Goal: Task Accomplishment & Management: Complete application form

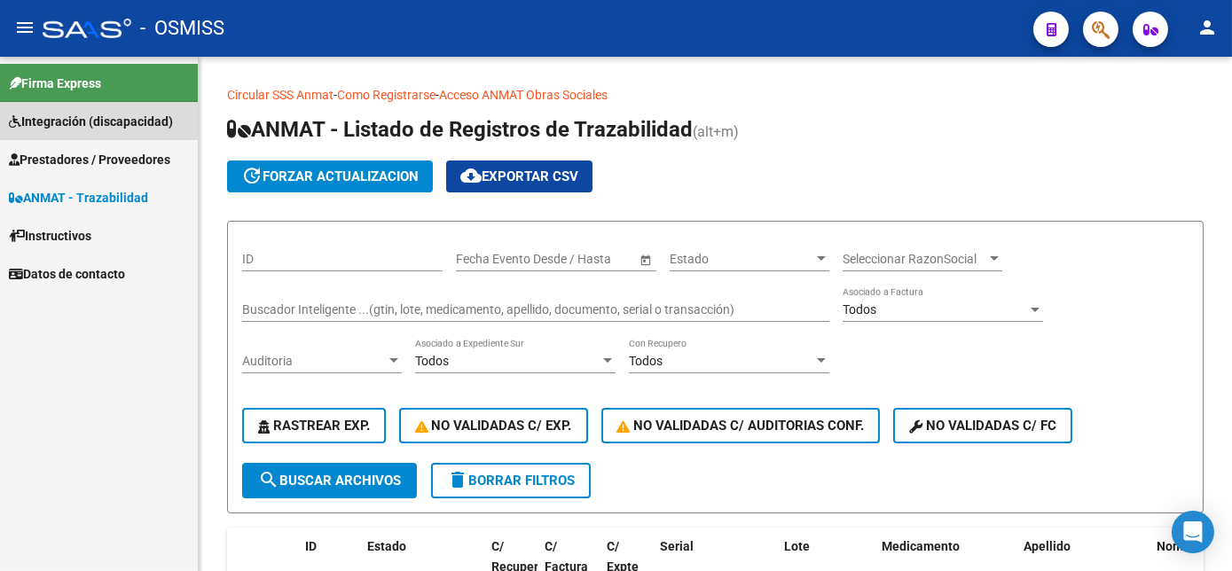
click at [104, 134] on link "Integración (discapacidad)" at bounding box center [99, 121] width 198 height 38
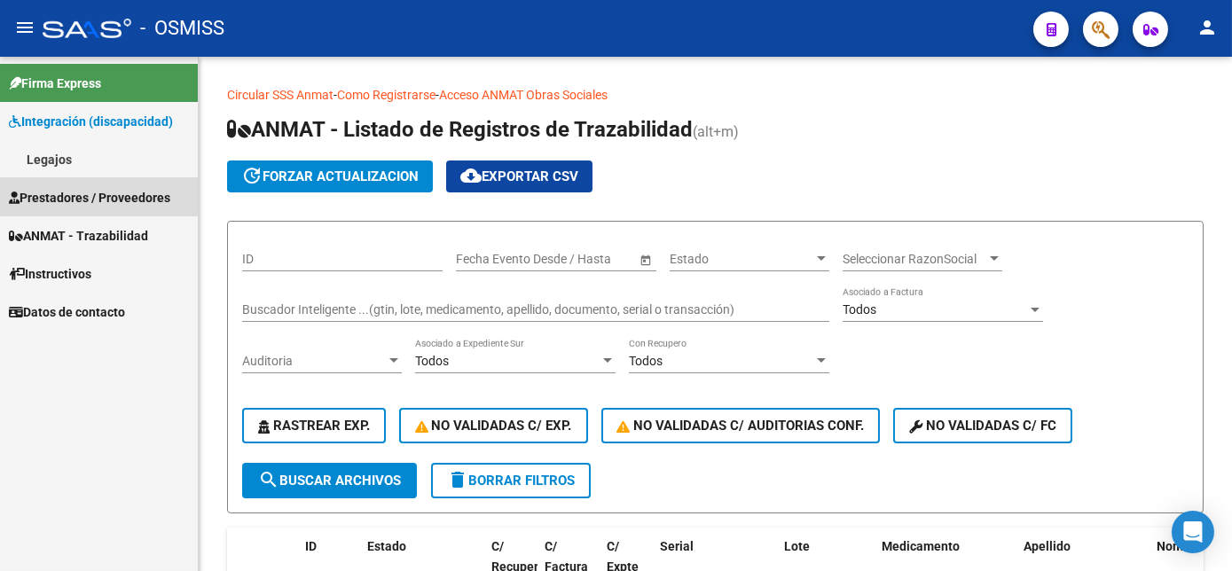
click at [67, 190] on span "Prestadores / Proveedores" at bounding box center [89, 198] width 161 height 20
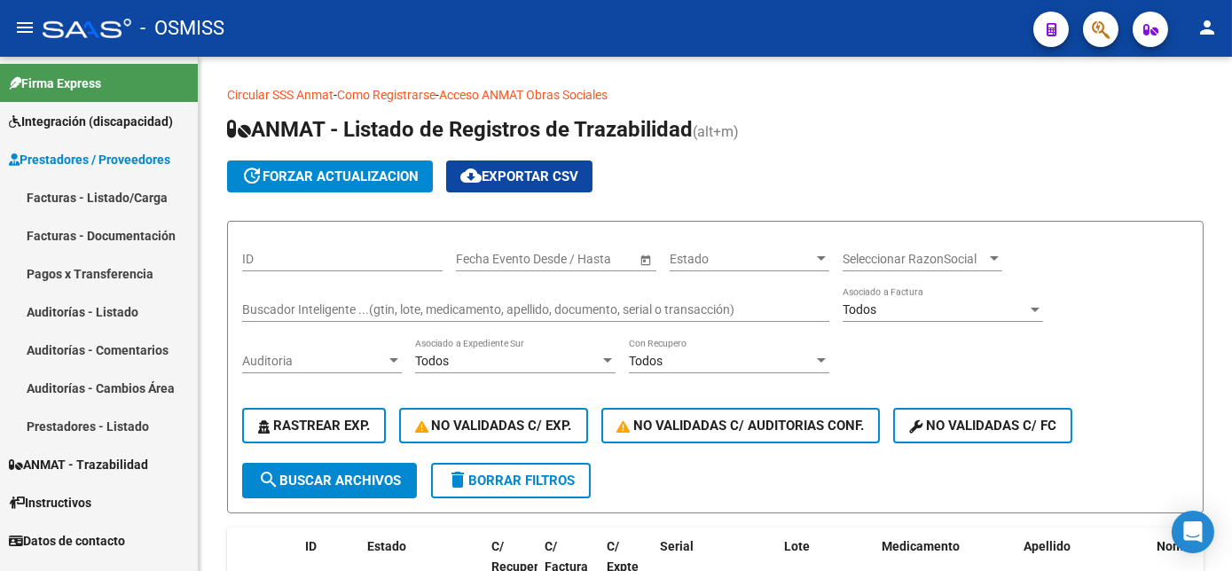
click at [114, 196] on link "Facturas - Listado/Carga" at bounding box center [99, 197] width 198 height 38
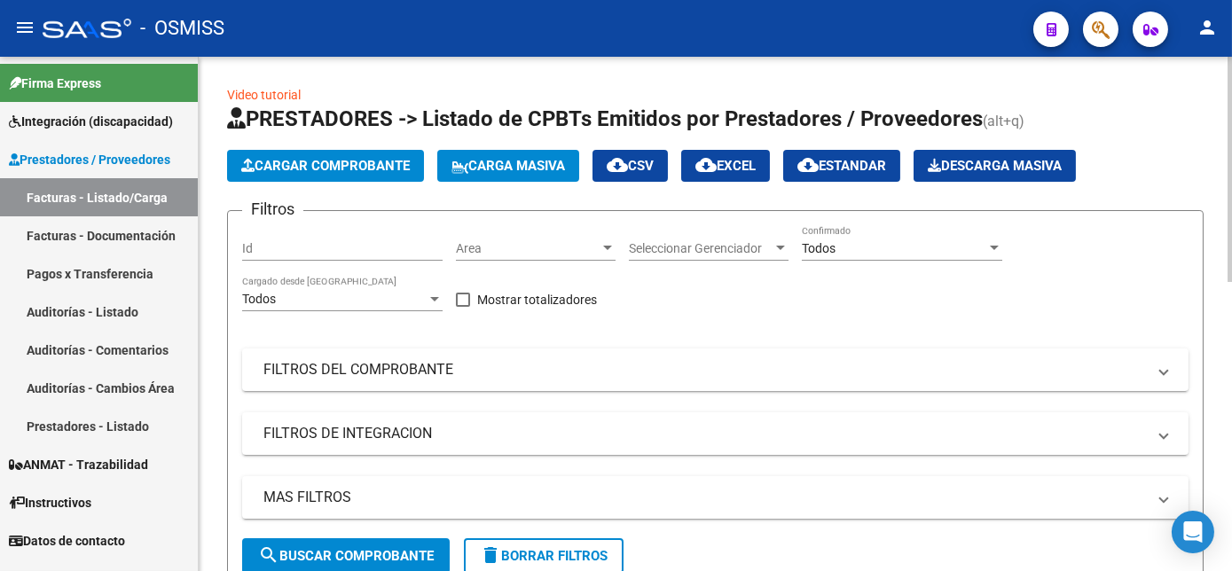
click at [293, 171] on span "Cargar Comprobante" at bounding box center [325, 166] width 169 height 16
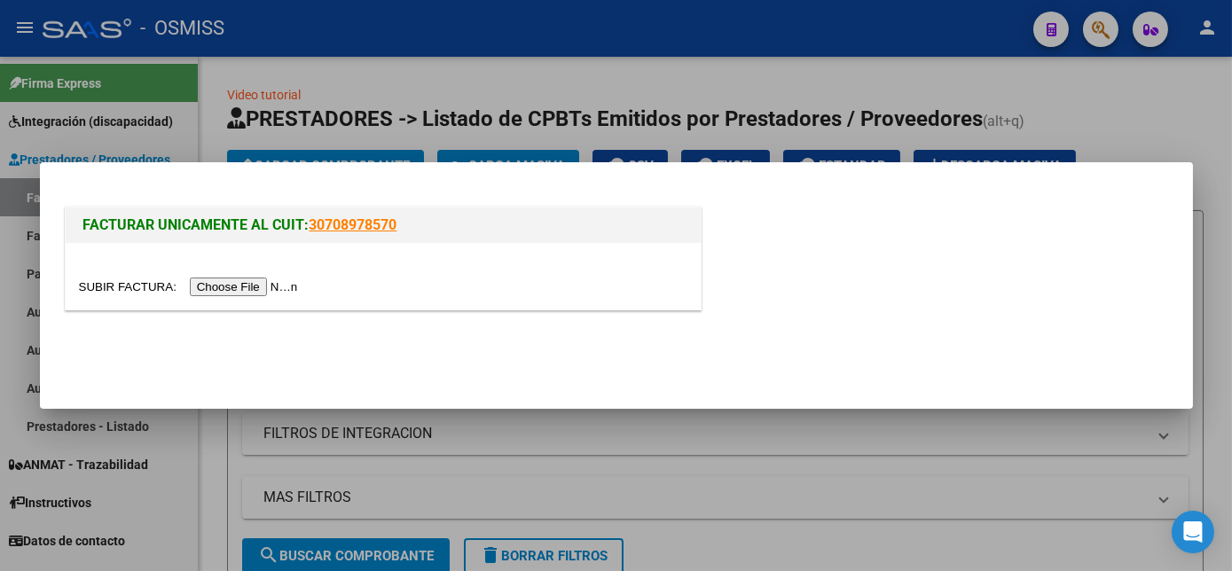
click at [243, 286] on input "file" at bounding box center [191, 287] width 224 height 19
click at [234, 275] on div at bounding box center [383, 276] width 635 height 67
click at [234, 278] on input "file" at bounding box center [191, 287] width 224 height 19
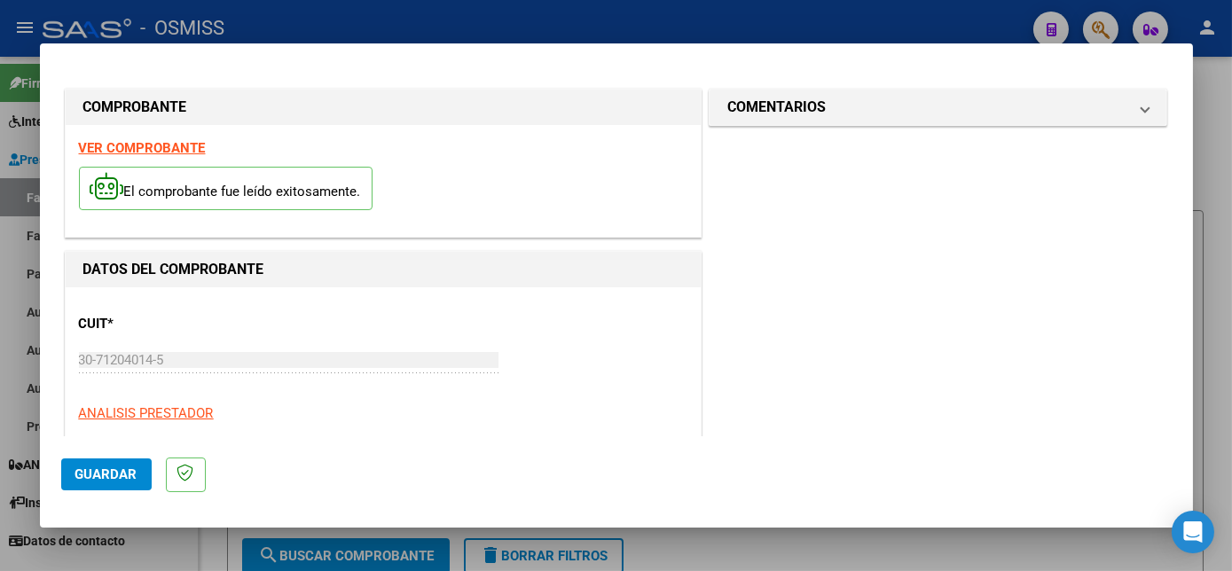
scroll to position [278, 0]
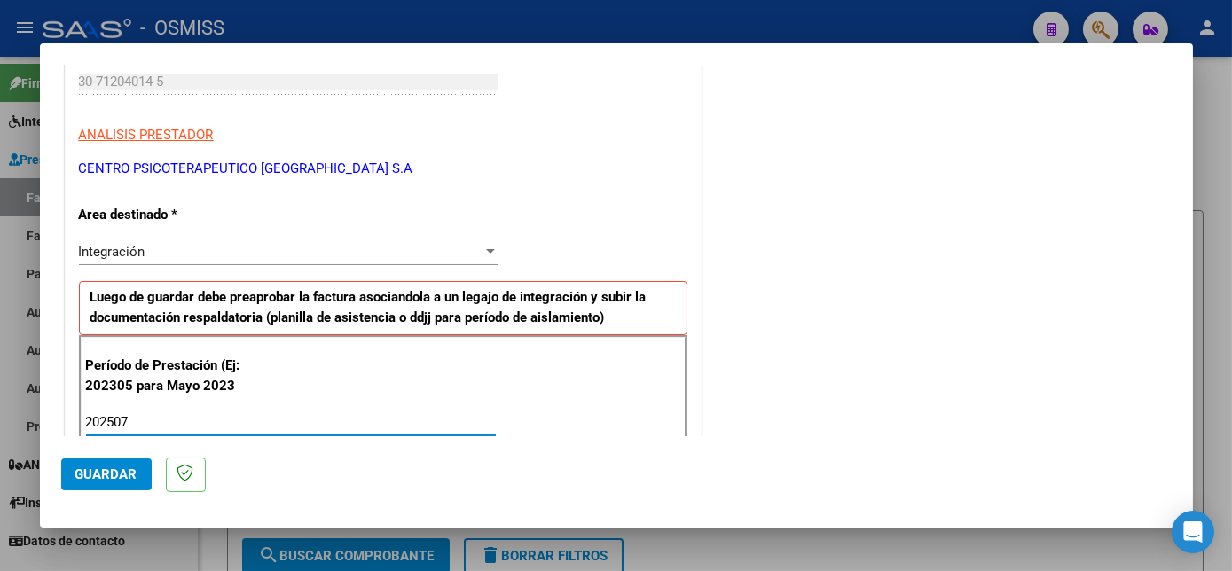
type input "202507"
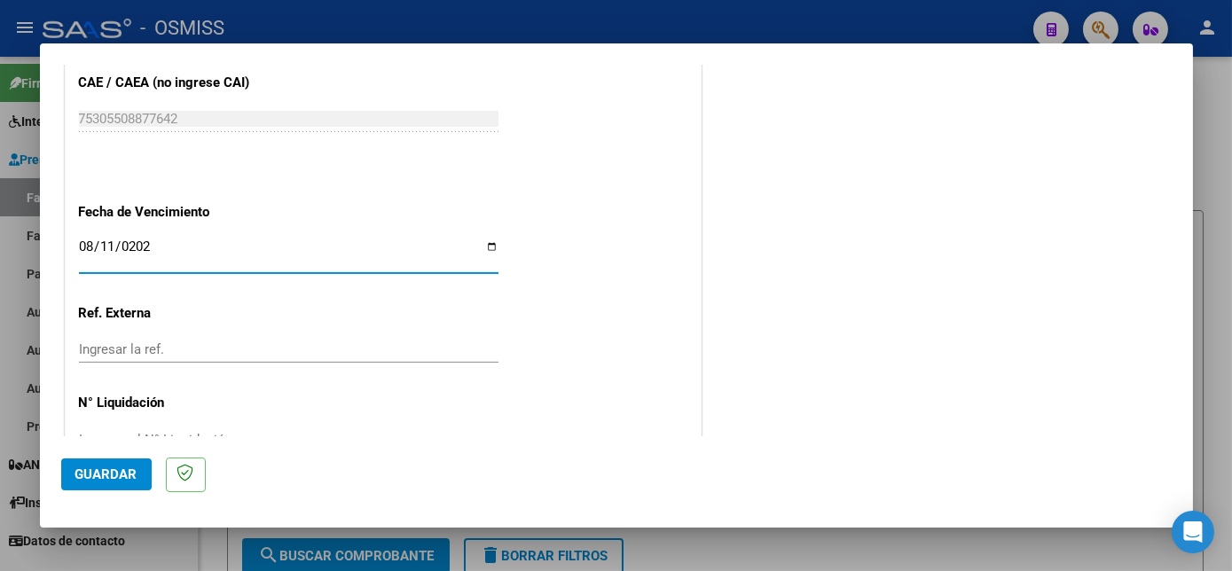
type input "[DATE]"
click at [137, 464] on button "Guardar" at bounding box center [106, 475] width 90 height 32
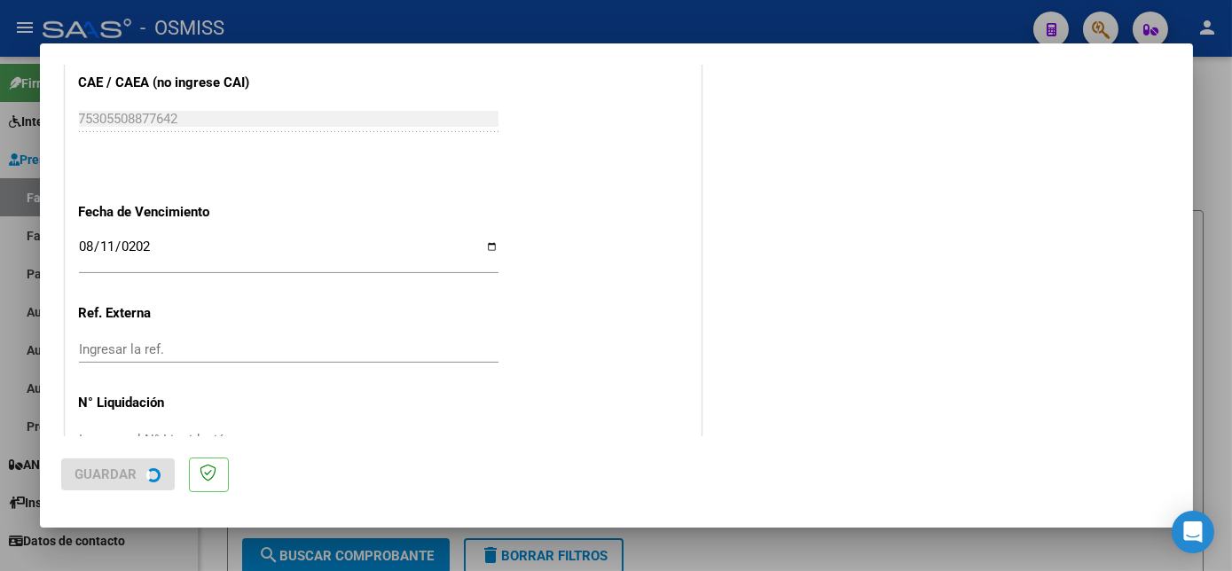
scroll to position [0, 0]
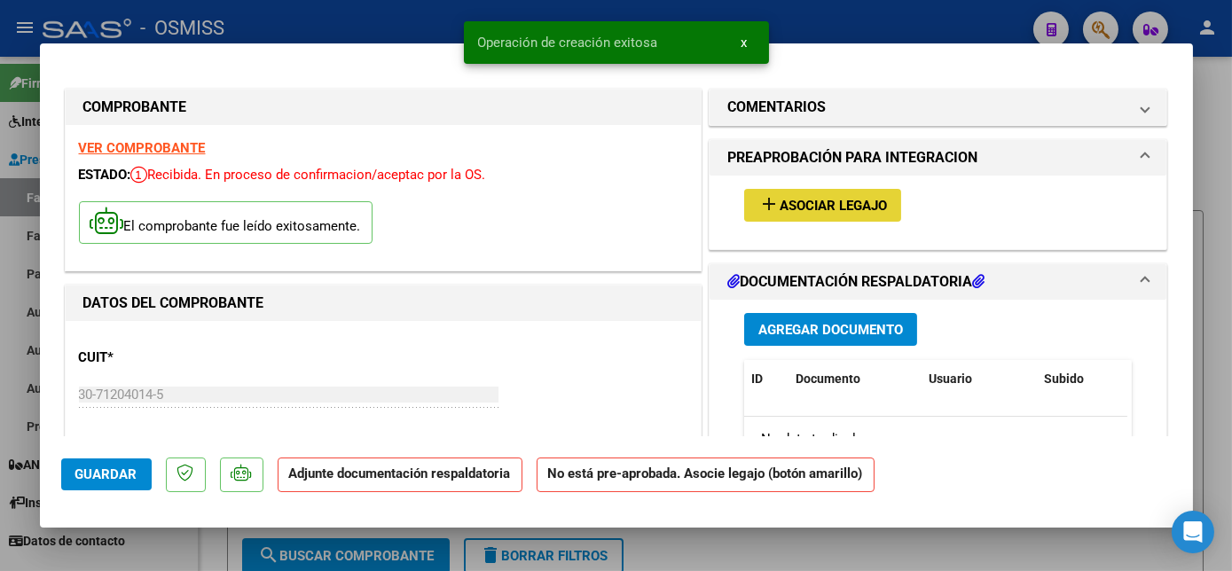
click at [839, 200] on span "Asociar Legajo" at bounding box center [833, 206] width 107 height 16
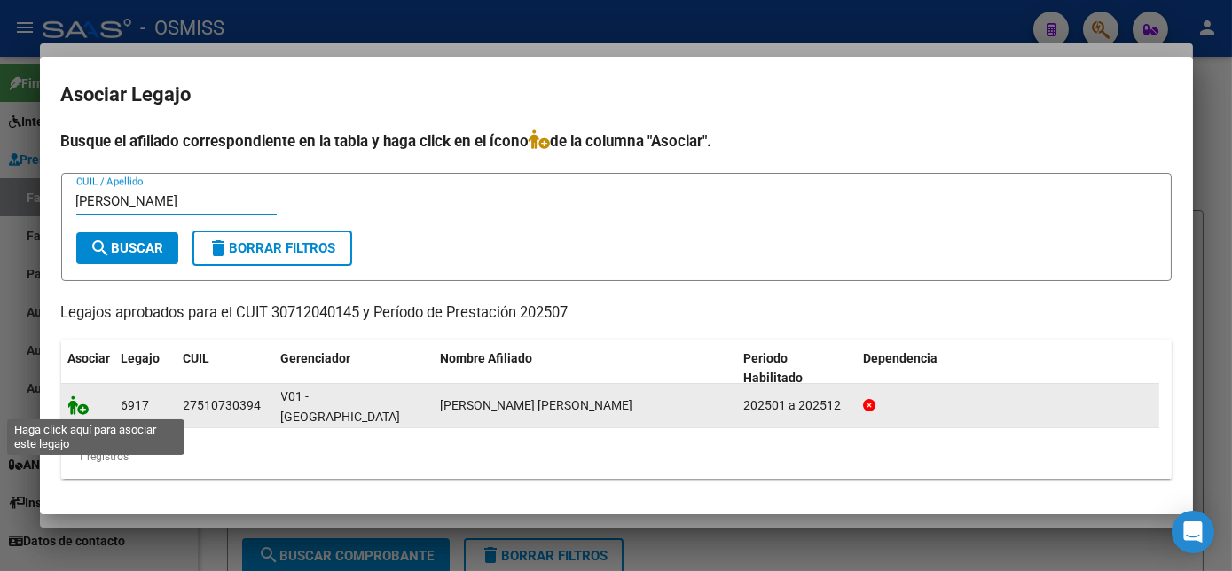
type input "[PERSON_NAME]"
click at [74, 402] on icon at bounding box center [78, 406] width 21 height 20
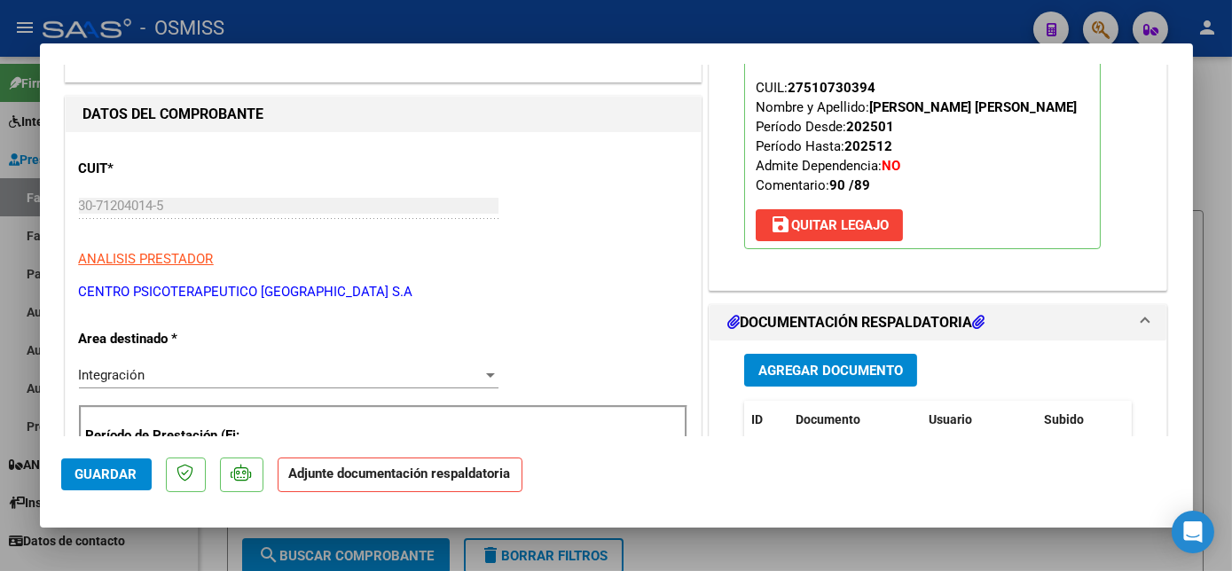
scroll to position [296, 0]
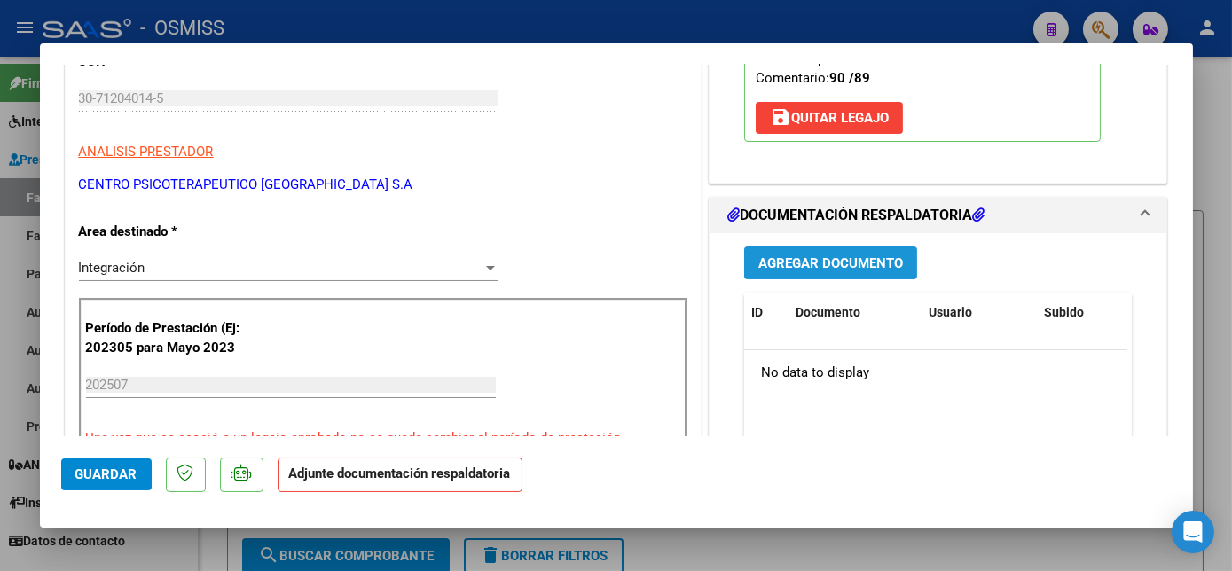
click at [830, 258] on span "Agregar Documento" at bounding box center [830, 263] width 145 height 16
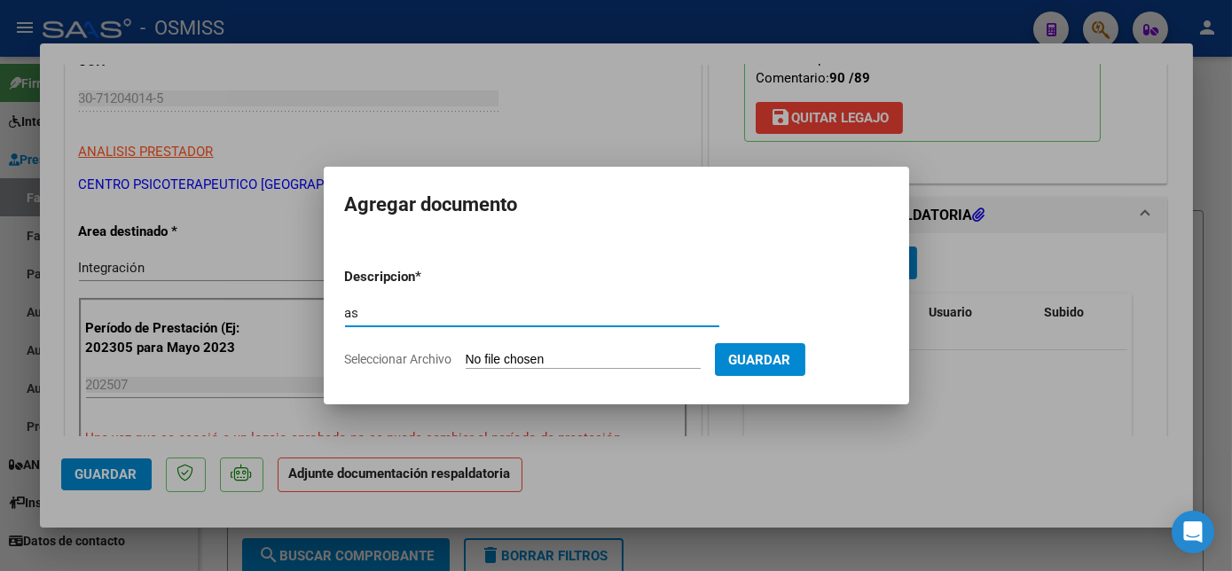
type input "a"
type input "ASISTENCIA"
click at [540, 355] on input "Seleccionar Archivo" at bounding box center [583, 360] width 235 height 17
type input "C:\fakepath\6 [PERSON_NAME] Asist Integracion [DATE] - CPBA Contable.pdf"
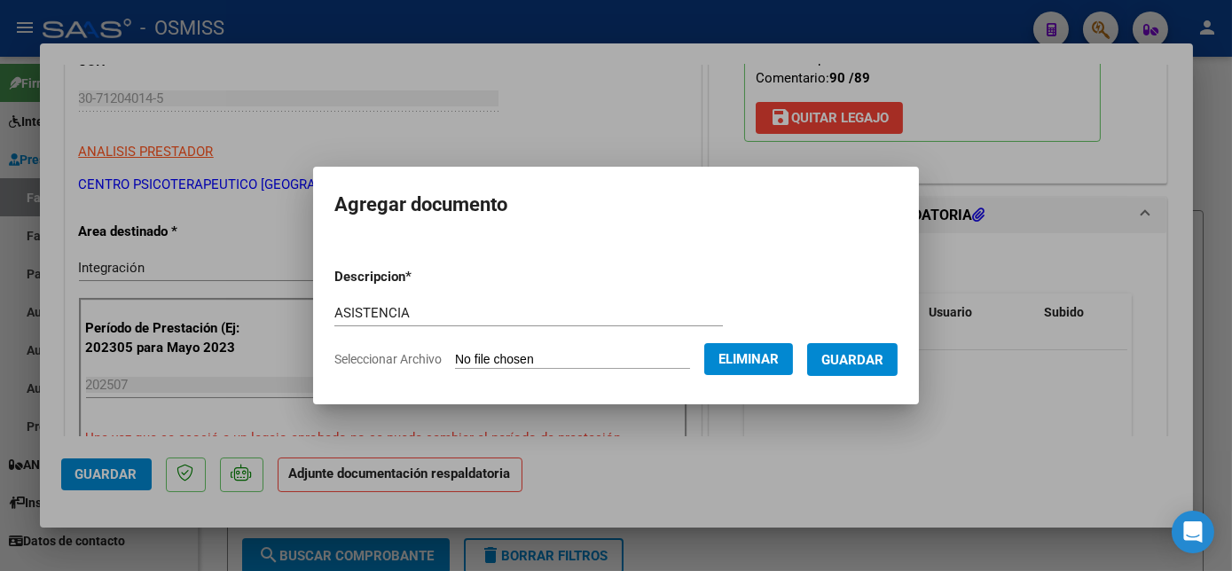
click at [877, 369] on button "Guardar" at bounding box center [852, 359] width 90 height 33
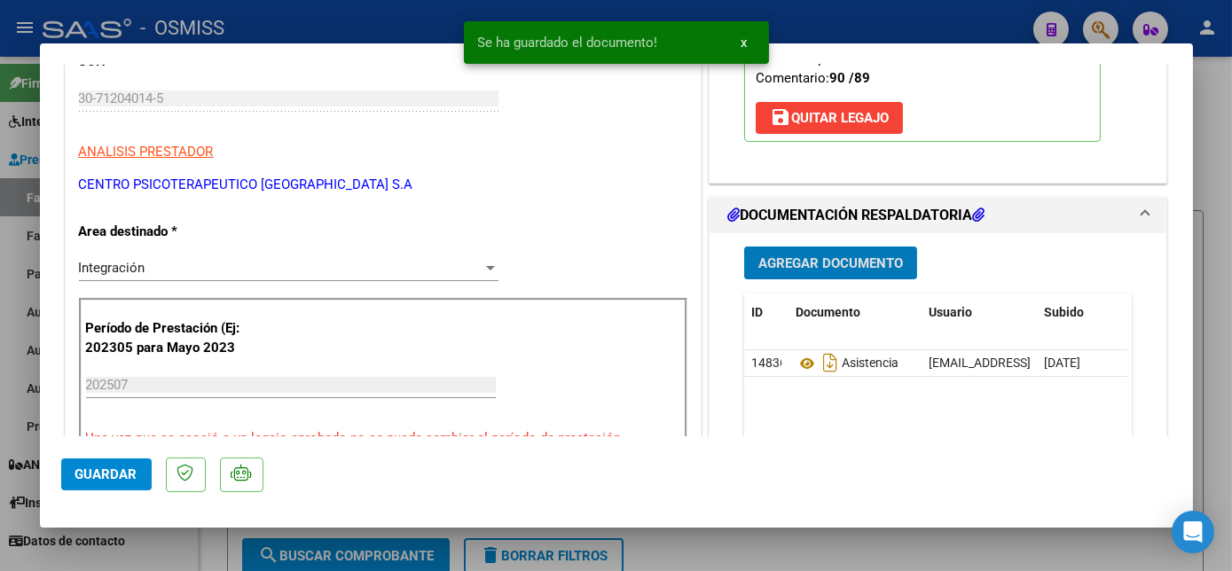
click at [120, 475] on span "Guardar" at bounding box center [106, 474] width 62 height 16
click at [106, 470] on span "Guardar" at bounding box center [106, 474] width 62 height 16
click at [181, 550] on div at bounding box center [616, 285] width 1232 height 571
type input "$ 0,00"
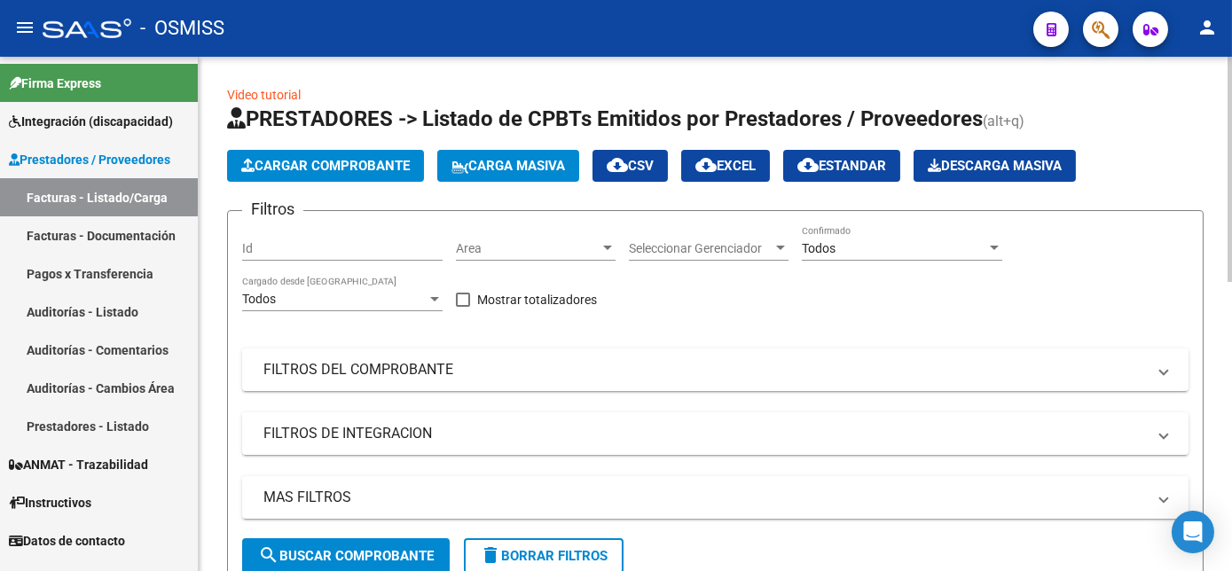
click at [402, 171] on span "Cargar Comprobante" at bounding box center [325, 166] width 169 height 16
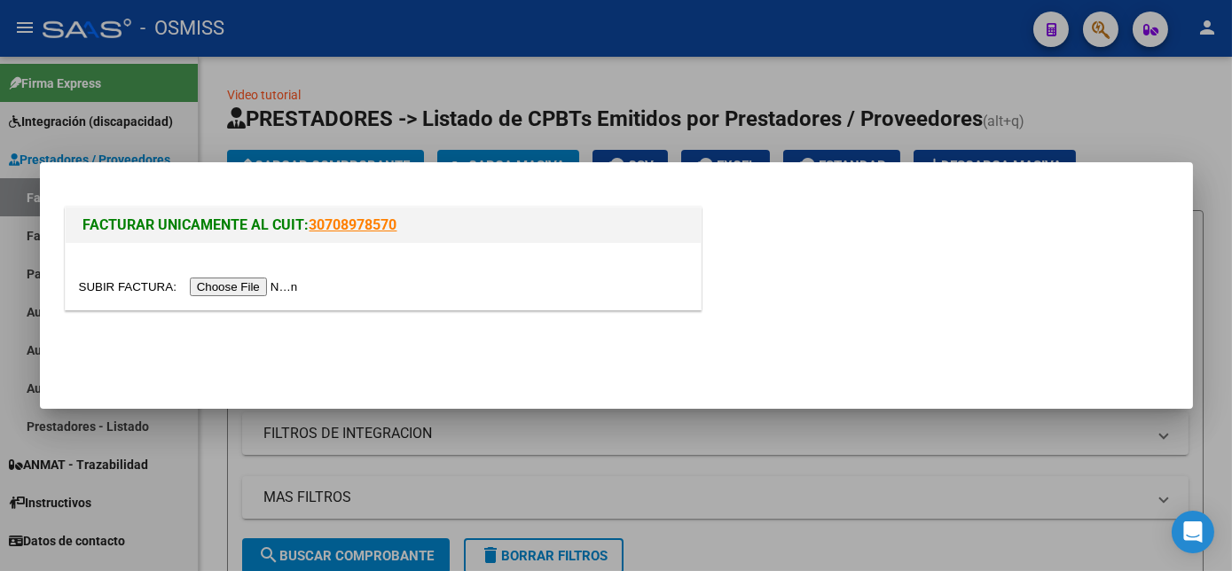
click at [239, 287] on input "file" at bounding box center [191, 287] width 224 height 19
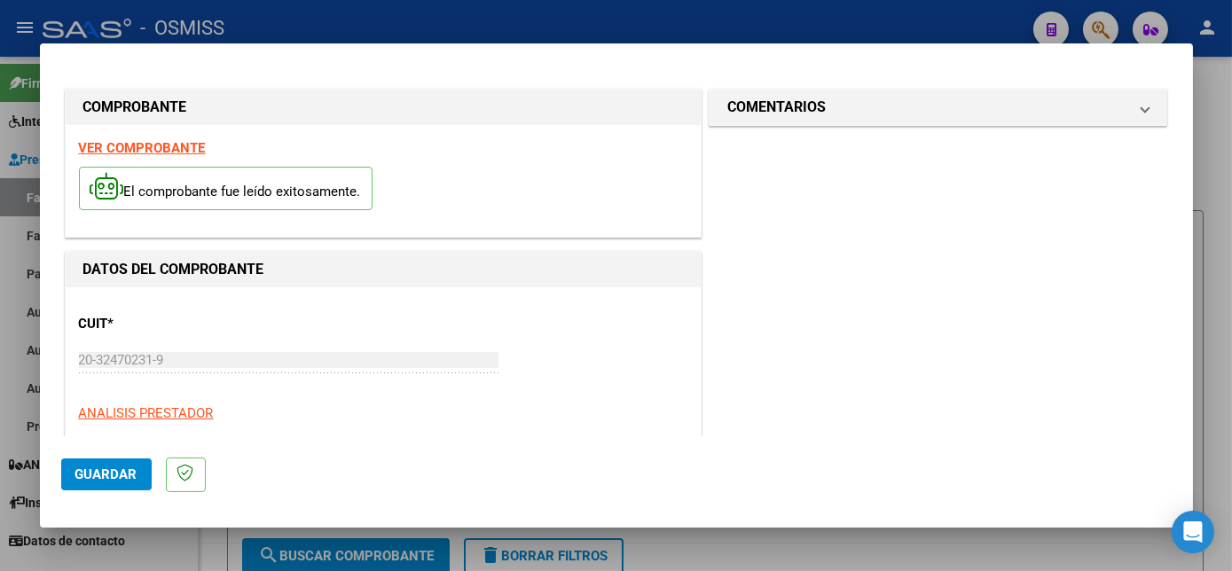
scroll to position [278, 0]
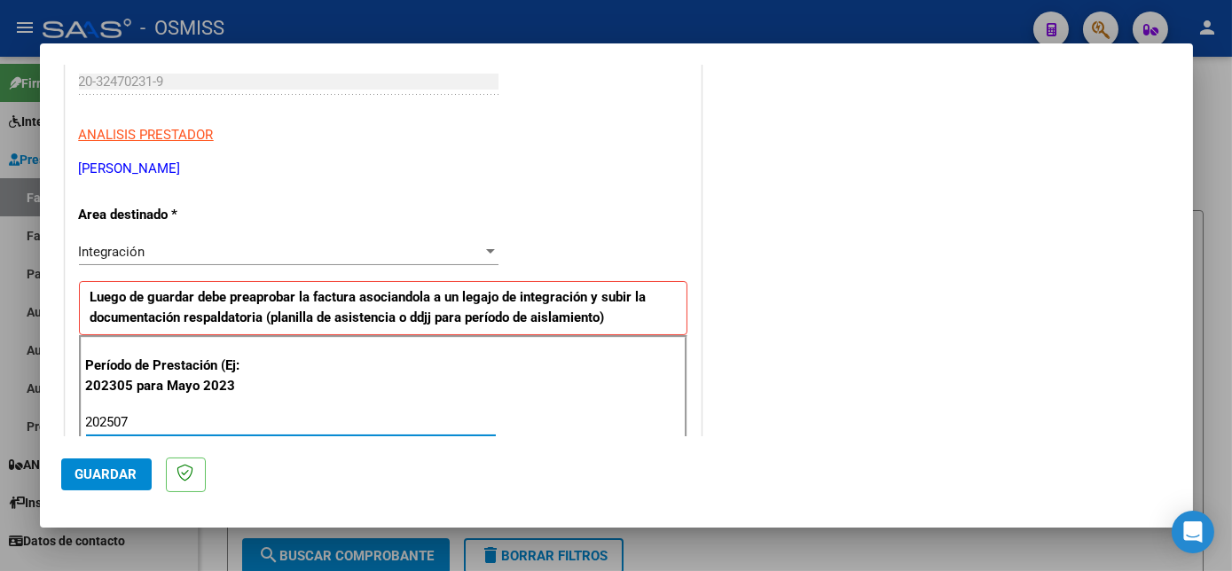
type input "202507"
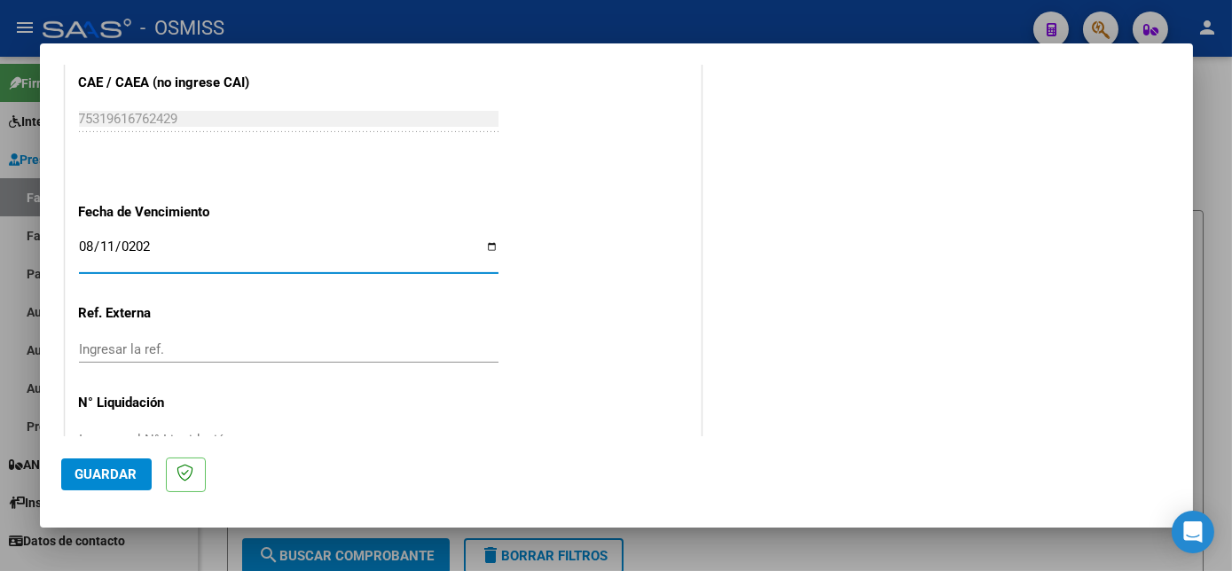
type input "[DATE]"
click at [109, 482] on button "Guardar" at bounding box center [106, 475] width 90 height 32
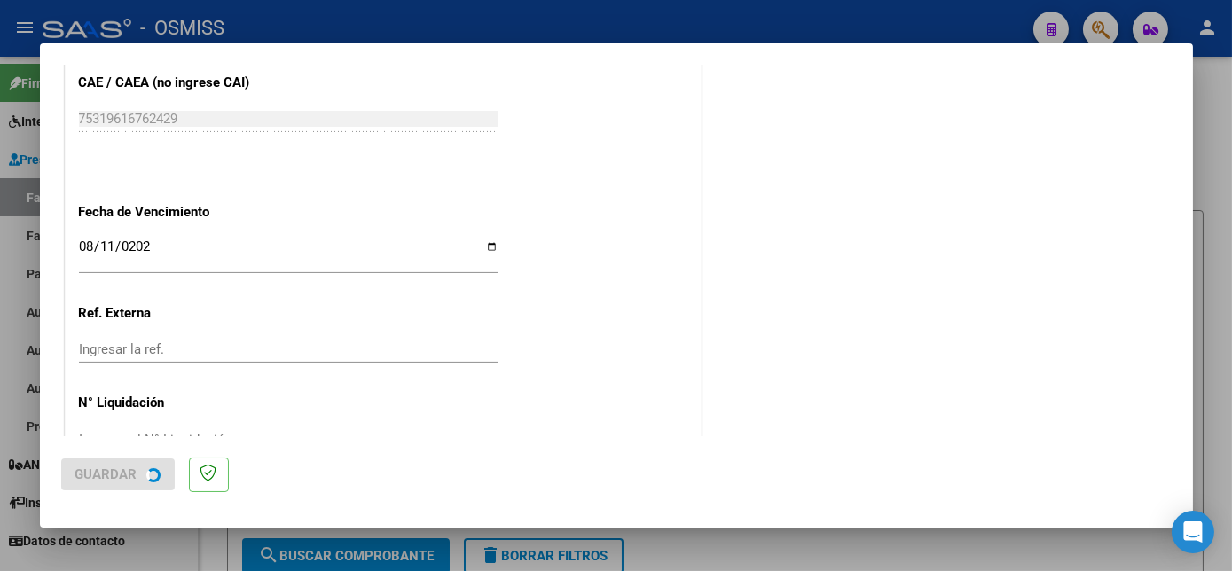
scroll to position [0, 0]
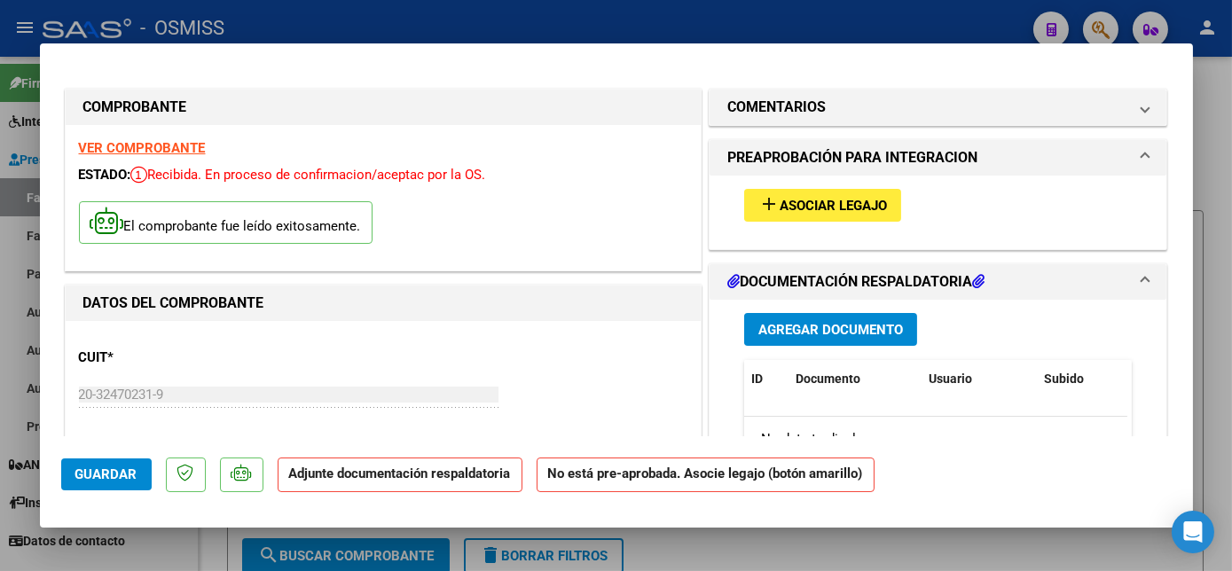
click at [796, 210] on span "Asociar Legajo" at bounding box center [833, 206] width 107 height 16
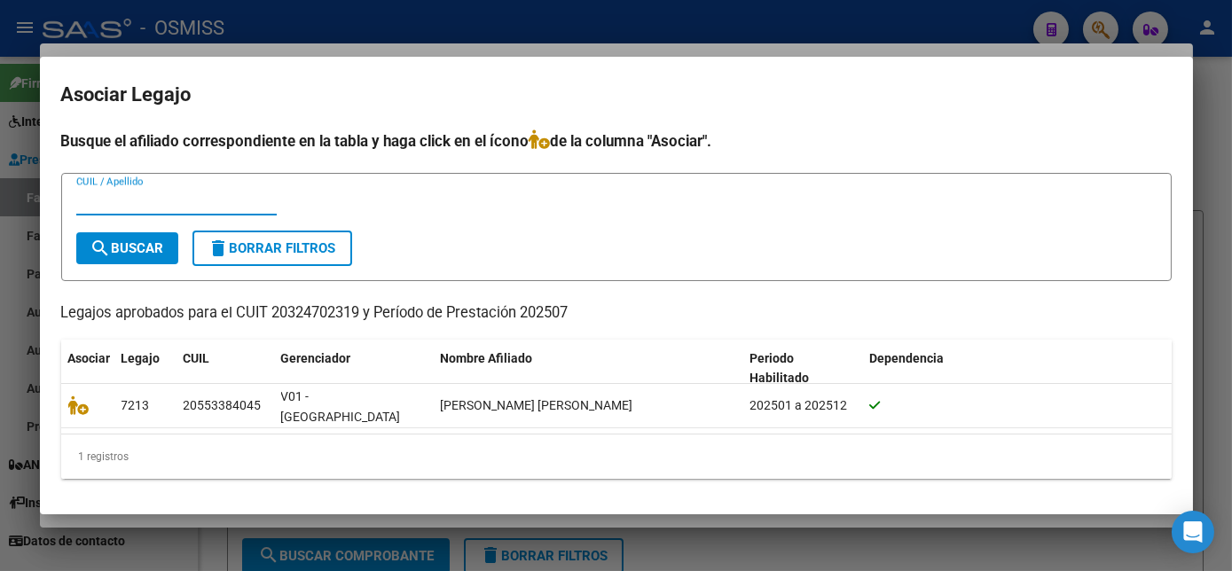
click at [142, 252] on span "search Buscar" at bounding box center [127, 248] width 74 height 16
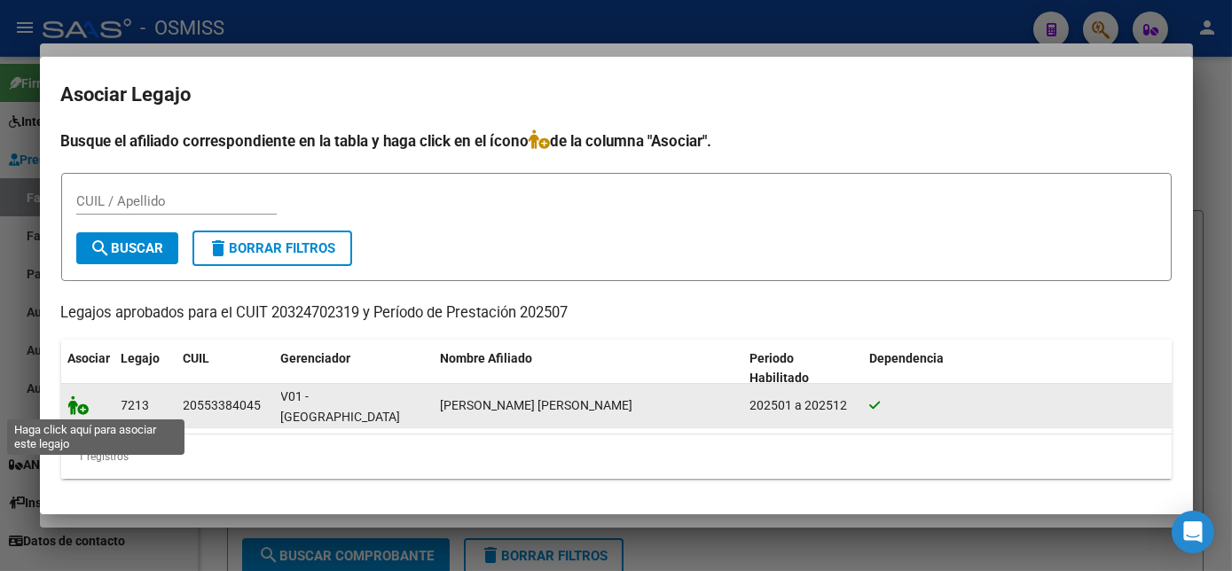
click at [75, 407] on icon at bounding box center [78, 406] width 21 height 20
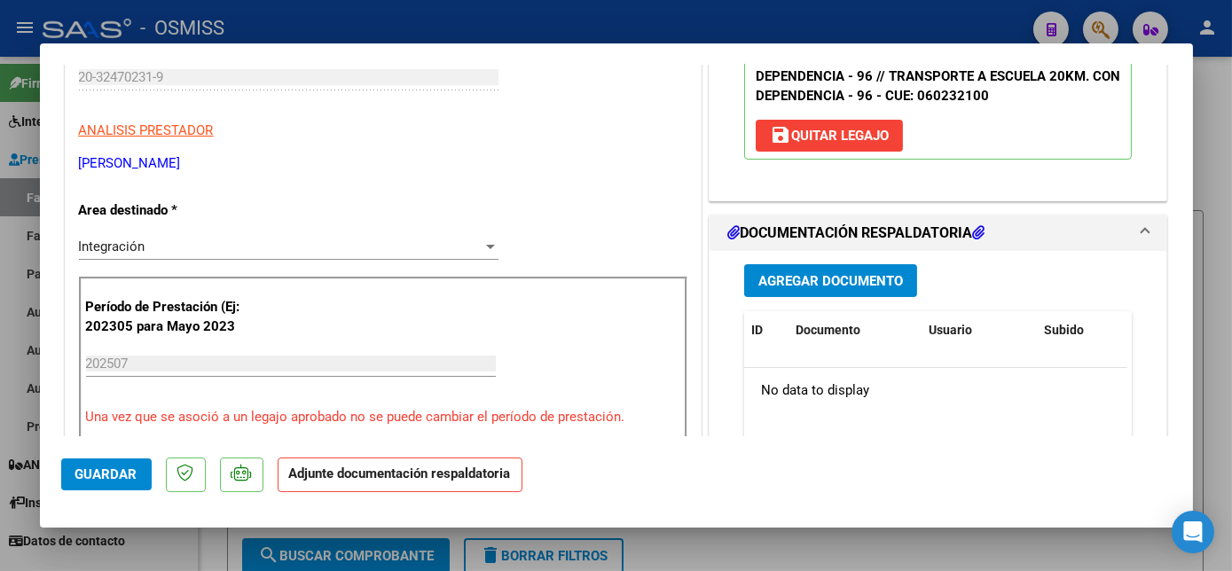
scroll to position [333, 0]
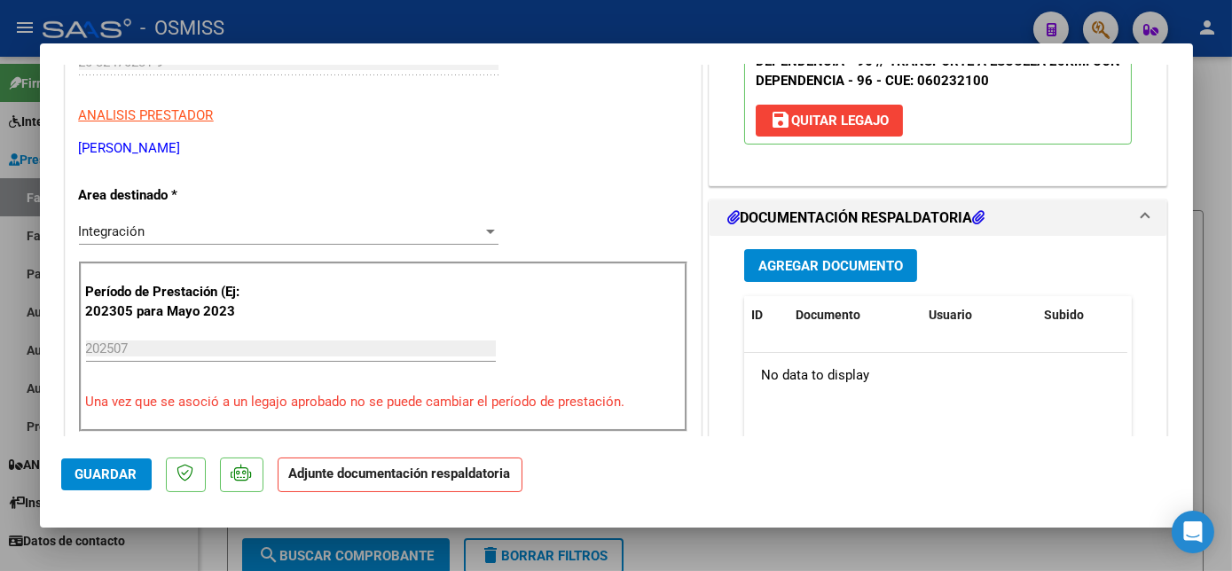
click at [819, 257] on span "Agregar Documento" at bounding box center [830, 265] width 145 height 16
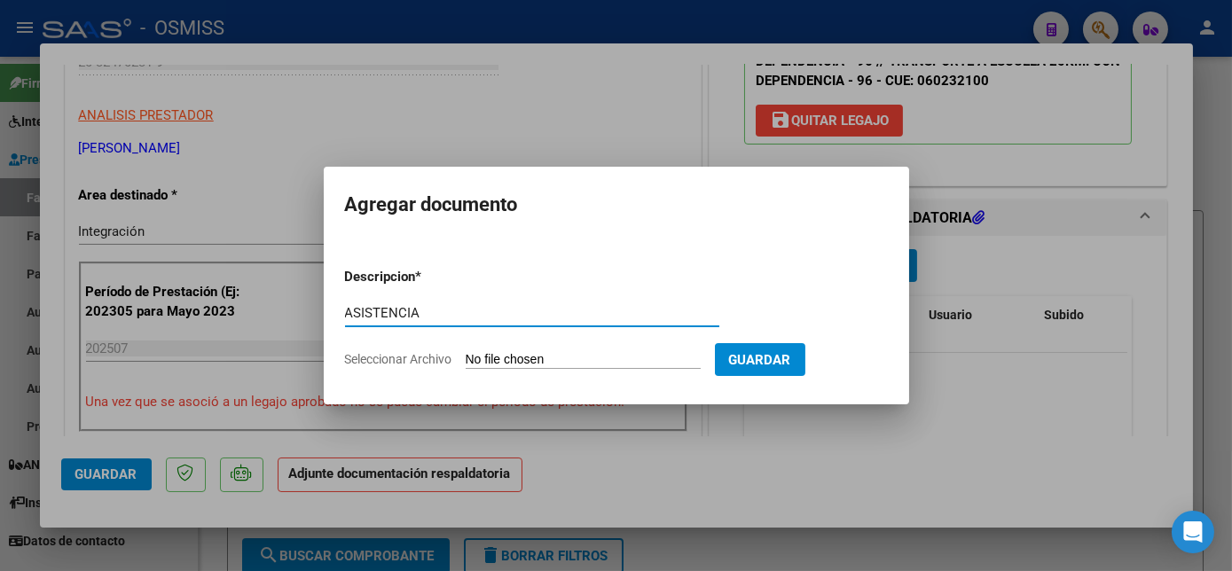
type input "ASISTENCIA"
click at [500, 356] on input "Seleccionar Archivo" at bounding box center [583, 360] width 235 height 17
type input "C:\fakepath\PLANILLA [PERSON_NAME] ESCUELA JULIO - [PERSON_NAME].pdf"
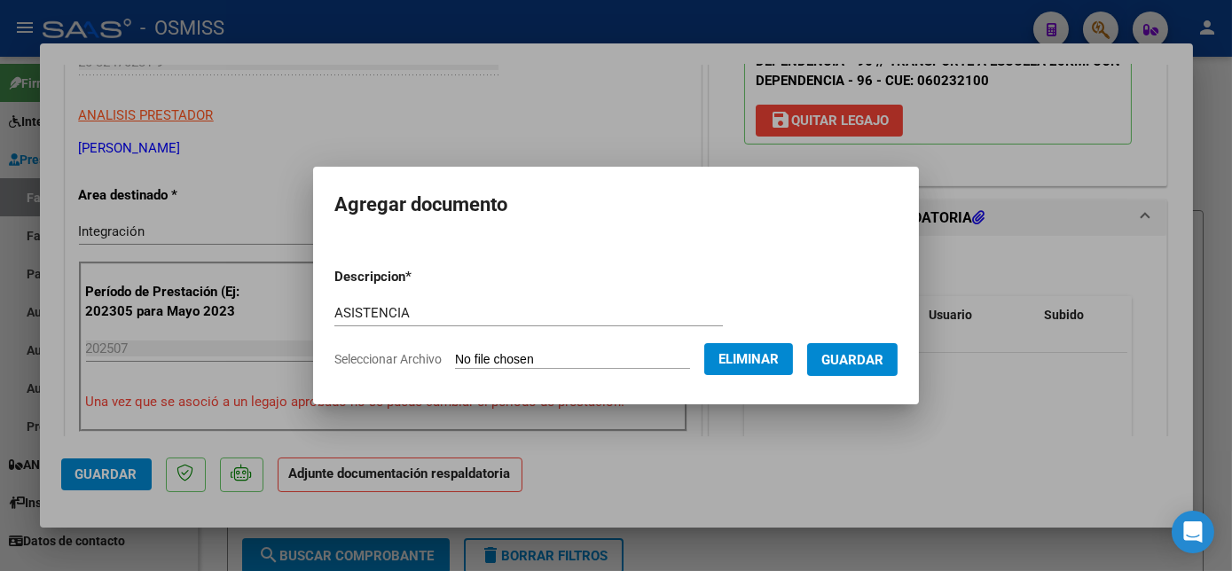
click at [867, 352] on span "Guardar" at bounding box center [852, 360] width 62 height 16
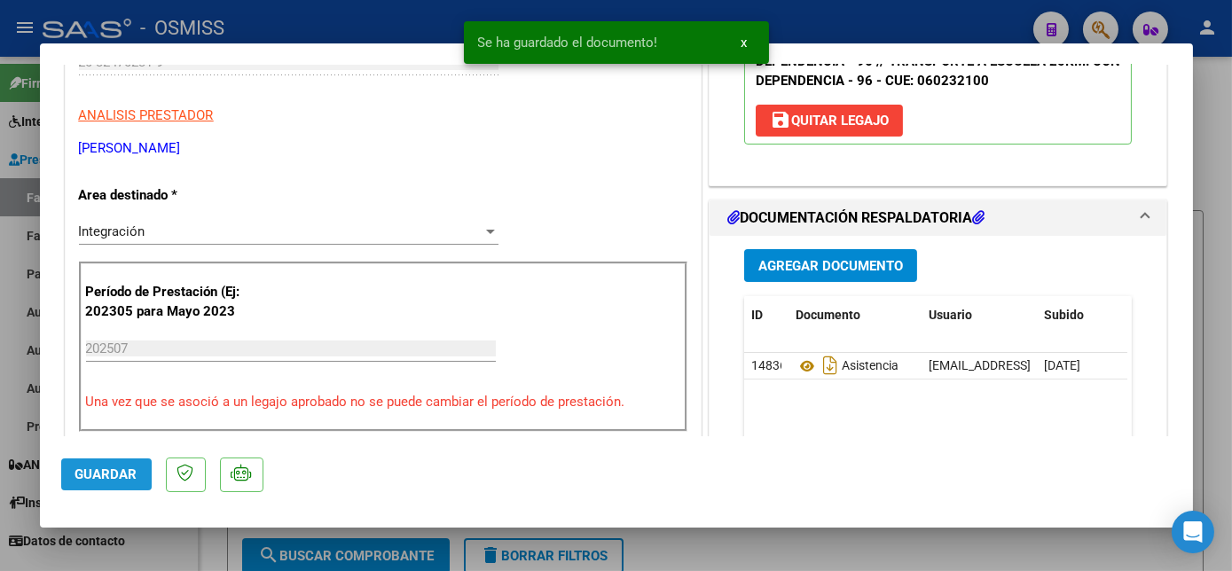
click at [132, 467] on span "Guardar" at bounding box center [106, 474] width 62 height 16
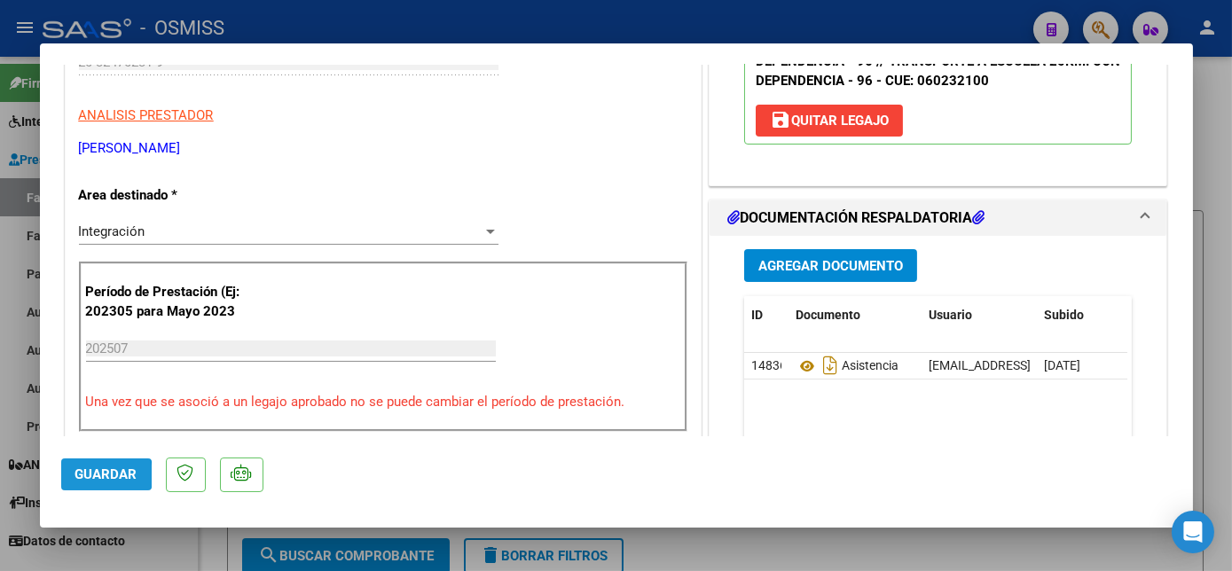
click at [97, 475] on span "Guardar" at bounding box center [106, 474] width 62 height 16
drag, startPoint x: 694, startPoint y: 548, endPoint x: 172, endPoint y: 552, distance: 521.5
drag, startPoint x: 172, startPoint y: 552, endPoint x: 119, endPoint y: 467, distance: 99.6
click at [119, 467] on span "Guardar" at bounding box center [106, 474] width 62 height 16
click at [176, 547] on div at bounding box center [616, 285] width 1232 height 571
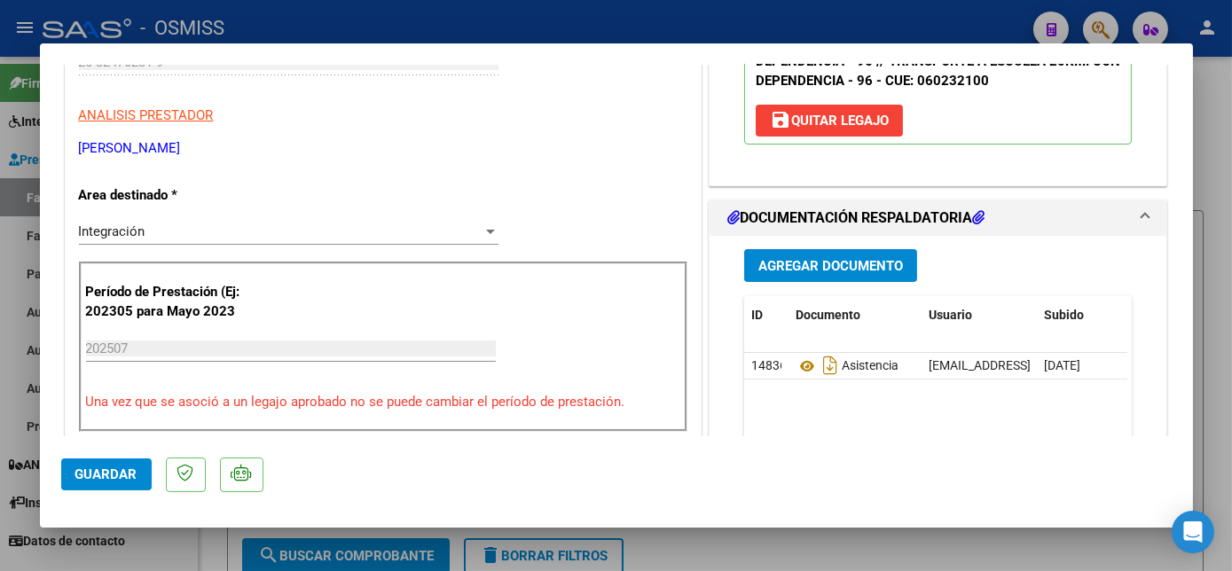
type input "$ 0,00"
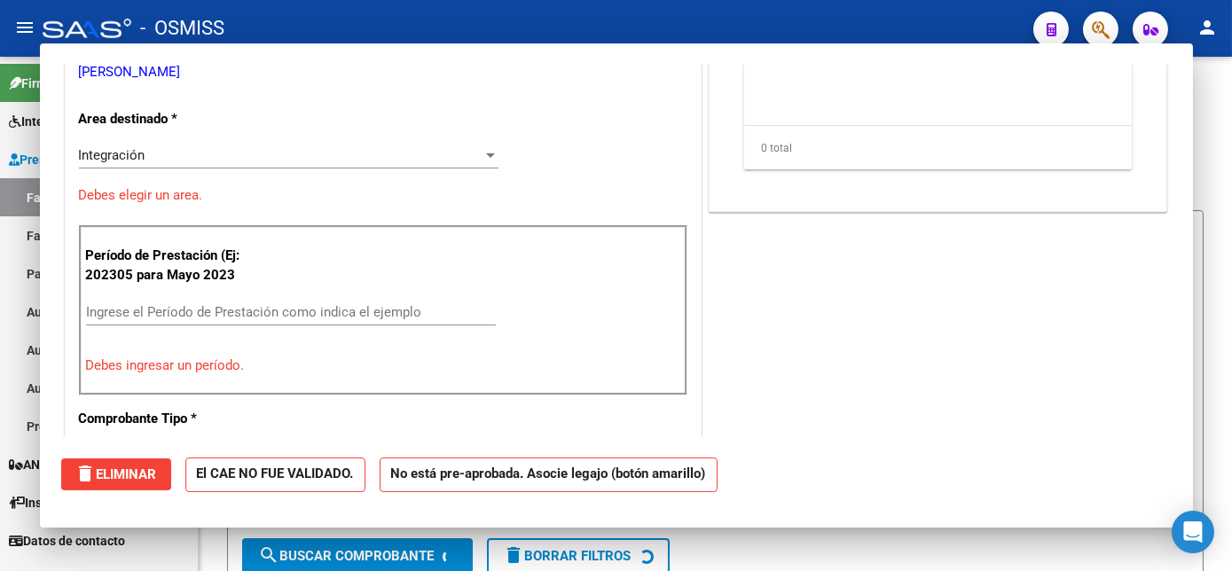
scroll to position [278, 0]
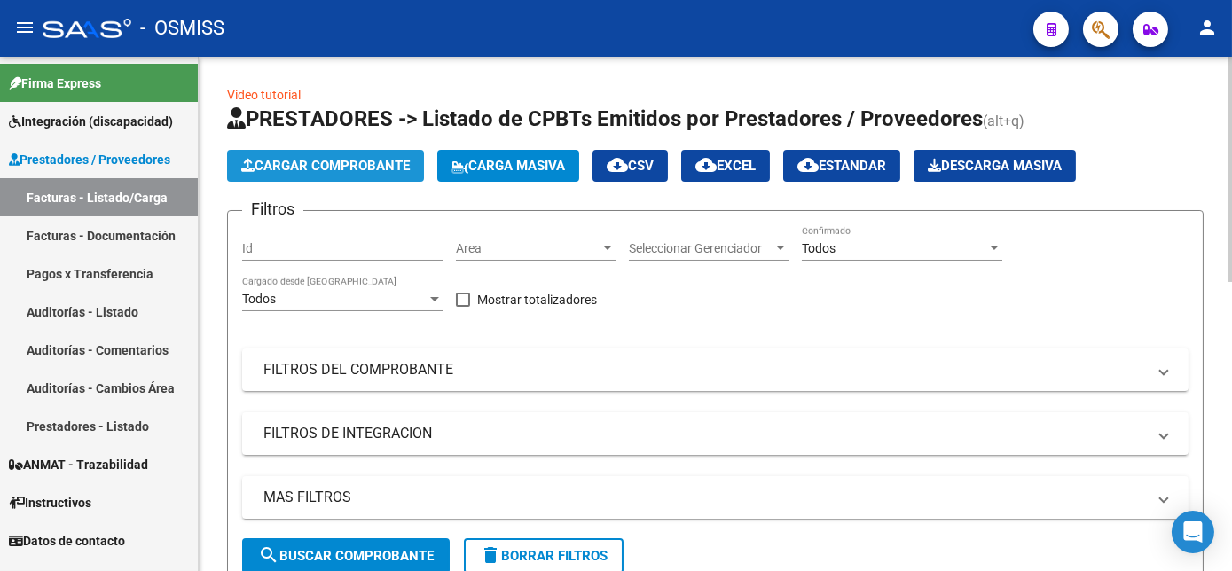
click at [333, 165] on span "Cargar Comprobante" at bounding box center [325, 166] width 169 height 16
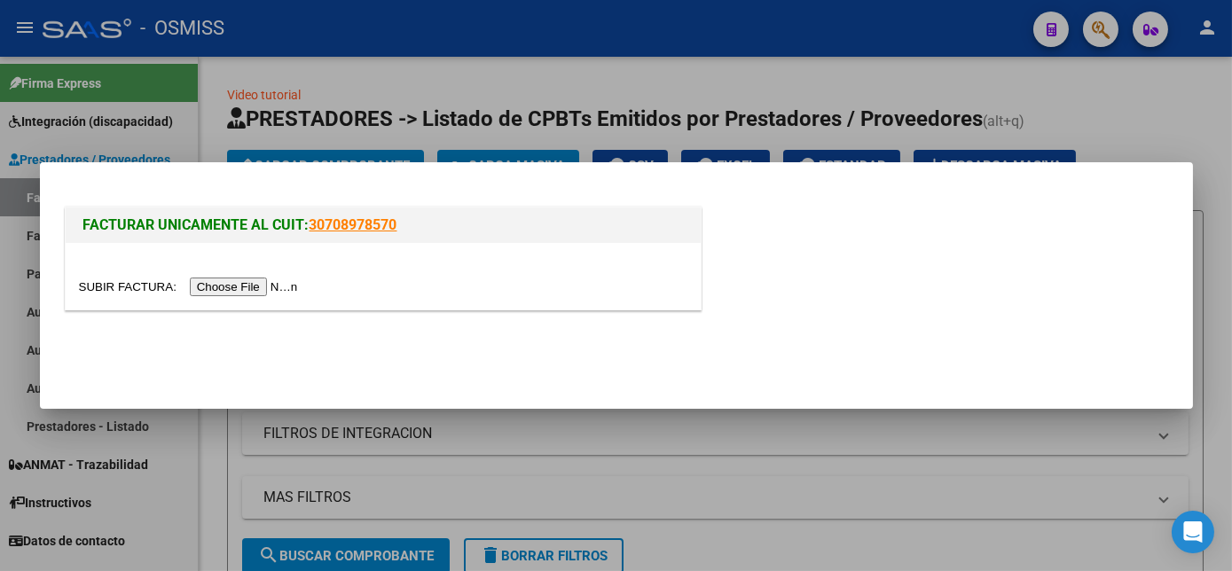
click at [217, 281] on input "file" at bounding box center [191, 287] width 224 height 19
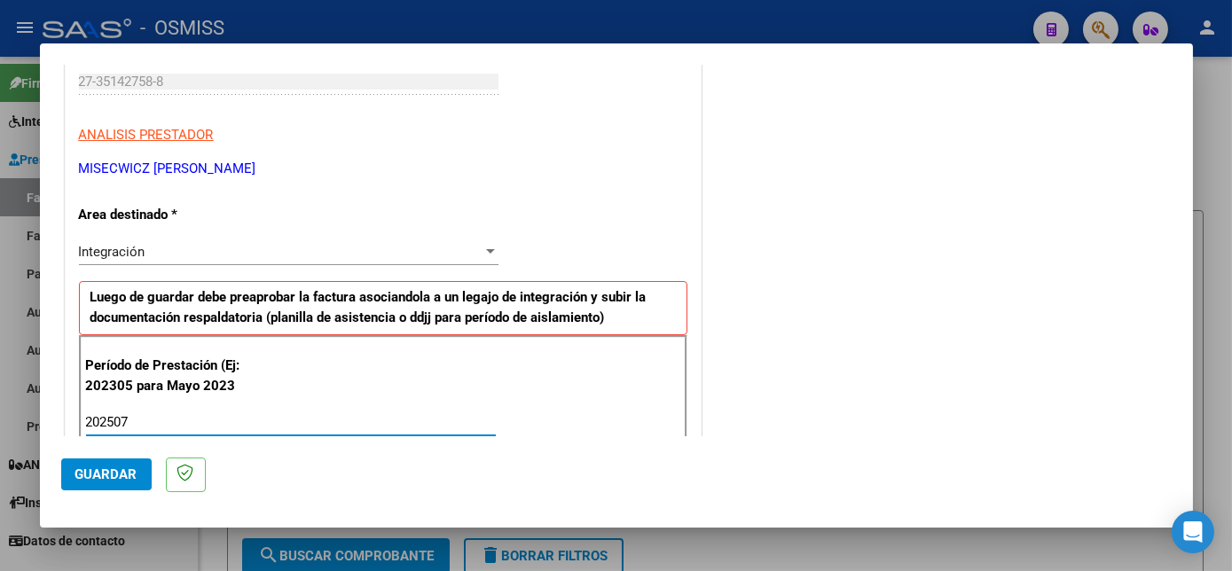
type input "202507"
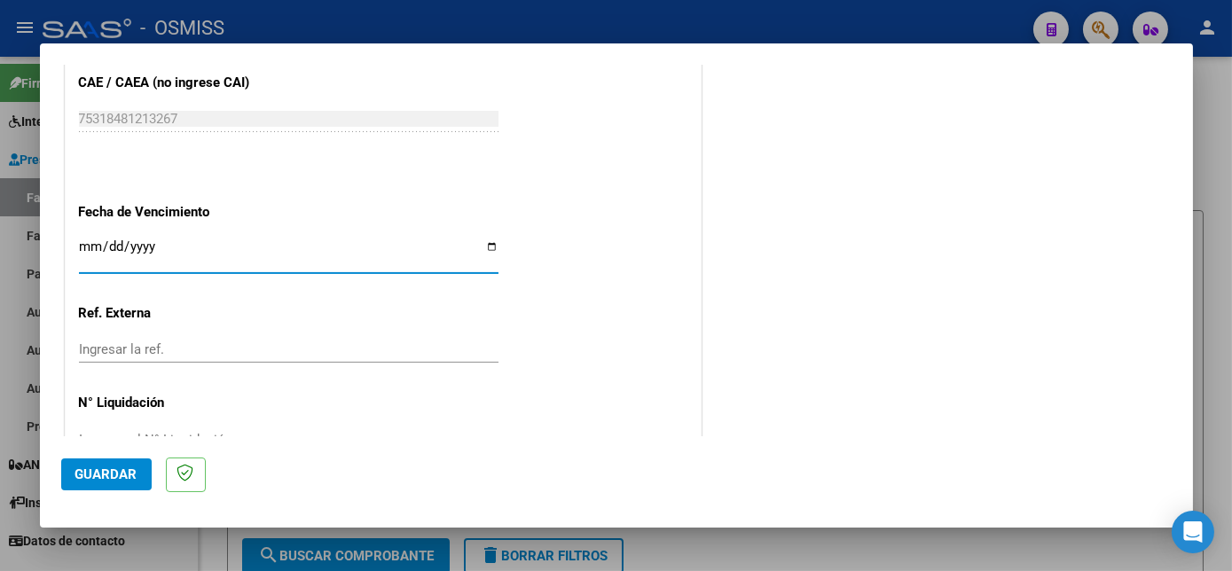
type input "0008-01-11"
click at [112, 254] on input "Ingresar la fecha" at bounding box center [288, 253] width 419 height 28
click at [108, 246] on input "Ingresar la fecha" at bounding box center [288, 253] width 419 height 28
type input "[DATE]"
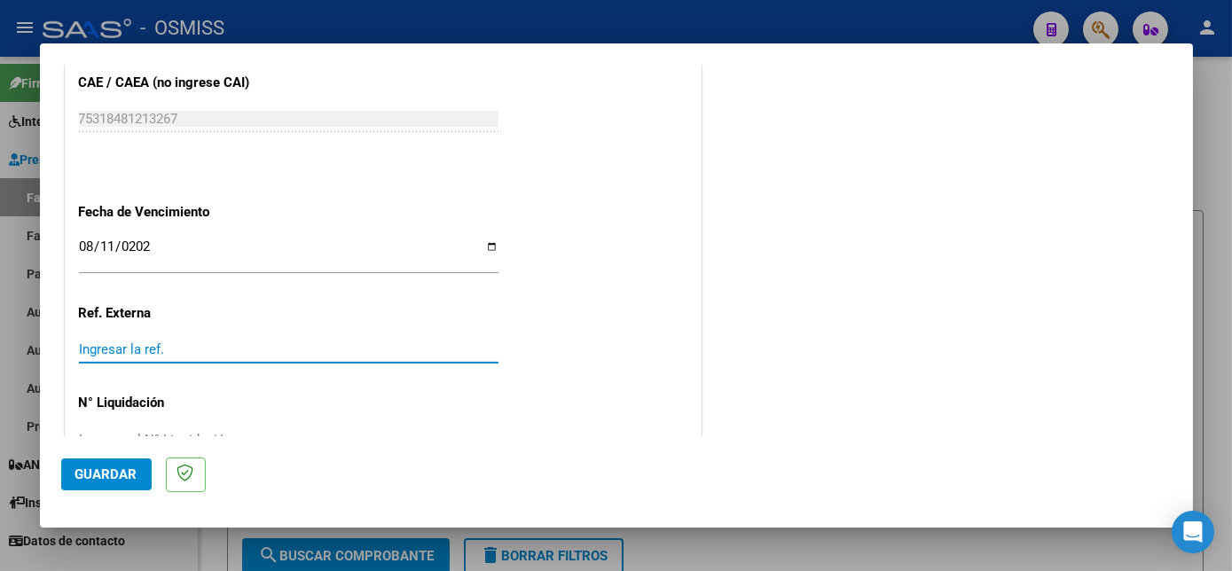
click at [110, 460] on button "Guardar" at bounding box center [106, 475] width 90 height 32
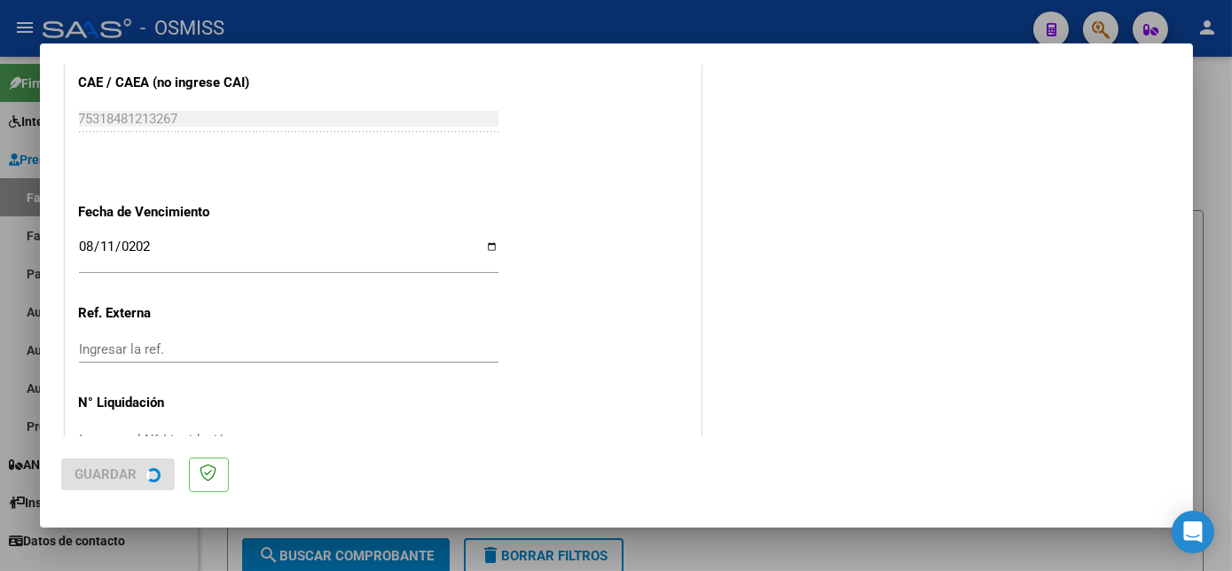
scroll to position [0, 0]
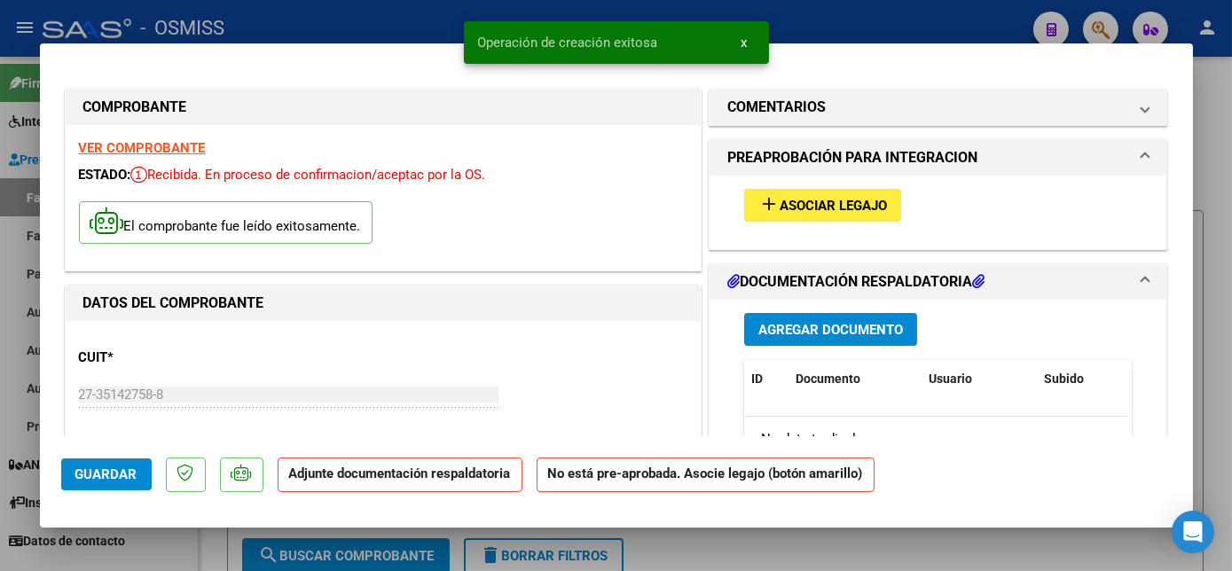
click at [792, 213] on span "Asociar Legajo" at bounding box center [833, 206] width 107 height 16
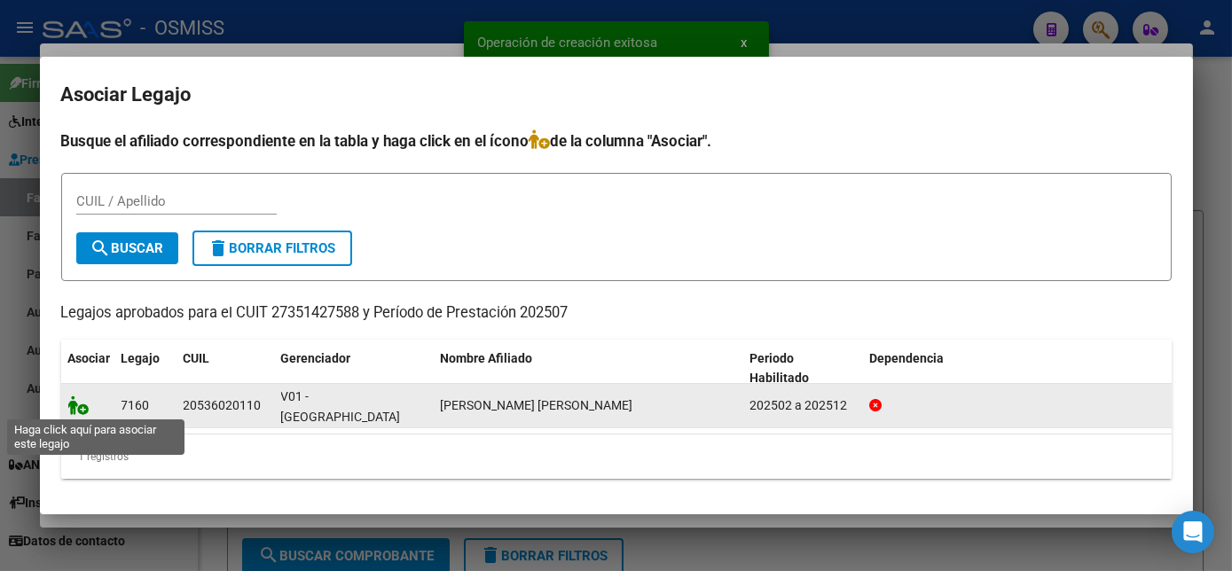
click at [75, 407] on icon at bounding box center [78, 406] width 21 height 20
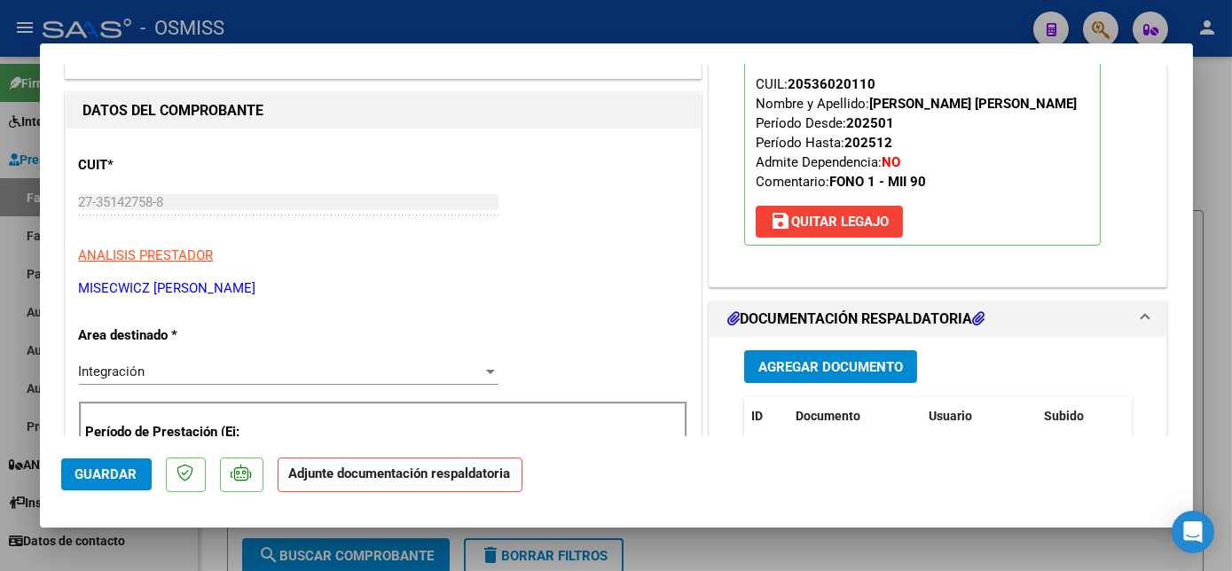
scroll to position [220, 0]
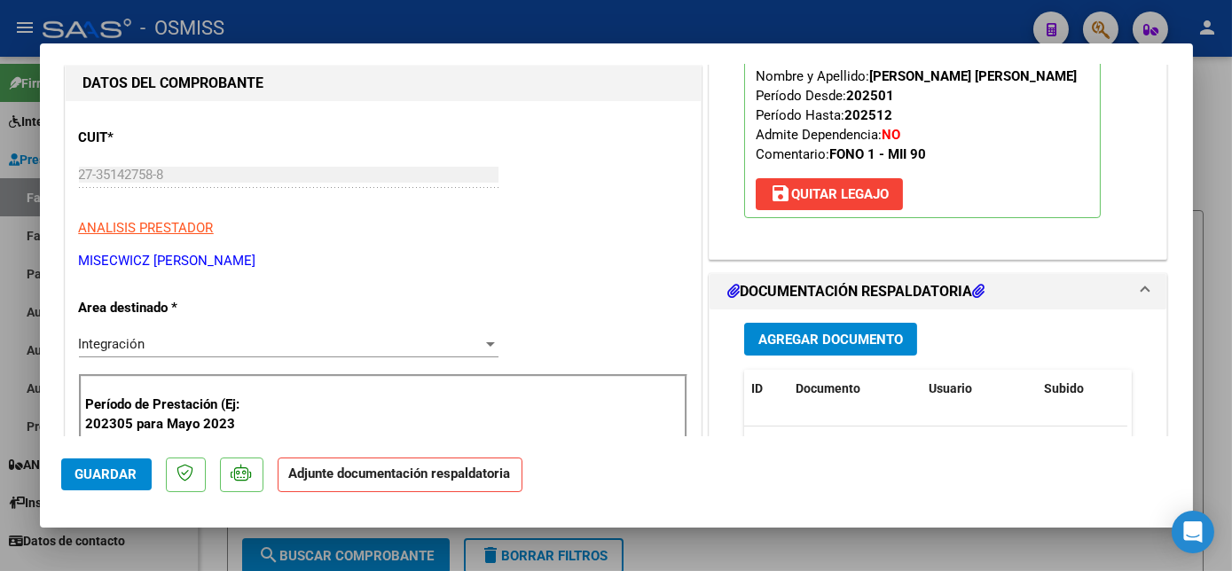
click at [808, 348] on span "Agregar Documento" at bounding box center [830, 340] width 145 height 16
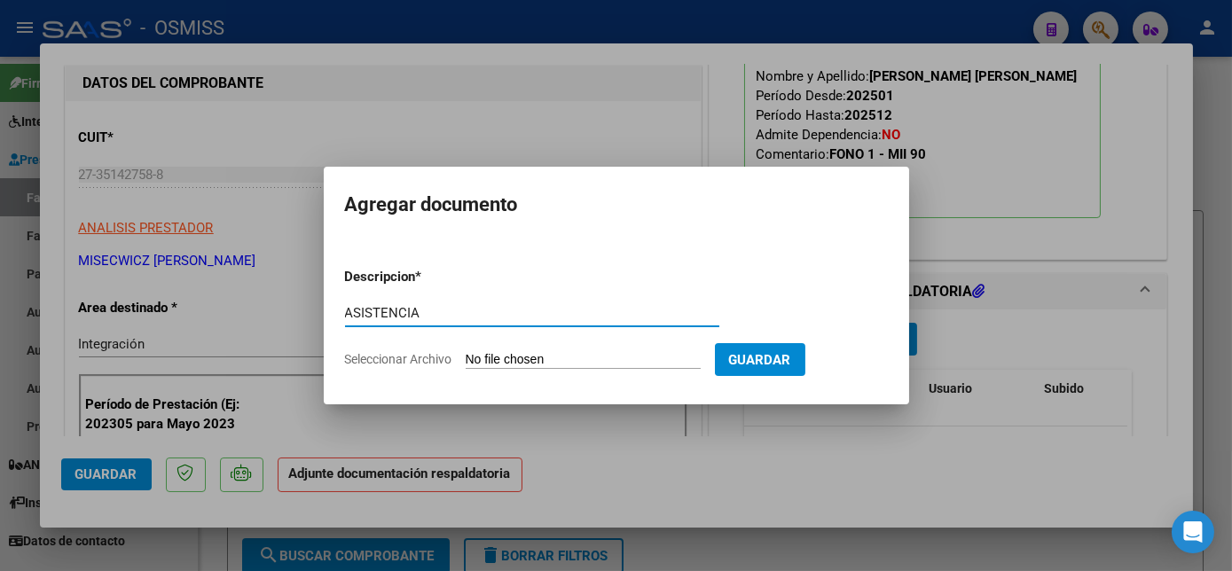
type input "ASISTENCIA"
click at [562, 357] on input "Seleccionar Archivo" at bounding box center [583, 360] width 235 height 17
type input "C:\fakepath\651 [PERSON_NAME] 7-25 PLANILLA - [PERSON_NAME].pdf"
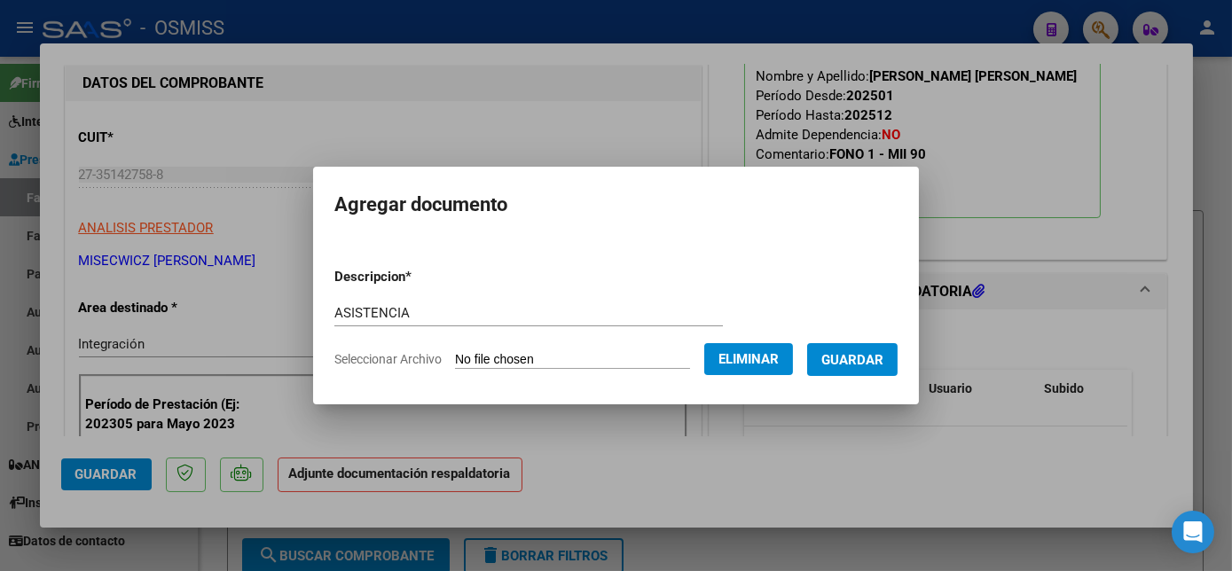
click at [858, 369] on button "Guardar" at bounding box center [852, 359] width 90 height 33
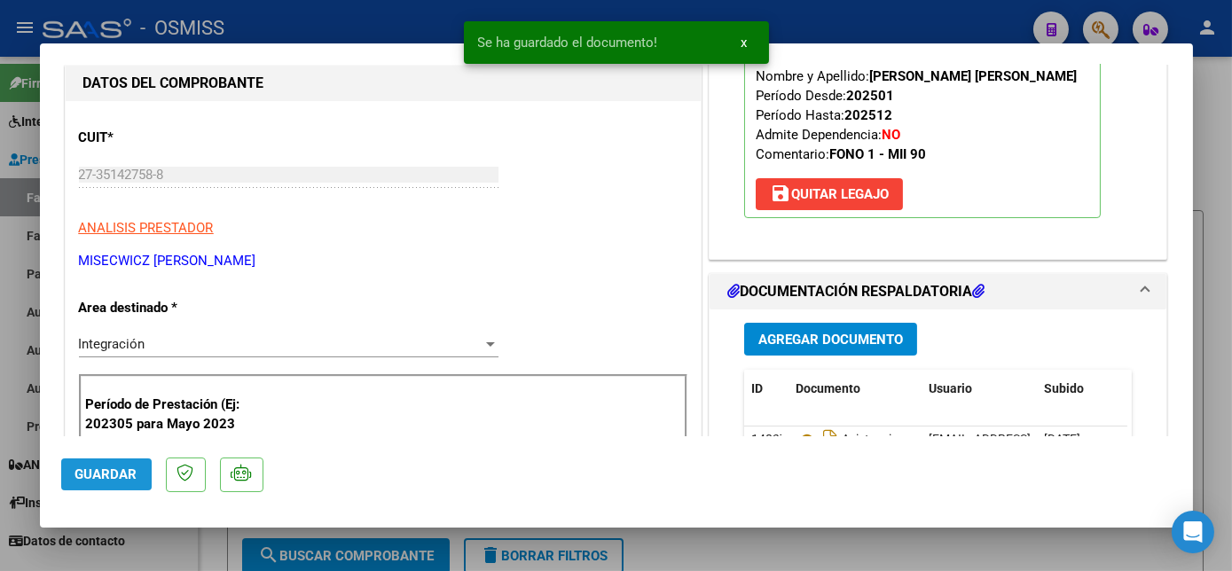
click at [125, 482] on span "Guardar" at bounding box center [106, 474] width 62 height 16
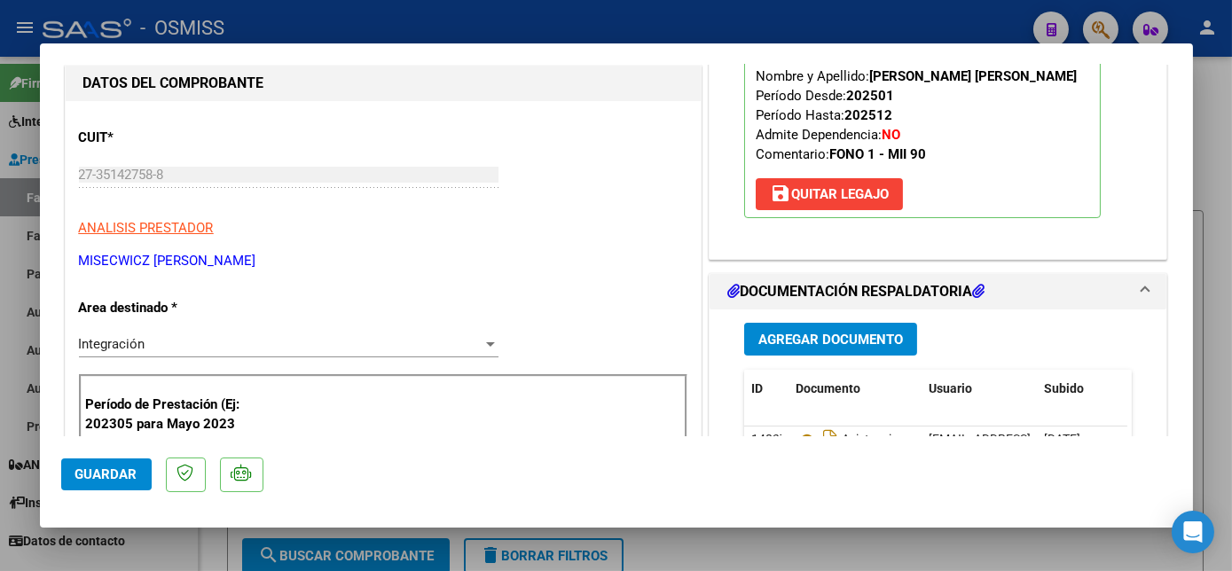
click at [825, 348] on span "Agregar Documento" at bounding box center [830, 340] width 145 height 16
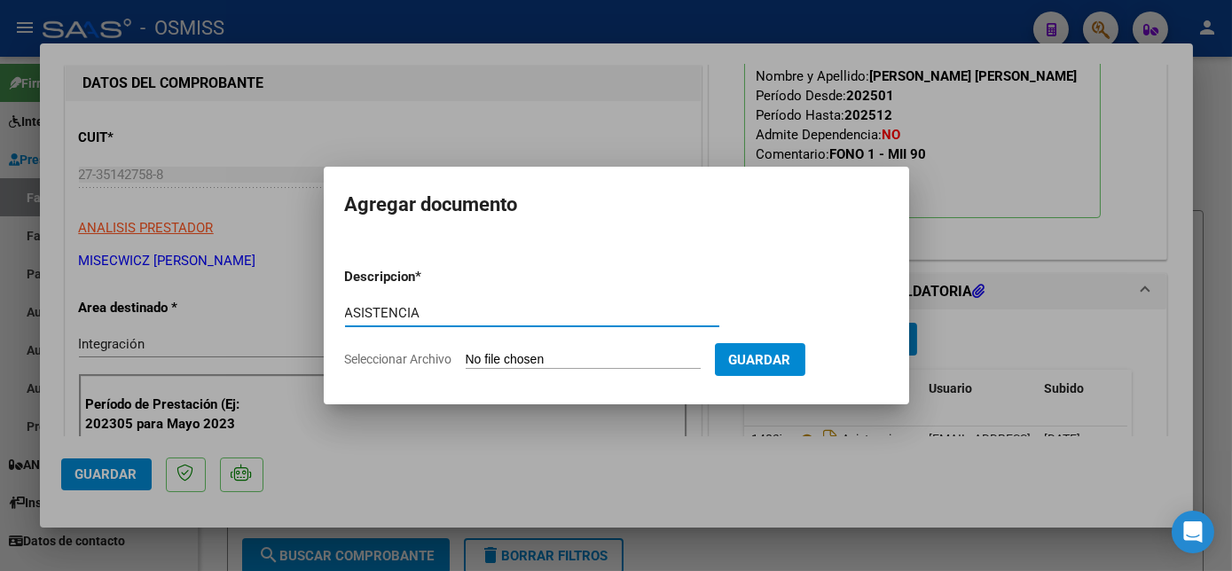
type input "ASISTENCIA"
click at [562, 364] on input "Seleccionar Archivo" at bounding box center [583, 360] width 235 height 17
click at [1011, 362] on div at bounding box center [616, 285] width 1232 height 571
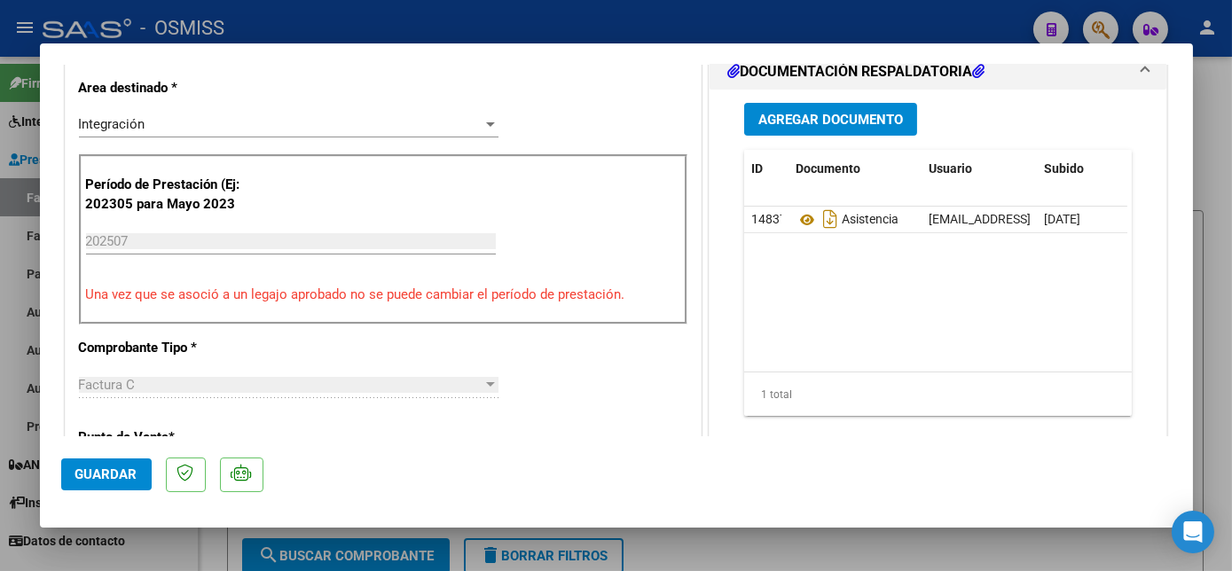
scroll to position [443, 0]
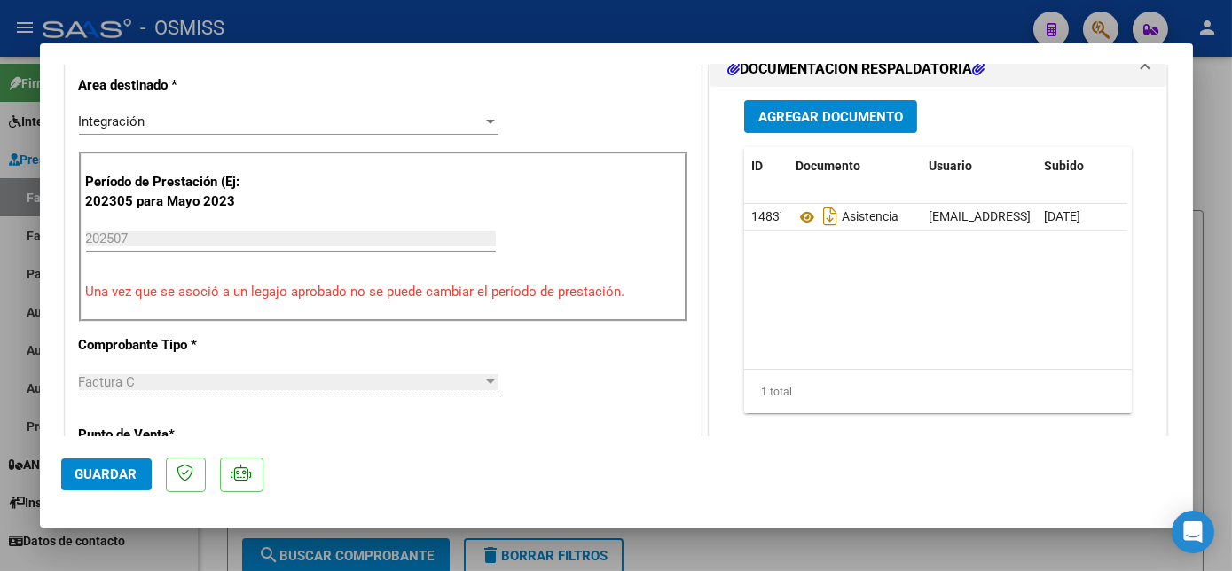
click at [108, 480] on span "Guardar" at bounding box center [106, 474] width 62 height 16
click at [130, 476] on span "Guardar" at bounding box center [106, 474] width 62 height 16
click at [168, 537] on div at bounding box center [616, 285] width 1232 height 571
type input "$ 0,00"
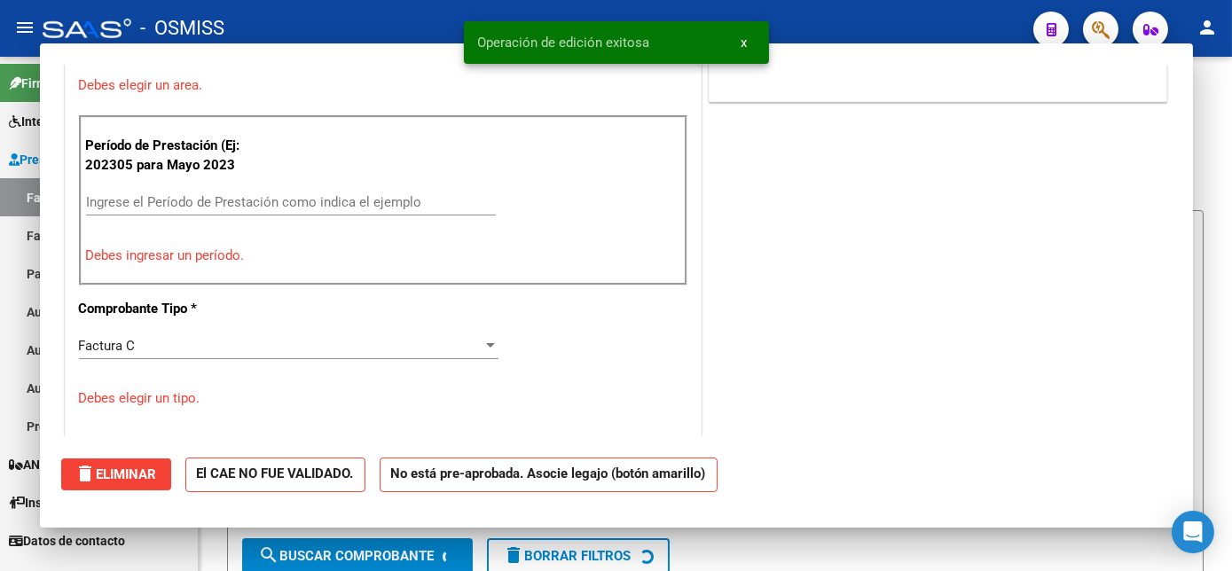
scroll to position [366, 0]
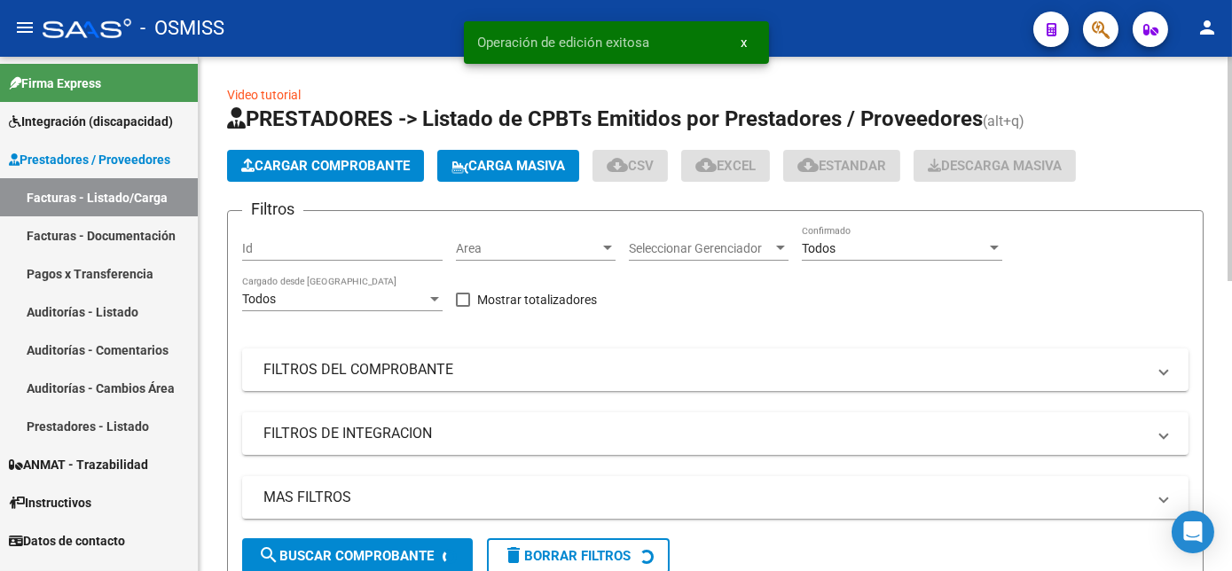
click at [330, 165] on span "Cargar Comprobante" at bounding box center [325, 166] width 169 height 16
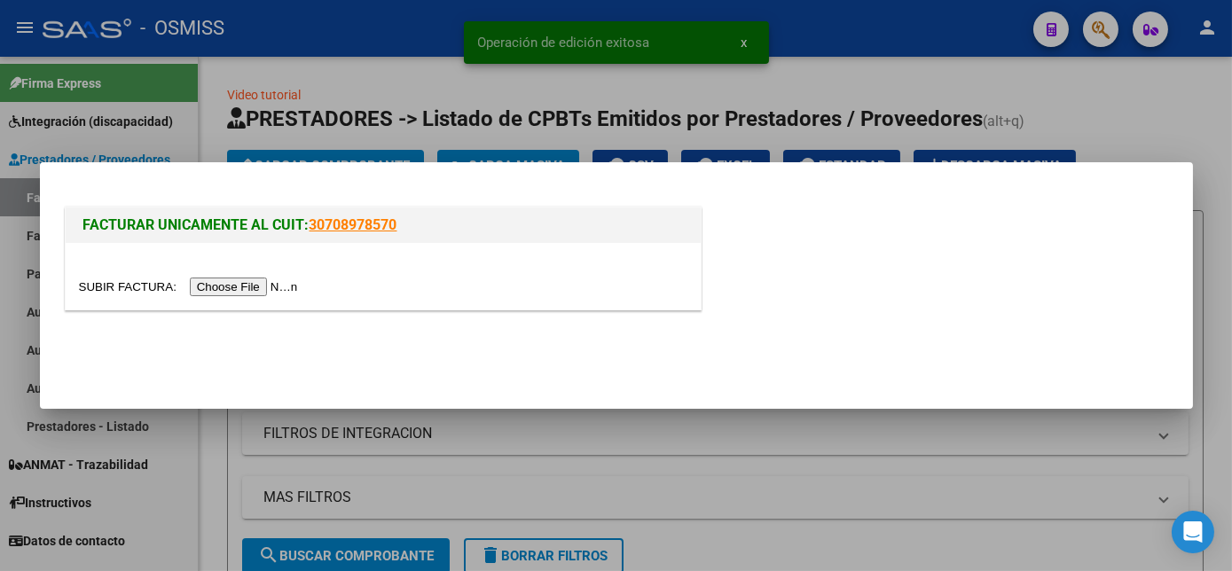
click at [206, 285] on input "file" at bounding box center [191, 287] width 224 height 19
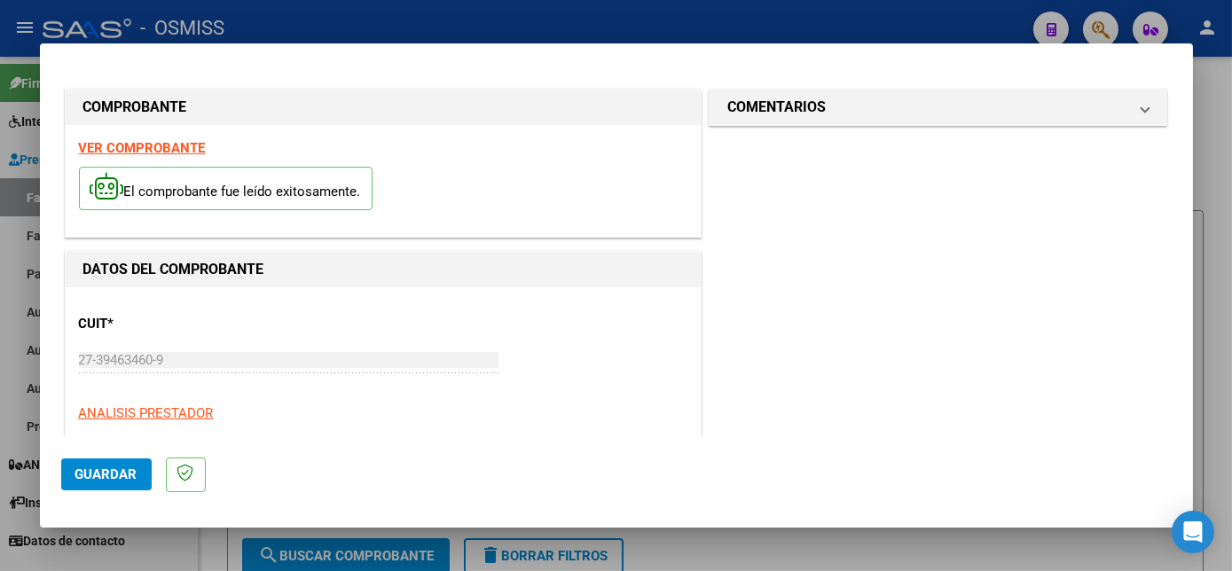
scroll to position [278, 0]
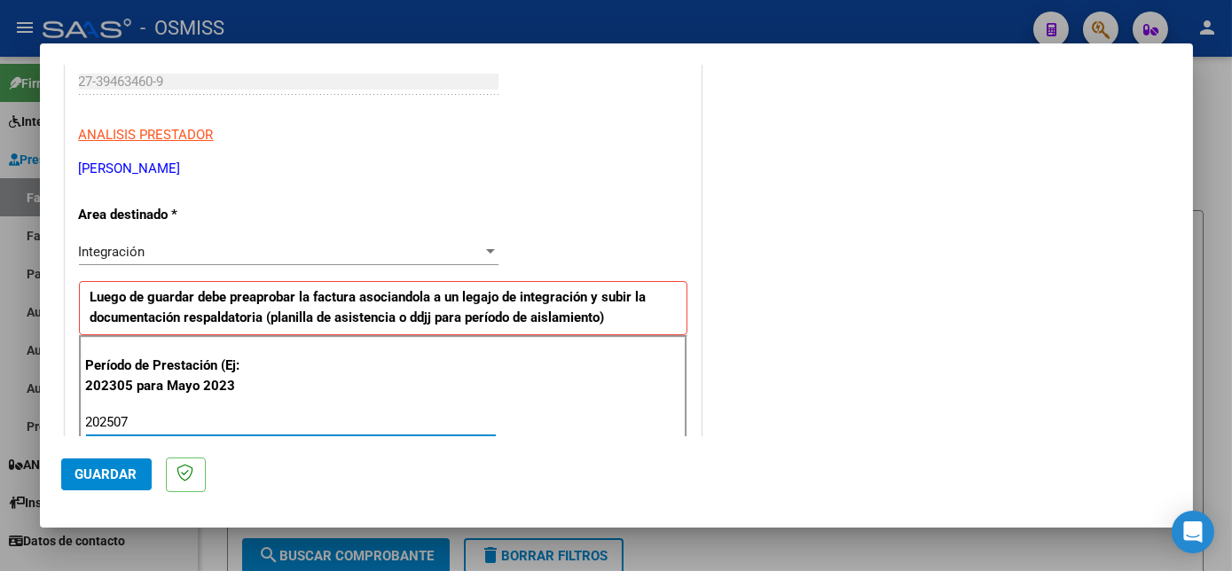
type input "202507"
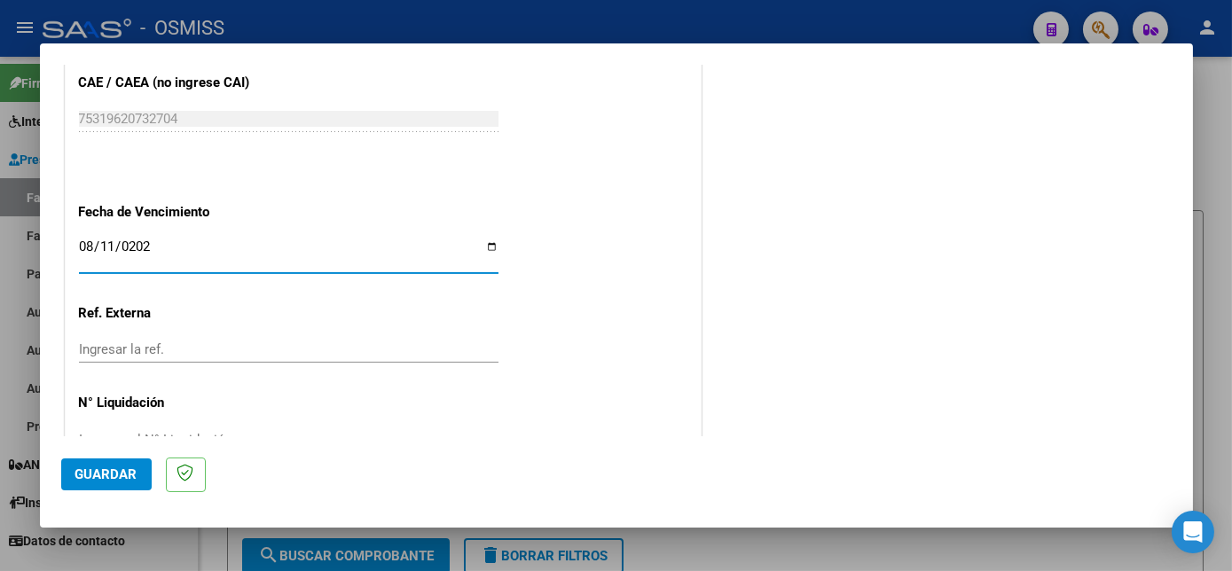
type input "[DATE]"
click at [116, 477] on span "Guardar" at bounding box center [106, 474] width 62 height 16
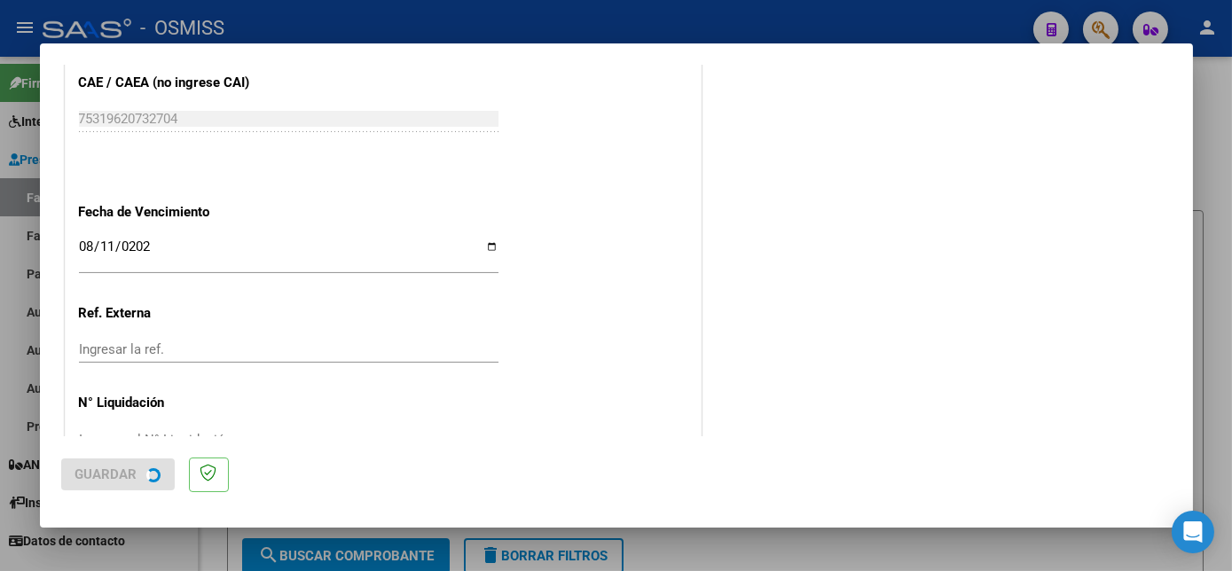
scroll to position [0, 0]
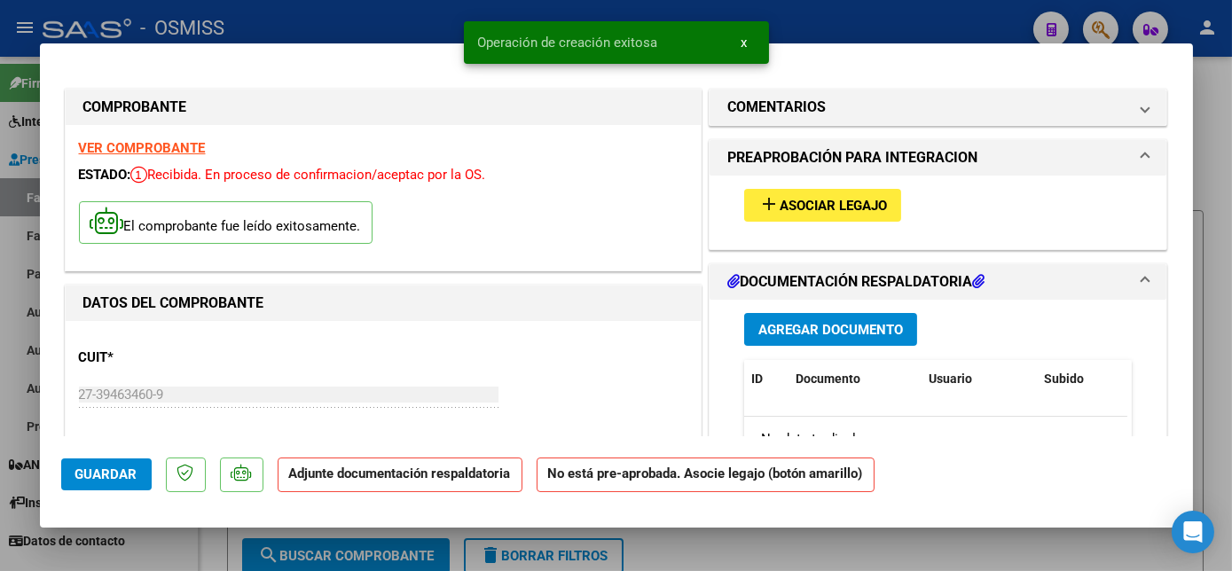
click at [813, 205] on span "Asociar Legajo" at bounding box center [833, 206] width 107 height 16
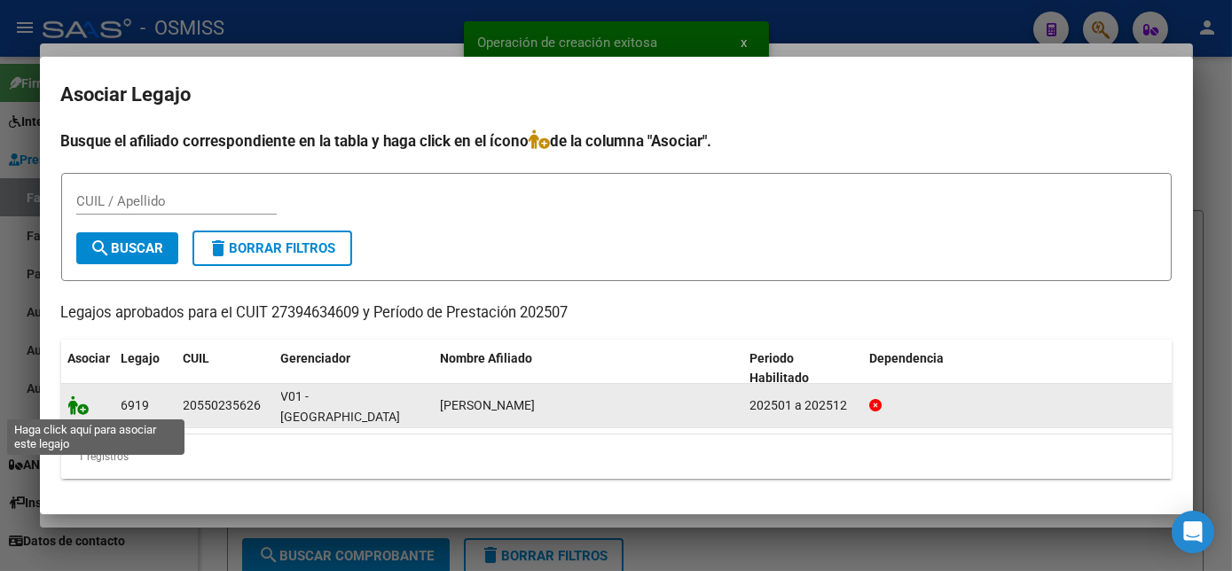
click at [78, 412] on icon at bounding box center [78, 406] width 21 height 20
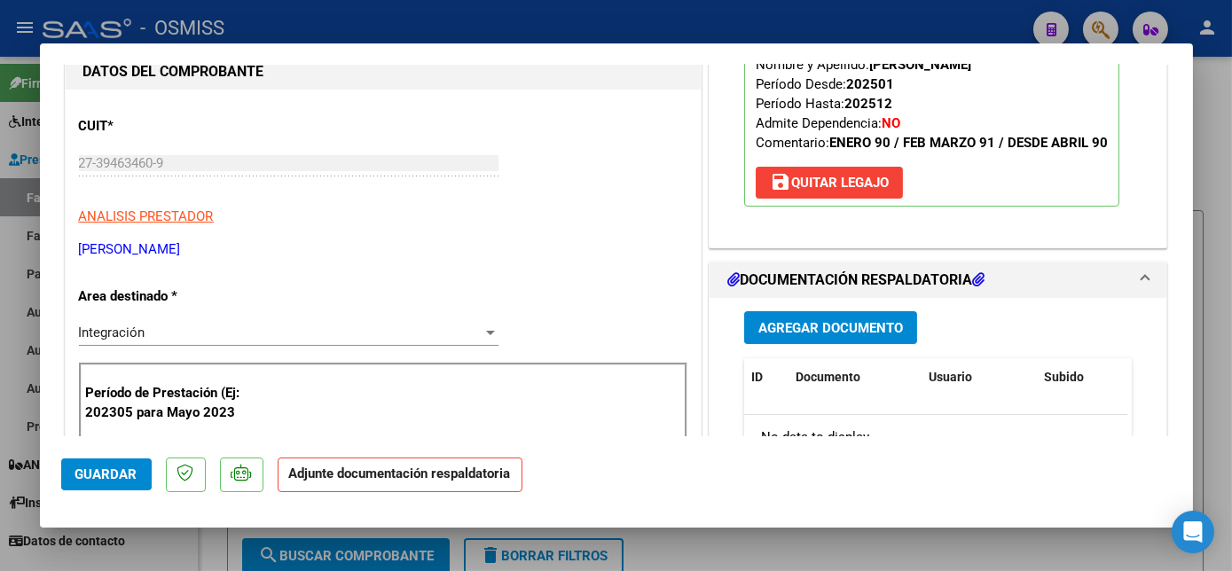
scroll to position [247, 0]
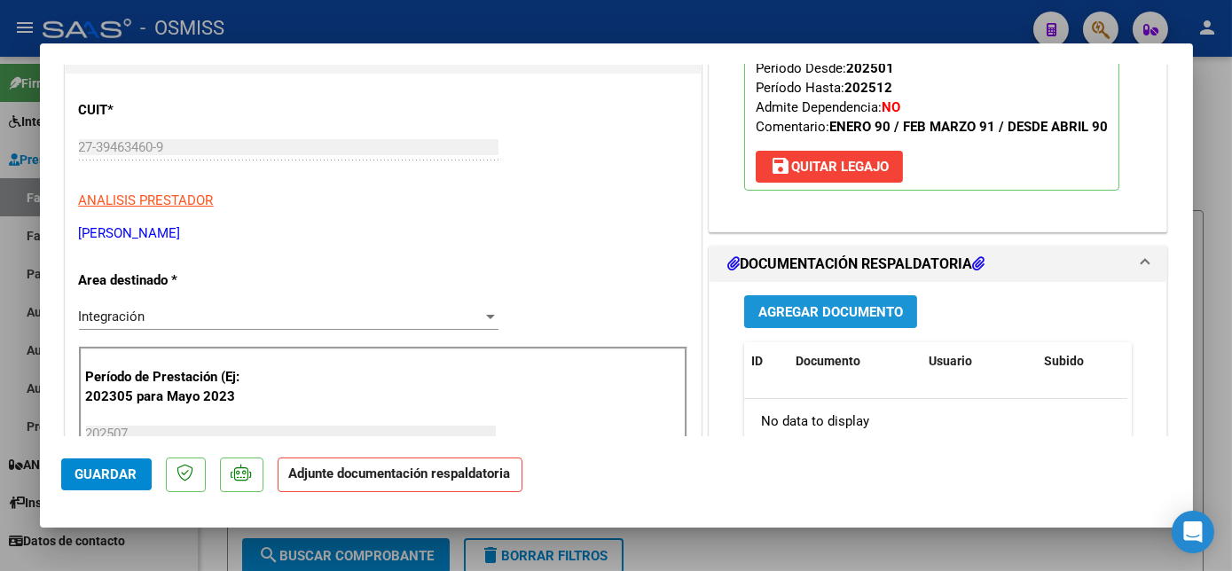
click at [881, 314] on span "Agregar Documento" at bounding box center [830, 312] width 145 height 16
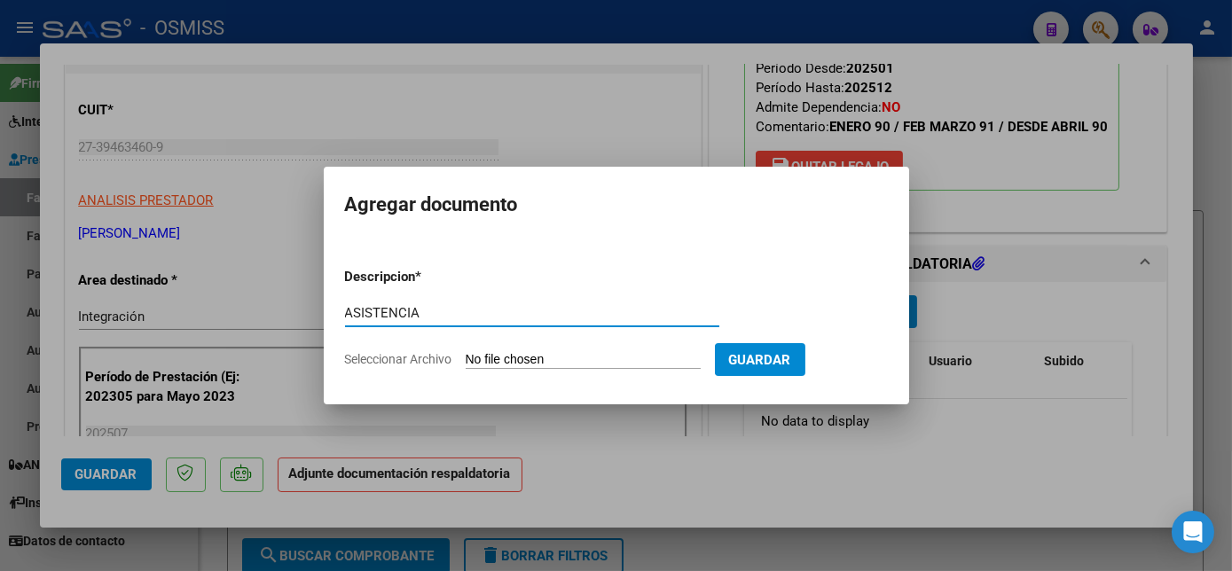
type input "ASISTENCIA"
click at [576, 360] on input "Seleccionar Archivo" at bounding box center [583, 360] width 235 height 17
type input "C:\fakepath\Asistencia [PERSON_NAME] [DATE] - [PERSON_NAME].pdf"
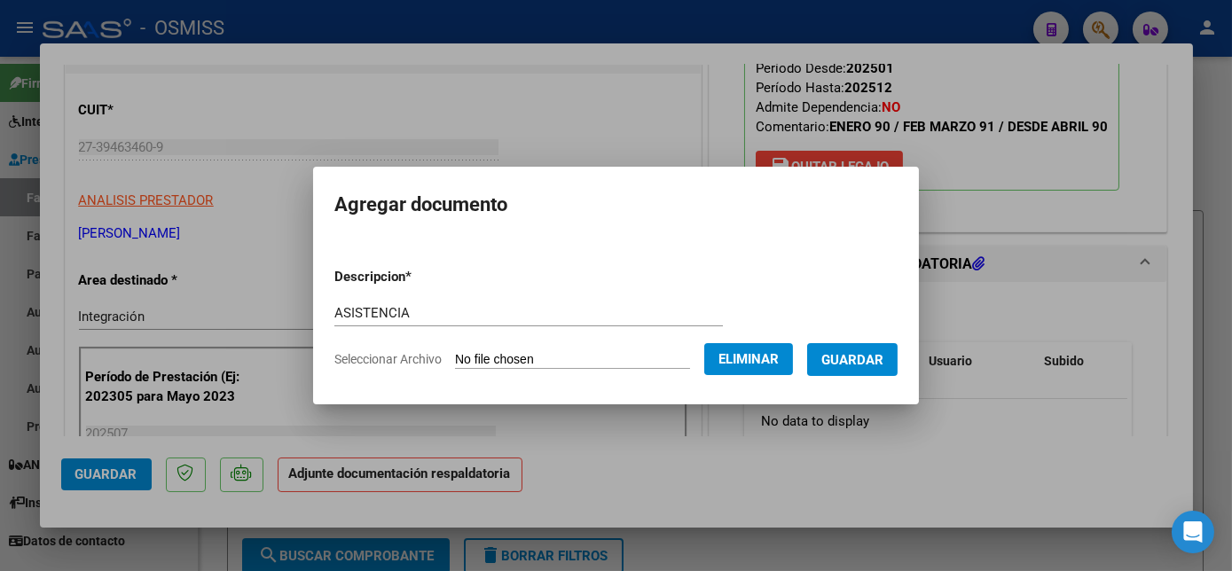
click at [860, 360] on span "Guardar" at bounding box center [852, 360] width 62 height 16
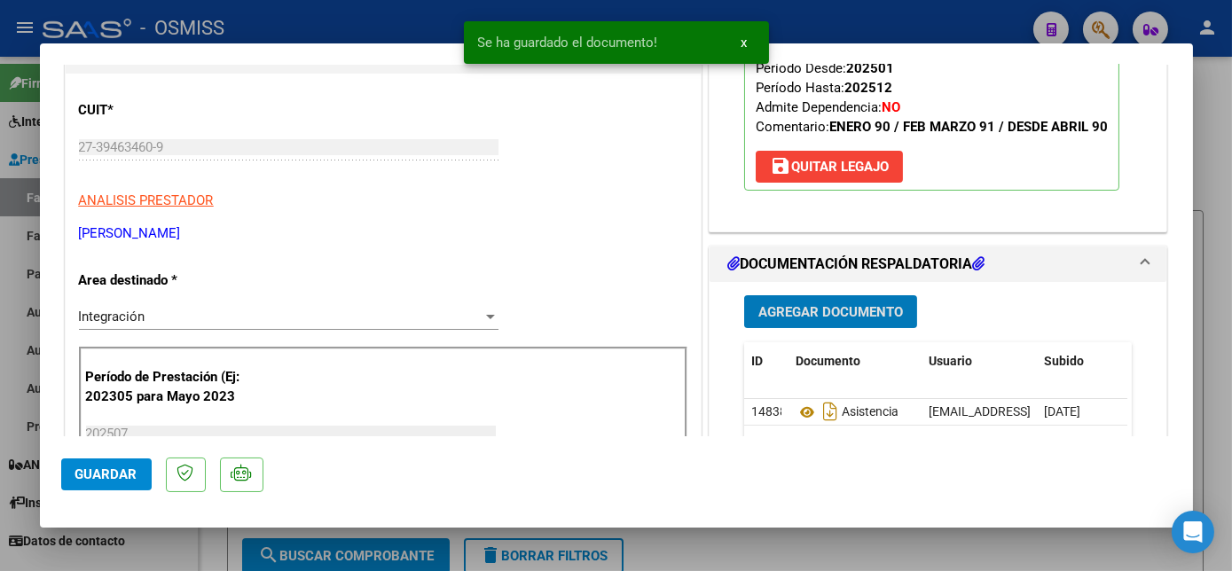
click at [126, 473] on span "Guardar" at bounding box center [106, 474] width 62 height 16
click at [177, 553] on div at bounding box center [616, 285] width 1232 height 571
type input "$ 0,00"
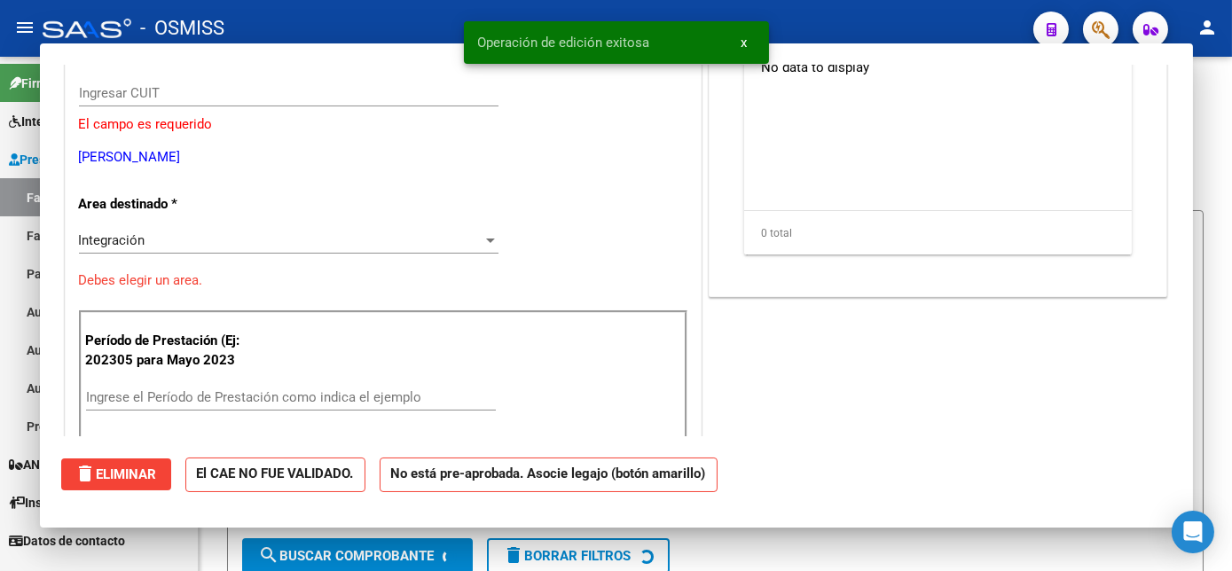
scroll to position [193, 0]
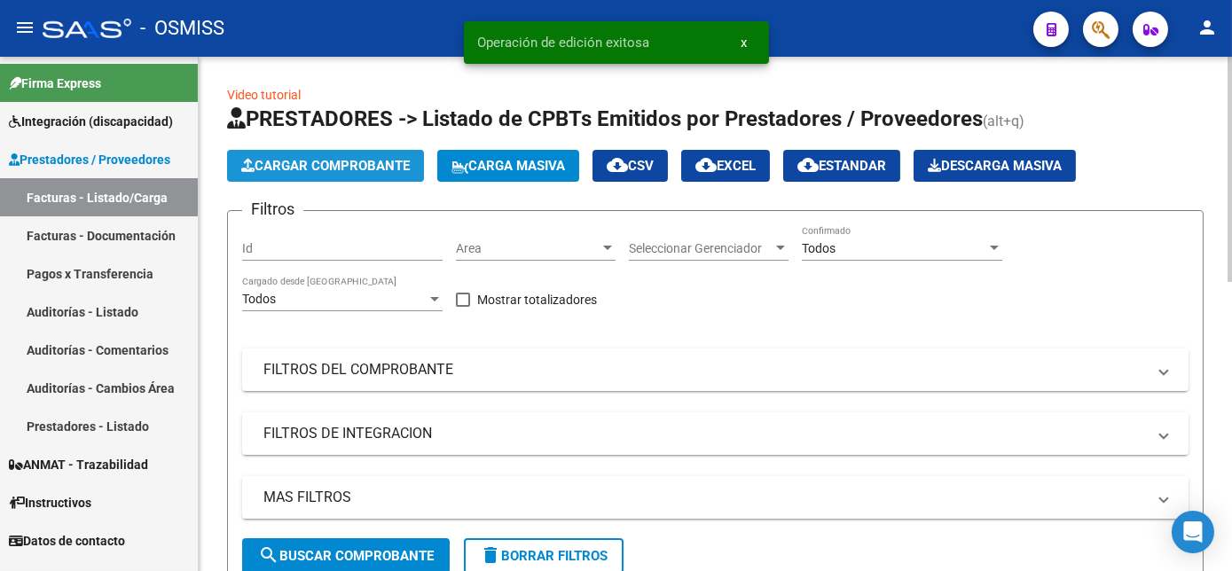
click at [329, 163] on span "Cargar Comprobante" at bounding box center [325, 166] width 169 height 16
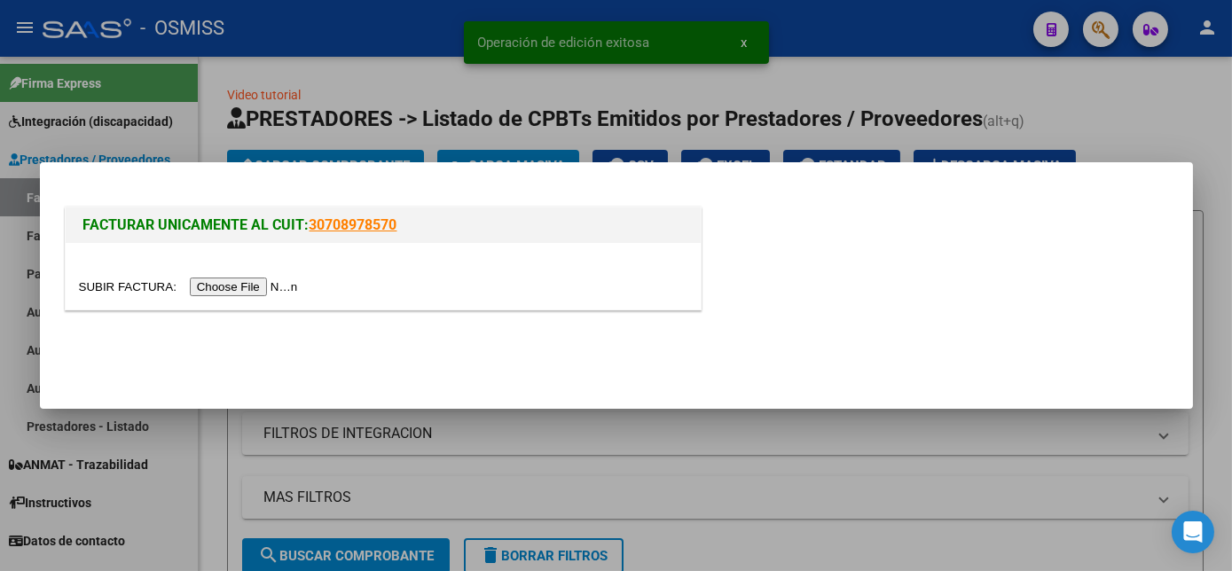
click at [218, 281] on input "file" at bounding box center [191, 287] width 224 height 19
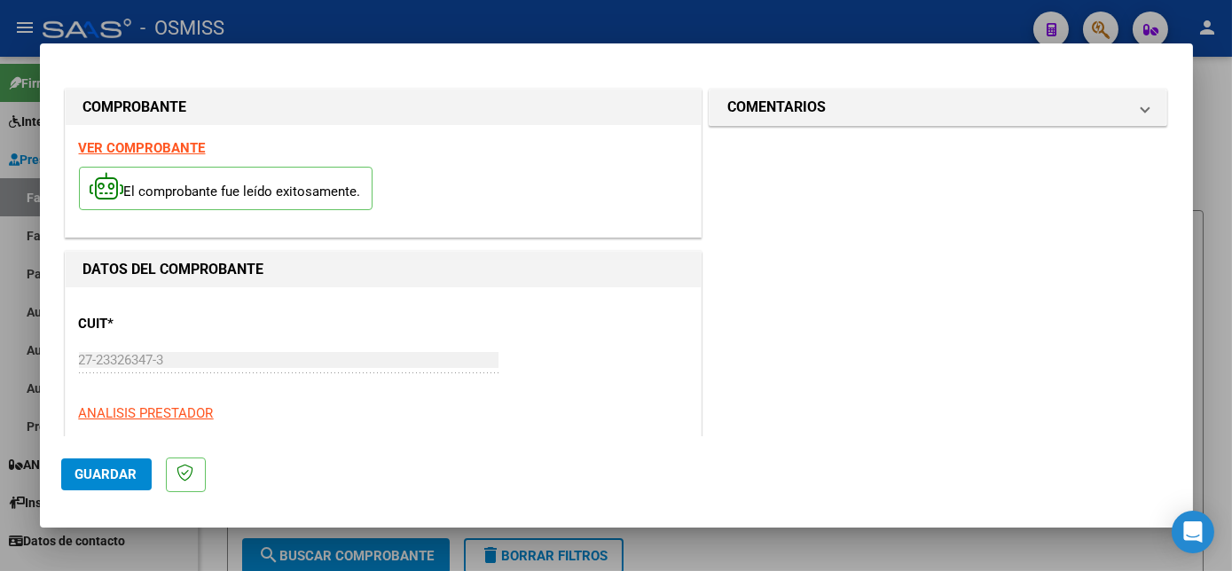
scroll to position [278, 0]
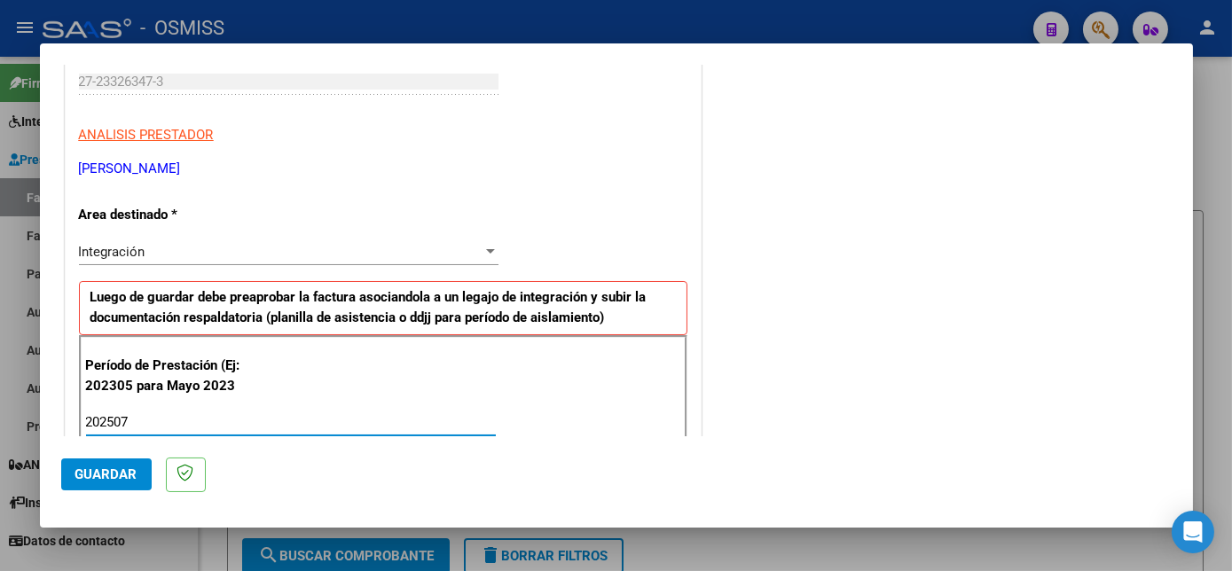
type input "202507"
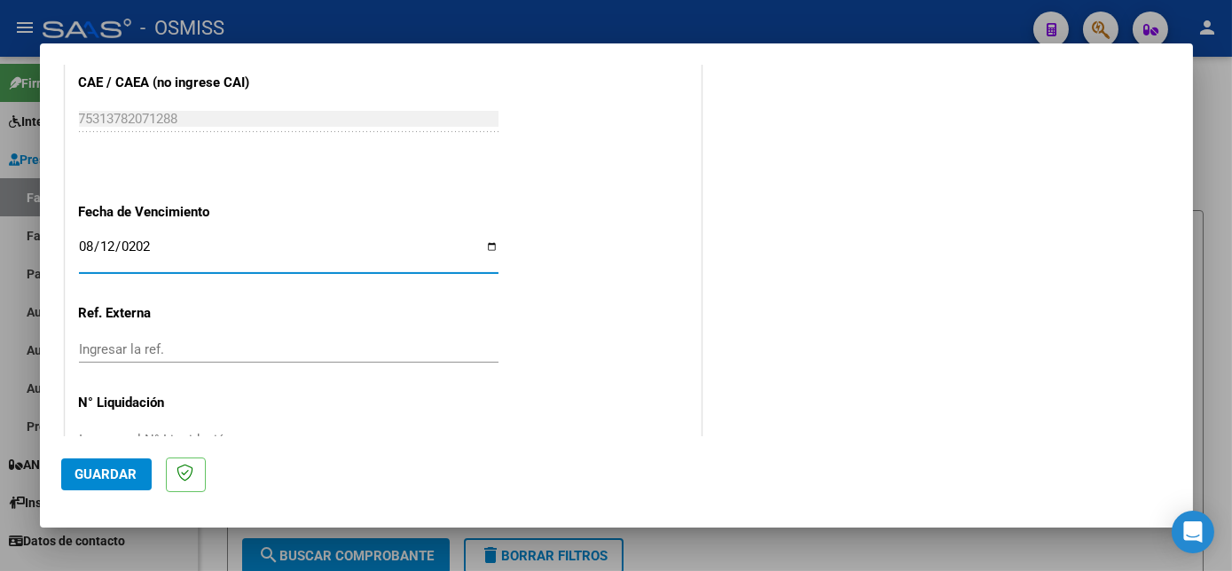
type input "[DATE]"
click at [111, 480] on span "Guardar" at bounding box center [106, 474] width 62 height 16
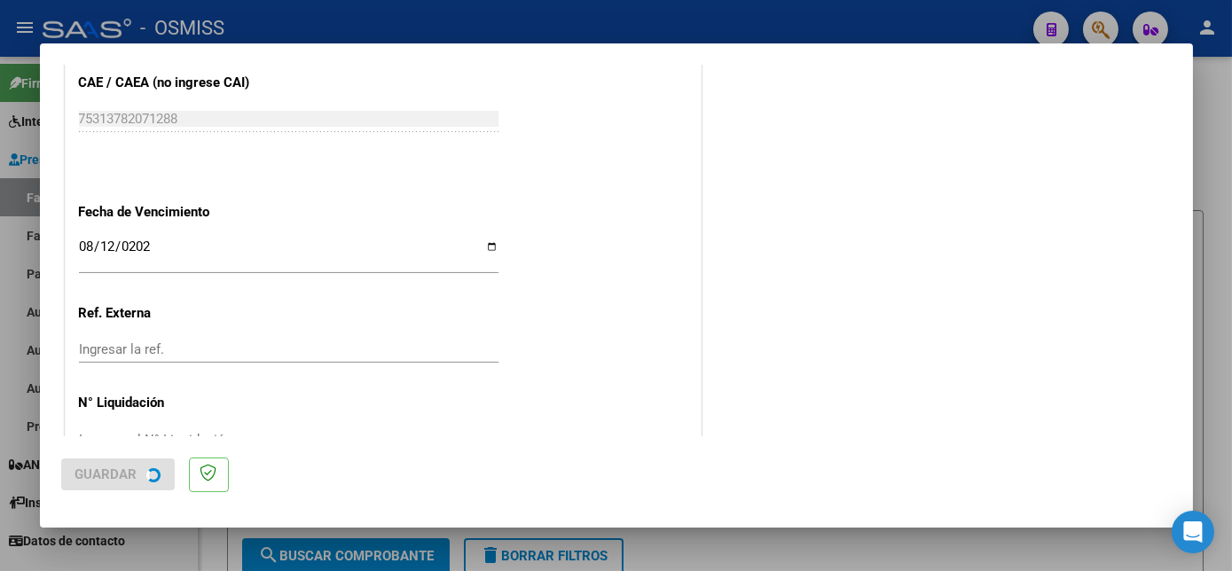
scroll to position [0, 0]
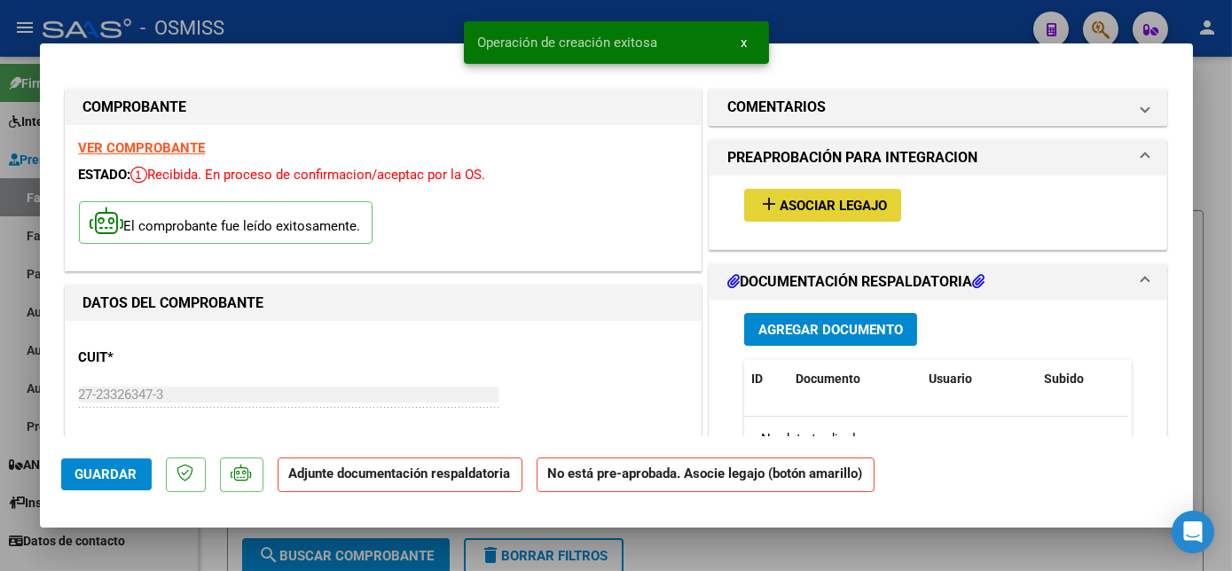
click at [803, 200] on span "Asociar Legajo" at bounding box center [833, 206] width 107 height 16
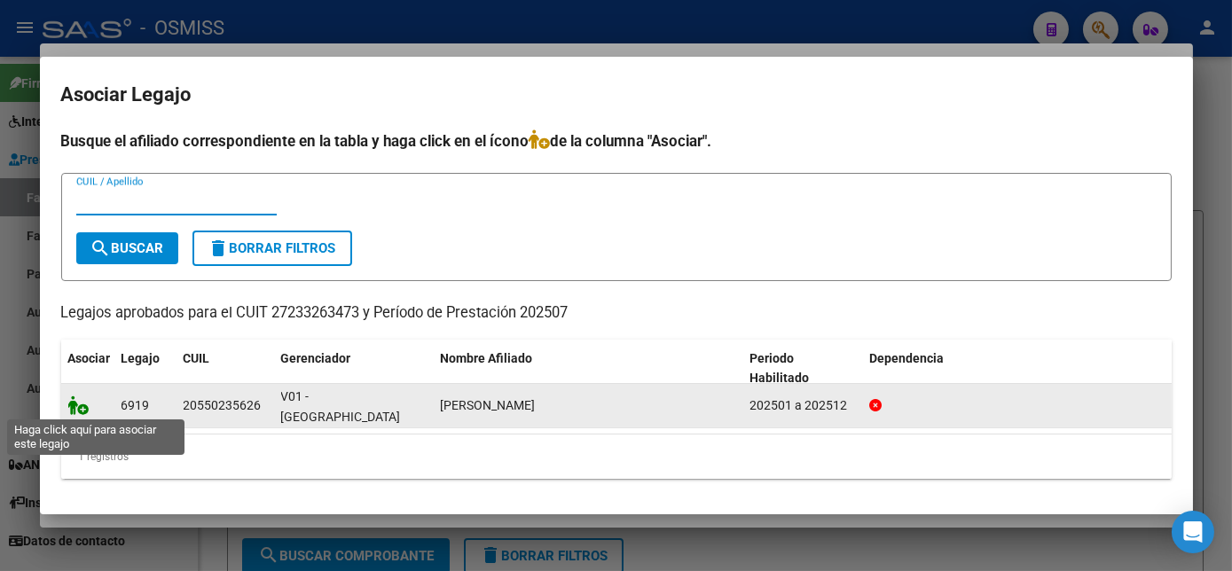
click at [80, 402] on icon at bounding box center [78, 406] width 21 height 20
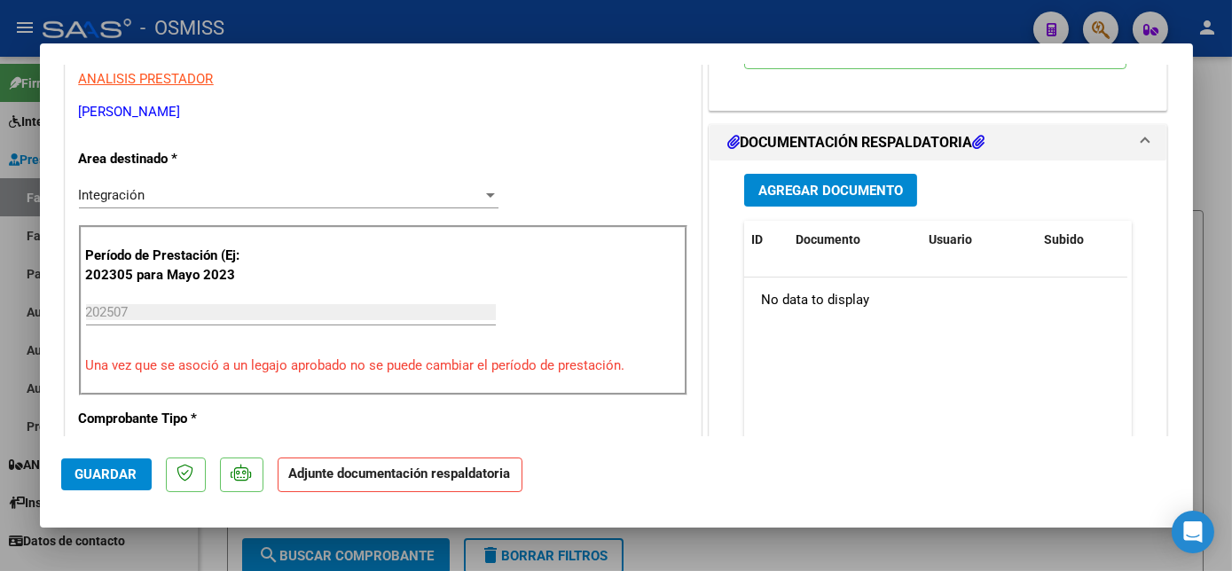
scroll to position [376, 0]
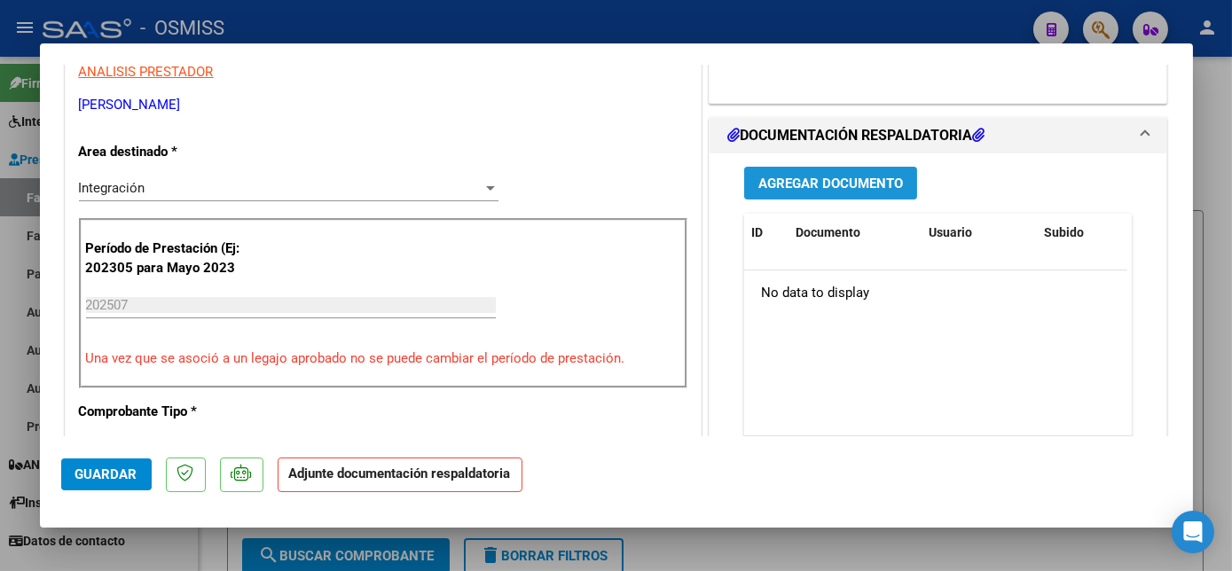
click at [778, 192] on span "Agregar Documento" at bounding box center [830, 184] width 145 height 16
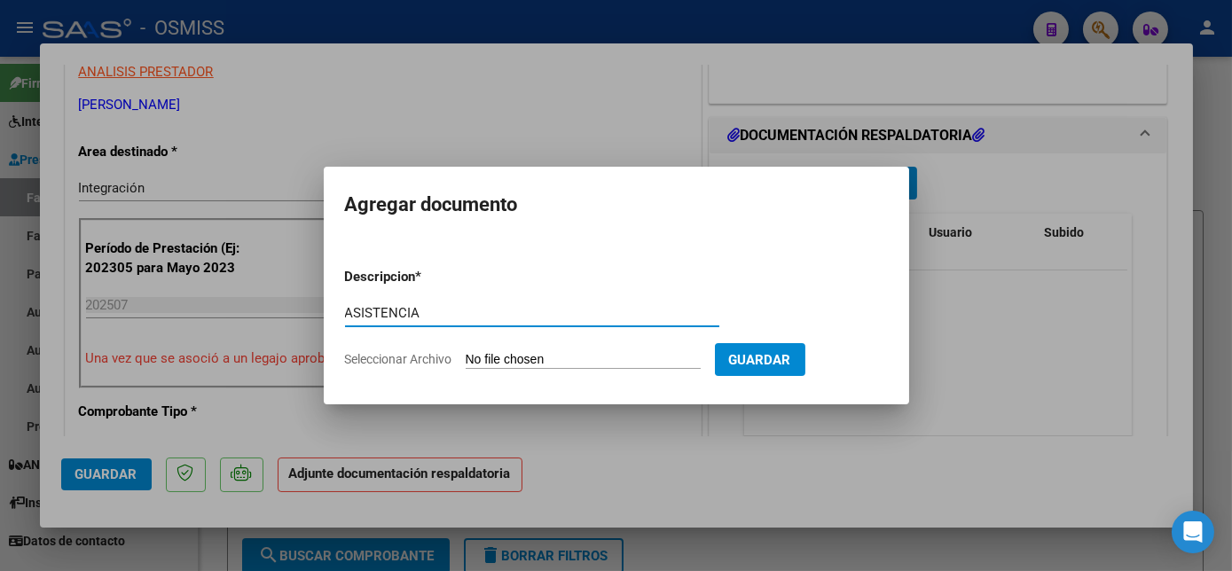
type input "ASISTENCIA"
click at [529, 362] on input "Seleccionar Archivo" at bounding box center [583, 360] width 235 height 17
type input "C:\fakepath\Planilla asistencia [PERSON_NAME] [DATE] - [PERSON_NAME].pdf"
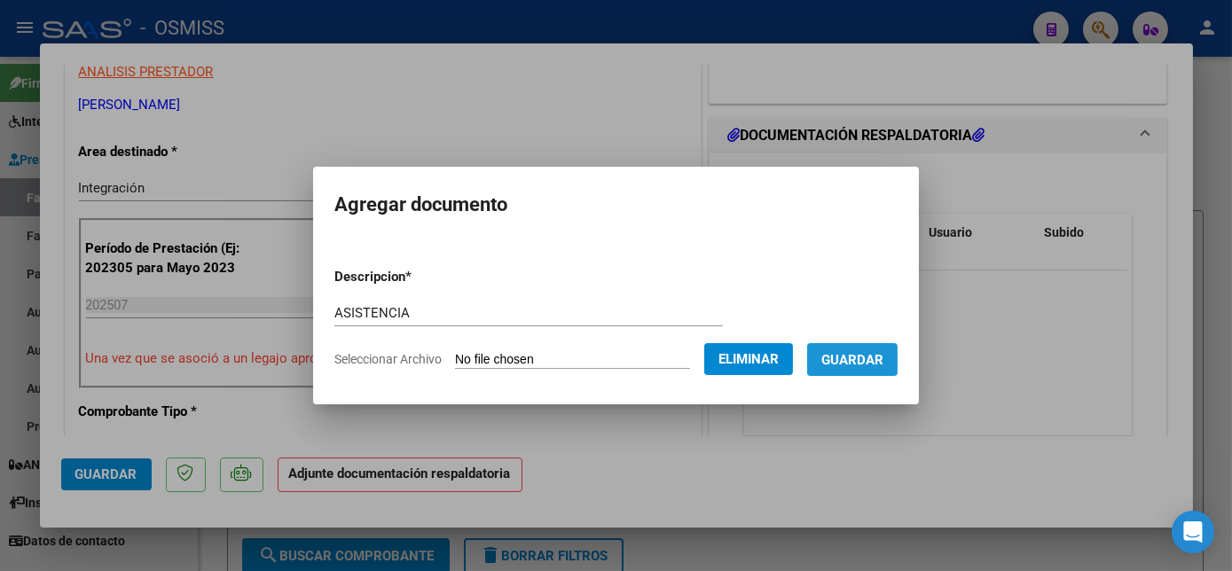
click at [866, 370] on button "Guardar" at bounding box center [852, 359] width 90 height 33
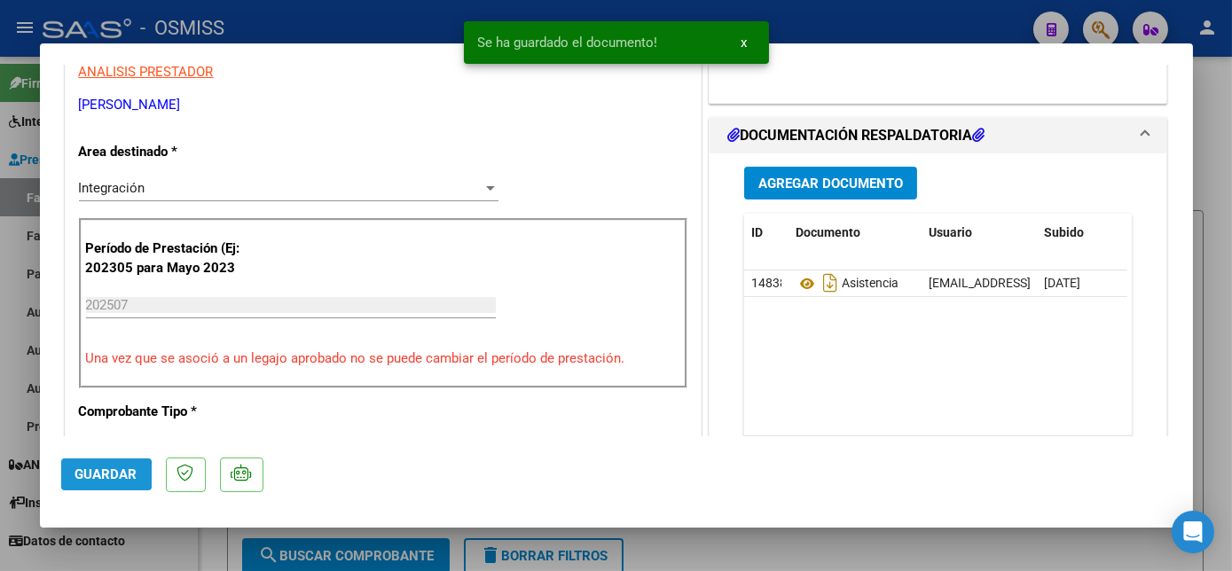
click at [96, 475] on span "Guardar" at bounding box center [106, 474] width 62 height 16
click at [182, 555] on div at bounding box center [616, 285] width 1232 height 571
type input "$ 0,00"
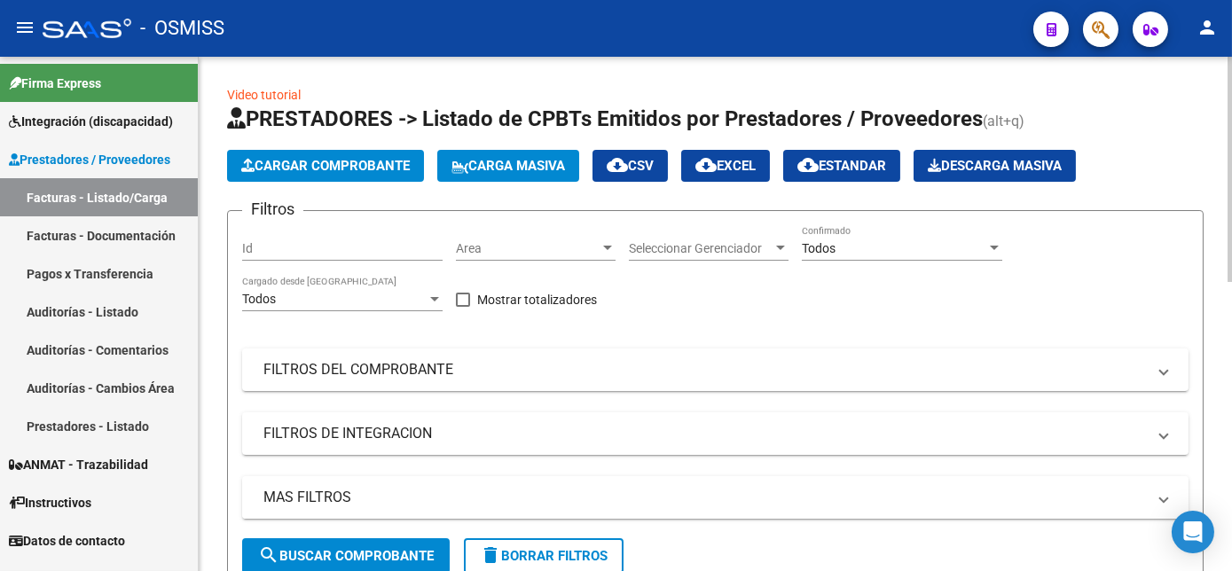
click at [585, 477] on mat-expansion-panel-header "MAS FILTROS" at bounding box center [715, 497] width 946 height 43
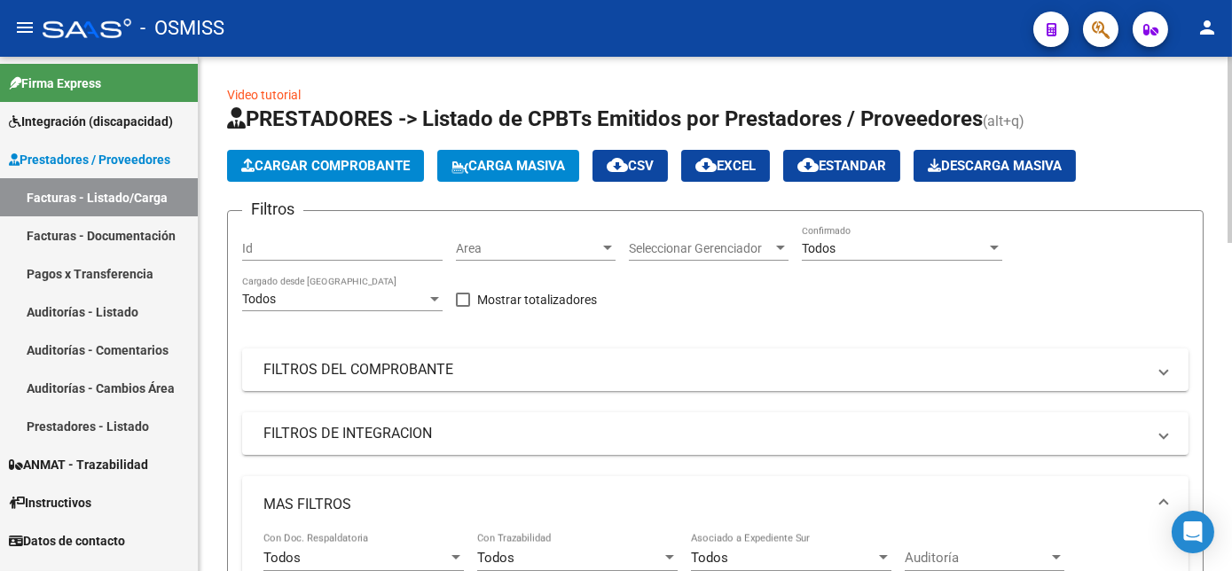
click at [319, 165] on span "Cargar Comprobante" at bounding box center [325, 166] width 169 height 16
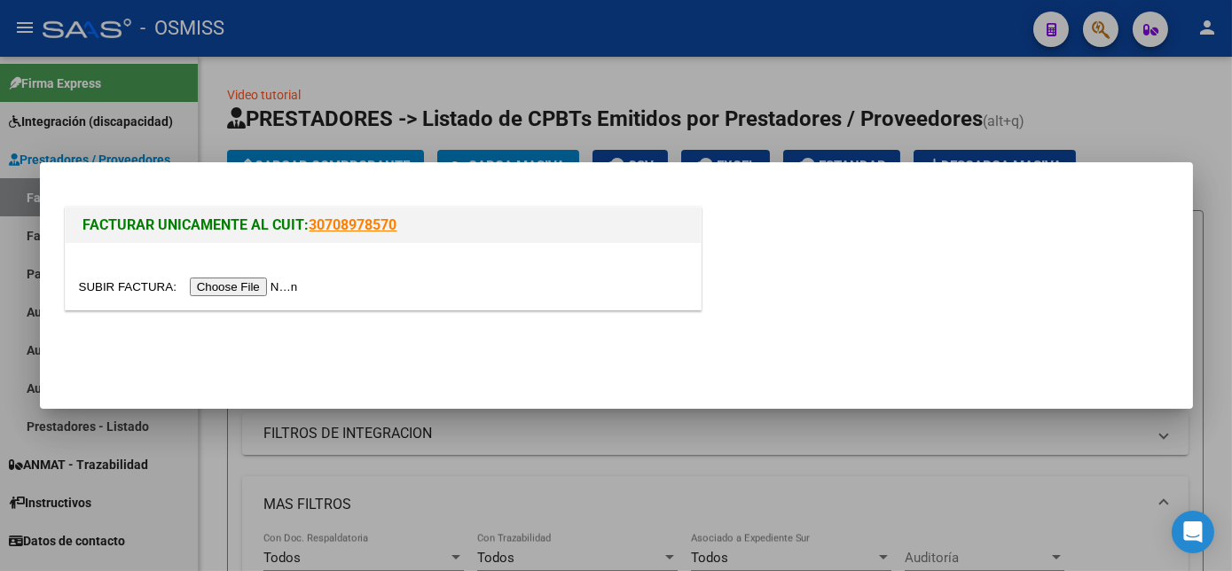
click at [249, 280] on input "file" at bounding box center [191, 287] width 224 height 19
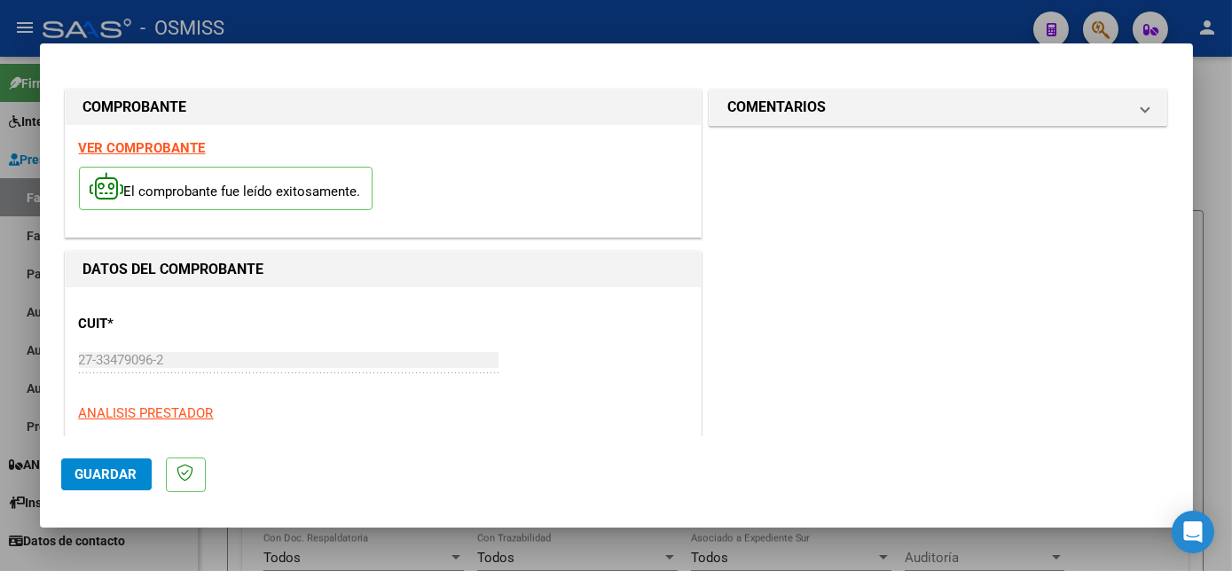
scroll to position [278, 0]
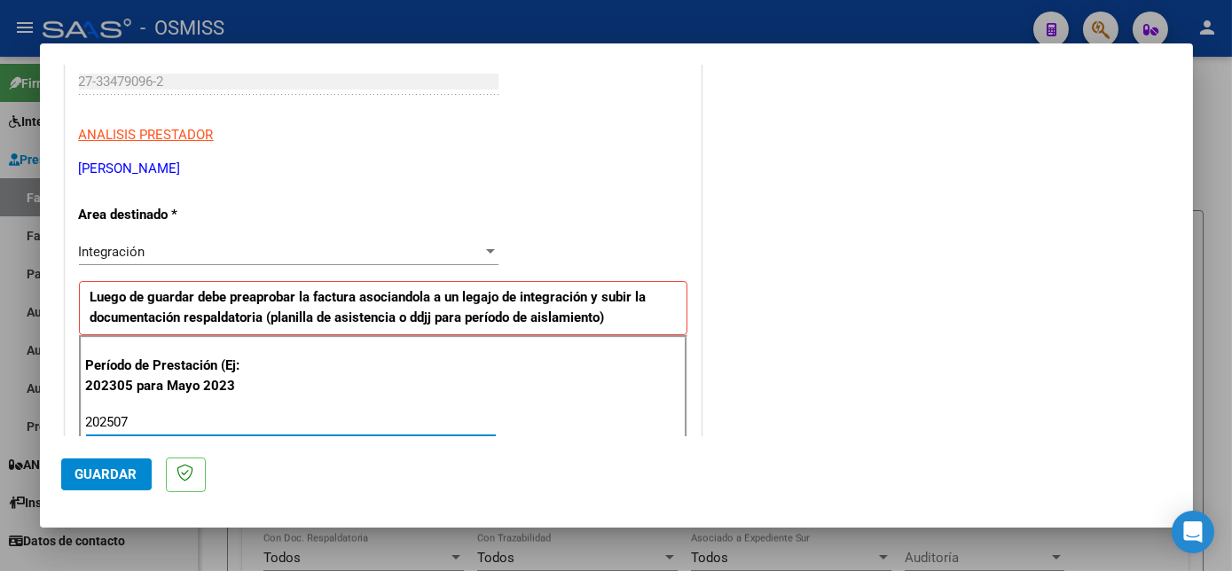
type input "202507"
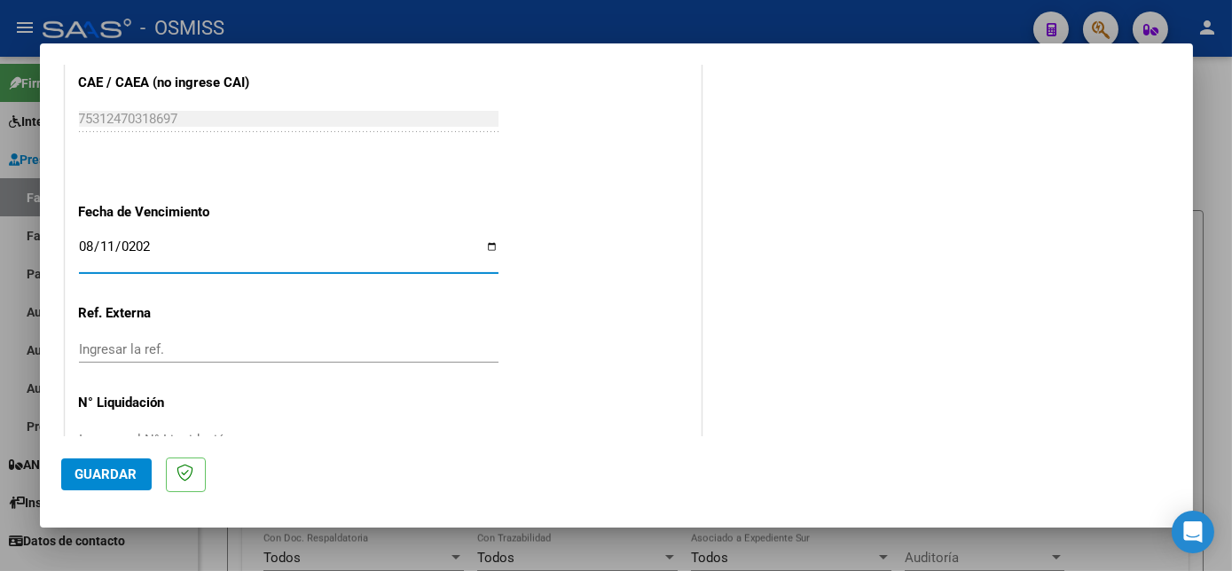
type input "[DATE]"
click at [107, 481] on span "Guardar" at bounding box center [106, 474] width 62 height 16
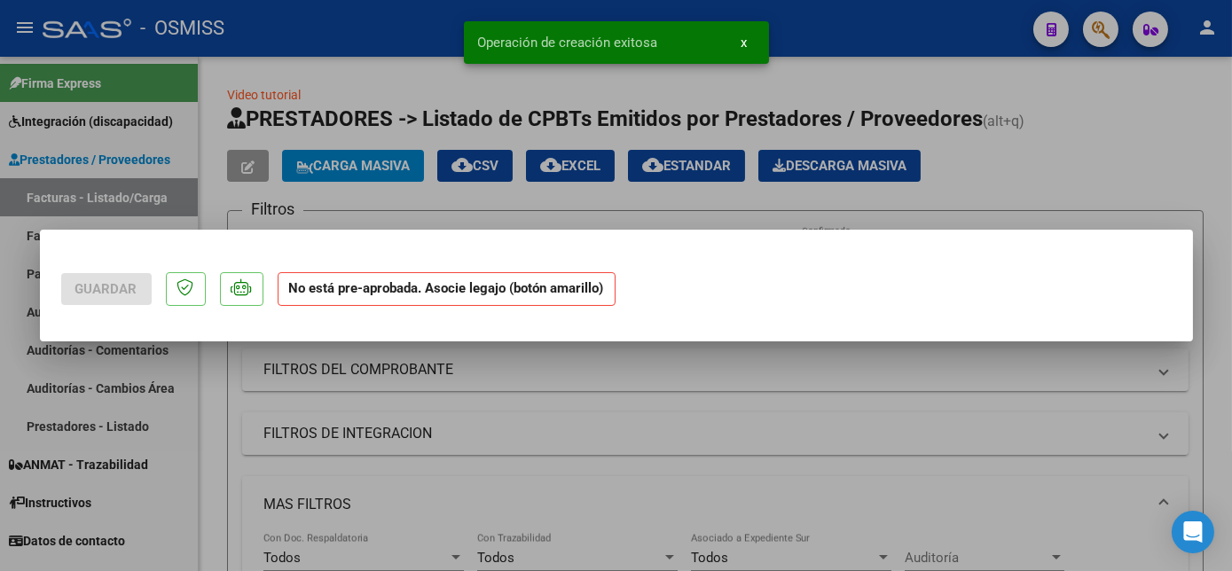
scroll to position [0, 0]
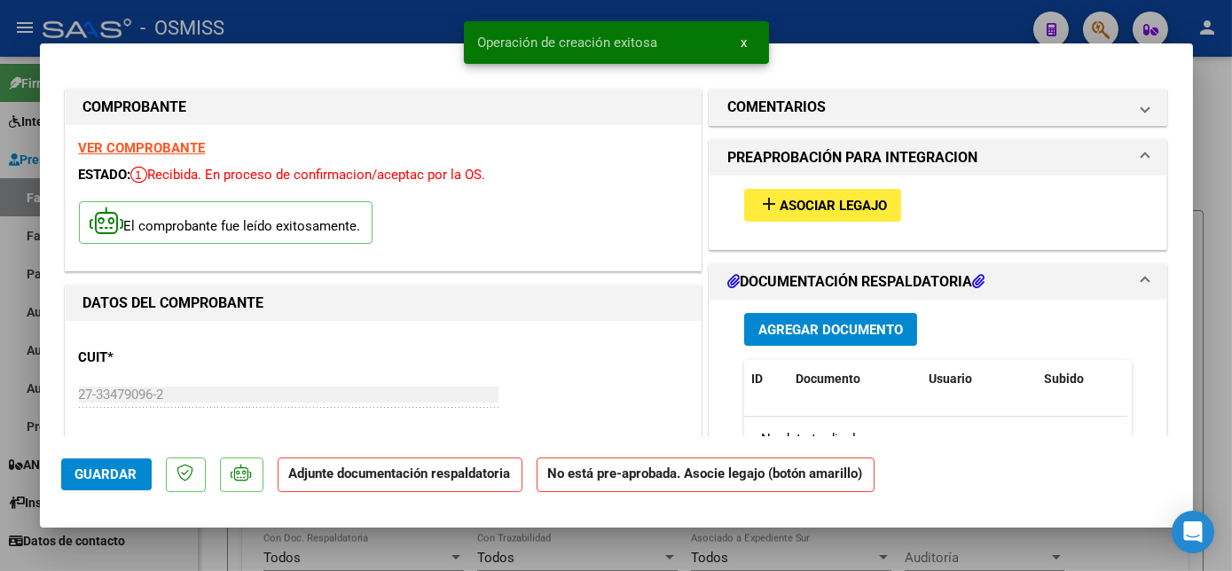
click at [827, 200] on span "Asociar Legajo" at bounding box center [833, 206] width 107 height 16
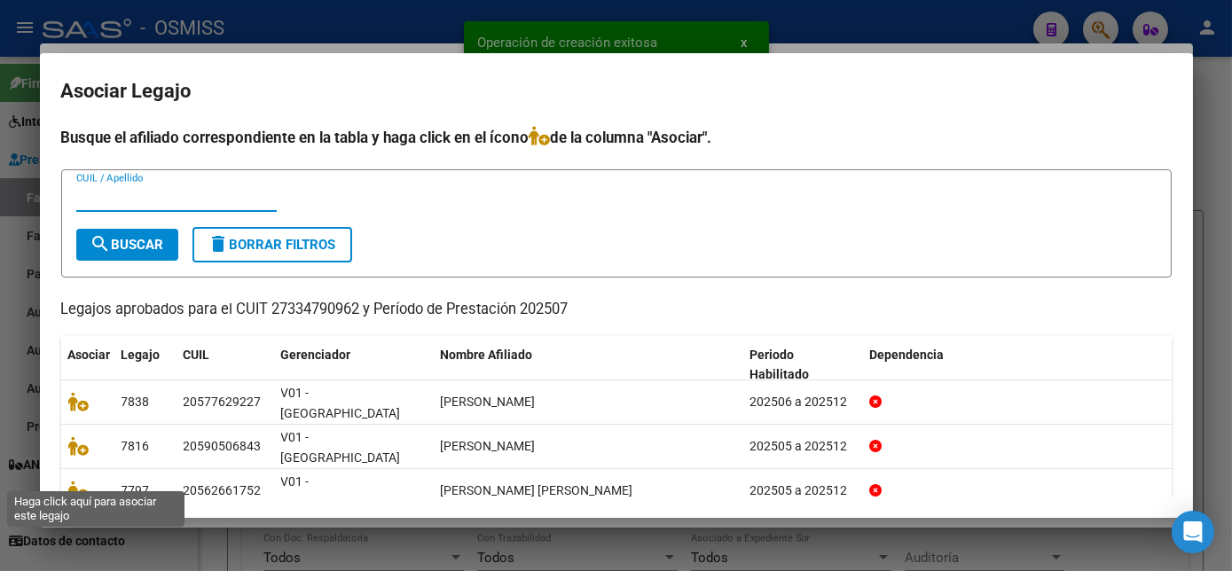
click at [80, 525] on icon at bounding box center [78, 535] width 21 height 20
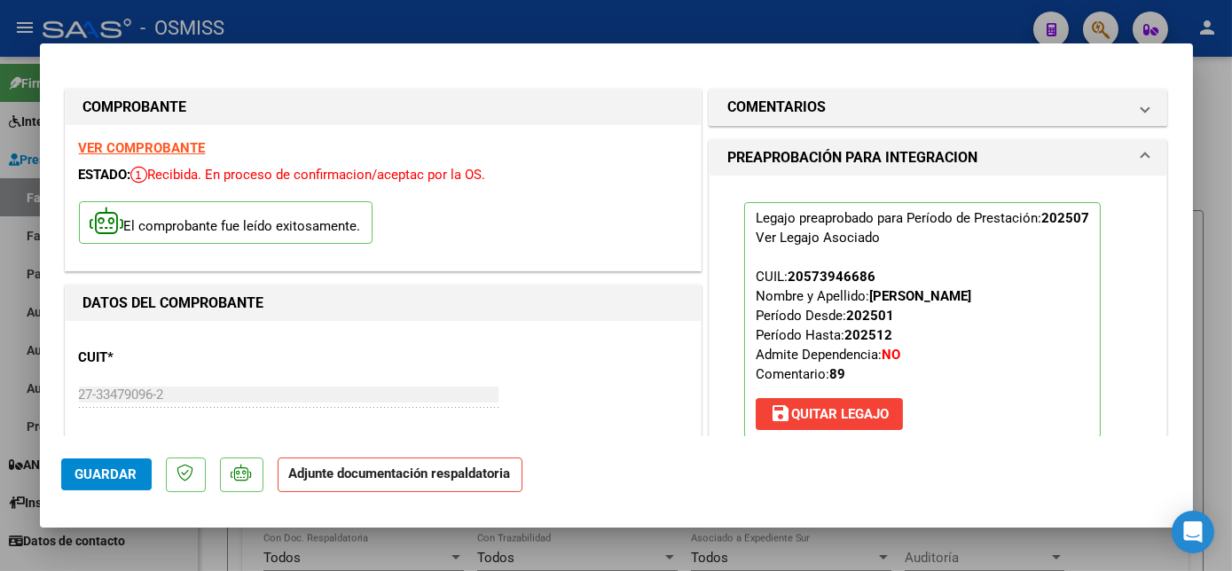
scroll to position [369, 0]
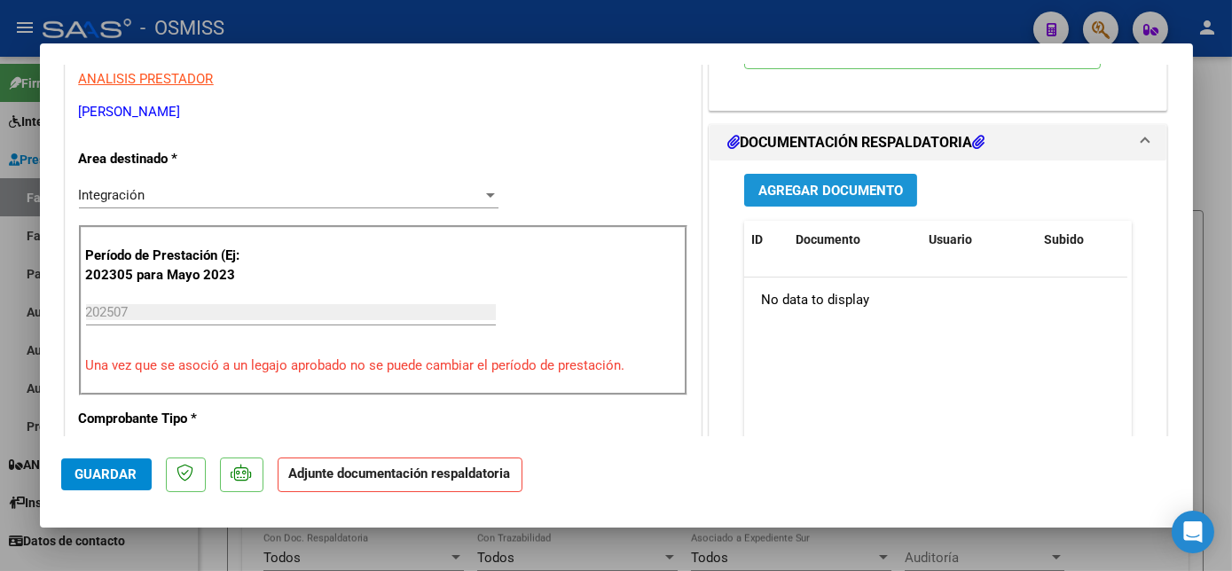
click at [819, 199] on button "Agregar Documento" at bounding box center [830, 190] width 173 height 33
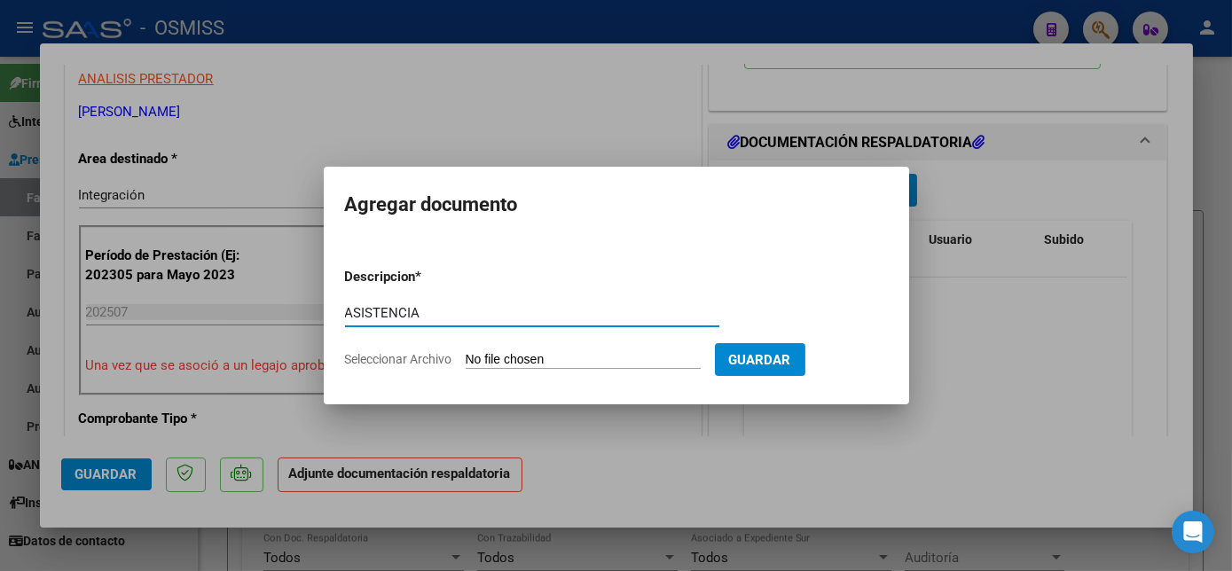
type input "ASISTENCIA"
click at [556, 362] on input "Seleccionar Archivo" at bounding box center [583, 360] width 235 height 17
type input "C:\fakepath\PLANILLA_57394668_HERBAS_PEDERNERA_202507 - [PERSON_NAME].pdf"
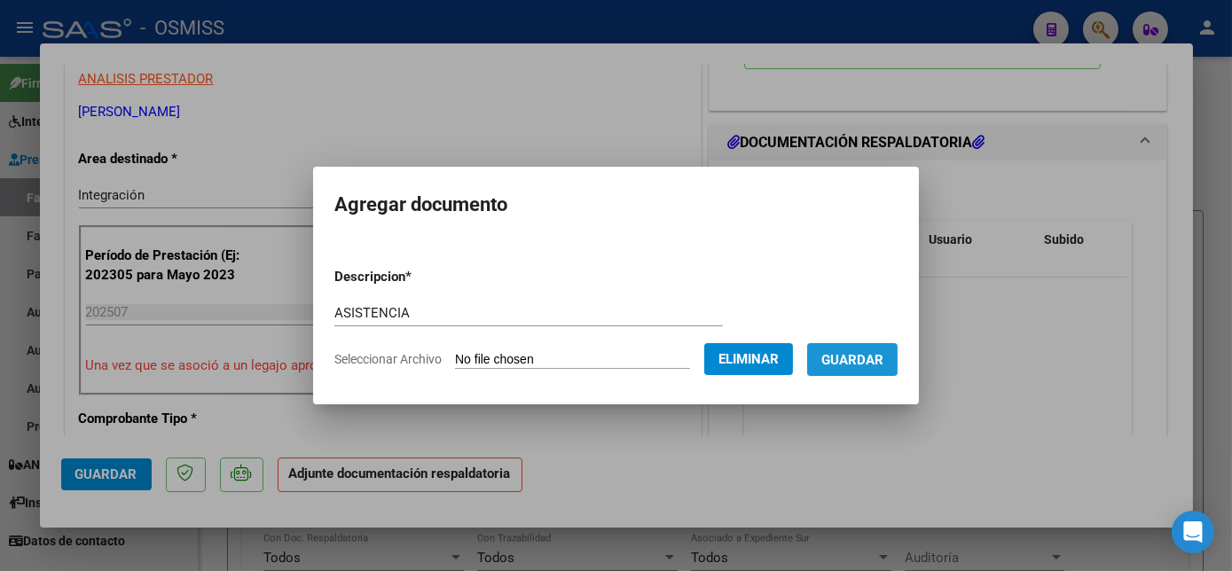
click at [860, 352] on span "Guardar" at bounding box center [852, 360] width 62 height 16
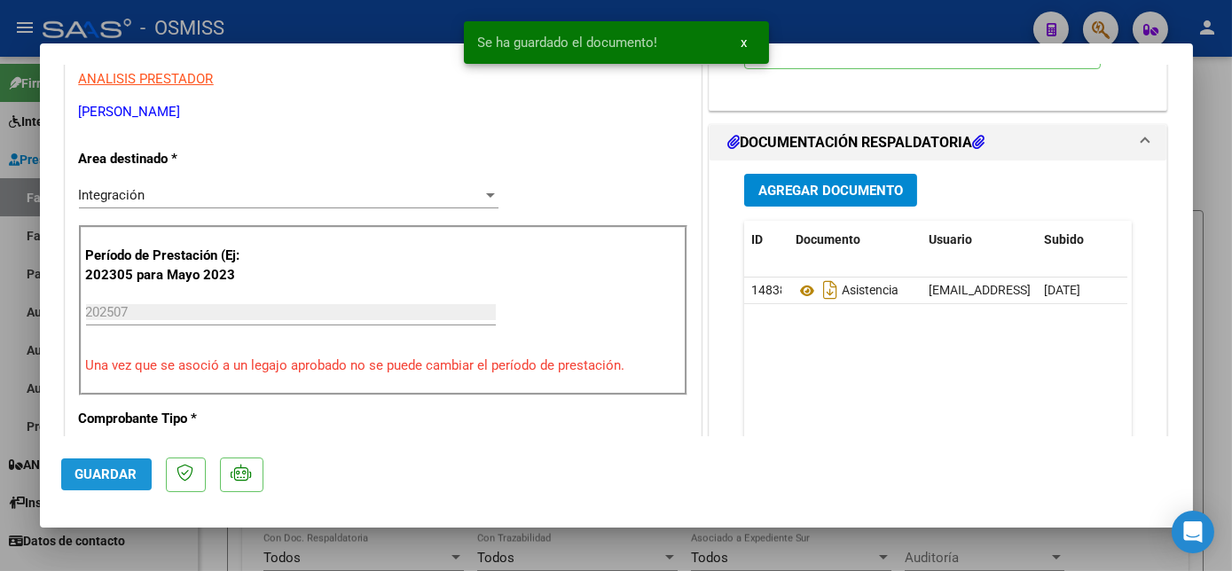
click at [120, 473] on span "Guardar" at bounding box center [106, 474] width 62 height 16
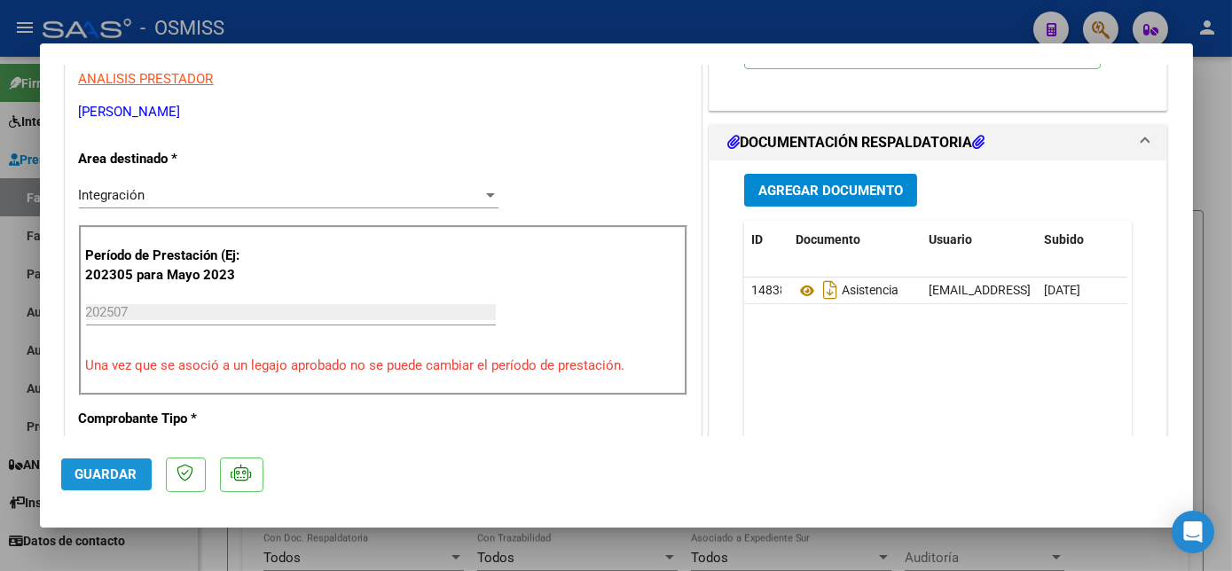
click at [138, 474] on button "Guardar" at bounding box center [106, 475] width 90 height 32
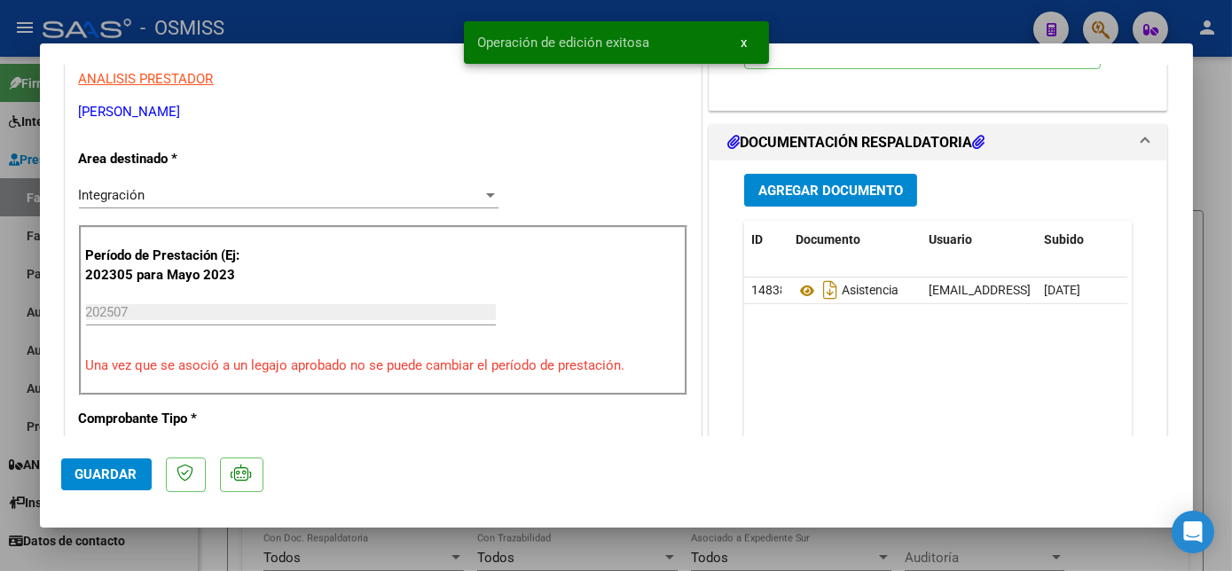
click at [163, 530] on div at bounding box center [616, 285] width 1232 height 571
type input "$ 0,00"
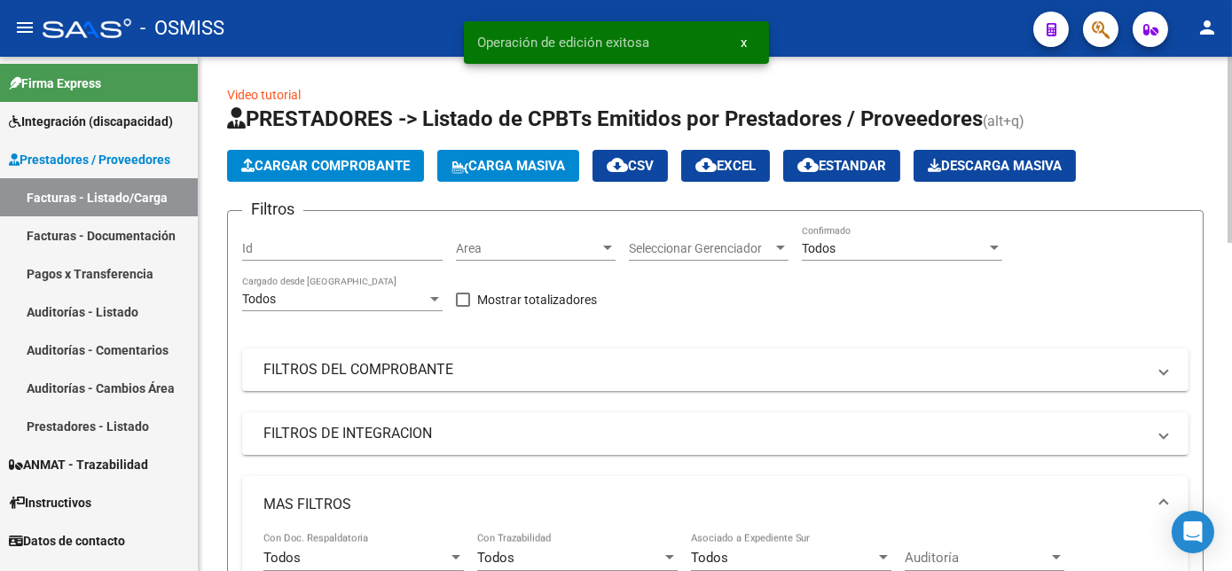
click at [353, 172] on span "Cargar Comprobante" at bounding box center [325, 166] width 169 height 16
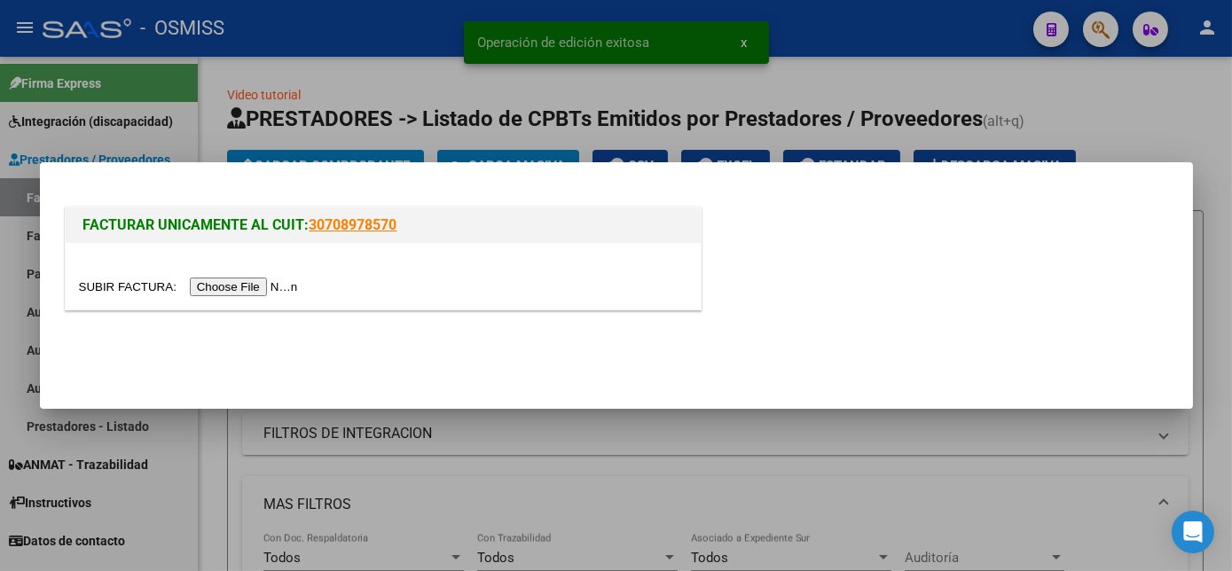
click at [244, 286] on input "file" at bounding box center [191, 287] width 224 height 19
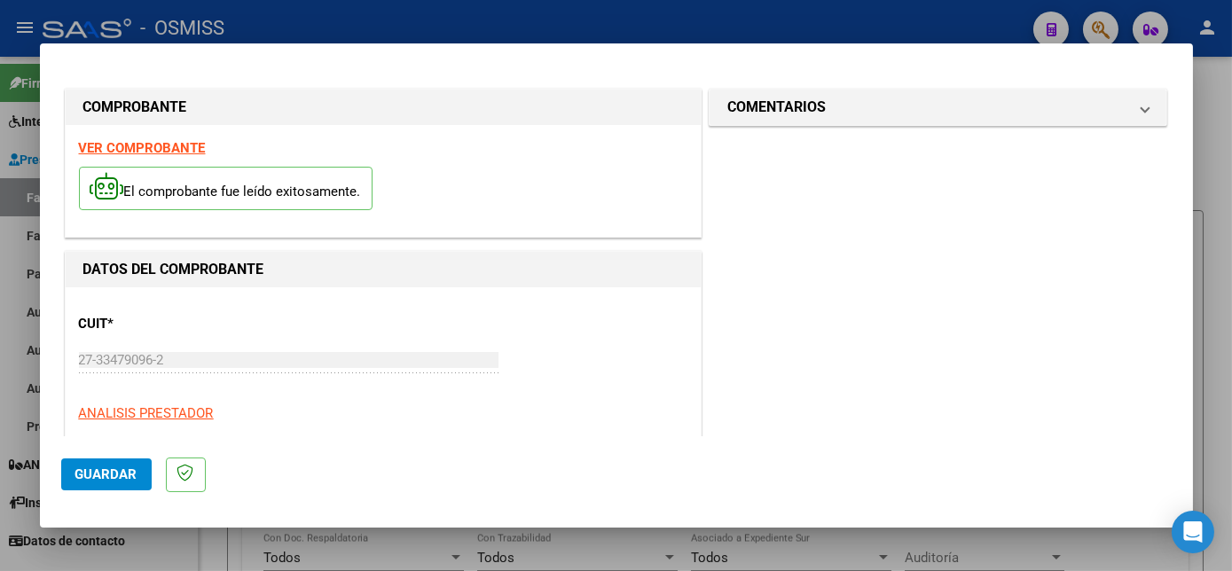
scroll to position [278, 0]
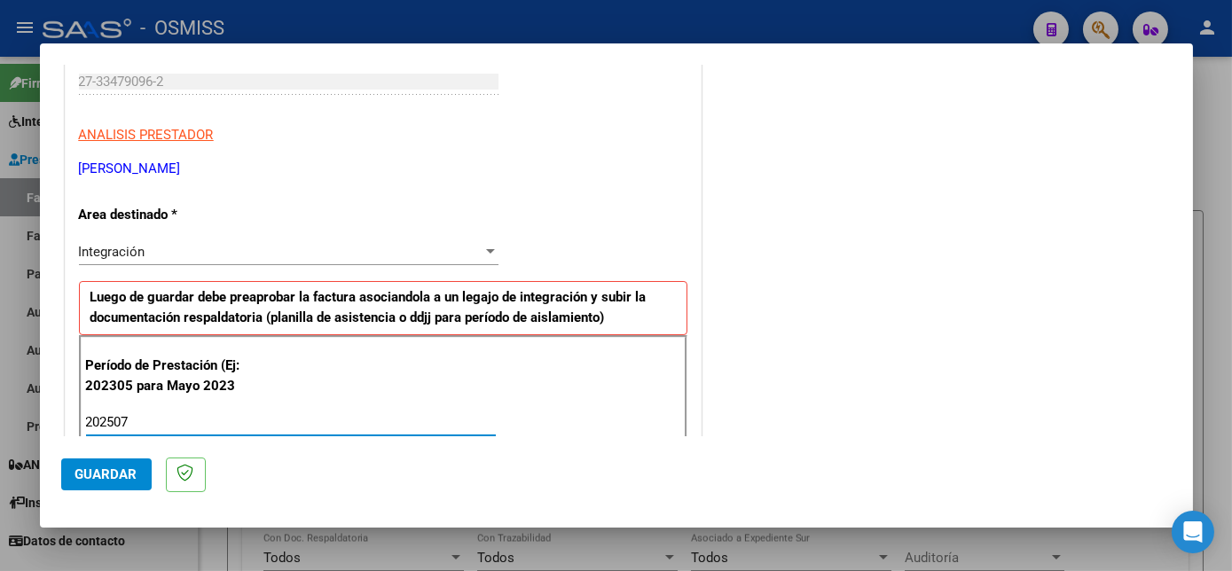
type input "202507"
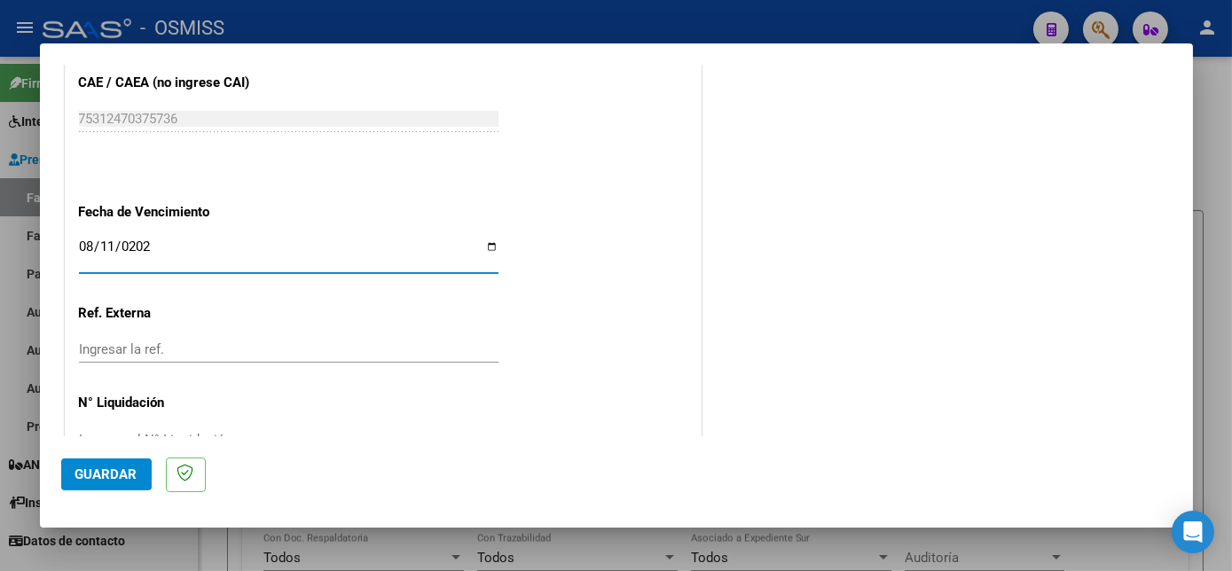
type input "[DATE]"
click at [129, 472] on span "Guardar" at bounding box center [106, 474] width 62 height 16
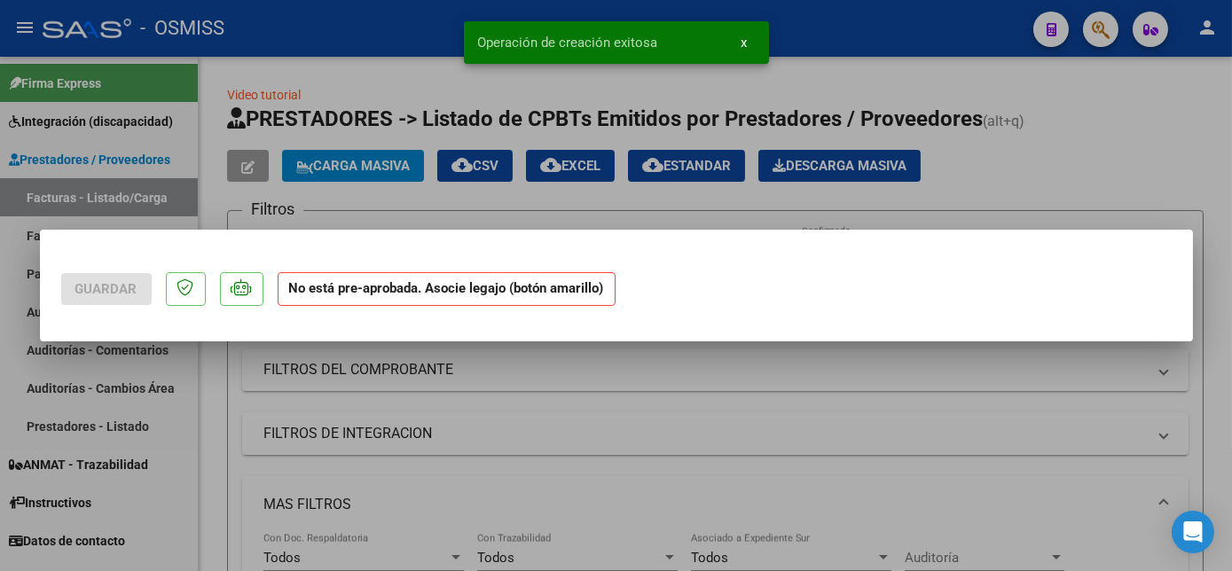
scroll to position [0, 0]
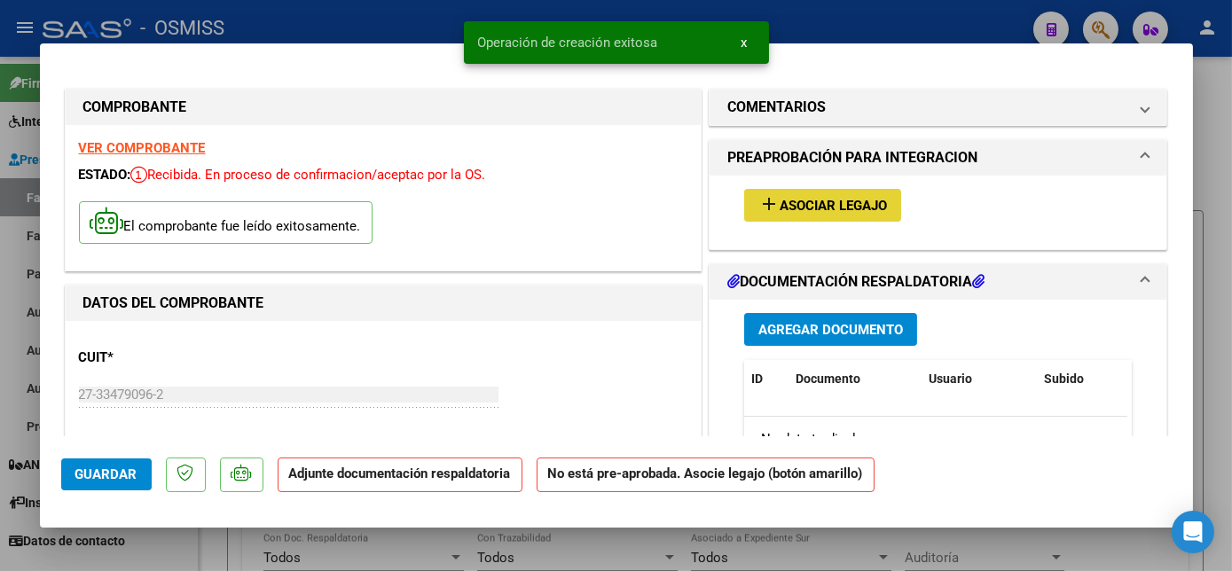
click at [822, 206] on span "Asociar Legajo" at bounding box center [833, 206] width 107 height 16
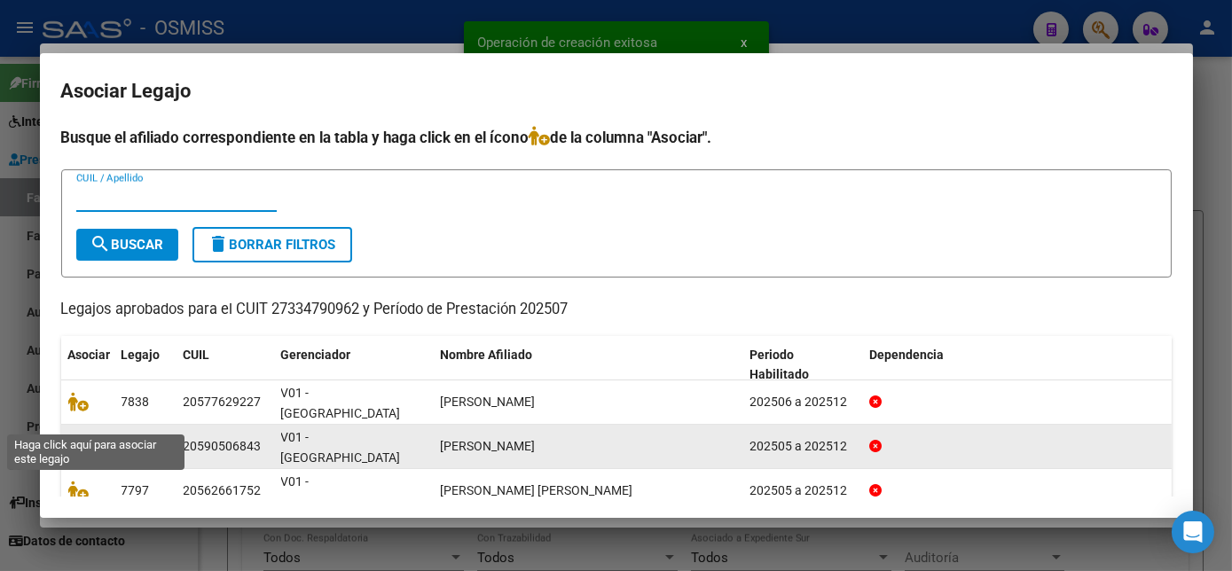
click at [85, 436] on icon at bounding box center [78, 446] width 21 height 20
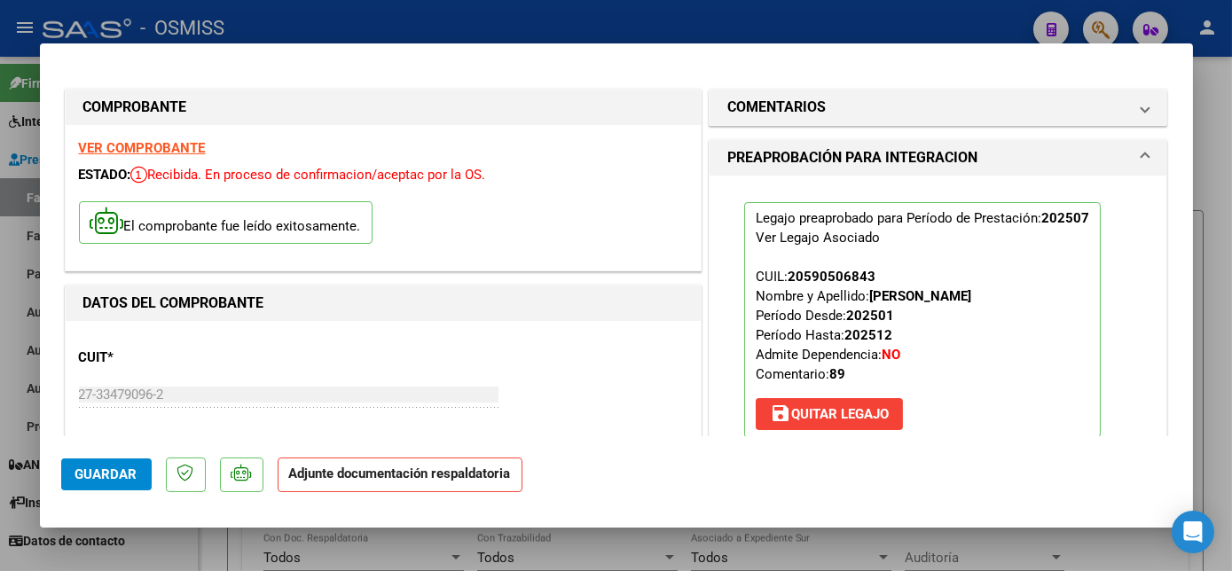
scroll to position [309, 0]
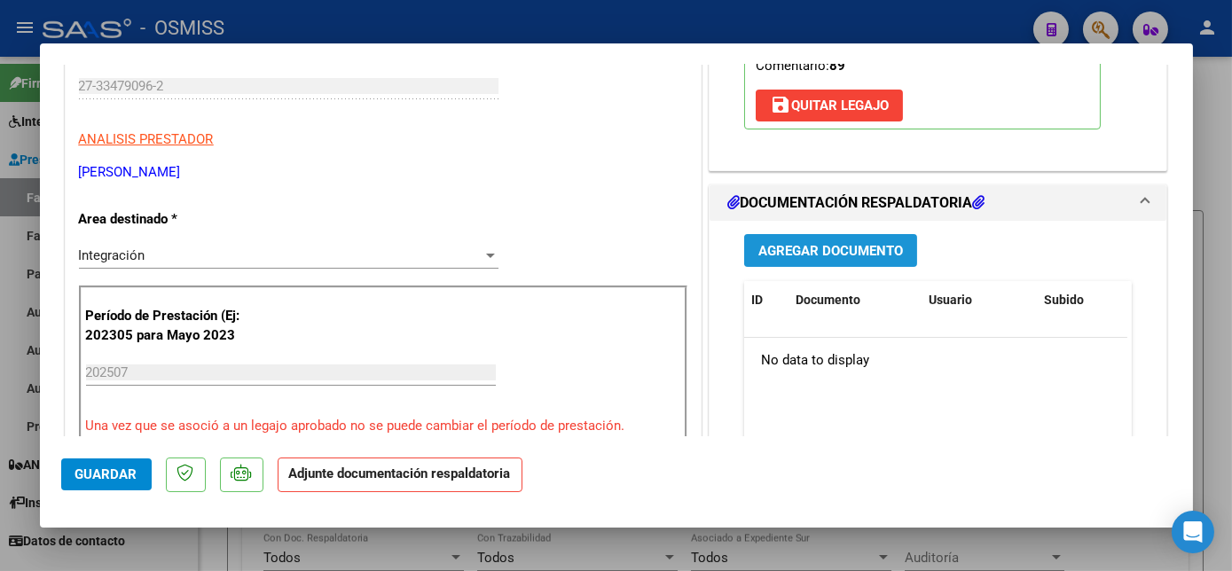
click at [867, 239] on button "Agregar Documento" at bounding box center [830, 250] width 173 height 33
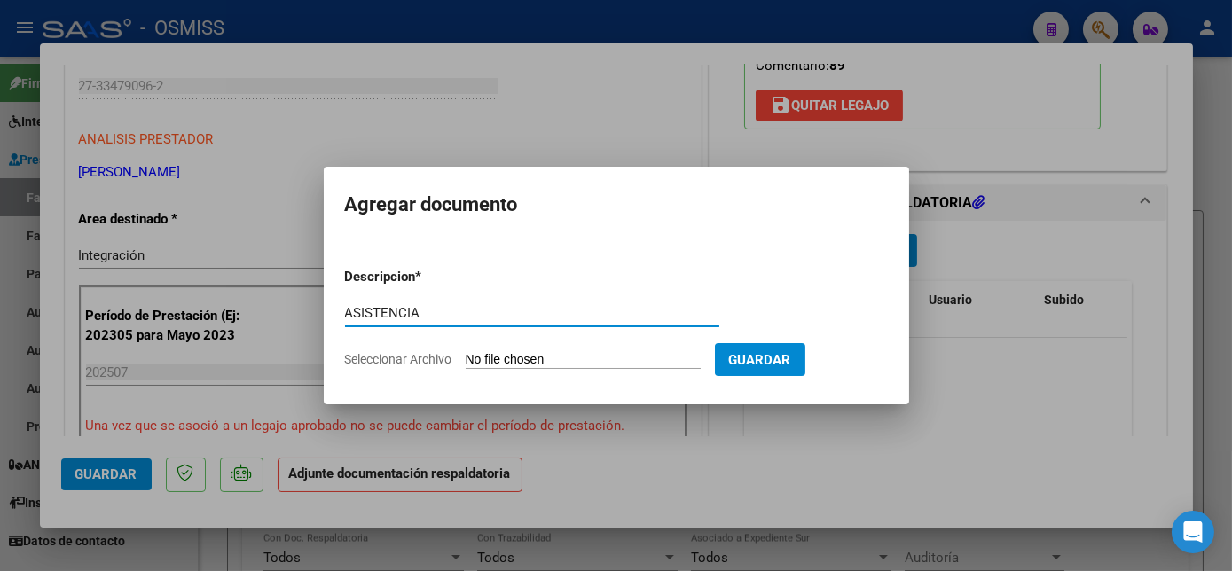
type input "ASISTENCIA"
click at [583, 364] on input "Seleccionar Archivo" at bounding box center [583, 360] width 235 height 17
type input "C:\fakepath\PLANILLA_59050684_SIMANEK_202507 - [PERSON_NAME].pdf"
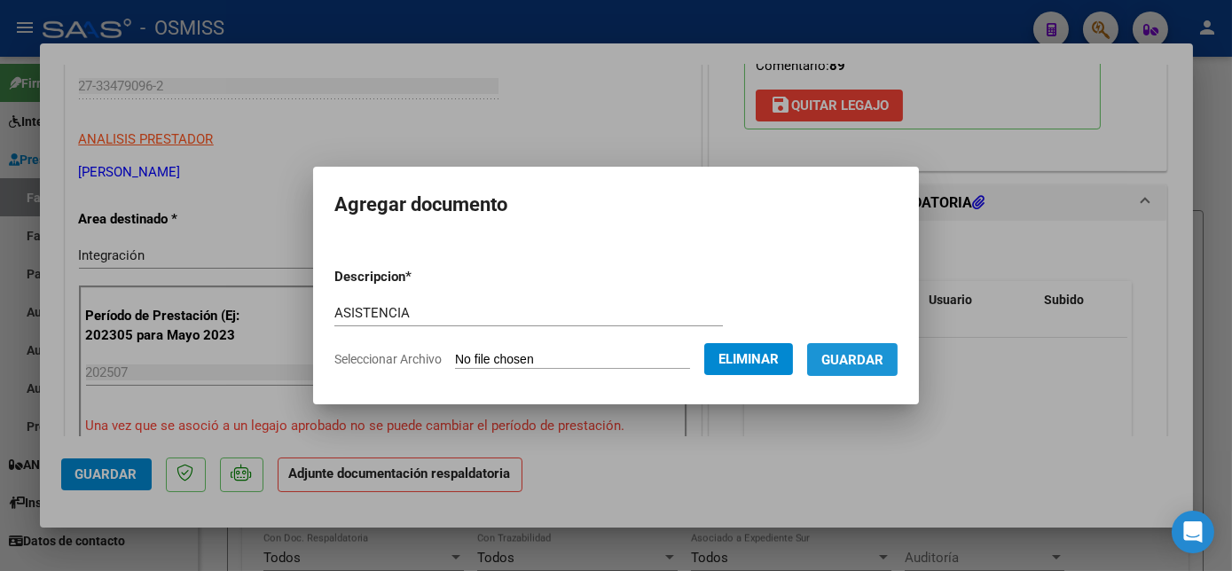
click at [880, 362] on span "Guardar" at bounding box center [852, 360] width 62 height 16
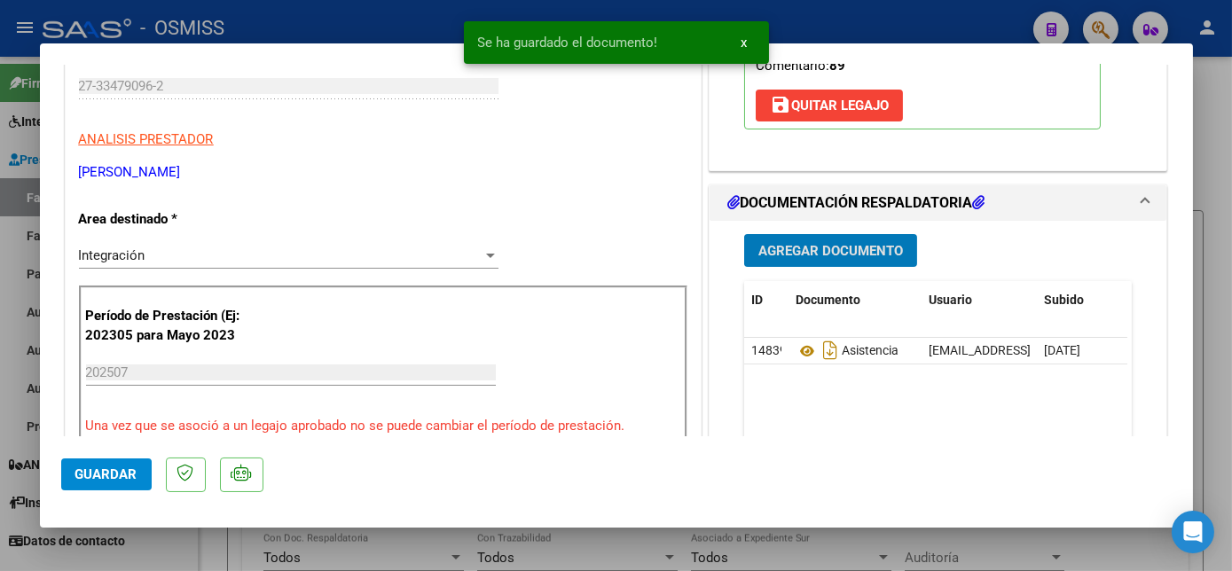
click at [106, 469] on span "Guardar" at bounding box center [106, 474] width 62 height 16
click at [202, 545] on div at bounding box center [616, 285] width 1232 height 571
type input "$ 0,00"
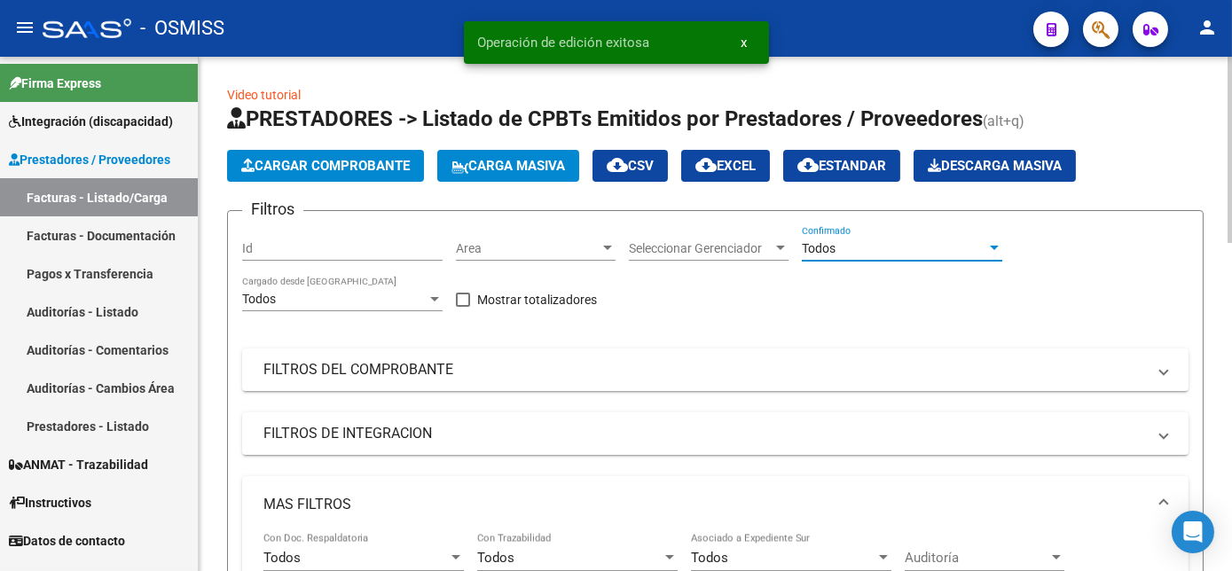
click at [993, 250] on div at bounding box center [994, 248] width 16 height 14
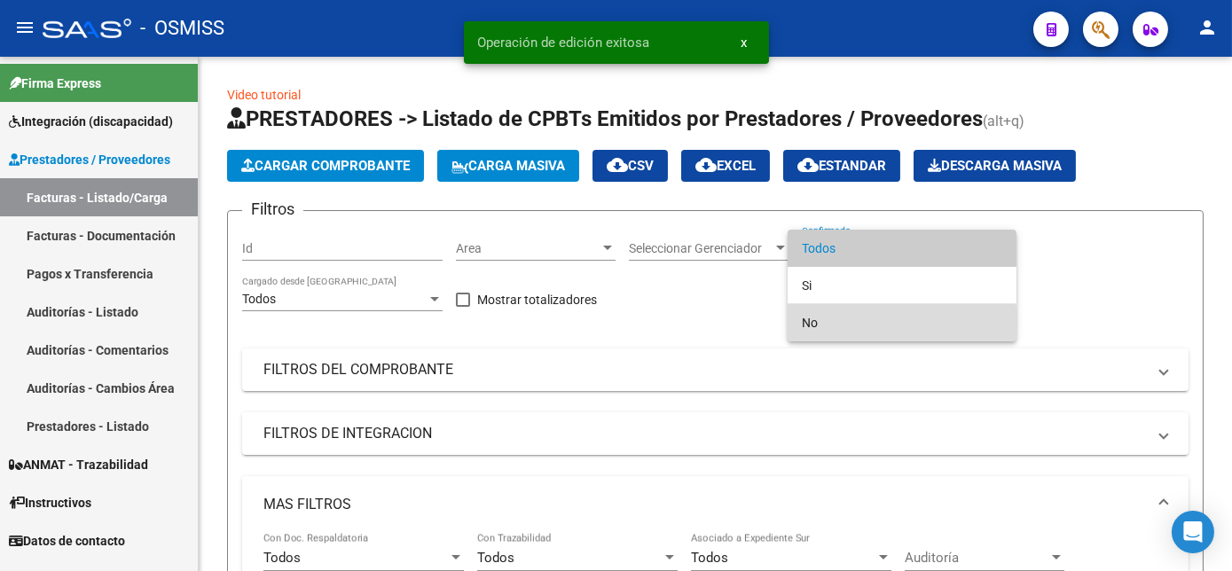
click at [854, 324] on span "No" at bounding box center [902, 322] width 200 height 37
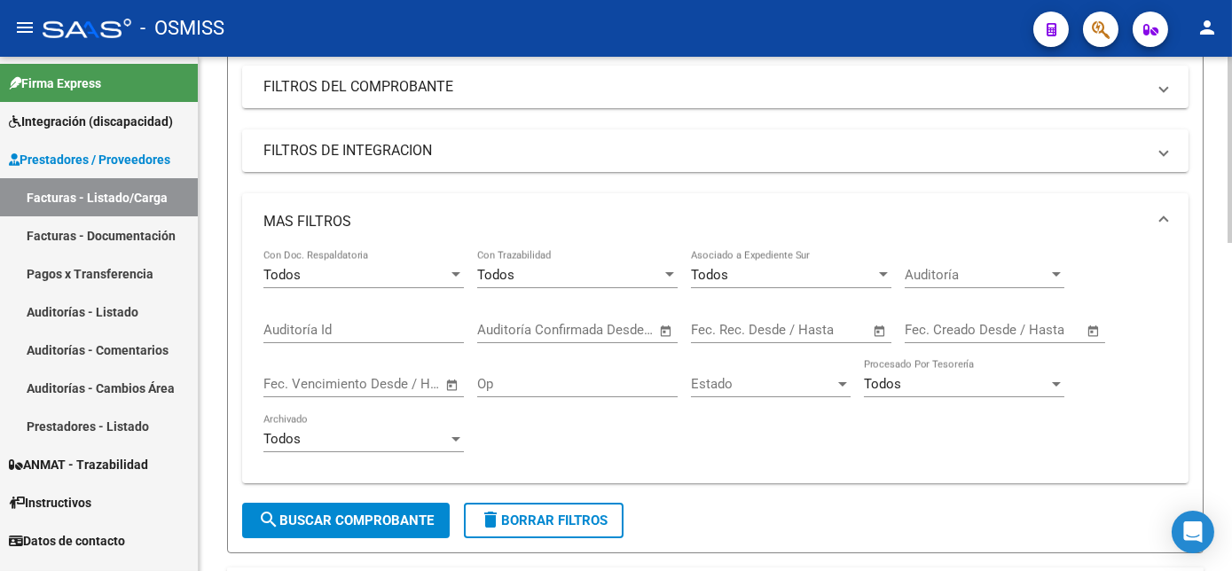
scroll to position [290, 0]
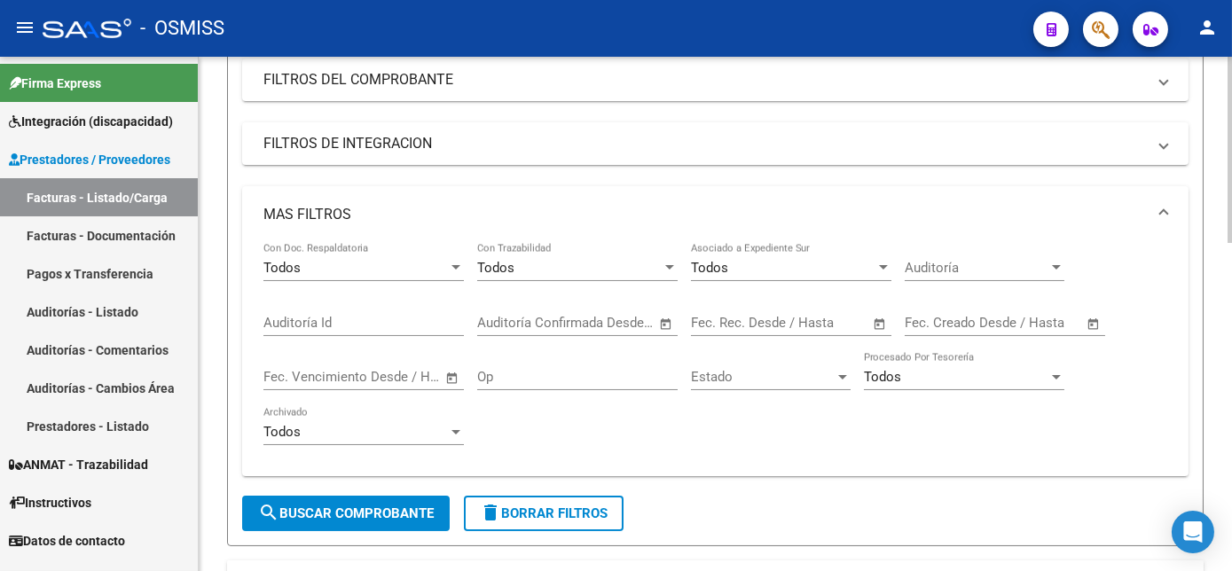
click at [1231, 231] on html "menu - OSMISS person Firma Express Integración (discapacidad) Legajos Prestador…" at bounding box center [616, 285] width 1232 height 571
click at [1078, 198] on mat-expansion-panel-header "MAS FILTROS" at bounding box center [715, 214] width 946 height 57
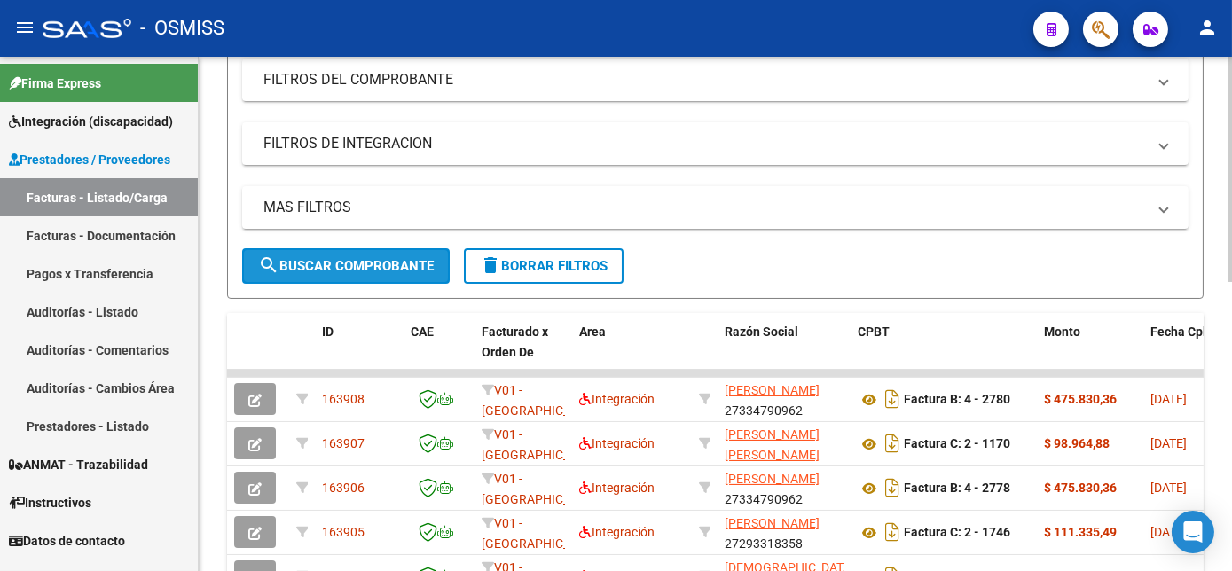
click at [398, 264] on span "search Buscar Comprobante" at bounding box center [346, 266] width 176 height 16
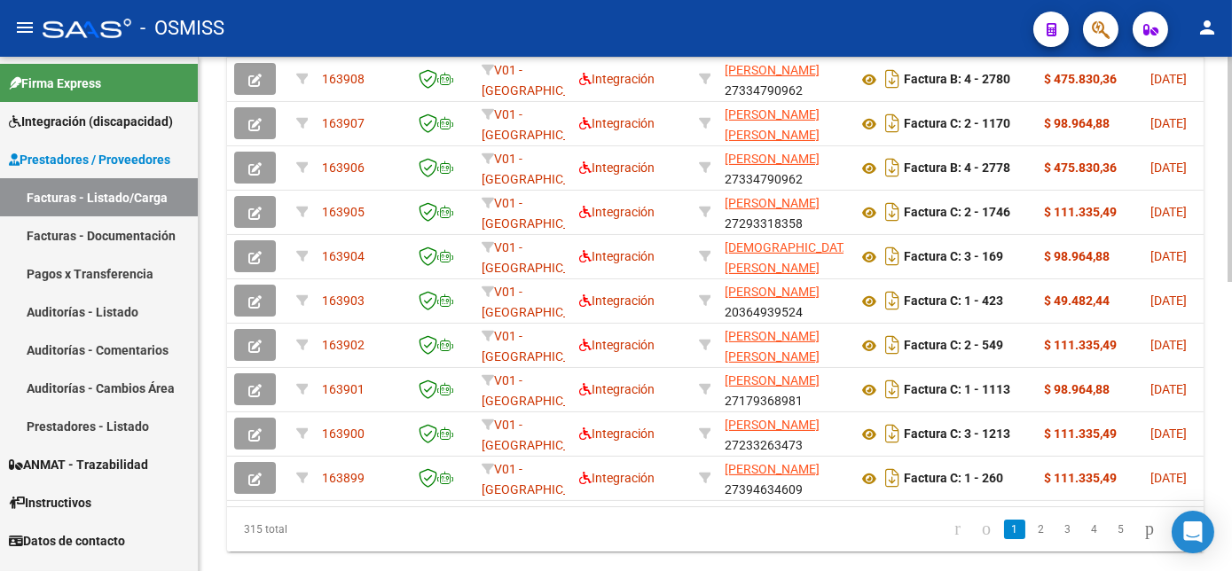
scroll to position [606, 0]
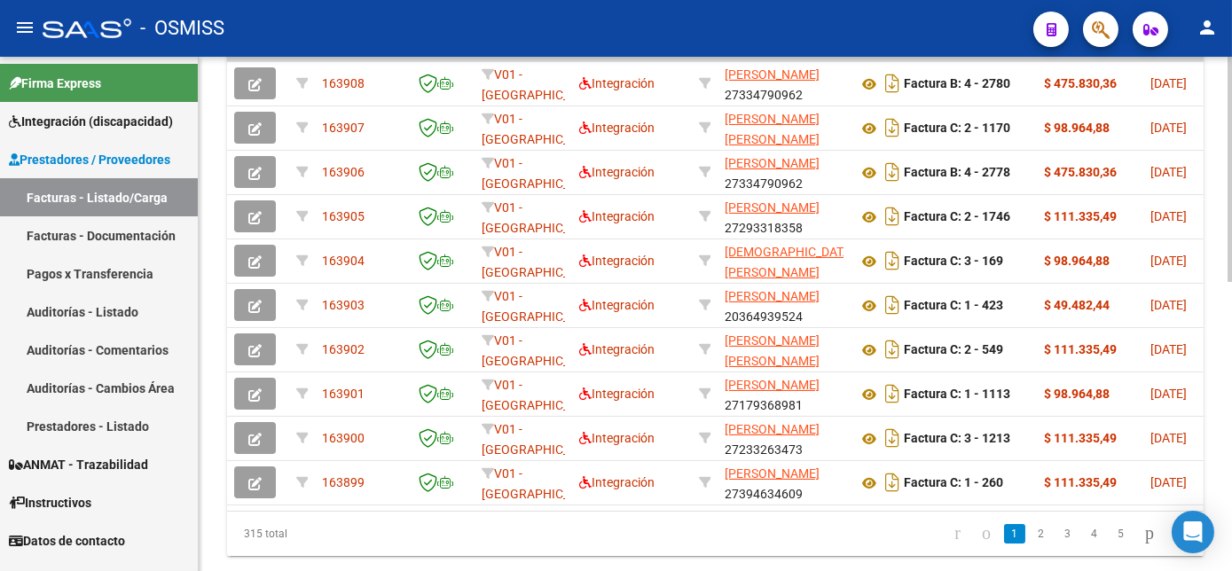
click at [1231, 367] on html "menu - OSMISS person Firma Express Integración (discapacidad) Legajos Prestador…" at bounding box center [616, 285] width 1232 height 571
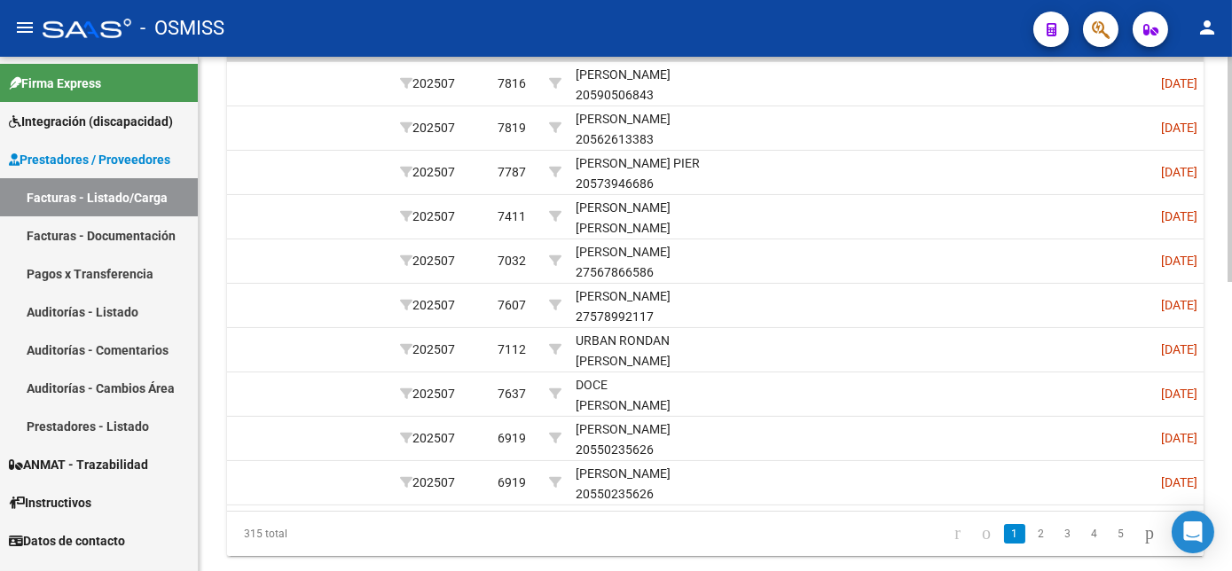
scroll to position [0, 2520]
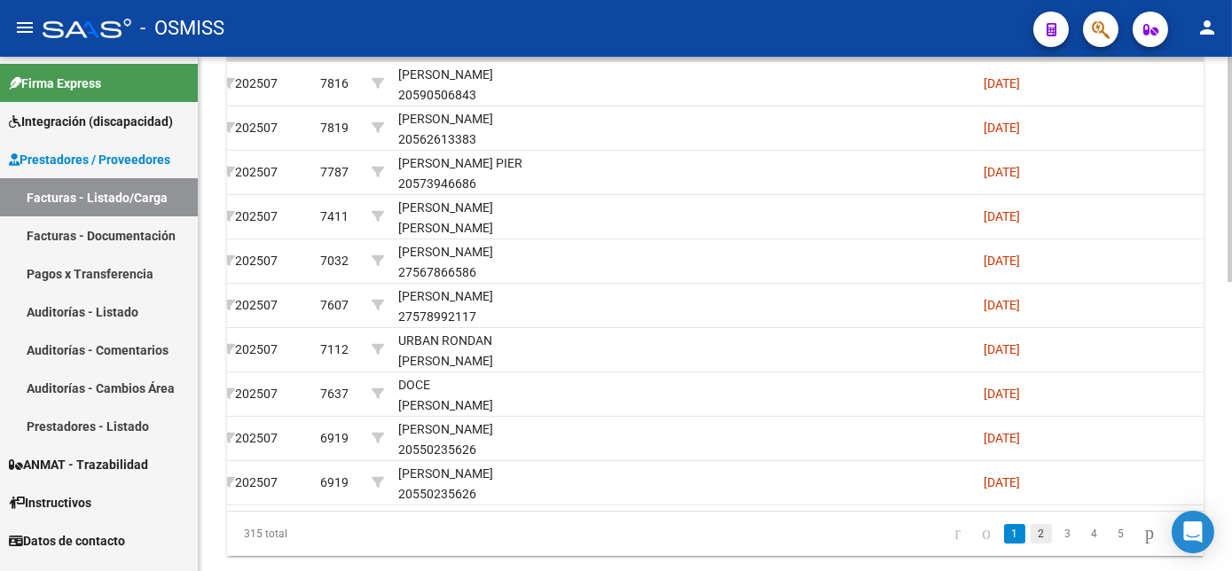
click at [1031, 543] on link "2" at bounding box center [1041, 534] width 21 height 20
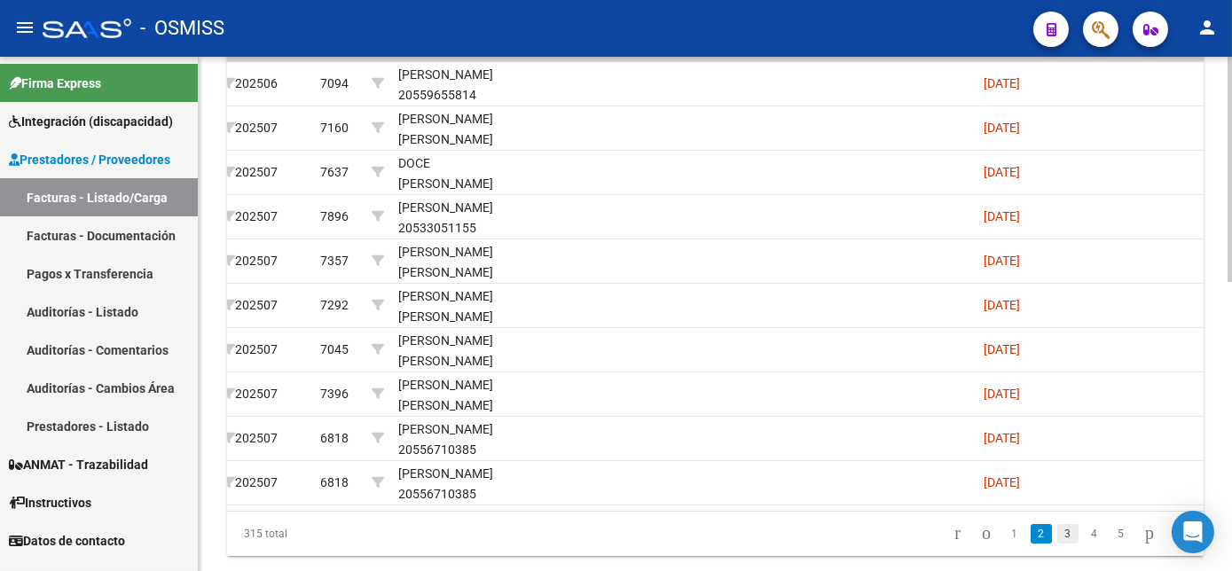
click at [1057, 544] on link "3" at bounding box center [1067, 534] width 21 height 20
click at [1084, 544] on link "4" at bounding box center [1094, 534] width 21 height 20
click at [1084, 544] on link "5" at bounding box center [1094, 534] width 21 height 20
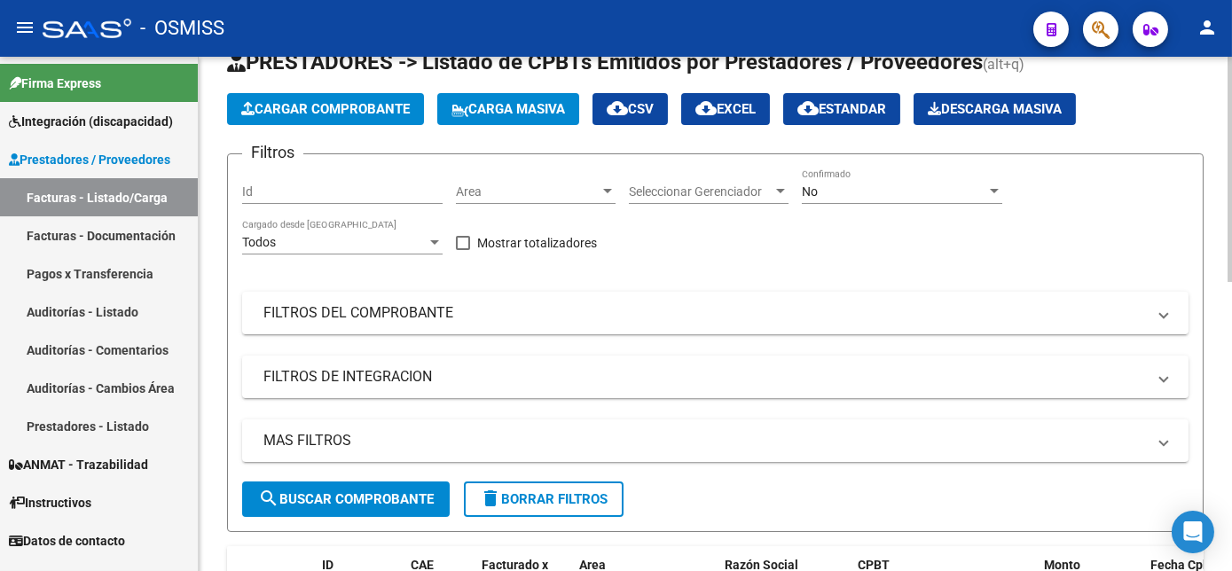
scroll to position [0, 0]
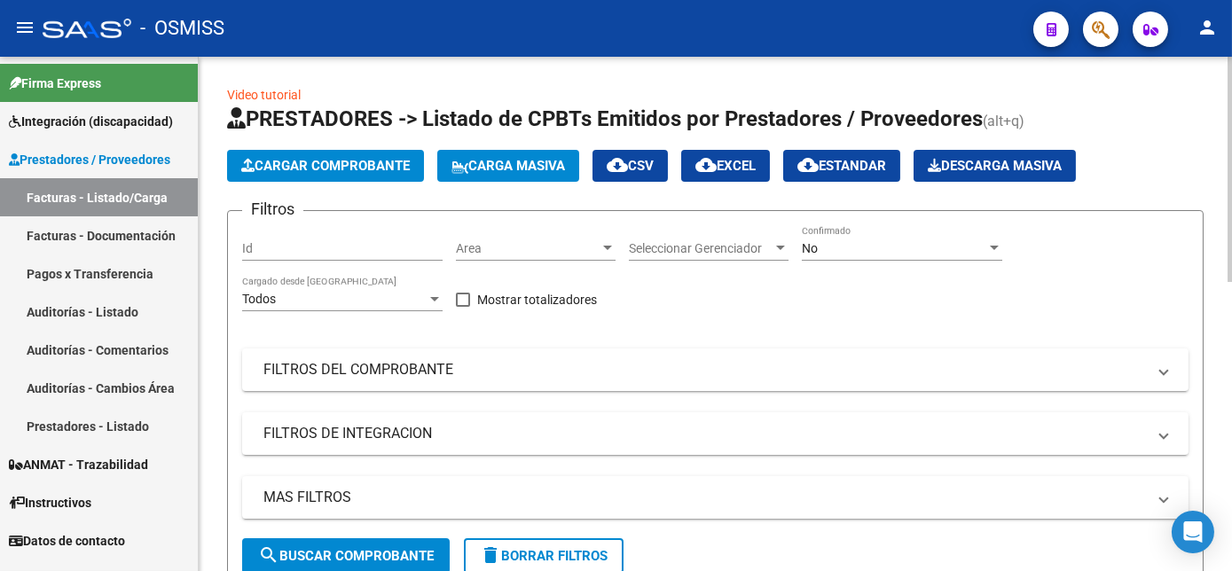
click at [323, 160] on span "Cargar Comprobante" at bounding box center [325, 166] width 169 height 16
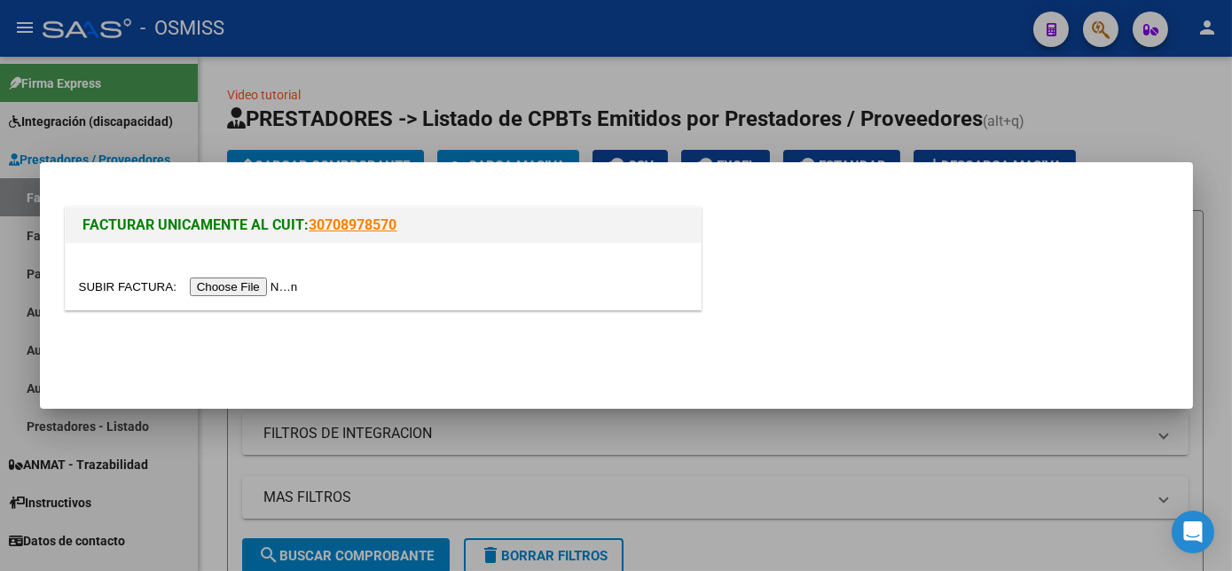
click at [250, 291] on input "file" at bounding box center [191, 287] width 224 height 19
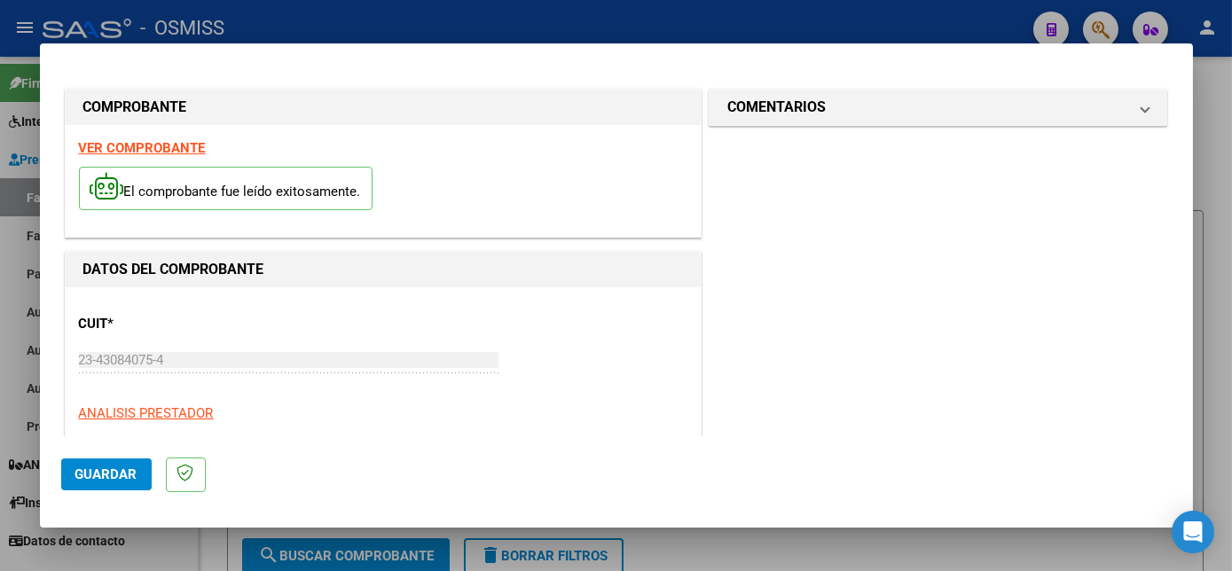
scroll to position [278, 0]
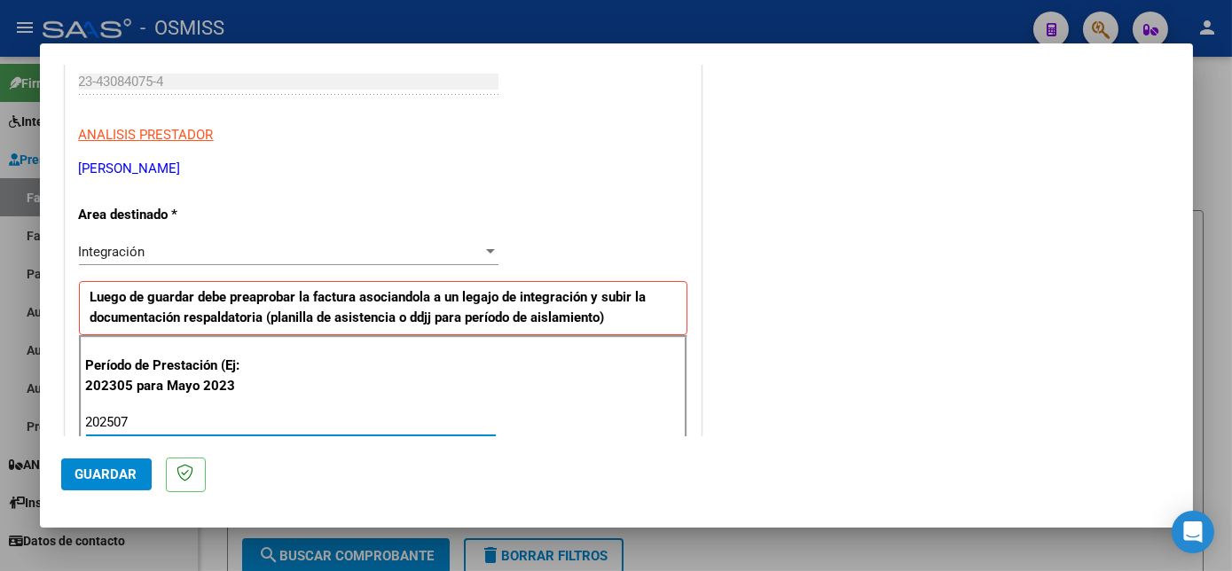
type input "202507"
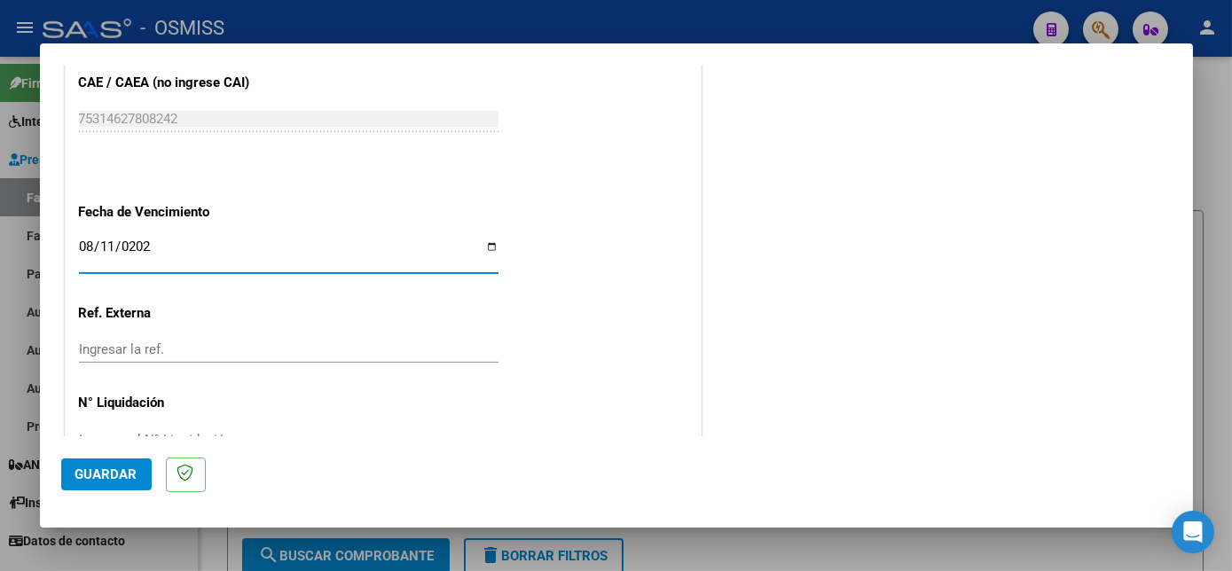
type input "[DATE]"
click at [117, 463] on button "Guardar" at bounding box center [106, 475] width 90 height 32
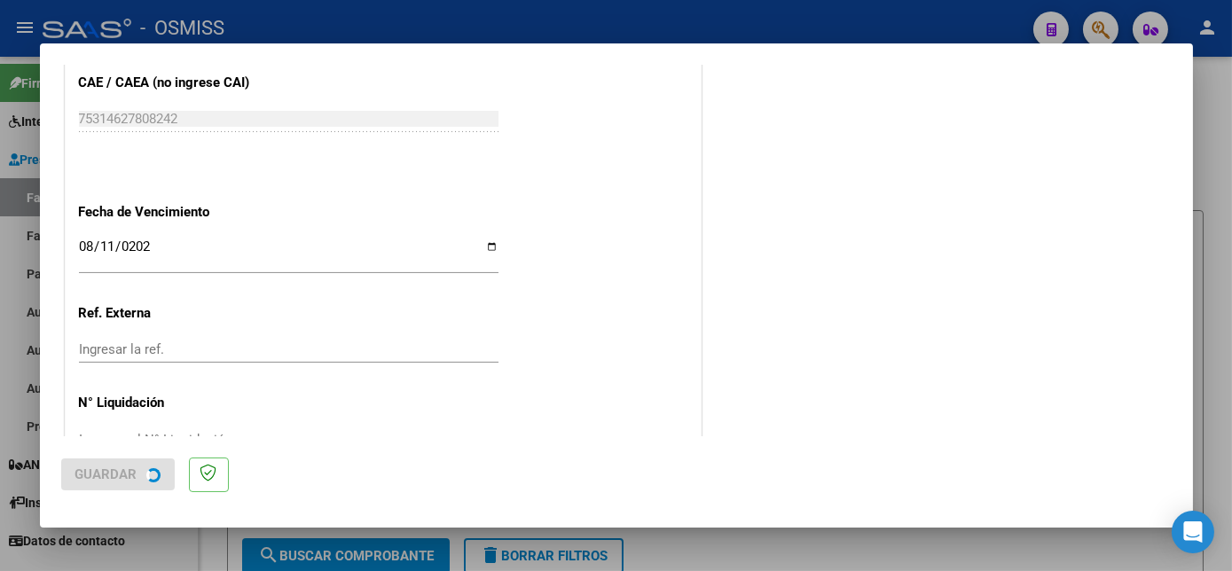
scroll to position [0, 0]
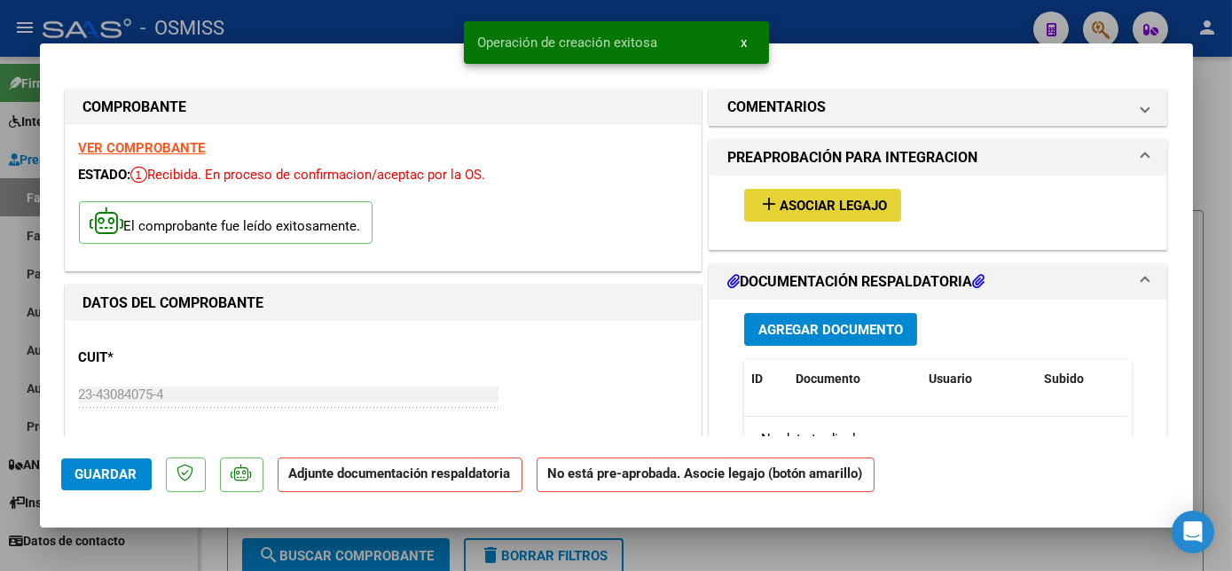
click at [840, 200] on span "Asociar Legajo" at bounding box center [833, 206] width 107 height 16
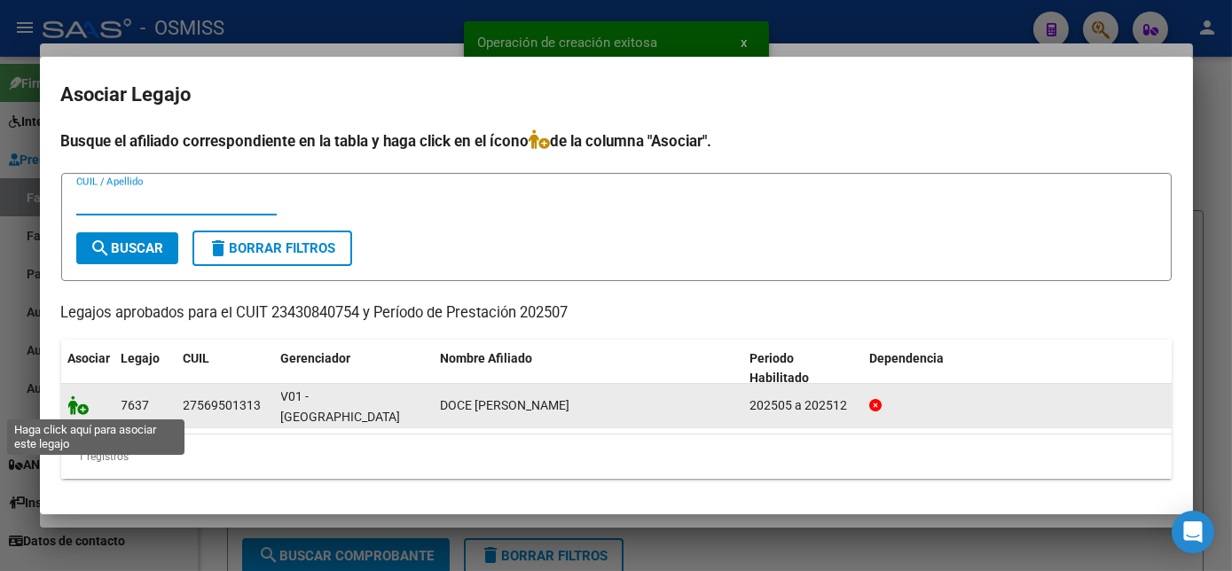
click at [85, 401] on icon at bounding box center [78, 406] width 21 height 20
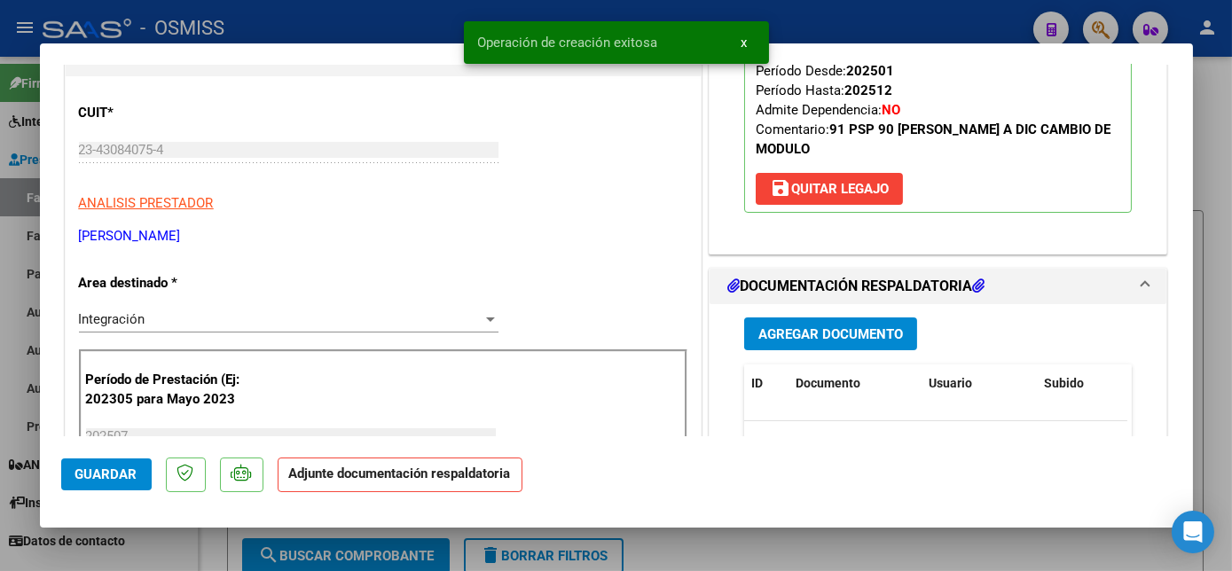
scroll to position [263, 0]
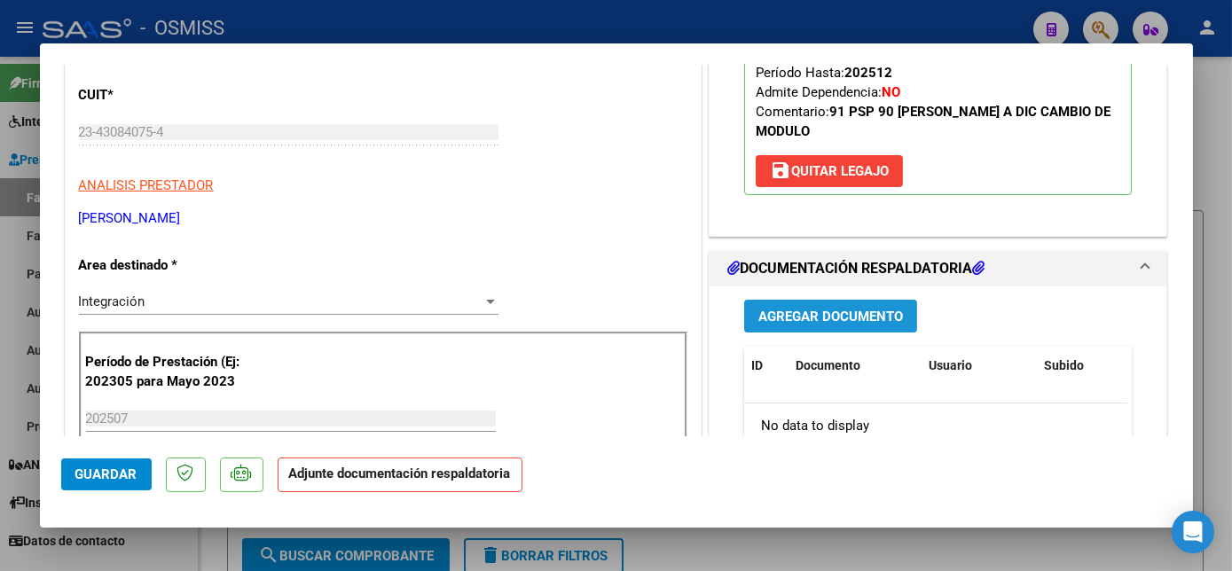
click at [877, 302] on button "Agregar Documento" at bounding box center [830, 316] width 173 height 33
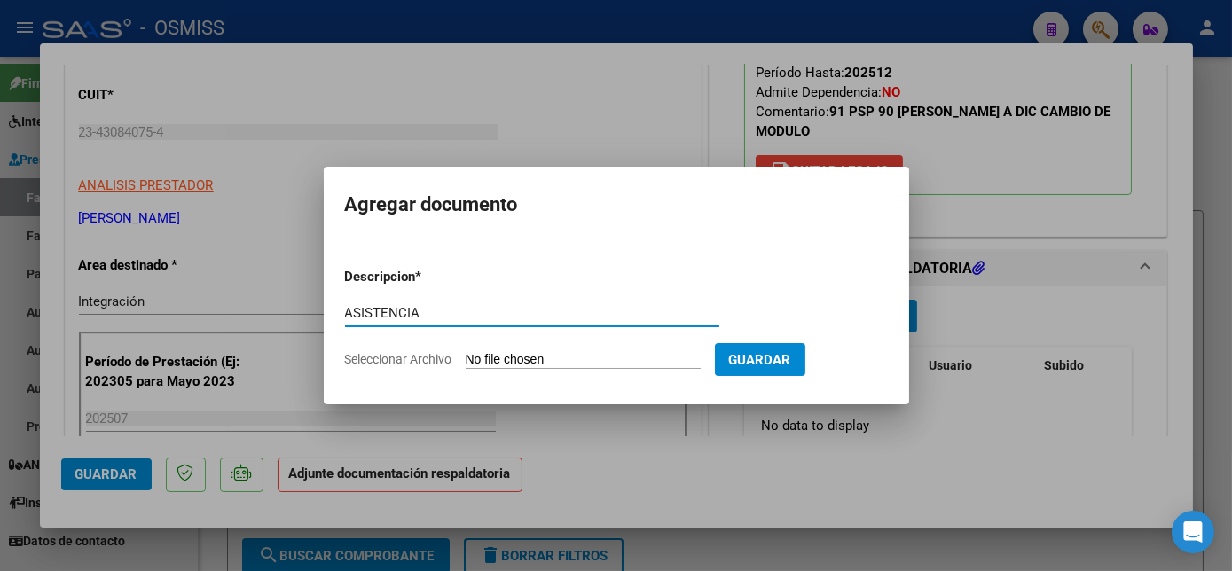
type input "ASISTENCIA"
click at [532, 366] on input "Seleccionar Archivo" at bounding box center [583, 360] width 235 height 17
type input "C:\fakepath\planilla de asistencia JULIO - [PERSON_NAME].pdf"
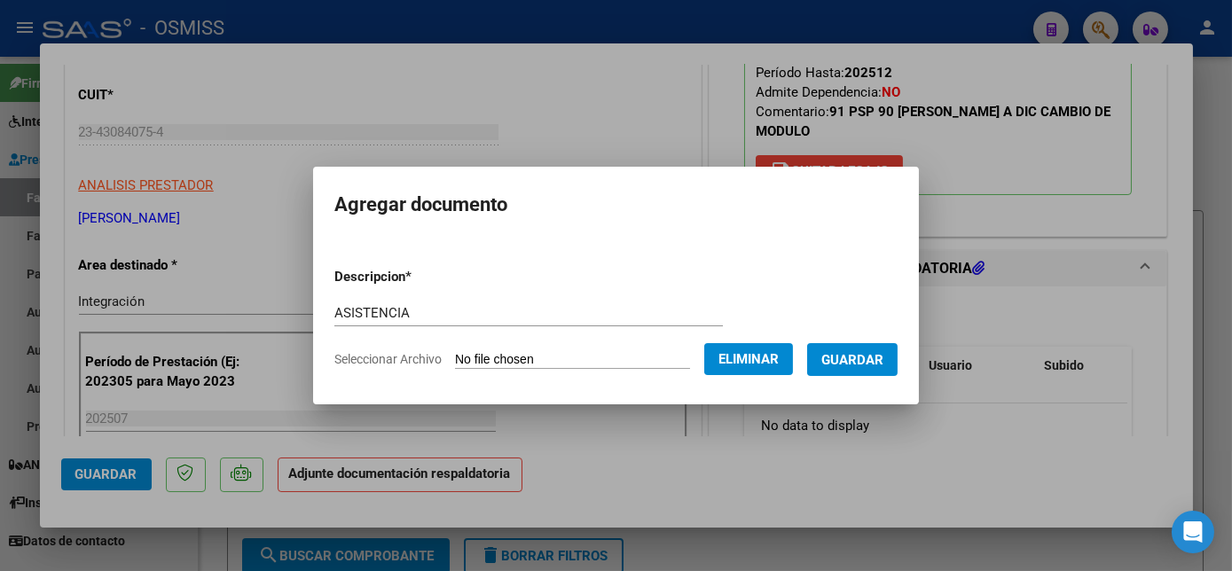
click at [882, 360] on span "Guardar" at bounding box center [852, 360] width 62 height 16
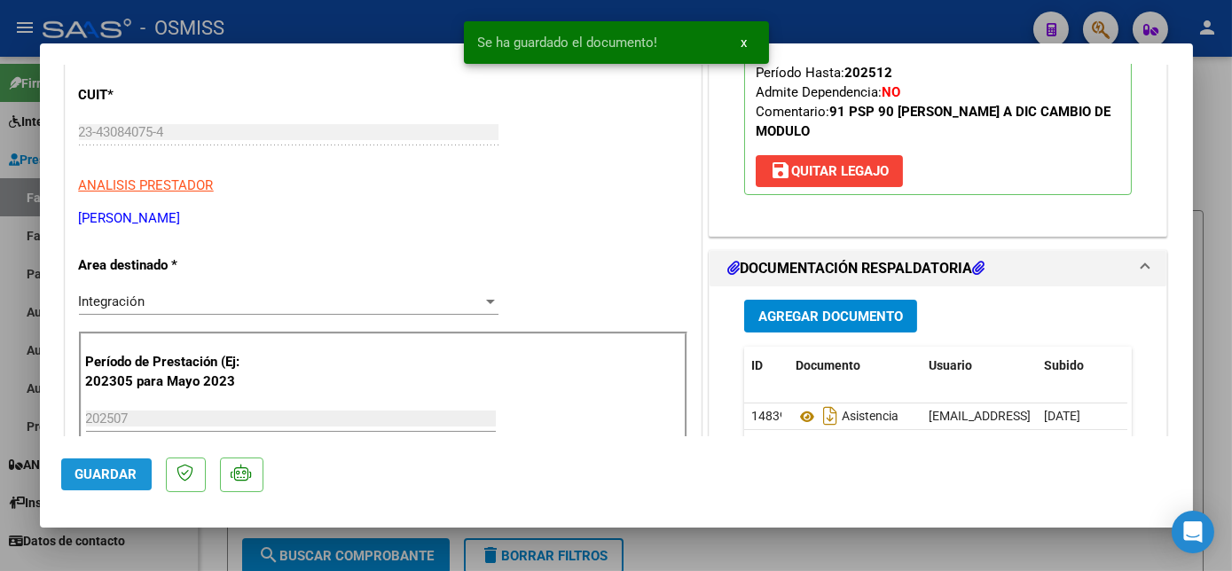
click at [114, 466] on span "Guardar" at bounding box center [106, 474] width 62 height 16
click at [1218, 190] on div at bounding box center [616, 285] width 1232 height 571
type input "$ 0,00"
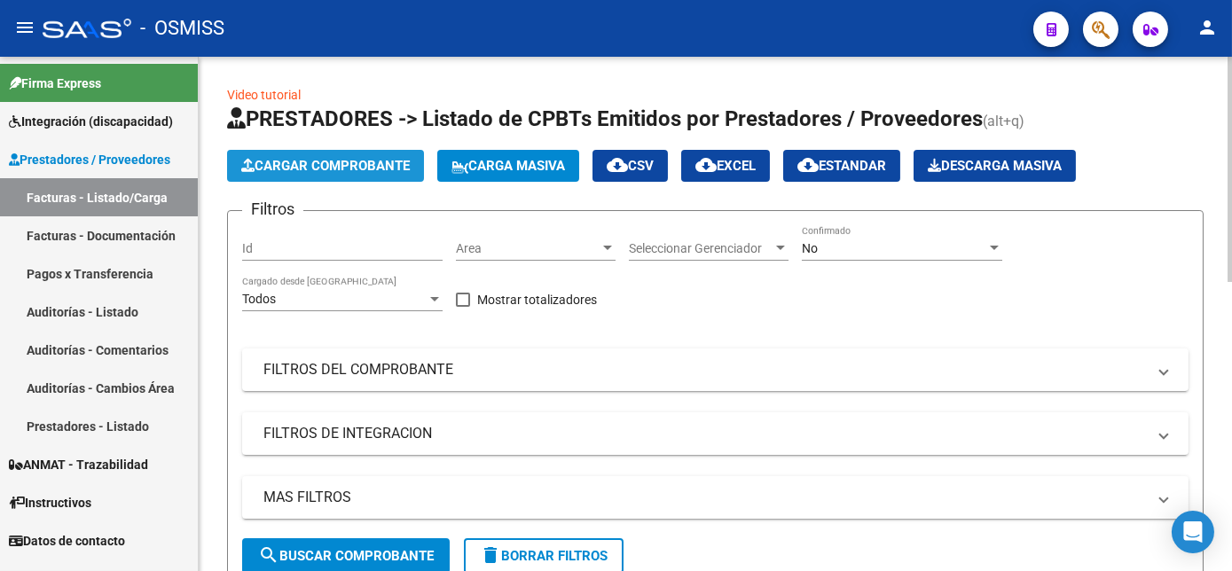
click at [325, 166] on span "Cargar Comprobante" at bounding box center [325, 166] width 169 height 16
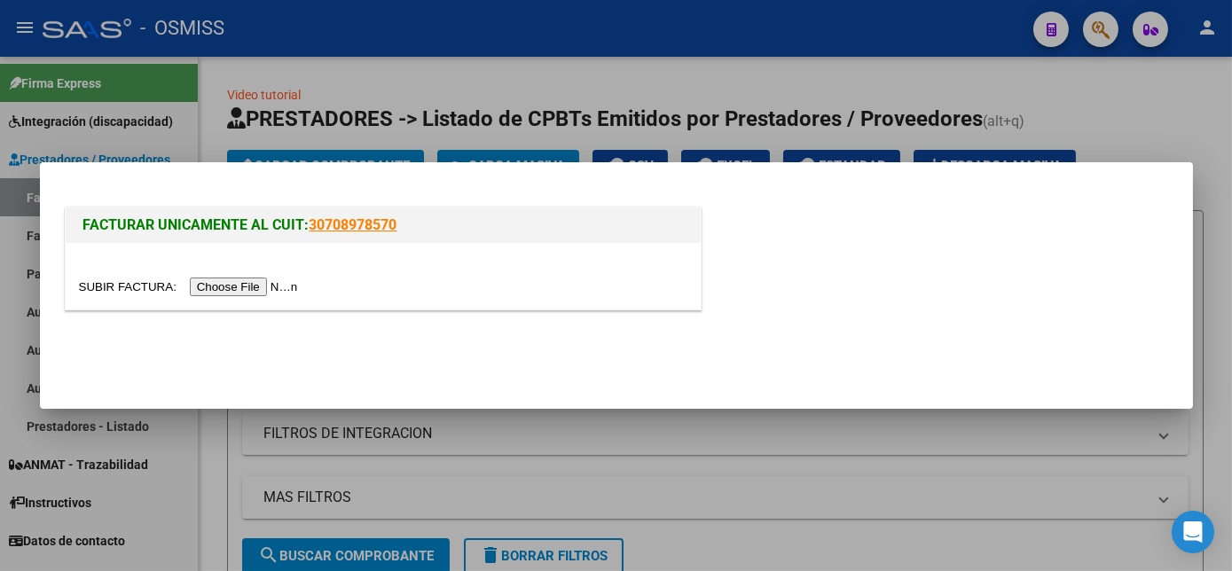
click at [242, 284] on input "file" at bounding box center [191, 287] width 224 height 19
click at [208, 294] on input "file" at bounding box center [191, 287] width 224 height 19
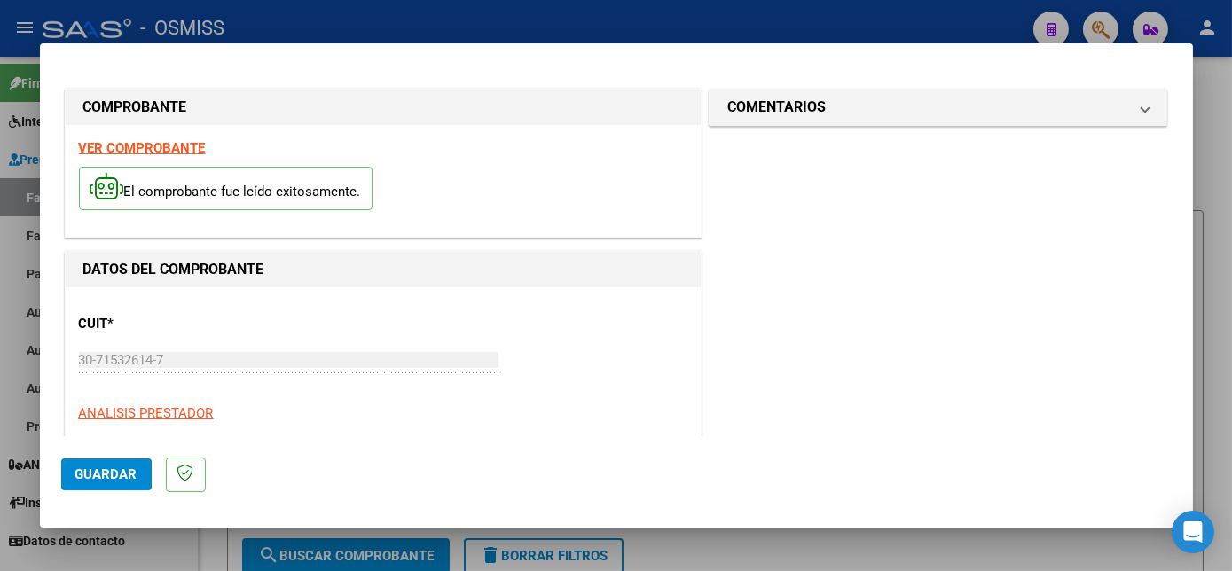
scroll to position [278, 0]
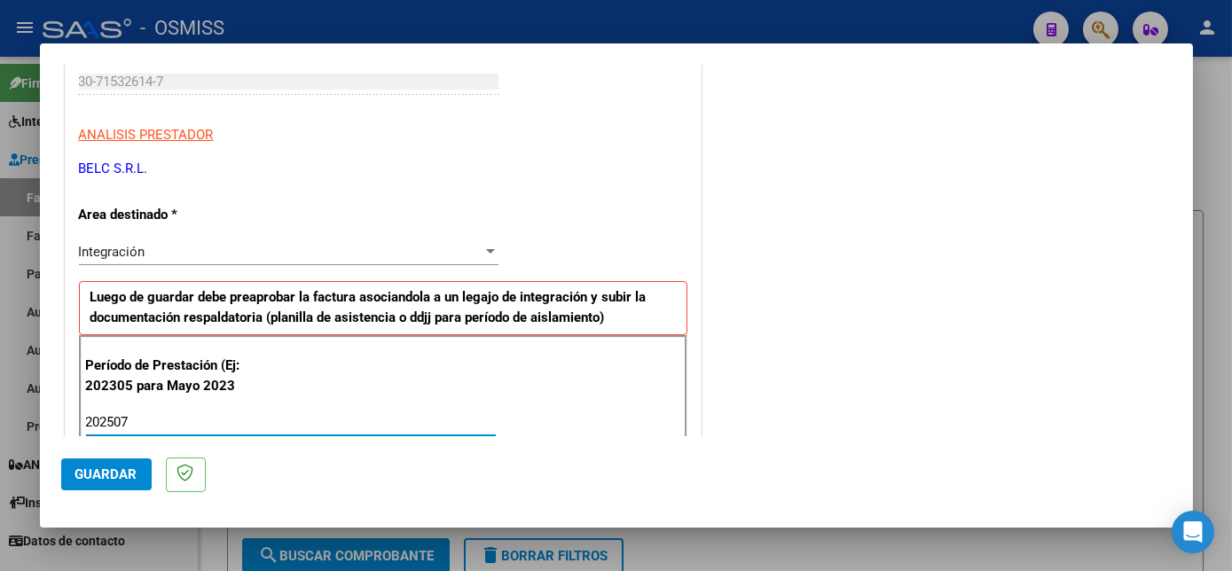
type input "202507"
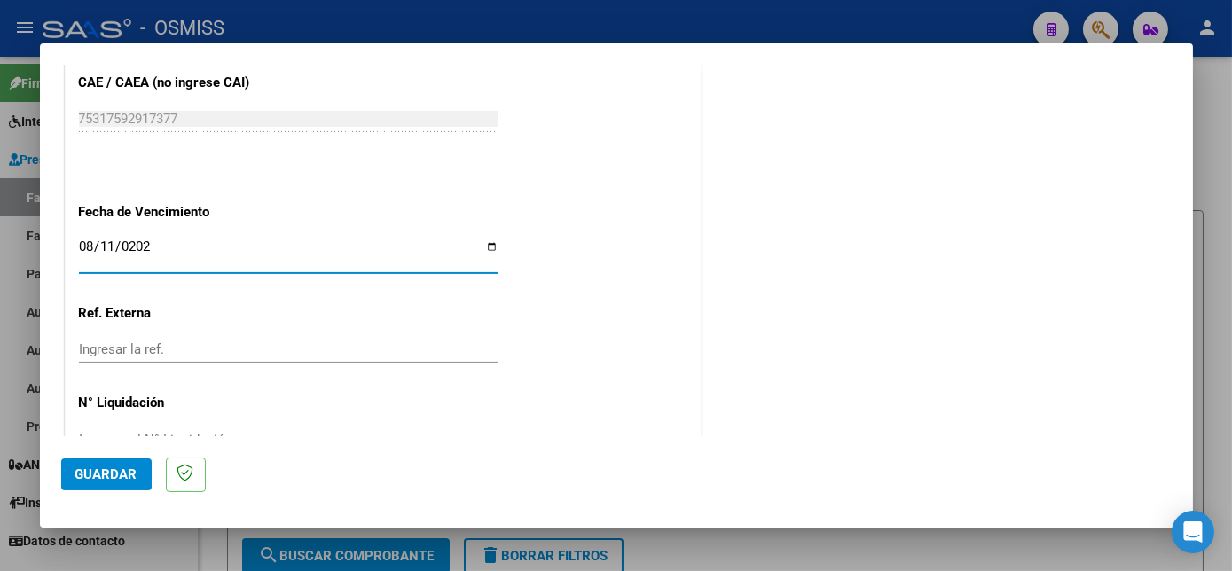
type input "[DATE]"
click at [137, 468] on button "Guardar" at bounding box center [106, 475] width 90 height 32
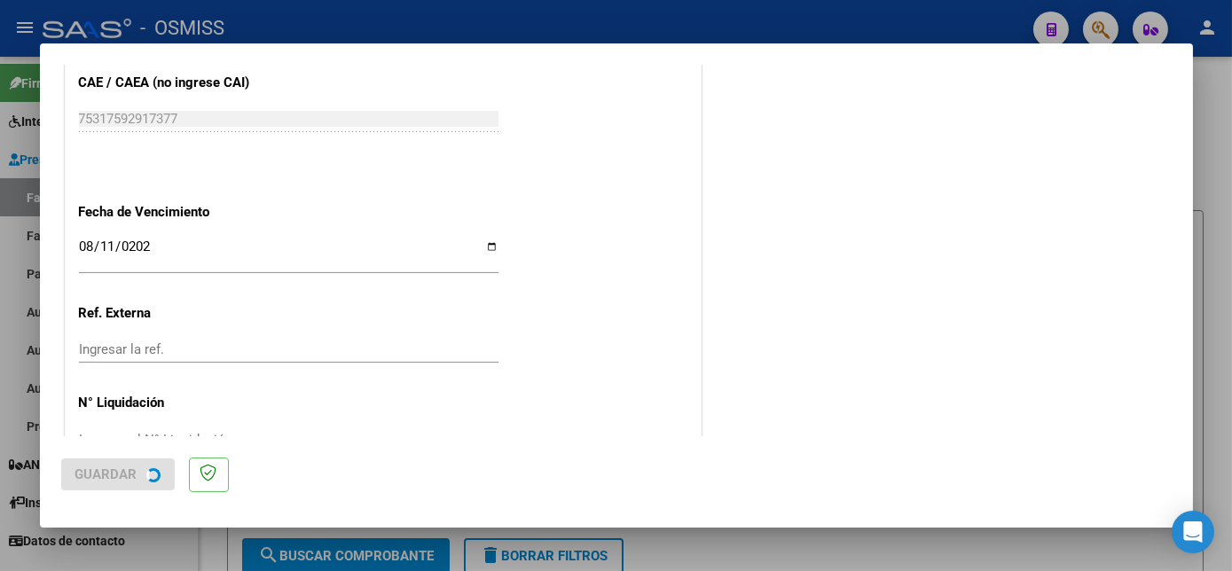
scroll to position [0, 0]
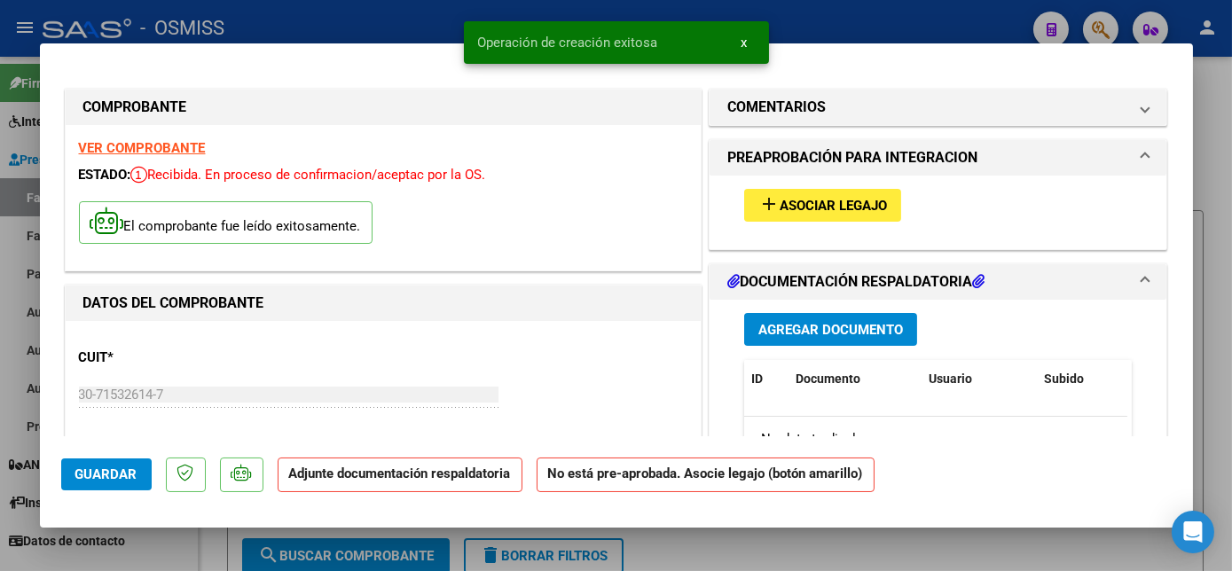
click at [826, 203] on span "Asociar Legajo" at bounding box center [833, 206] width 107 height 16
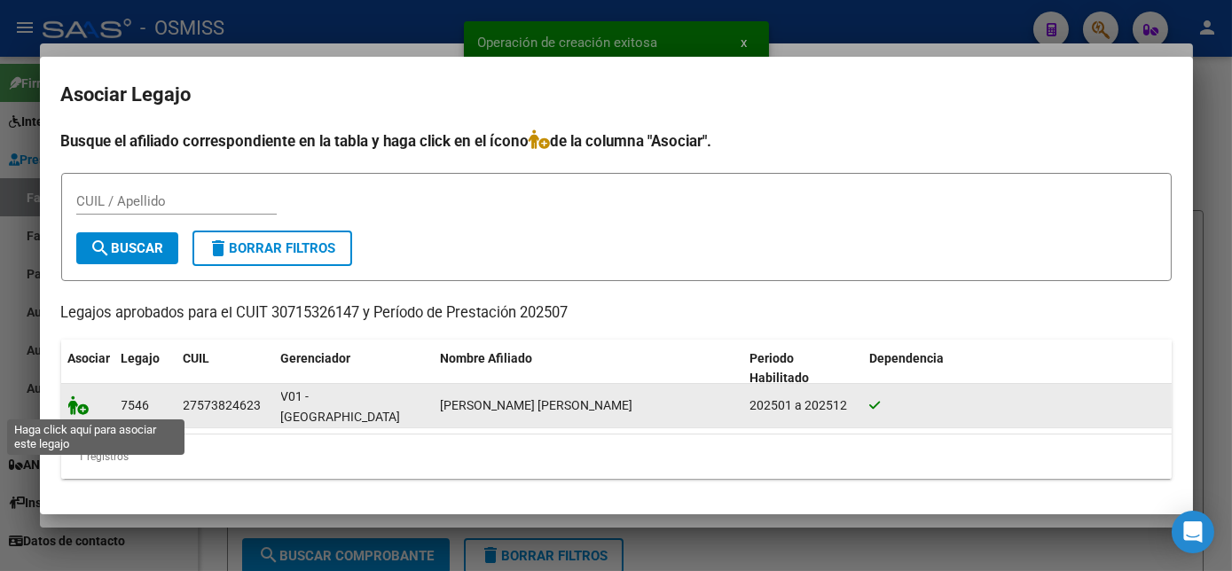
click at [77, 409] on icon at bounding box center [78, 406] width 21 height 20
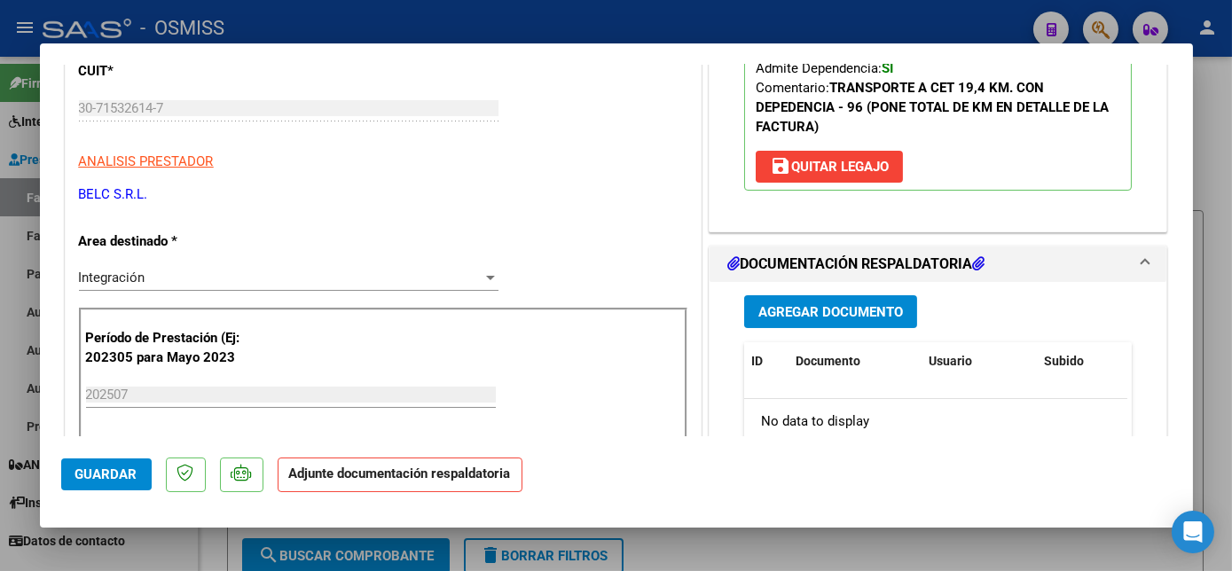
scroll to position [290, 0]
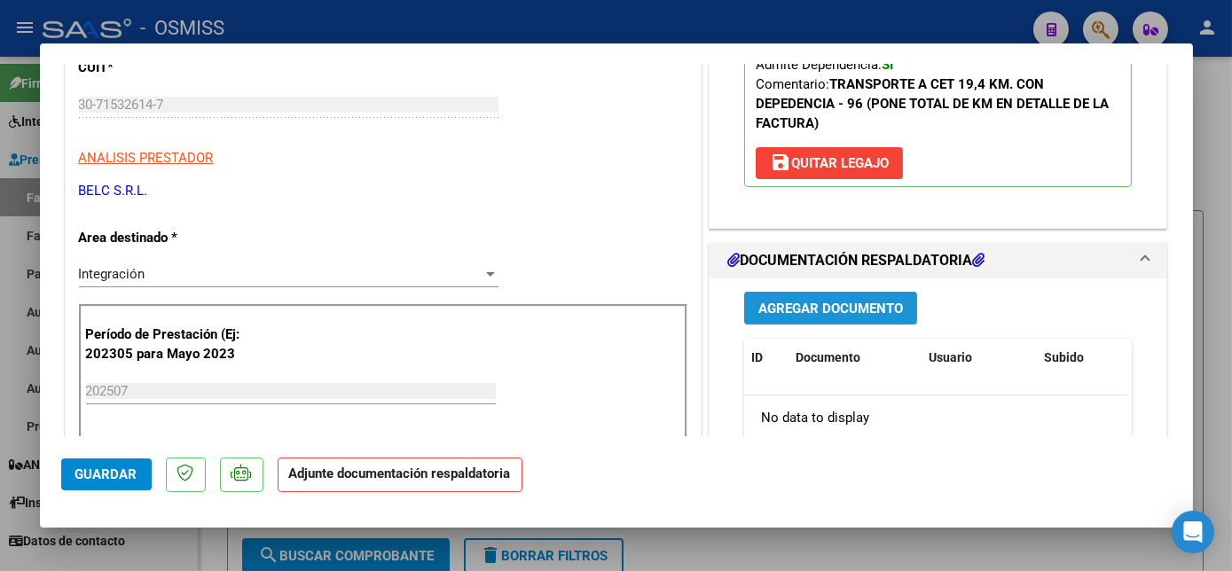
click at [835, 312] on span "Agregar Documento" at bounding box center [830, 309] width 145 height 16
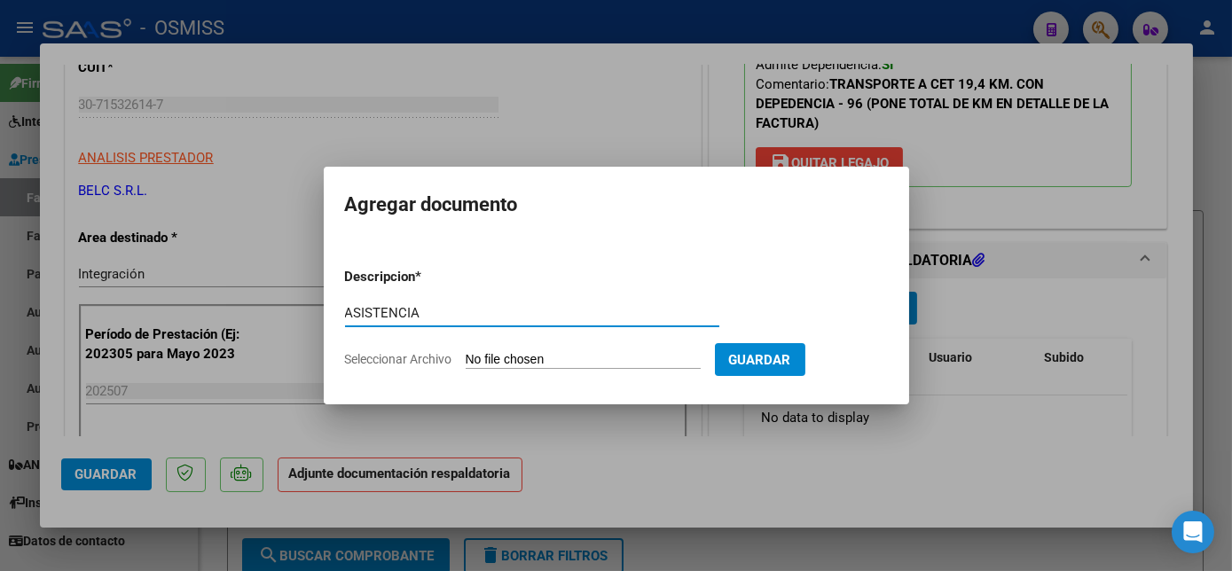
type input "ASISTENCIA"
click at [533, 364] on input "Seleccionar Archivo" at bounding box center [583, 360] width 235 height 17
type input "C:\fakepath\Planilla [PERSON_NAME] - [PERSON_NAME] (13).pdf"
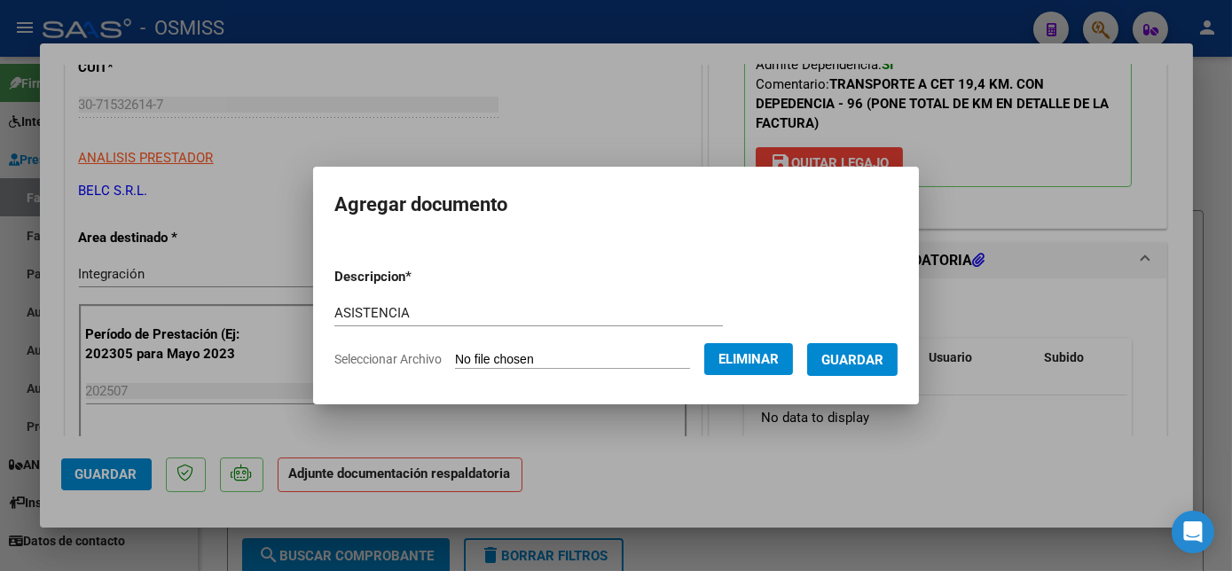
click at [885, 358] on button "Guardar" at bounding box center [852, 359] width 90 height 33
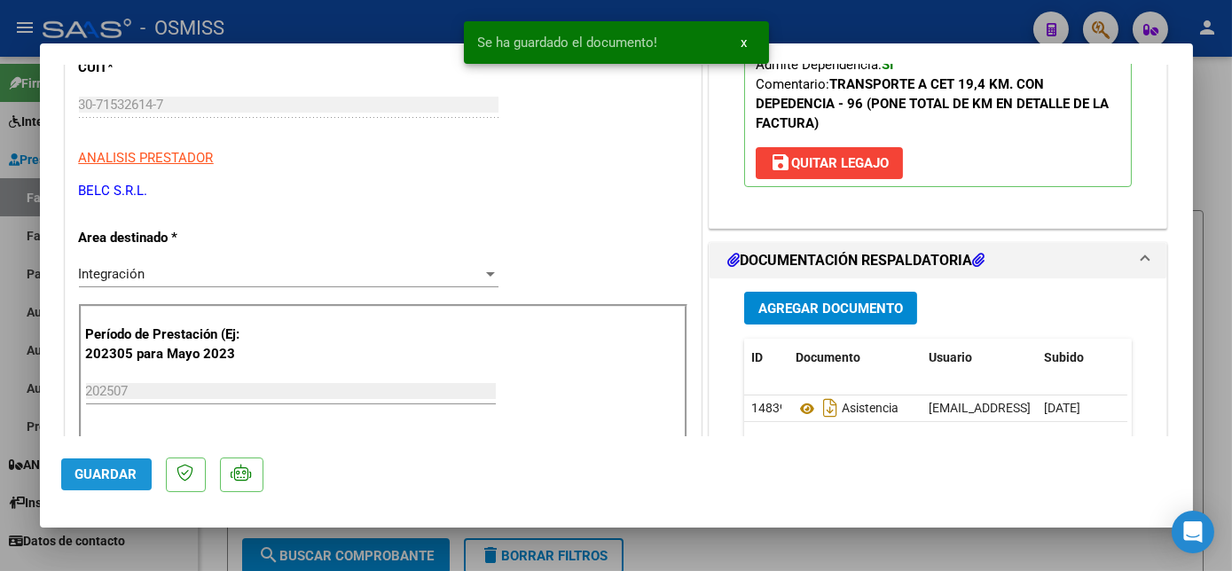
click at [125, 474] on span "Guardar" at bounding box center [106, 474] width 62 height 16
click at [181, 545] on div at bounding box center [616, 285] width 1232 height 571
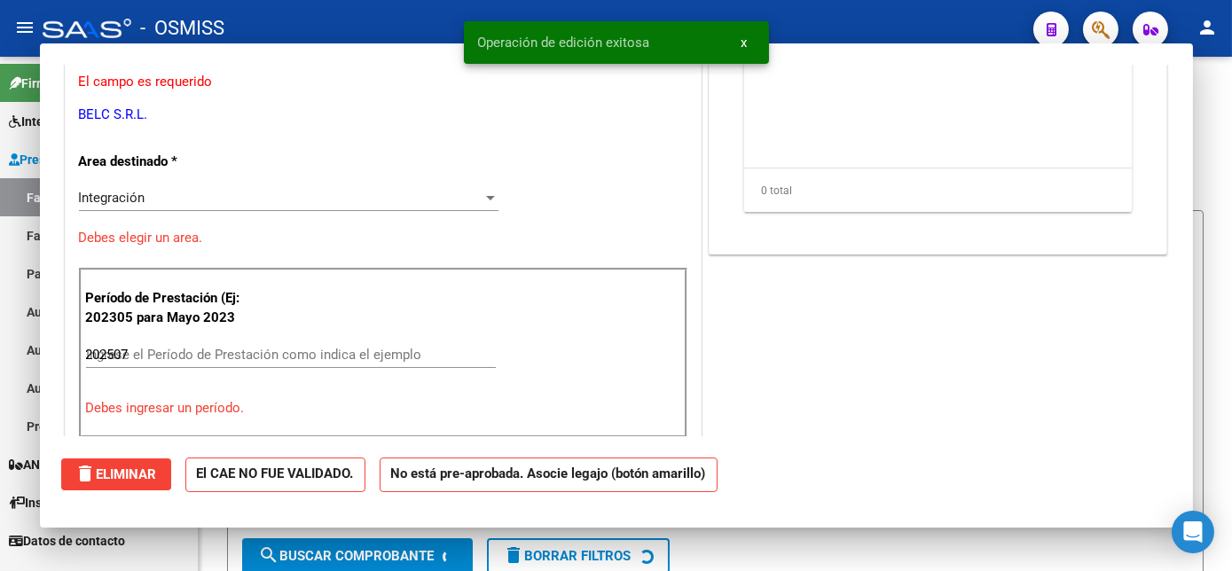
type input "$ 0,00"
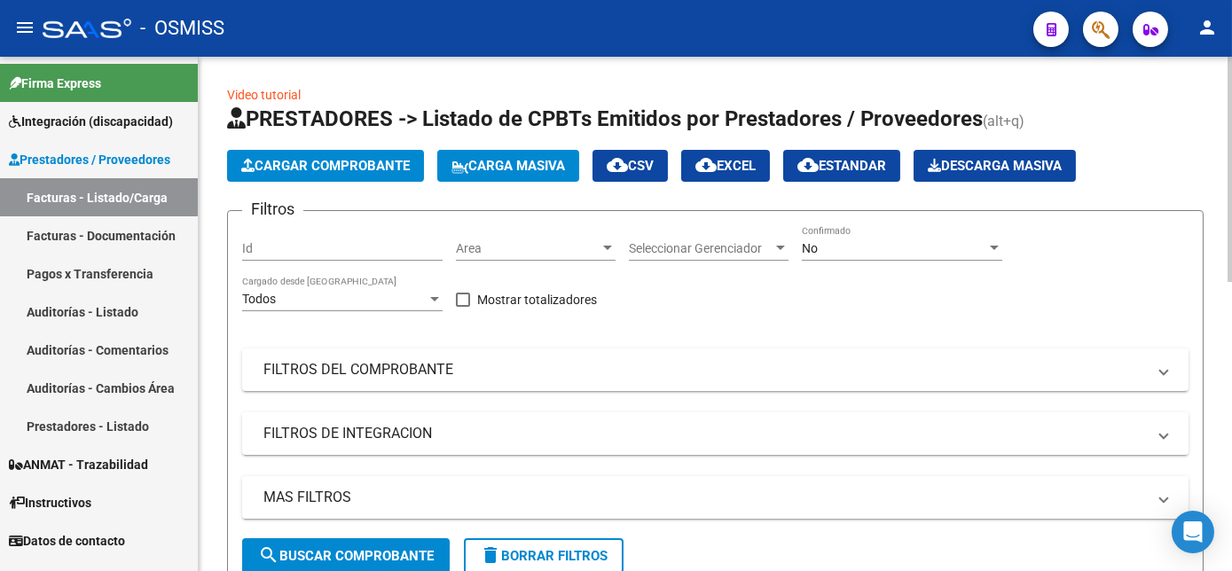
click at [319, 166] on span "Cargar Comprobante" at bounding box center [325, 166] width 169 height 16
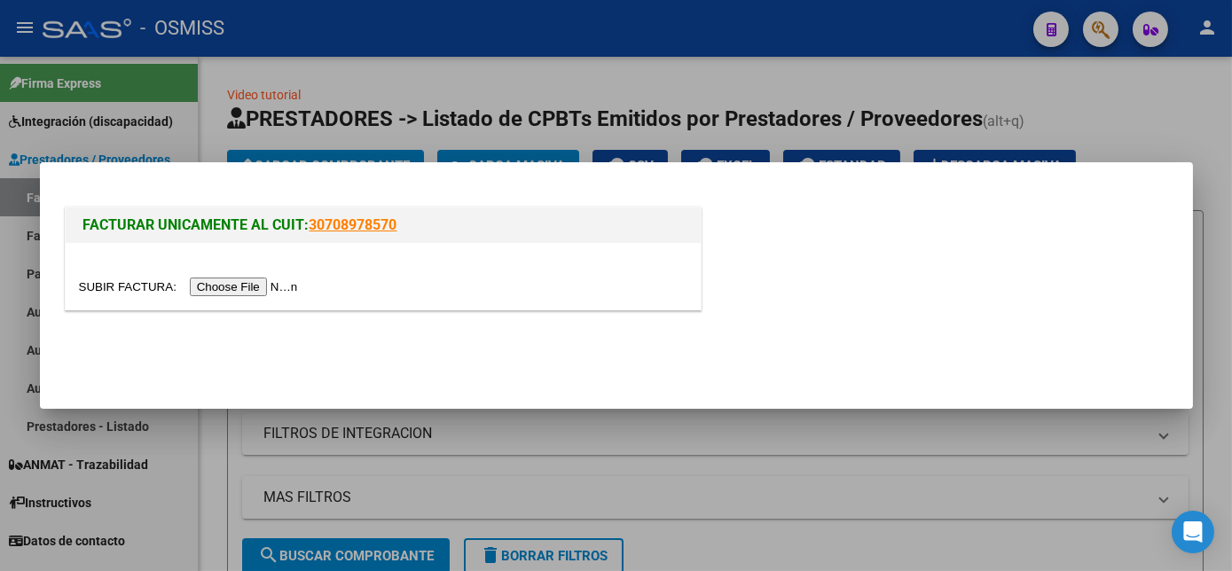
click at [260, 286] on input "file" at bounding box center [191, 287] width 224 height 19
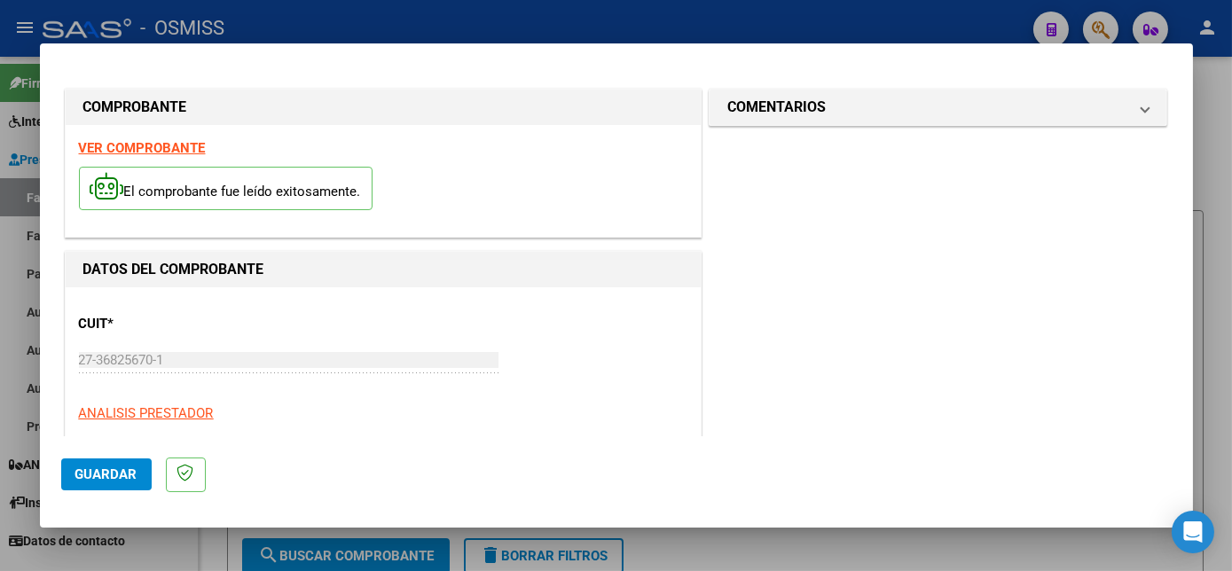
scroll to position [278, 0]
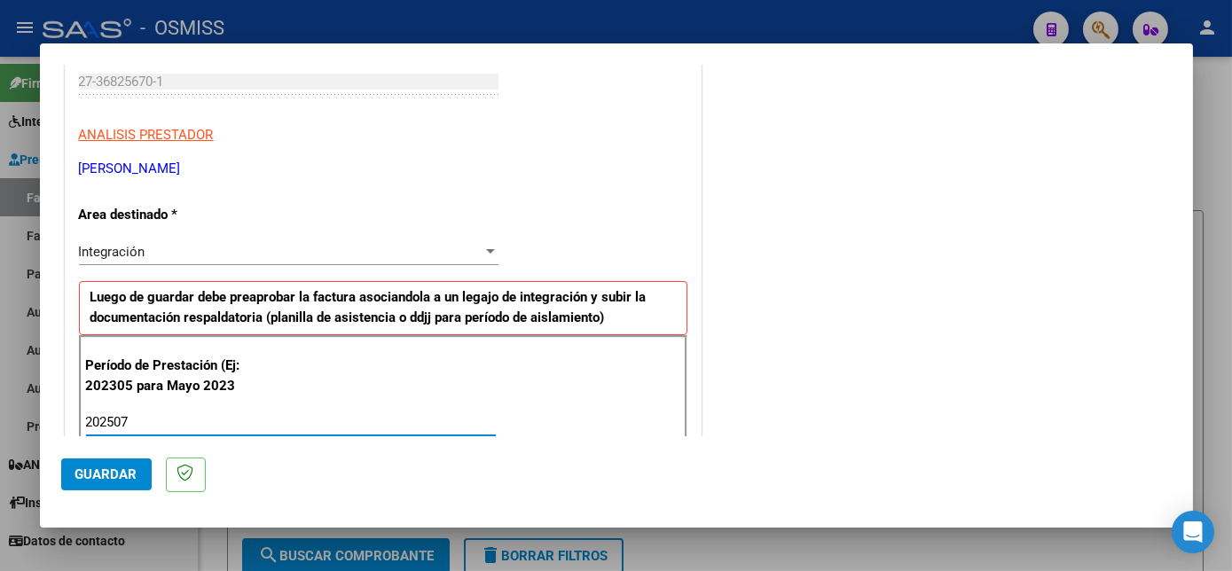
type input "202507"
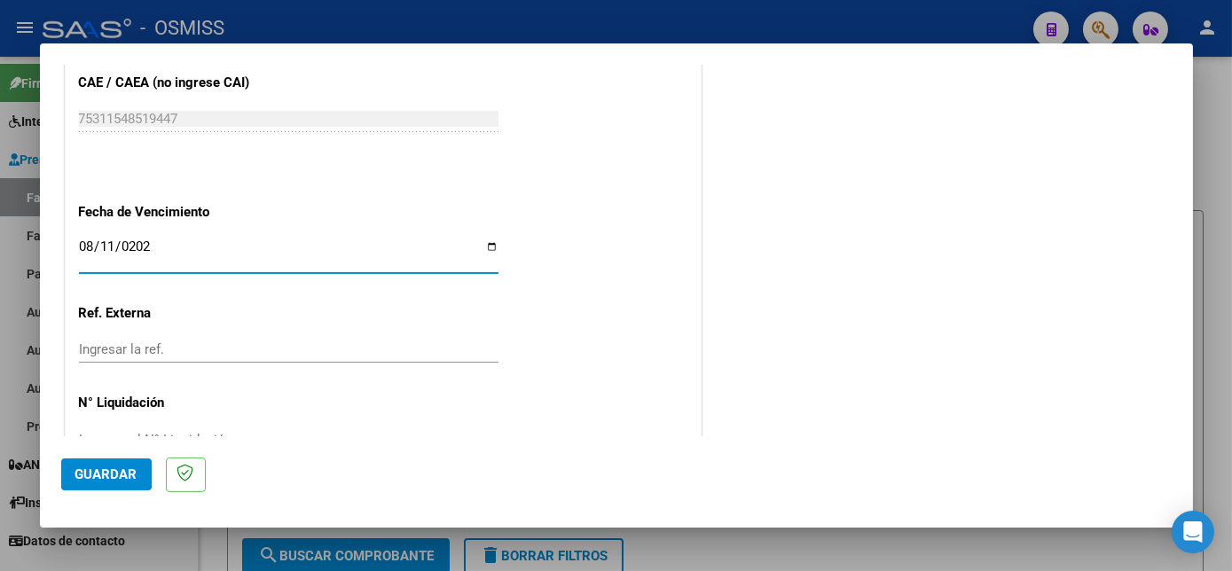
type input "[DATE]"
click at [101, 468] on span "Guardar" at bounding box center [106, 474] width 62 height 16
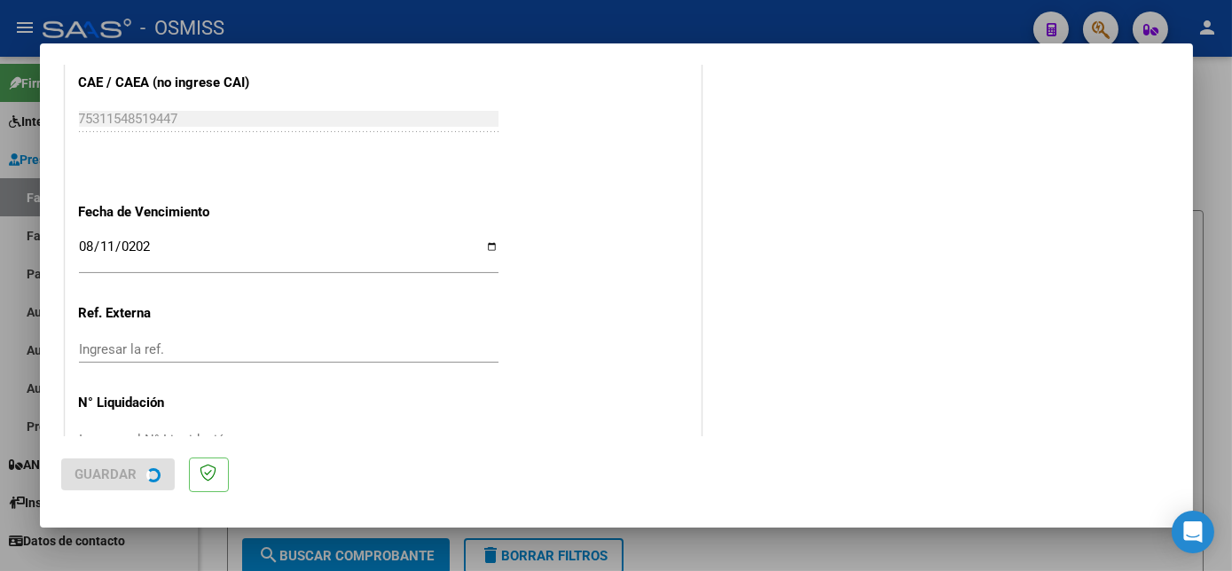
scroll to position [0, 0]
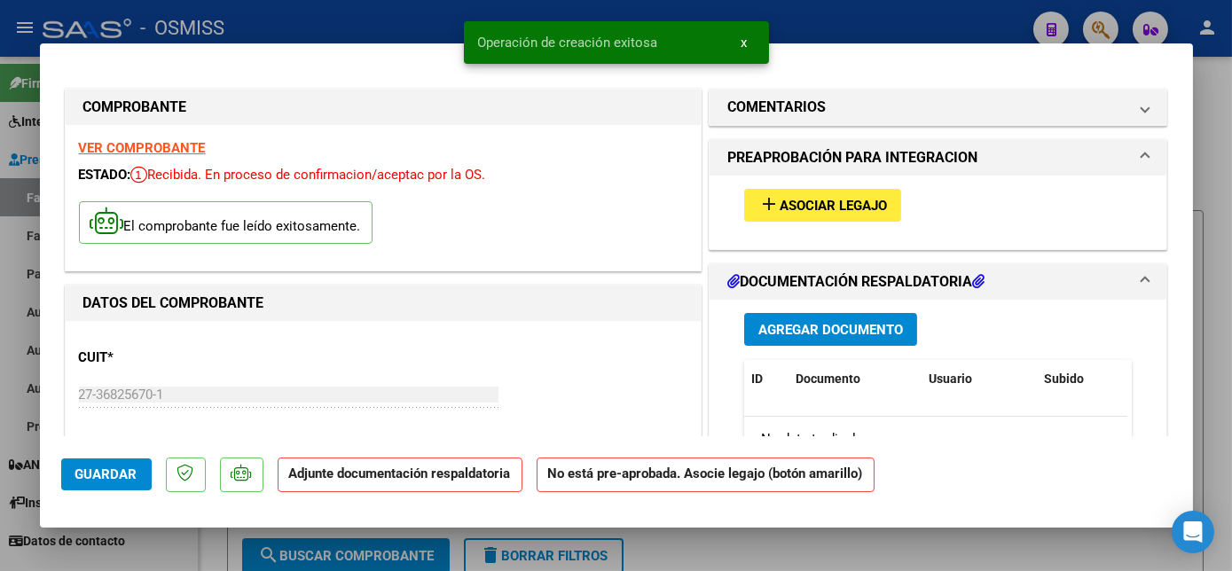
click at [780, 200] on span "Asociar Legajo" at bounding box center [833, 206] width 107 height 16
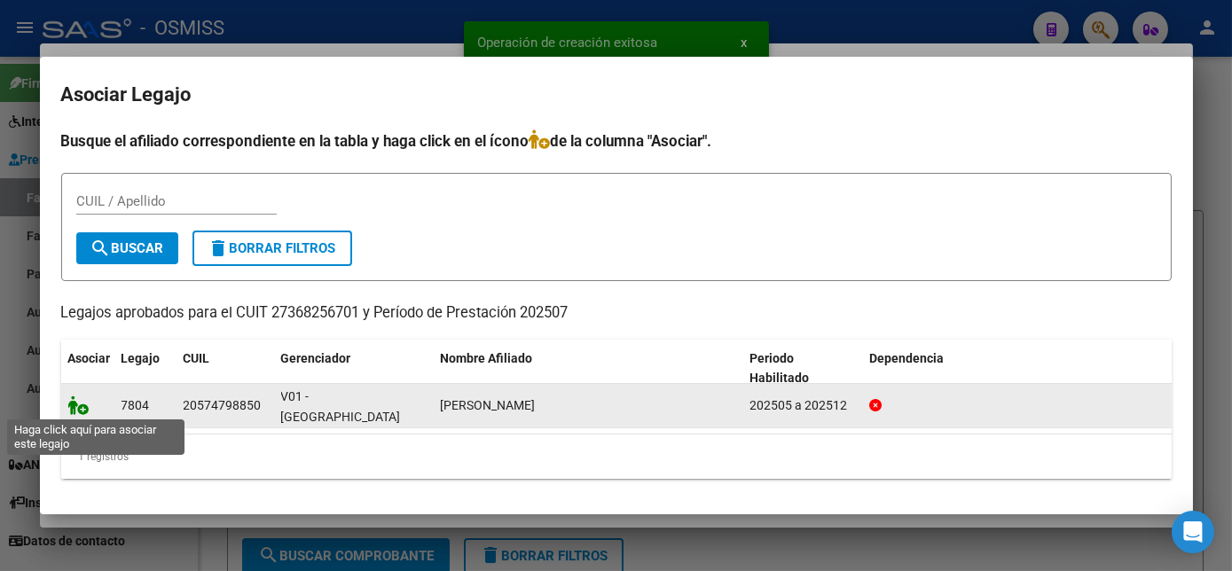
click at [78, 412] on icon at bounding box center [78, 406] width 21 height 20
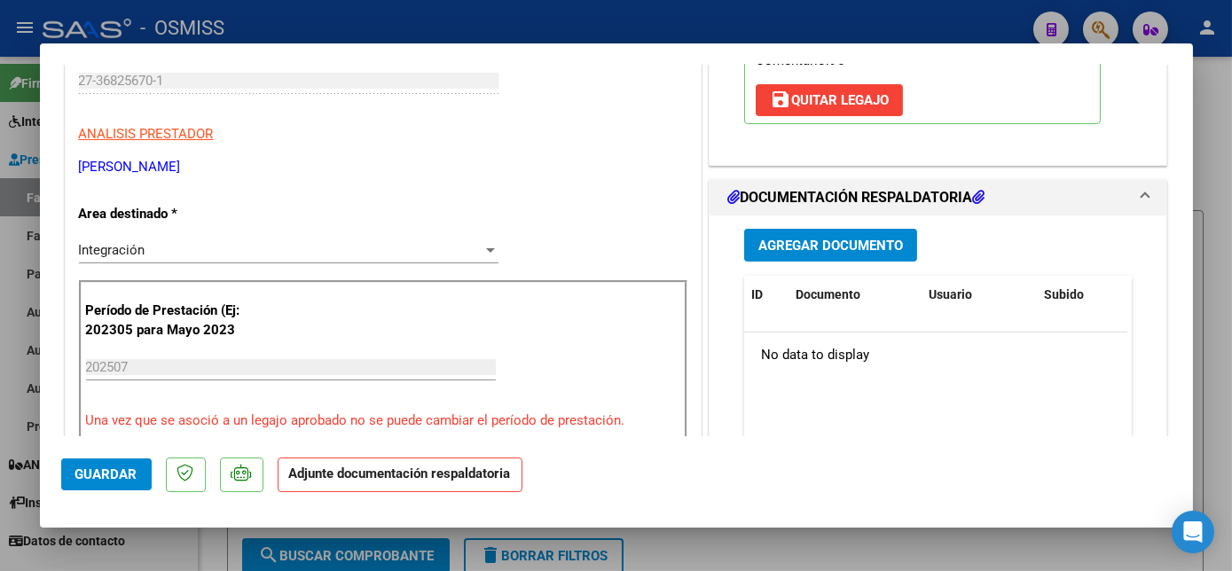
scroll to position [324, 0]
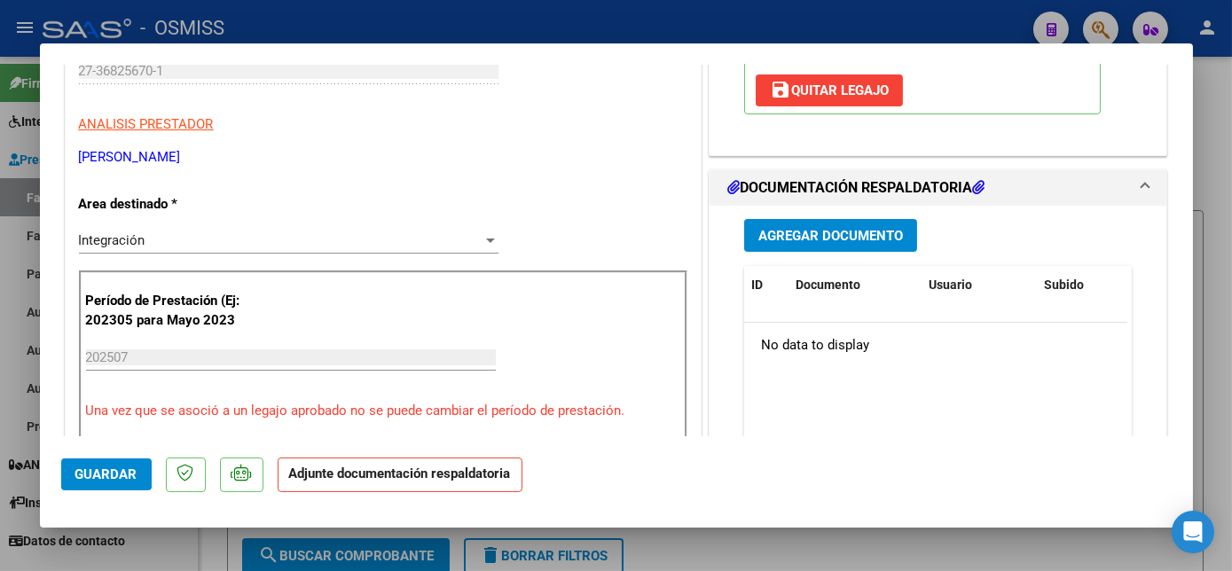
click at [870, 229] on span "Agregar Documento" at bounding box center [830, 236] width 145 height 16
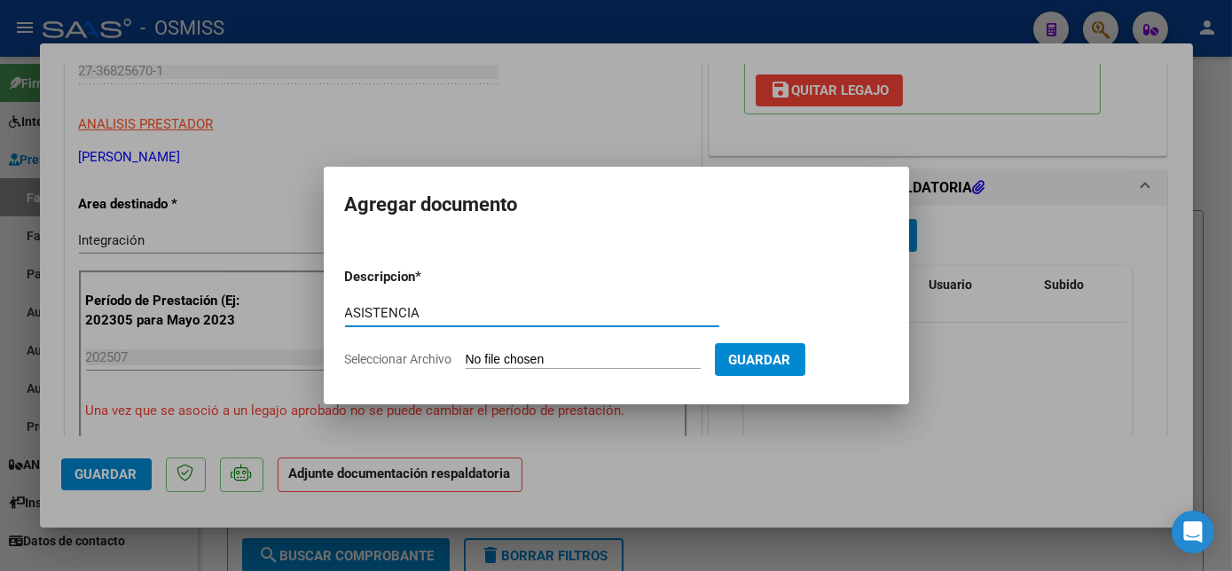
type input "ASISTENCIA"
click at [521, 359] on input "Seleccionar Archivo" at bounding box center [583, 360] width 235 height 17
type input "C:\fakepath\PL.pdf"
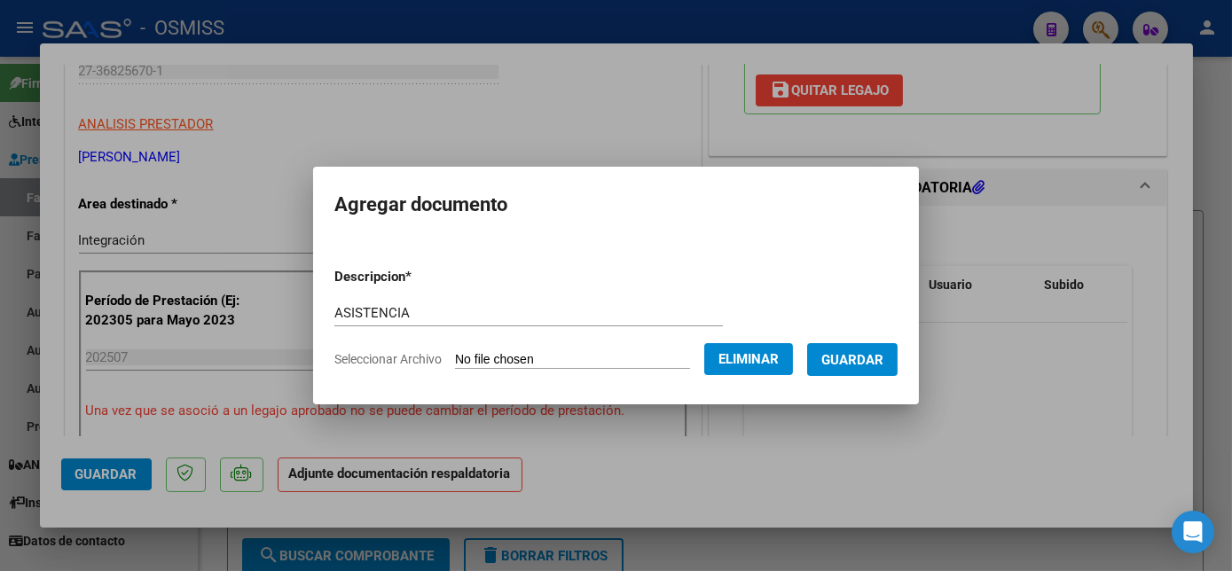
click at [860, 355] on span "Guardar" at bounding box center [852, 360] width 62 height 16
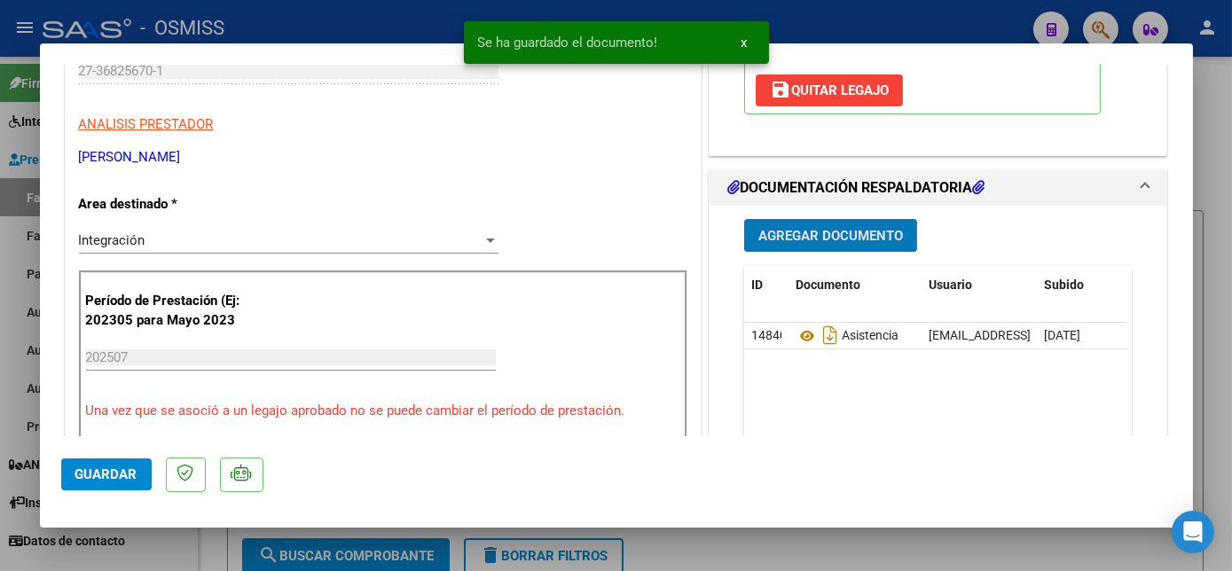
click at [126, 474] on span "Guardar" at bounding box center [106, 474] width 62 height 16
click at [204, 546] on div at bounding box center [616, 285] width 1232 height 571
type input "$ 0,00"
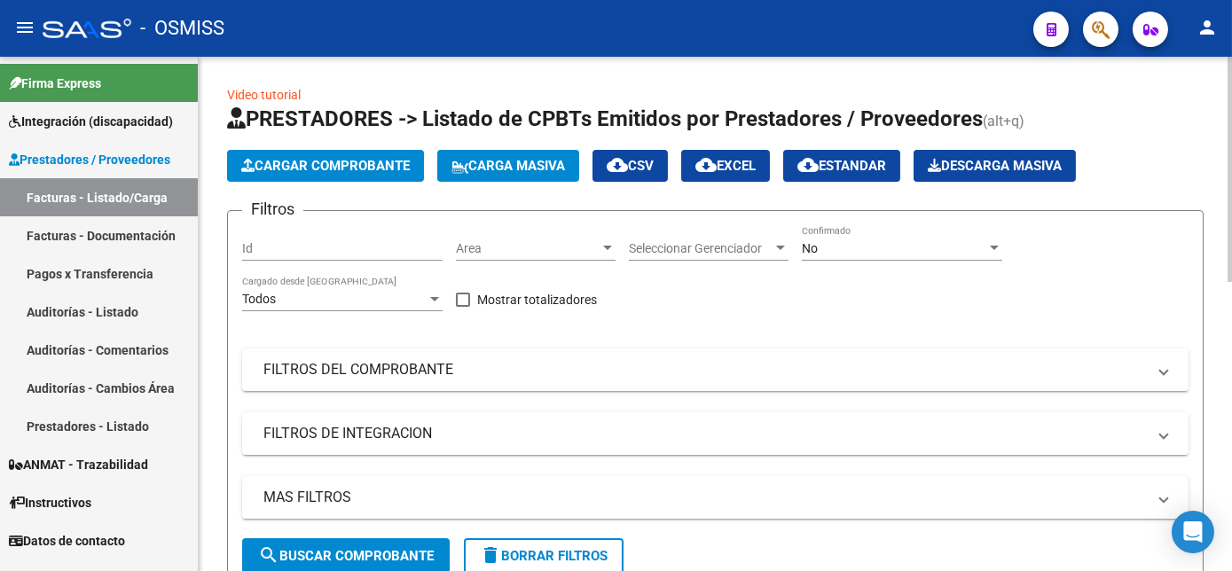
click at [442, 434] on mat-panel-title "FILTROS DE INTEGRACION" at bounding box center [704, 434] width 882 height 20
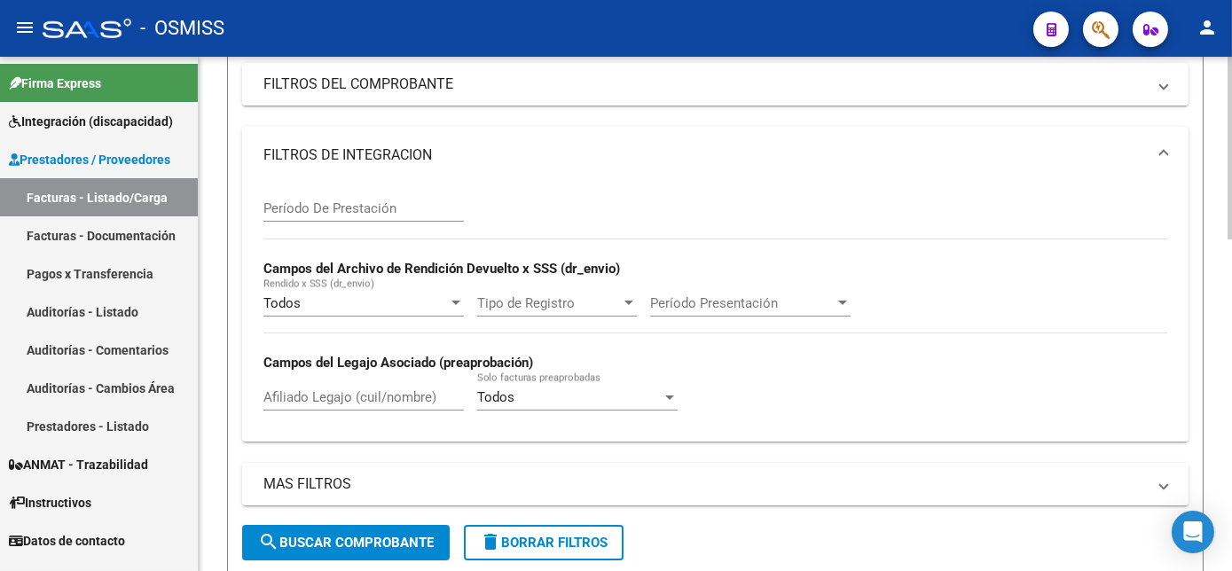
scroll to position [291, 0]
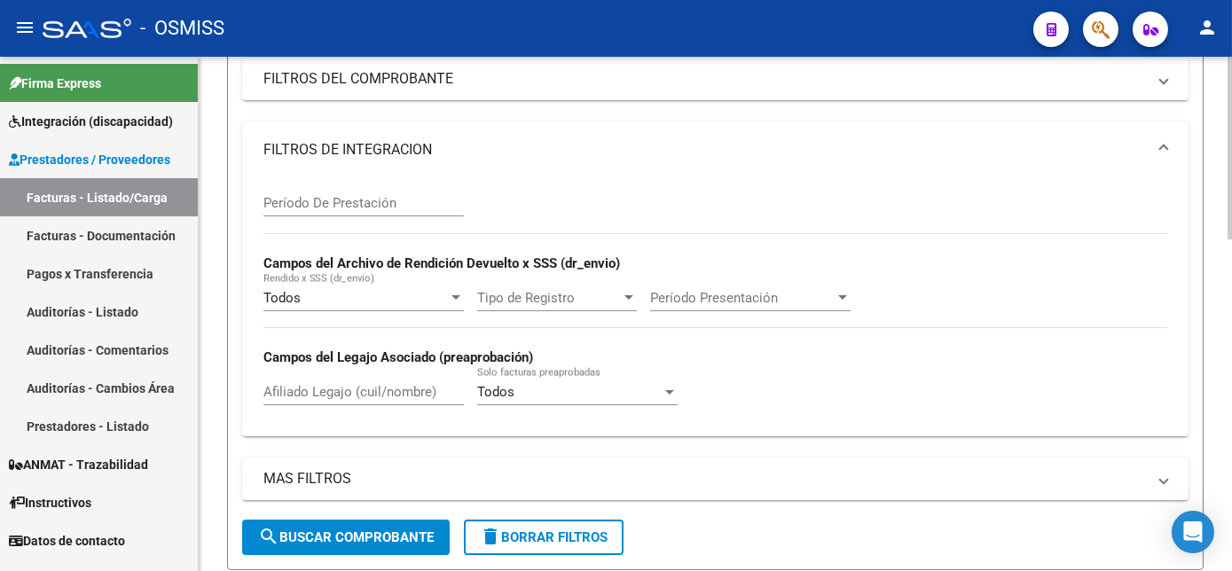
click at [1231, 337] on html "menu - OSMISS person Firma Express Integración (discapacidad) Legajos Prestador…" at bounding box center [616, 285] width 1232 height 571
click at [333, 387] on input "Afiliado Legajo (cuil/nombre)" at bounding box center [363, 392] width 200 height 16
type input "[PERSON_NAME]"
click at [332, 525] on button "search Buscar Comprobante" at bounding box center [346, 537] width 208 height 35
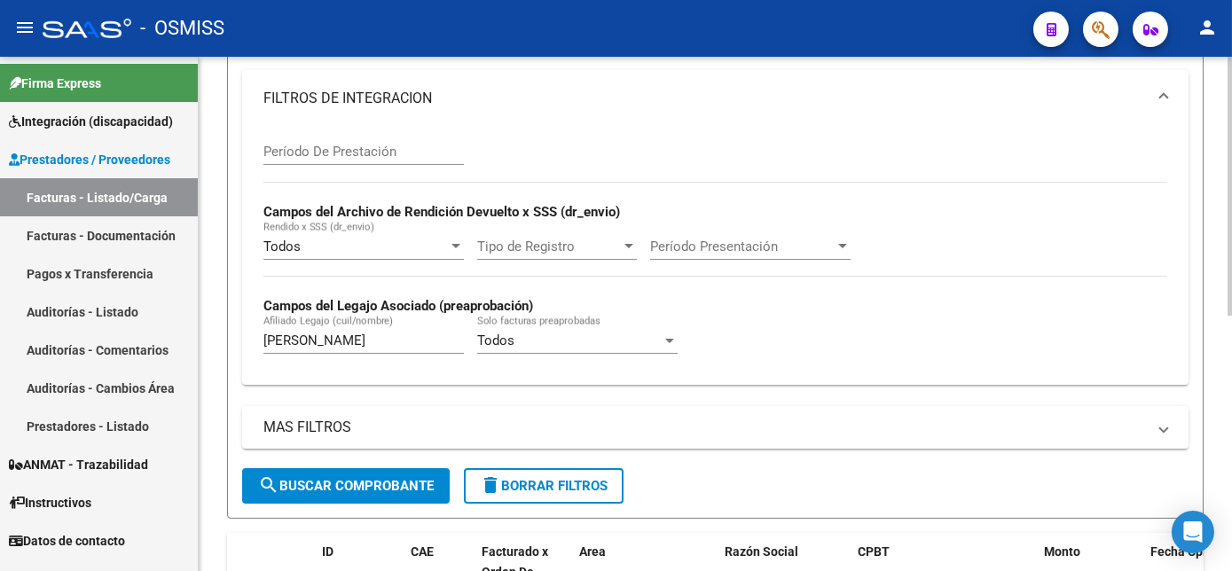
scroll to position [322, 0]
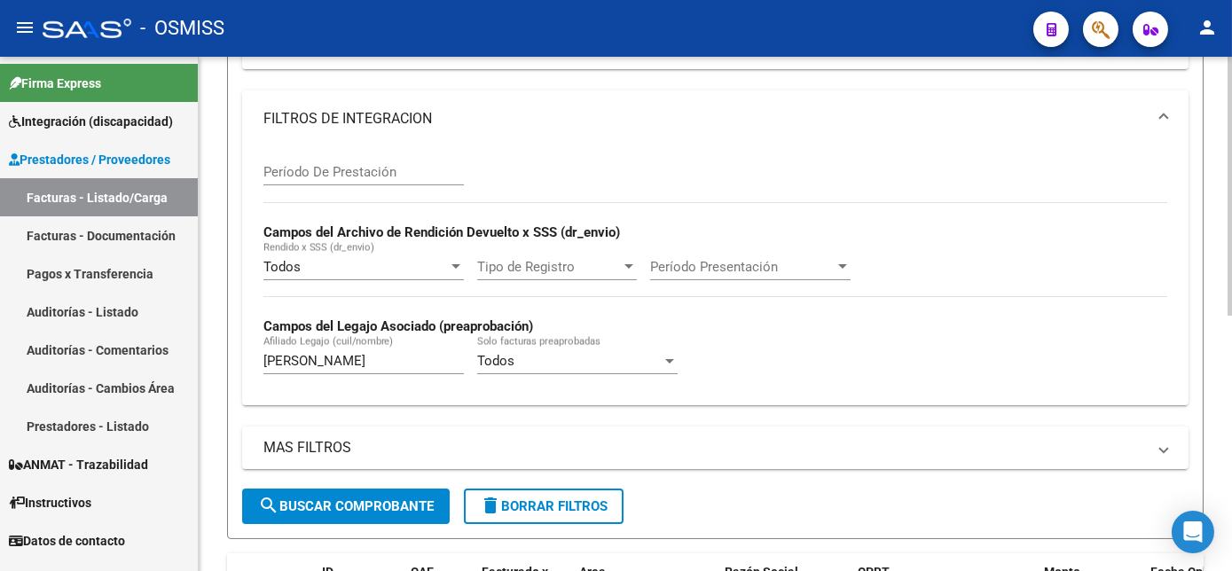
click at [1231, 263] on html "menu - OSMISS person Firma Express Integración (discapacidad) Legajos Prestador…" at bounding box center [616, 285] width 1232 height 571
drag, startPoint x: 324, startPoint y: 357, endPoint x: 217, endPoint y: 364, distance: 106.7
click at [217, 364] on div "Video tutorial PRESTADORES -> Listado de CPBTs Emitidos por Prestadores / Prove…" at bounding box center [715, 246] width 1033 height 1022
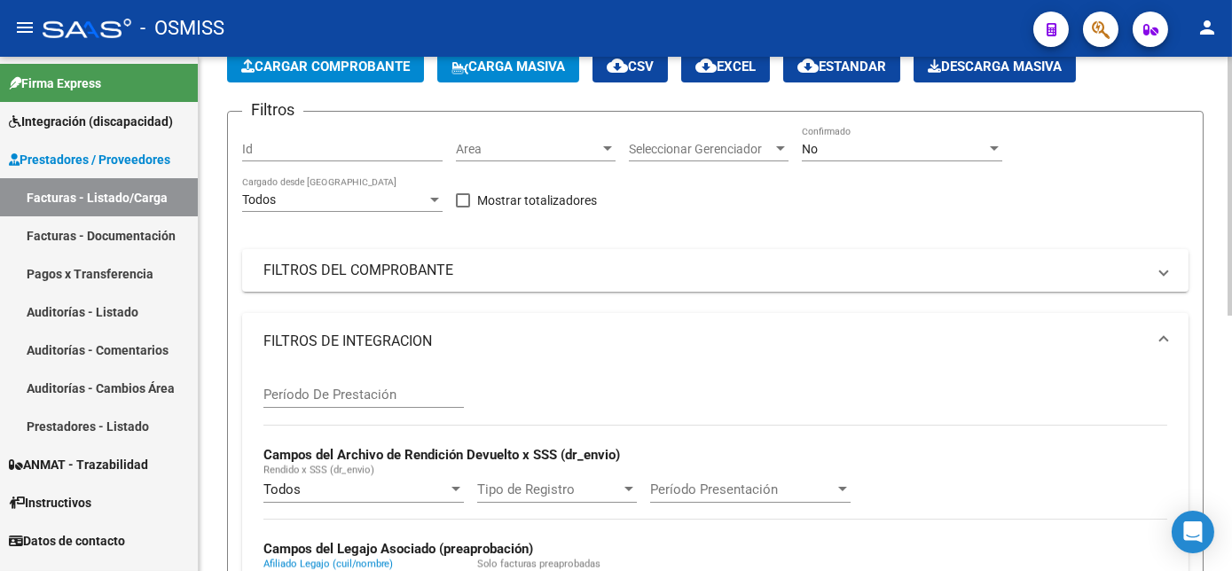
scroll to position [91, 0]
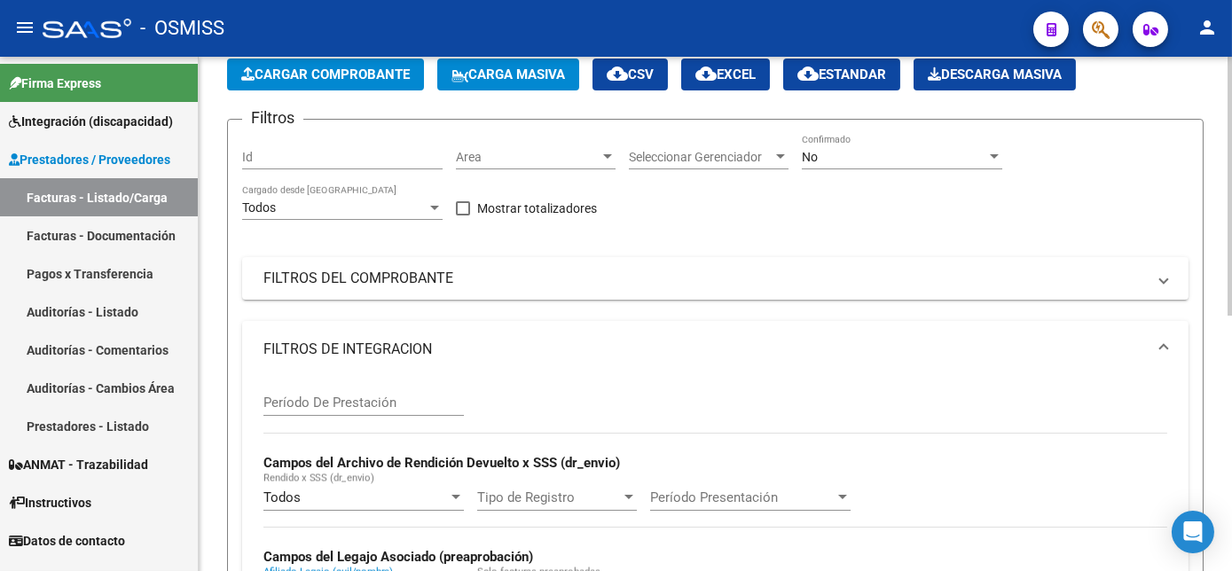
click at [1227, 333] on div at bounding box center [1229, 232] width 4 height 259
click at [1032, 271] on mat-panel-title "FILTROS DEL COMPROBANTE" at bounding box center [704, 279] width 882 height 20
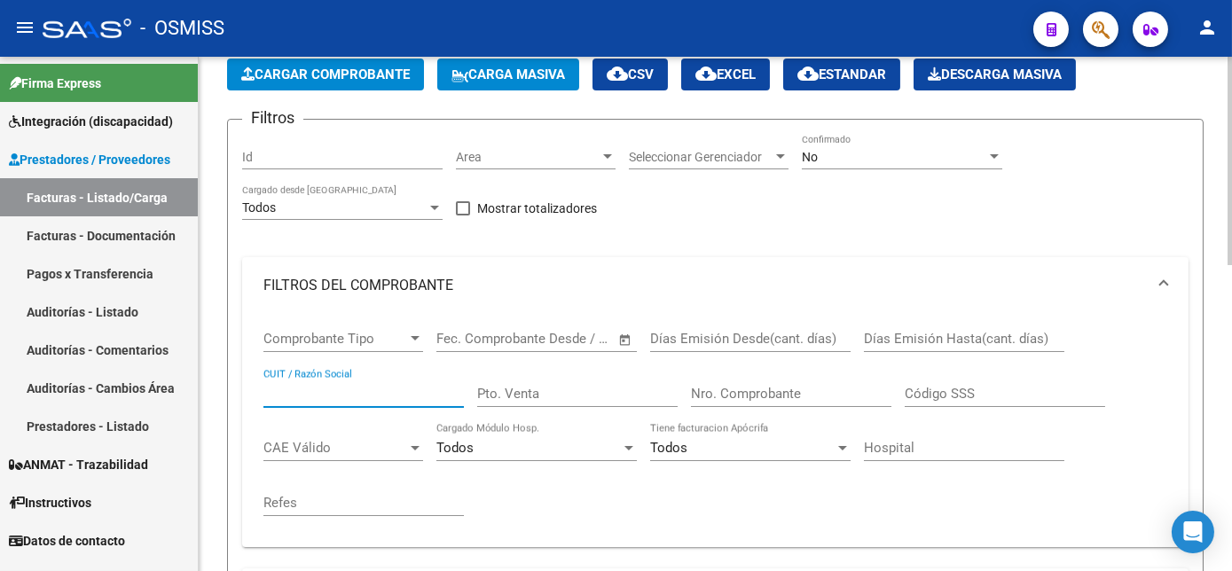
click at [345, 396] on input "CUIT / Razón Social" at bounding box center [363, 394] width 200 height 16
paste input "20267334162"
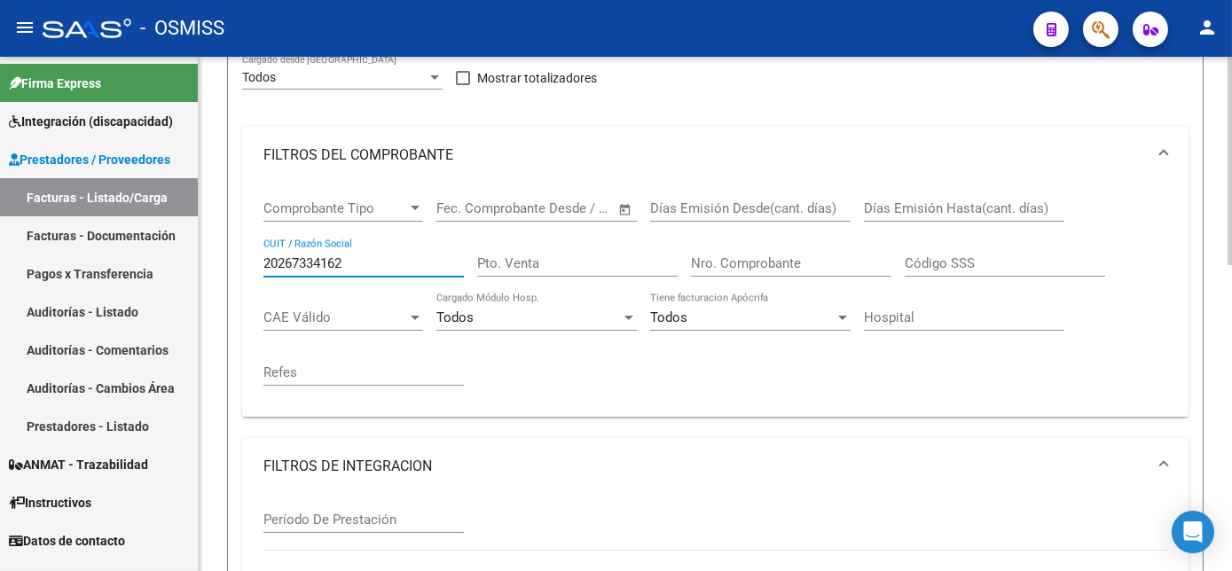
scroll to position [0, 0]
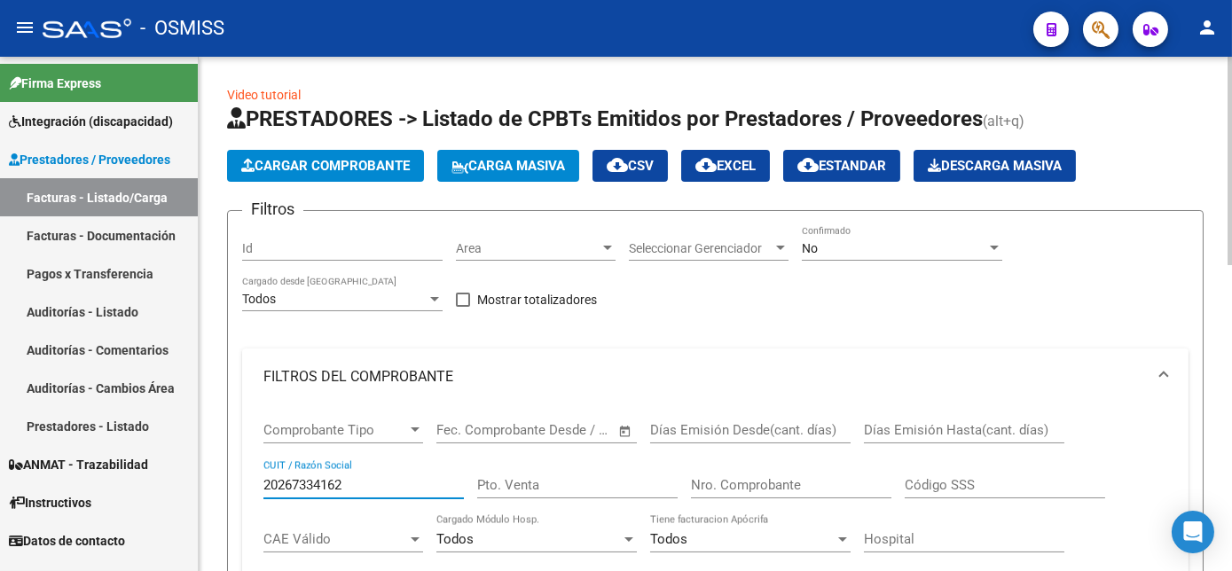
type input "20267334162"
click at [878, 254] on div "No" at bounding box center [894, 248] width 184 height 15
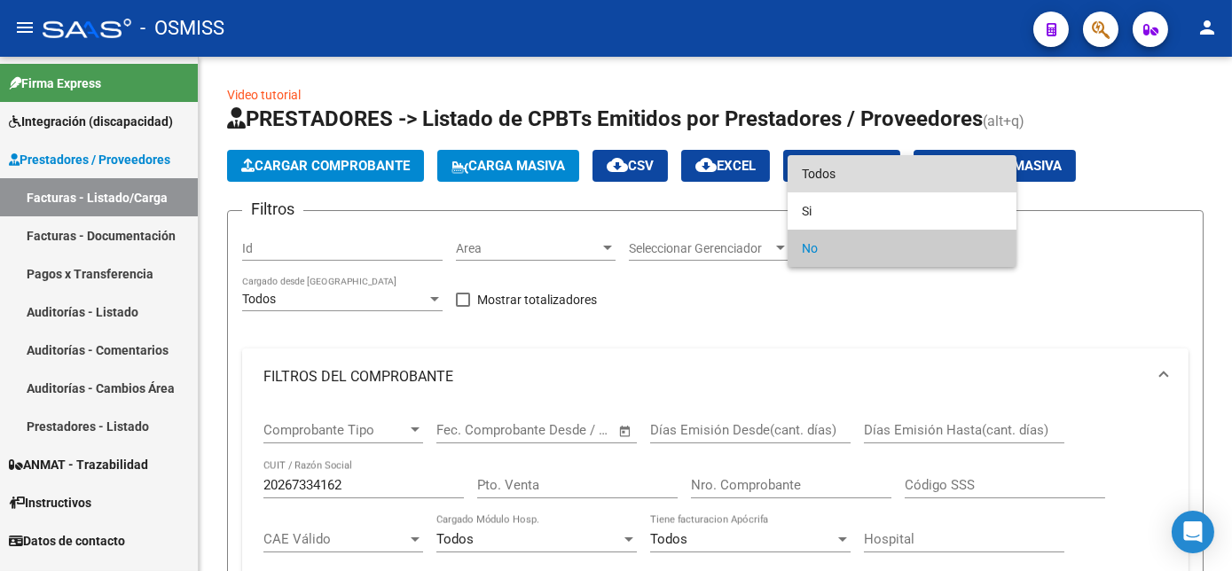
click at [843, 168] on span "Todos" at bounding box center [902, 173] width 200 height 37
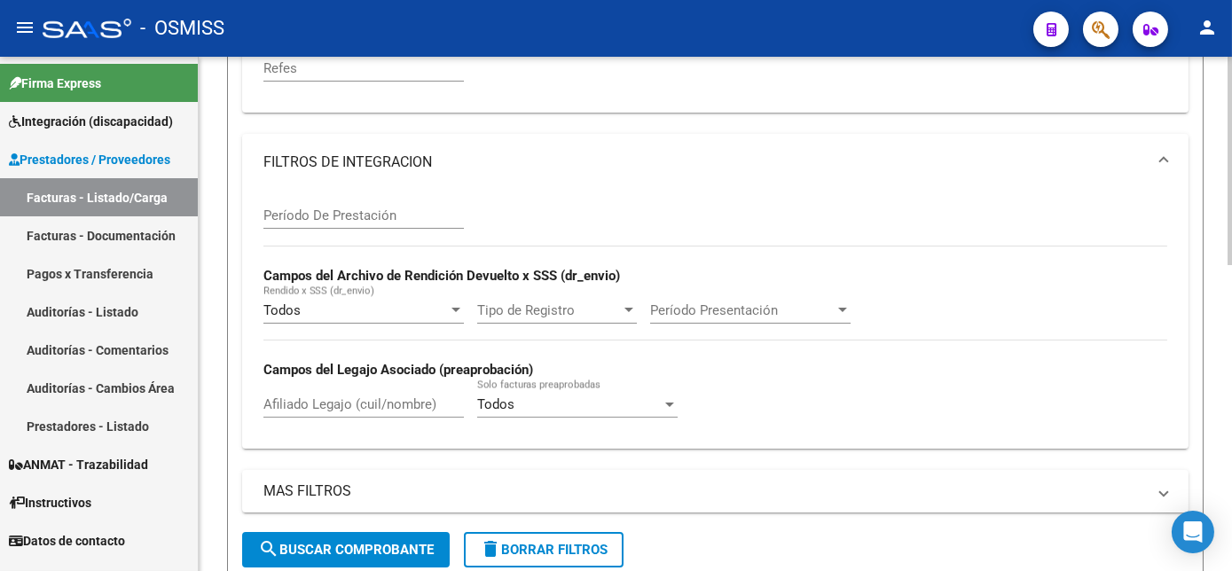
scroll to position [615, 0]
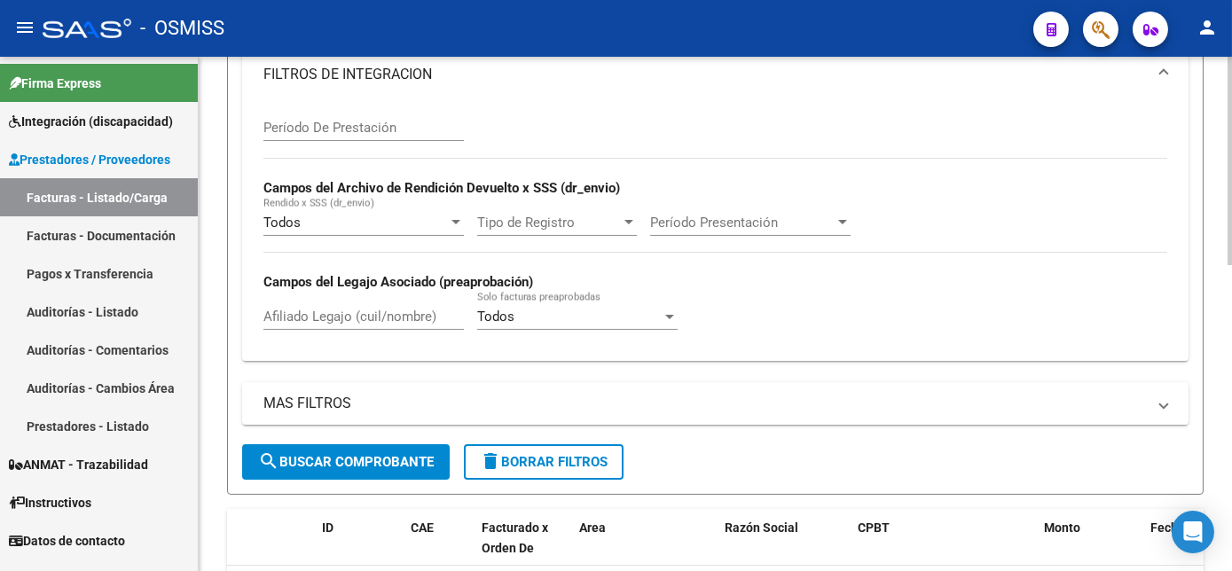
click at [1231, 512] on html "menu - OSMISS person Firma Express Integración (discapacidad) Legajos Prestador…" at bounding box center [616, 285] width 1232 height 571
click at [422, 453] on span "search Buscar Comprobante" at bounding box center [346, 461] width 176 height 16
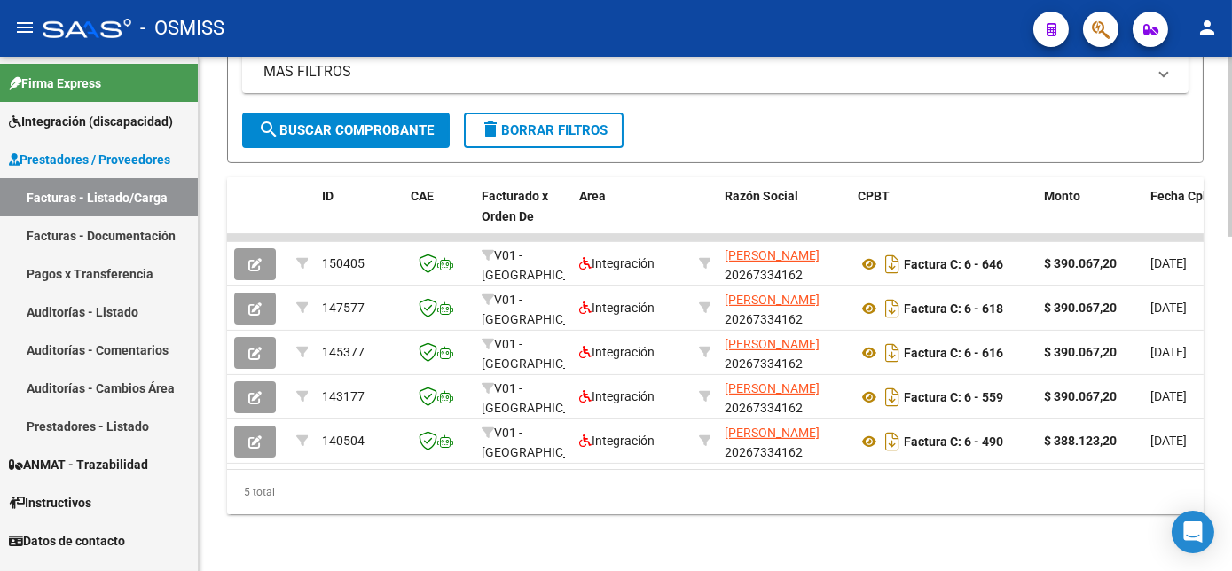
scroll to position [958, 0]
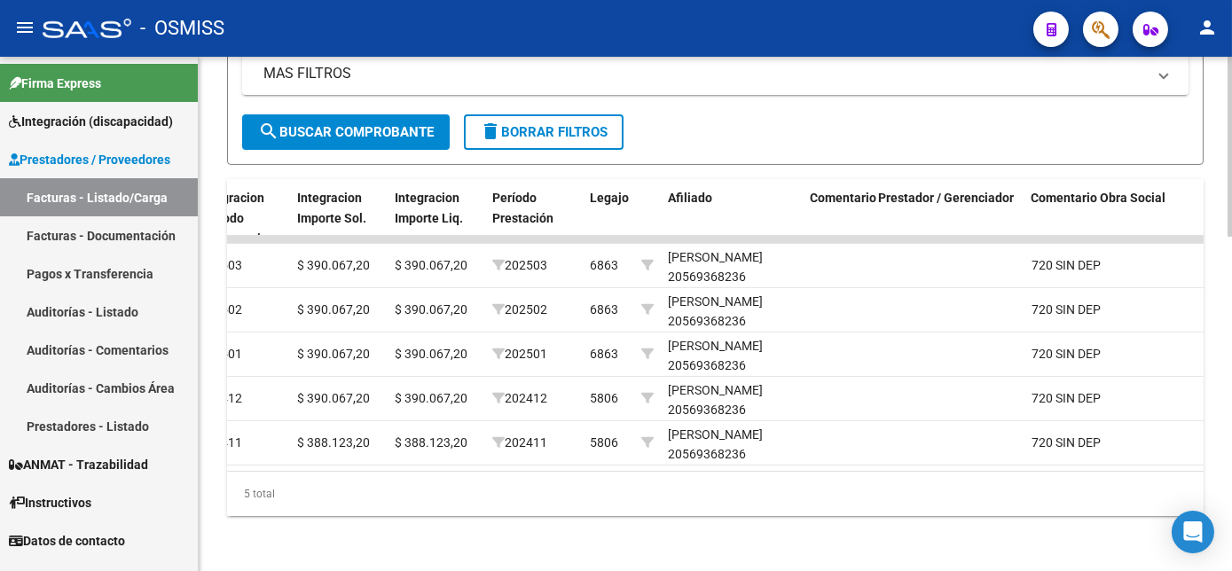
scroll to position [945, 0]
click at [1231, 443] on html "menu - OSMISS person Firma Express Integración (discapacidad) Legajos Prestador…" at bounding box center [616, 285] width 1232 height 571
drag, startPoint x: 1227, startPoint y: 458, endPoint x: 1215, endPoint y: 311, distance: 146.8
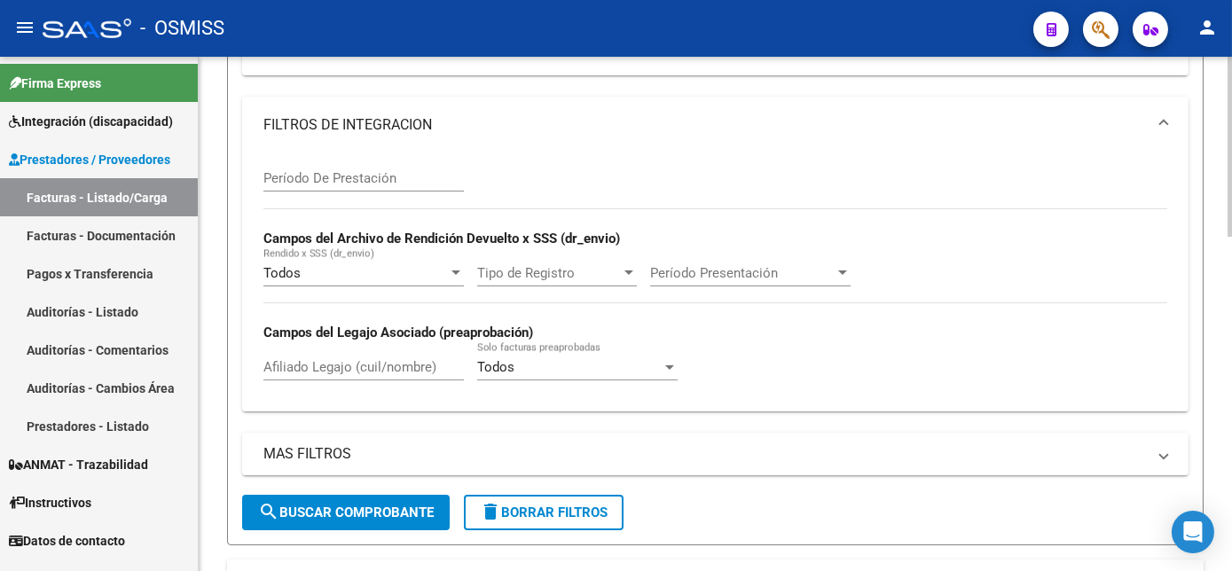
scroll to position [0, 0]
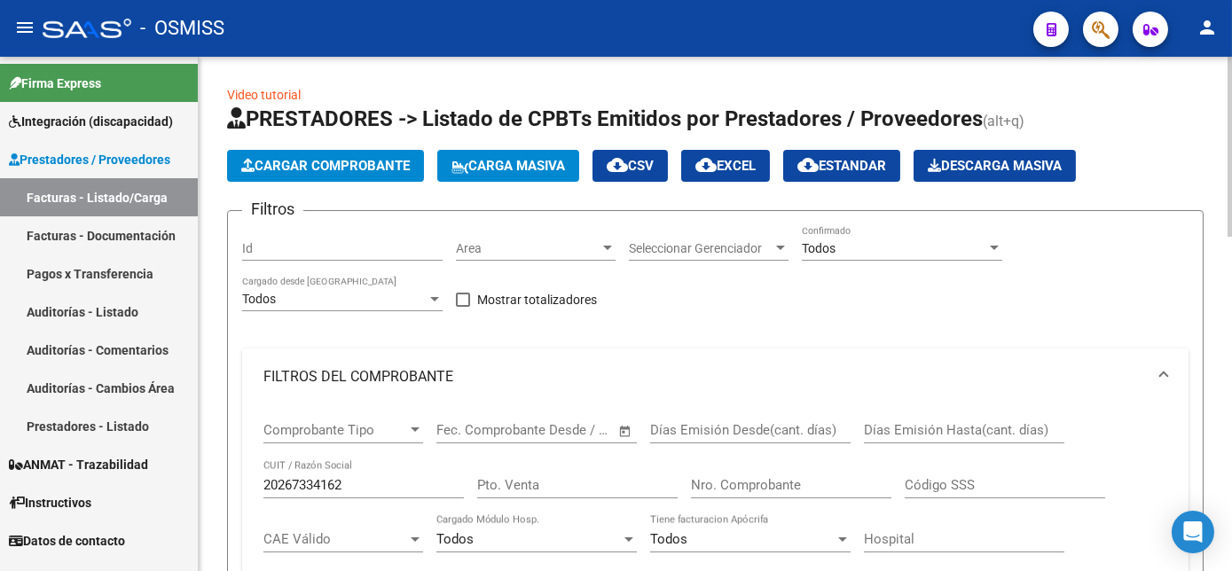
click at [1188, 55] on div "menu - OSMISS person Firma Express Integración (discapacidad) Legajos Prestador…" at bounding box center [616, 285] width 1232 height 571
click at [356, 169] on span "Cargar Comprobante" at bounding box center [325, 166] width 169 height 16
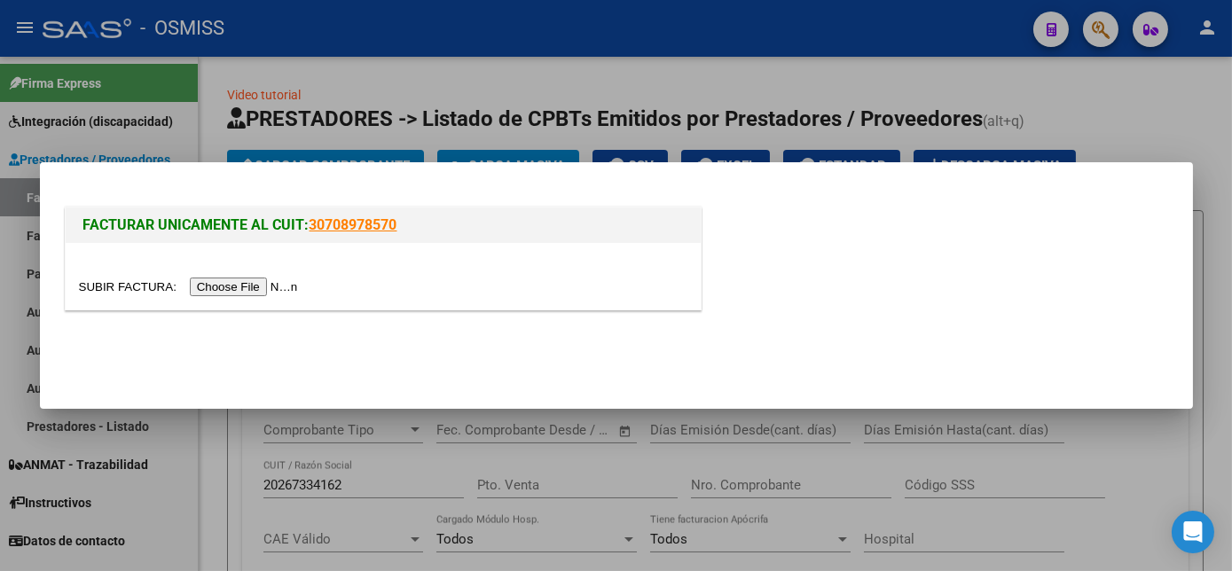
click at [220, 289] on input "file" at bounding box center [191, 287] width 224 height 19
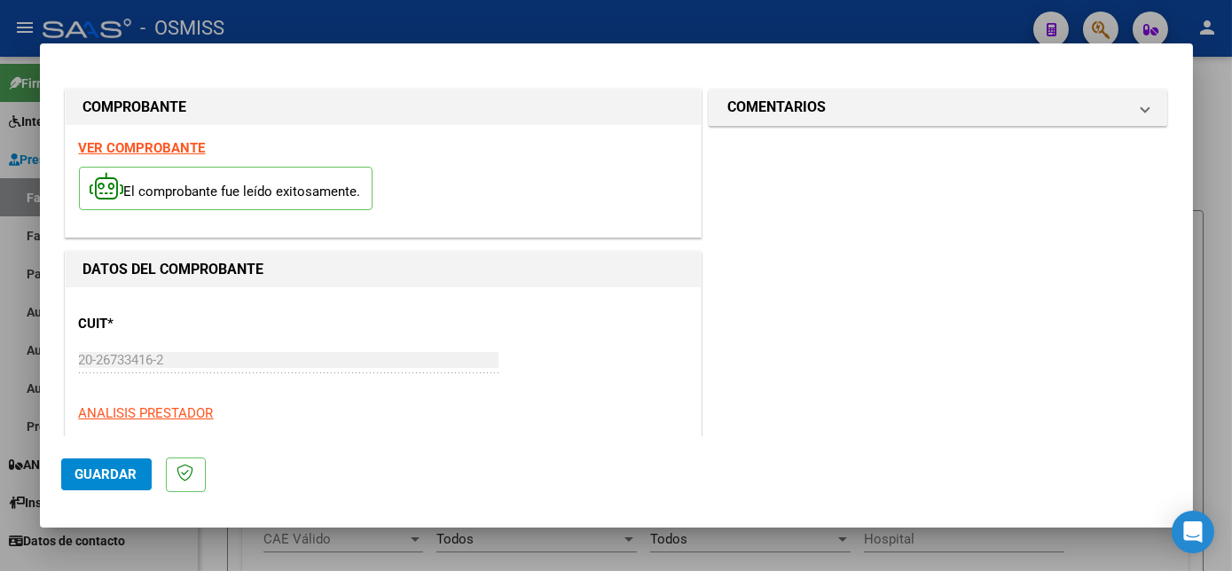
scroll to position [278, 0]
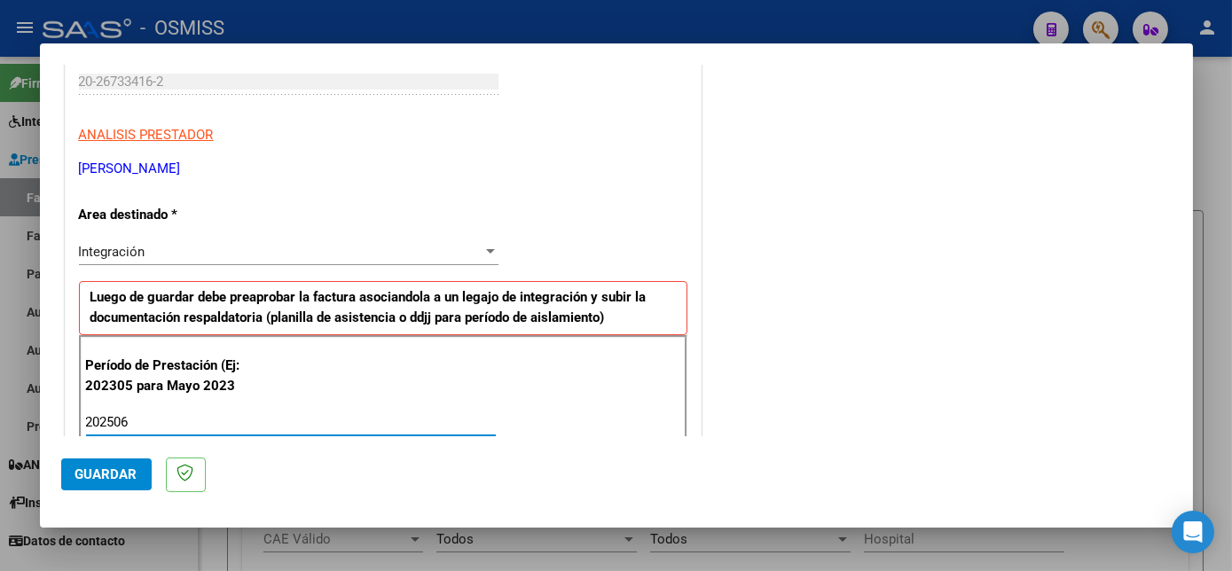
type input "202506"
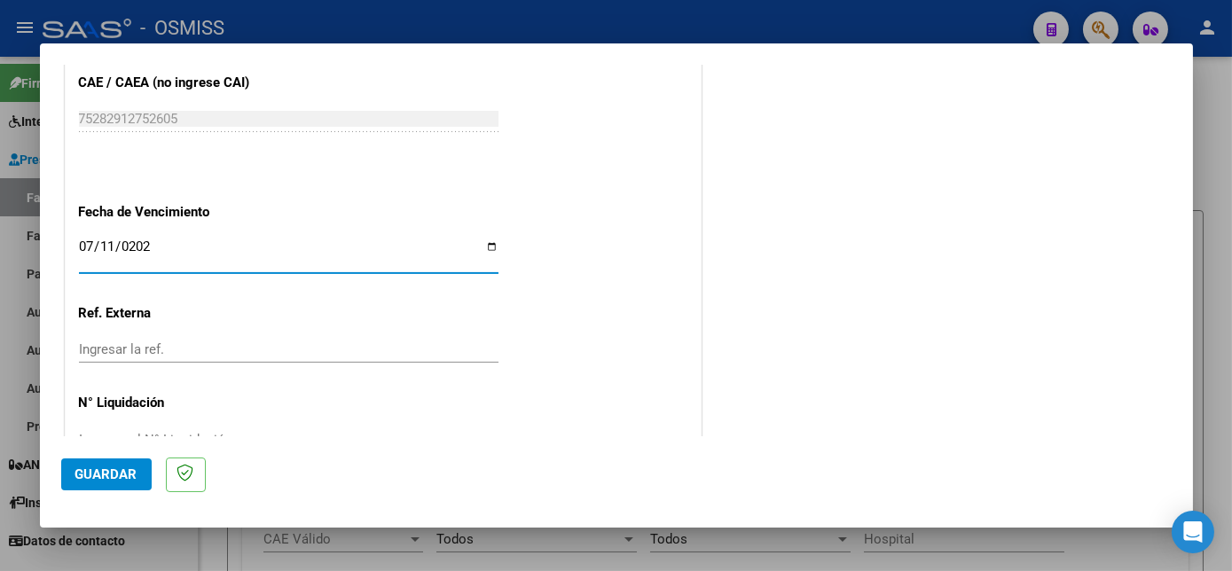
type input "[DATE]"
click at [125, 475] on span "Guardar" at bounding box center [106, 474] width 62 height 16
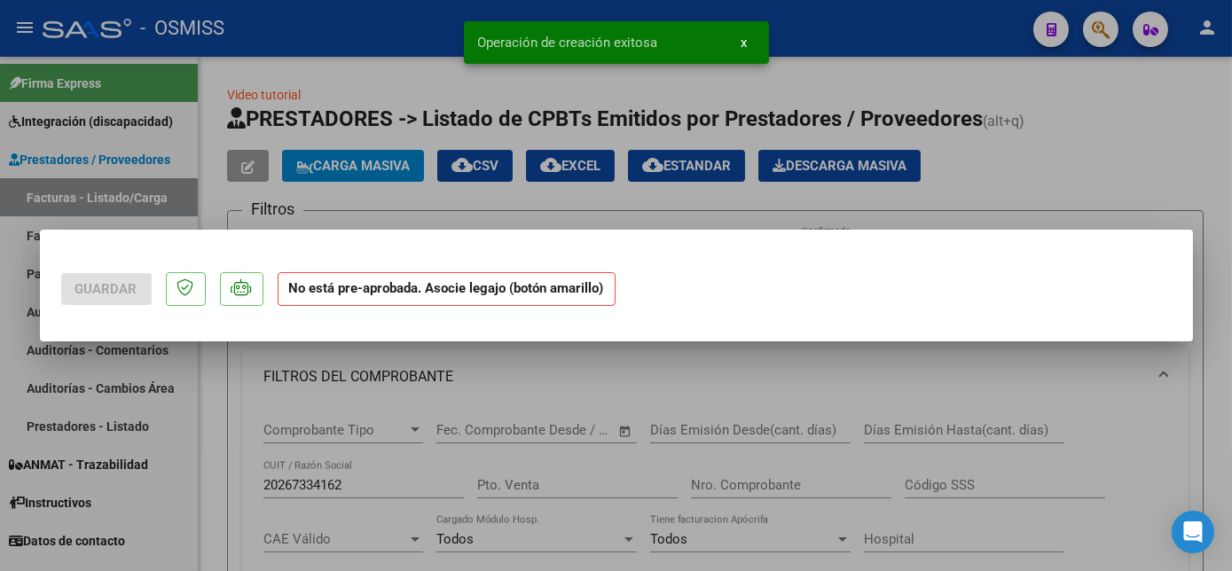
scroll to position [0, 0]
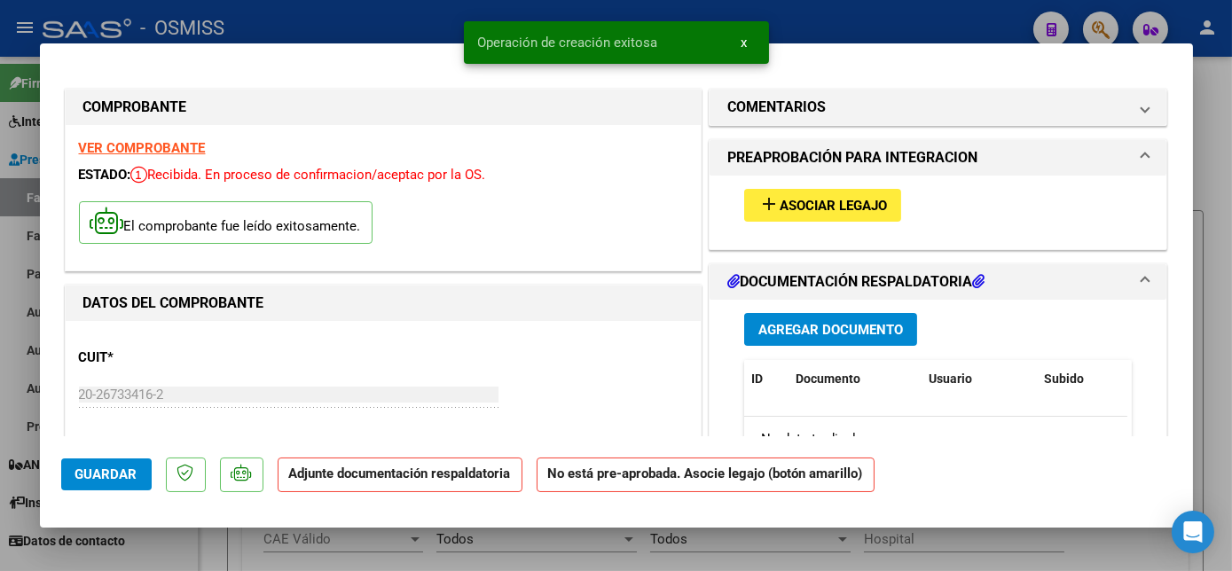
click at [868, 193] on button "add Asociar Legajo" at bounding box center [822, 205] width 157 height 33
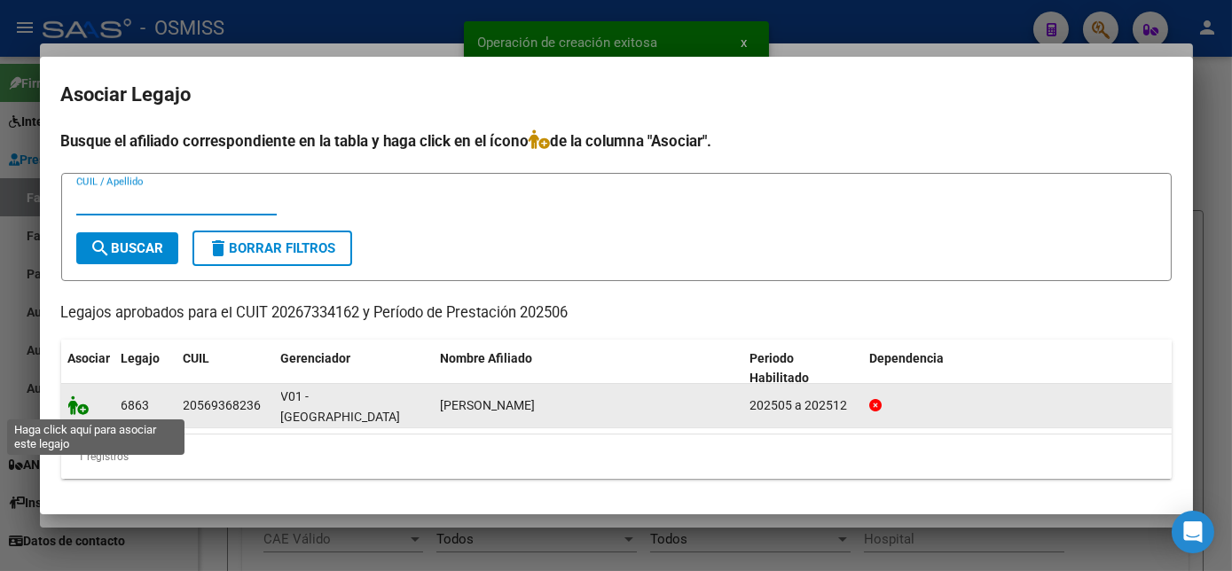
click at [83, 404] on icon at bounding box center [78, 406] width 21 height 20
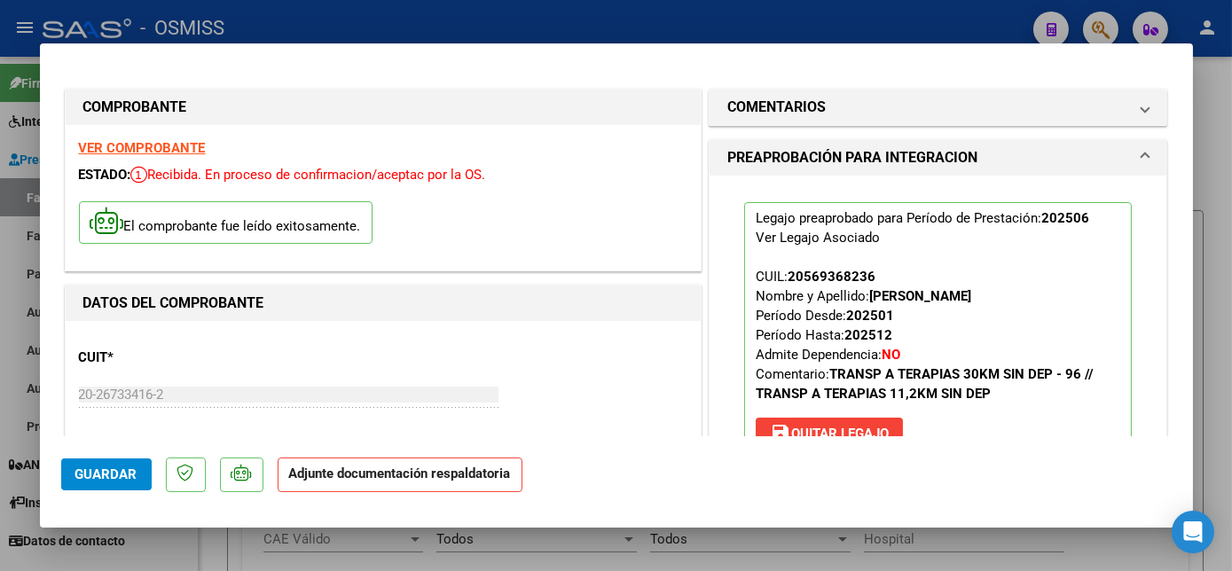
scroll to position [415, 0]
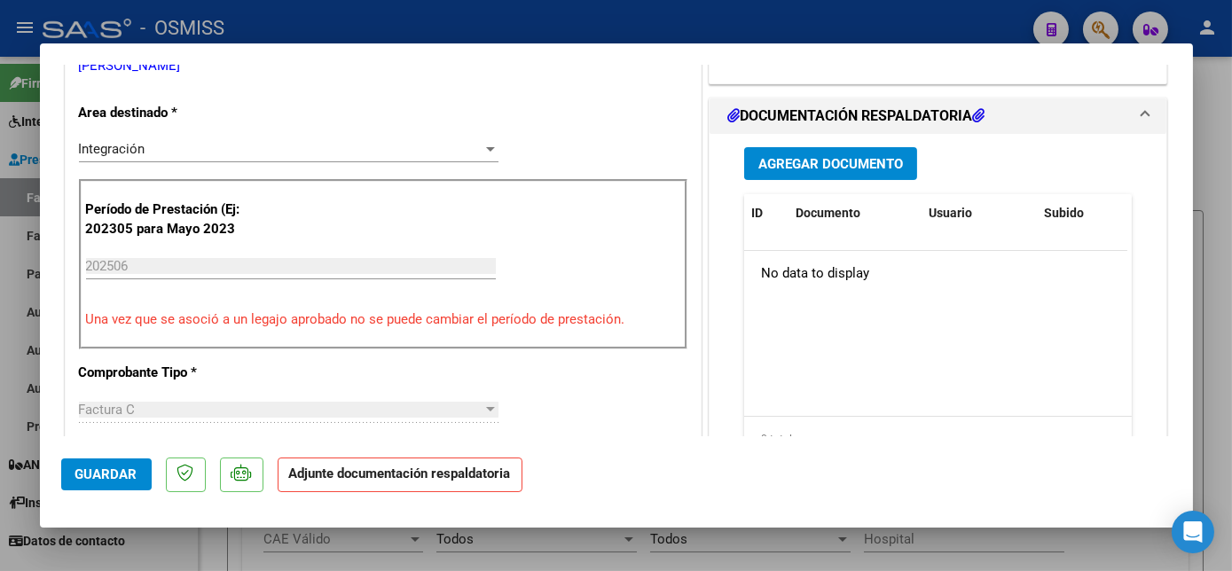
click at [890, 149] on button "Agregar Documento" at bounding box center [830, 163] width 173 height 33
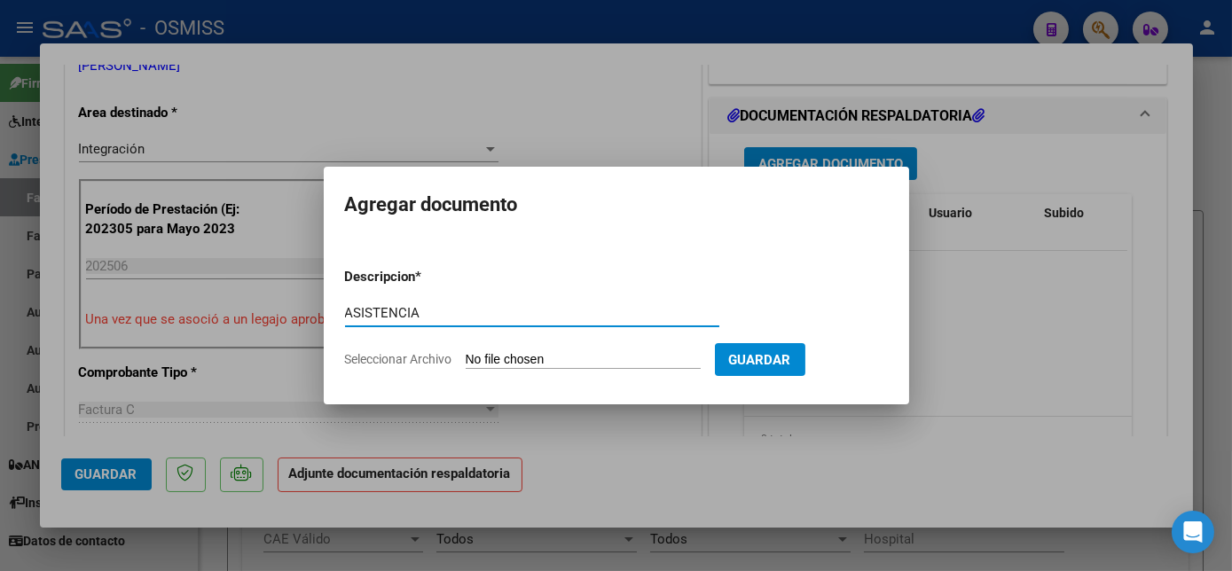
type input "ASISTENCIA"
click at [558, 362] on input "Seleccionar Archivo" at bounding box center [583, 360] width 235 height 17
type input "C:\fakepath\PL.pdf"
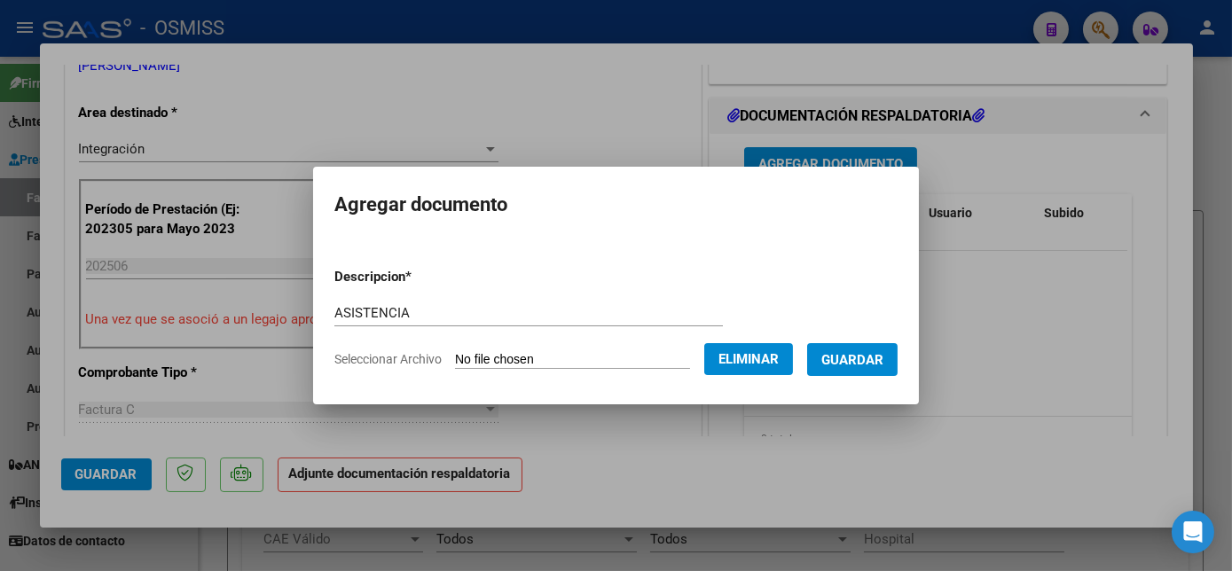
click at [882, 360] on span "Guardar" at bounding box center [852, 360] width 62 height 16
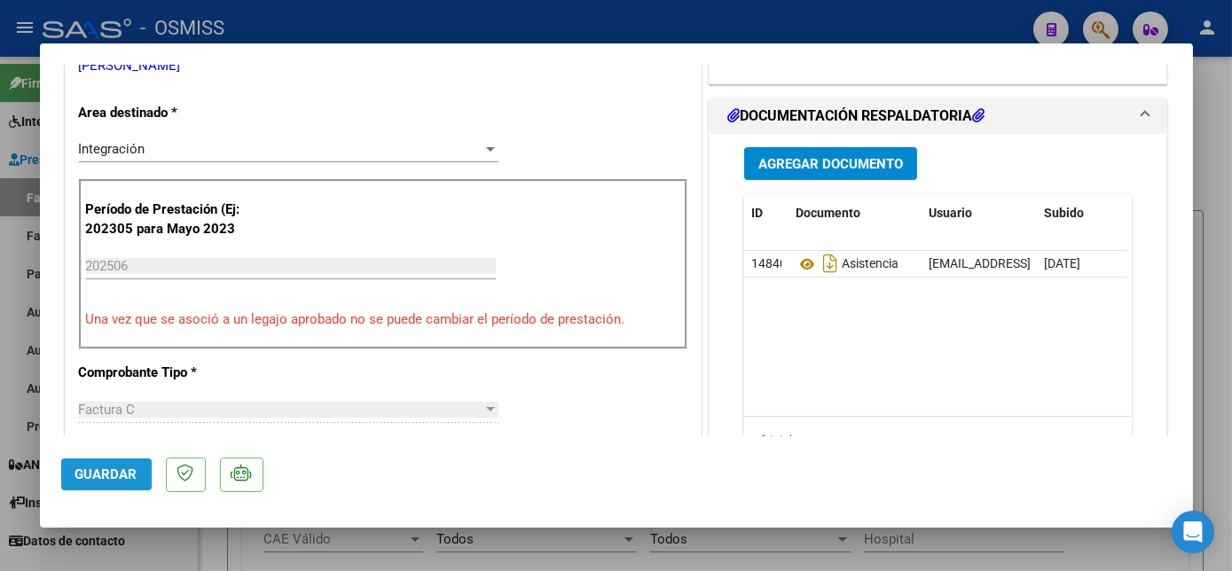
click at [137, 474] on button "Guardar" at bounding box center [106, 475] width 90 height 32
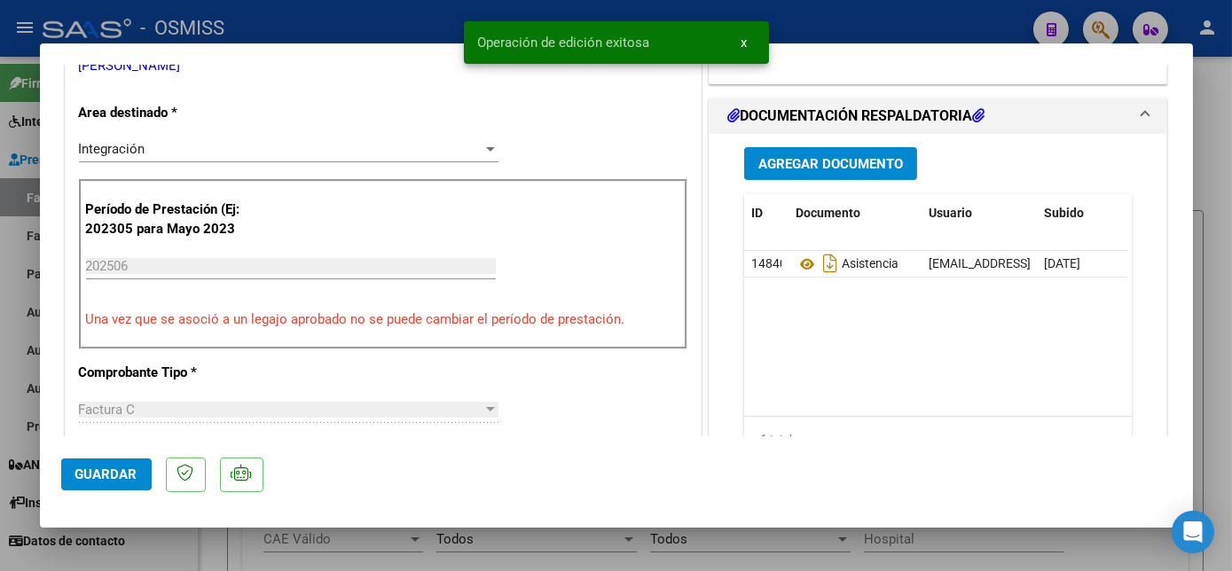
click at [1212, 364] on div at bounding box center [616, 285] width 1232 height 571
type input "$ 0,00"
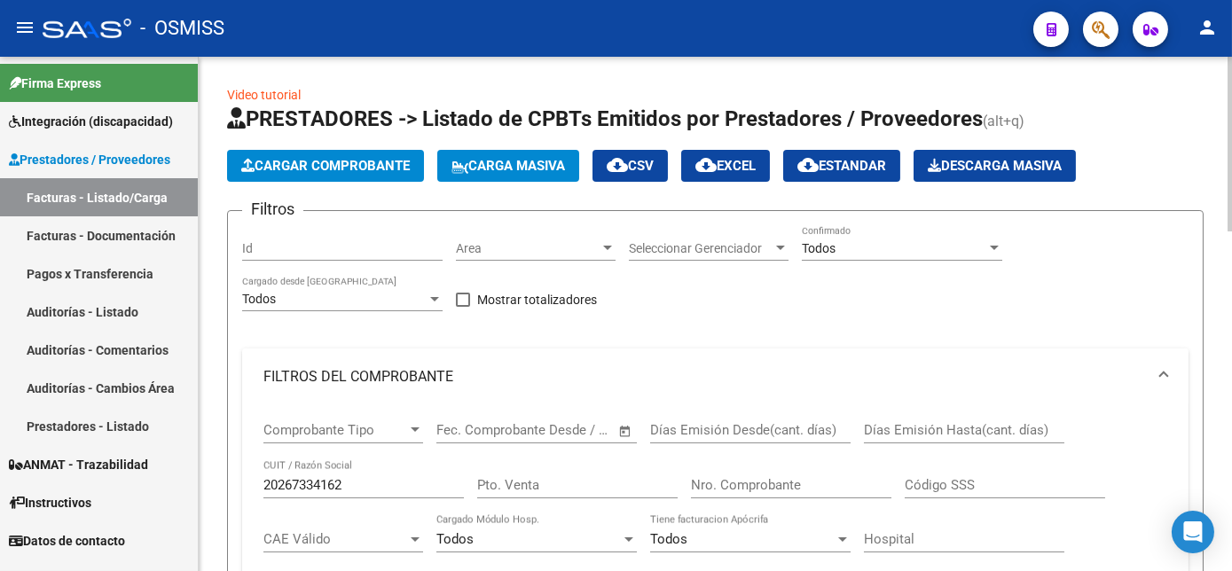
click at [1164, 366] on mat-expansion-panel-header "FILTROS DEL COMPROBANTE" at bounding box center [715, 377] width 946 height 57
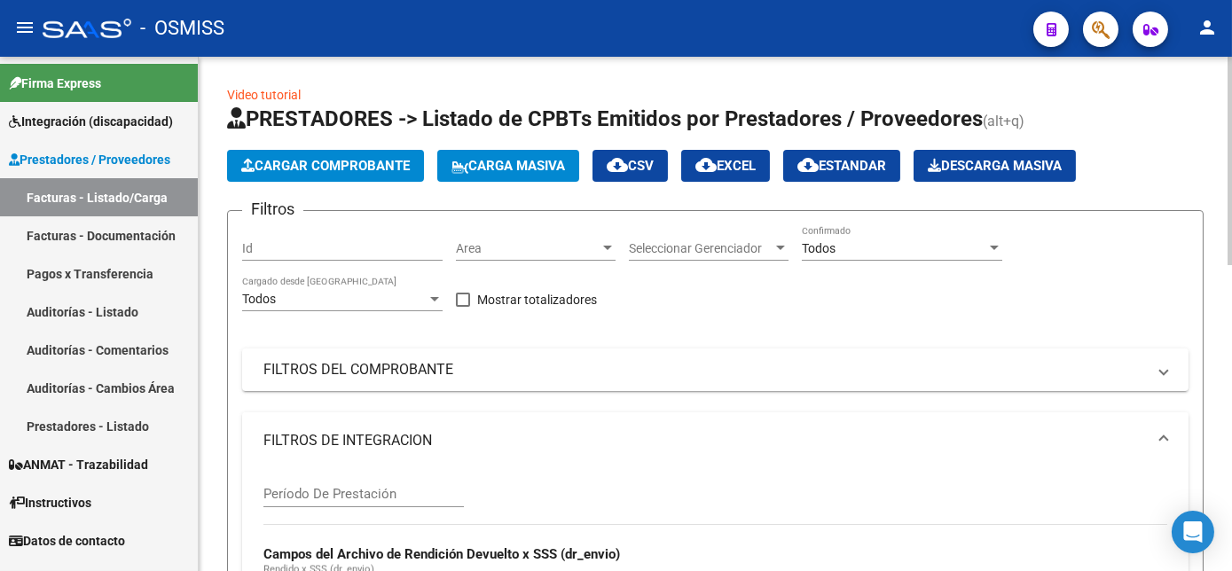
click at [1161, 437] on span at bounding box center [1163, 441] width 7 height 20
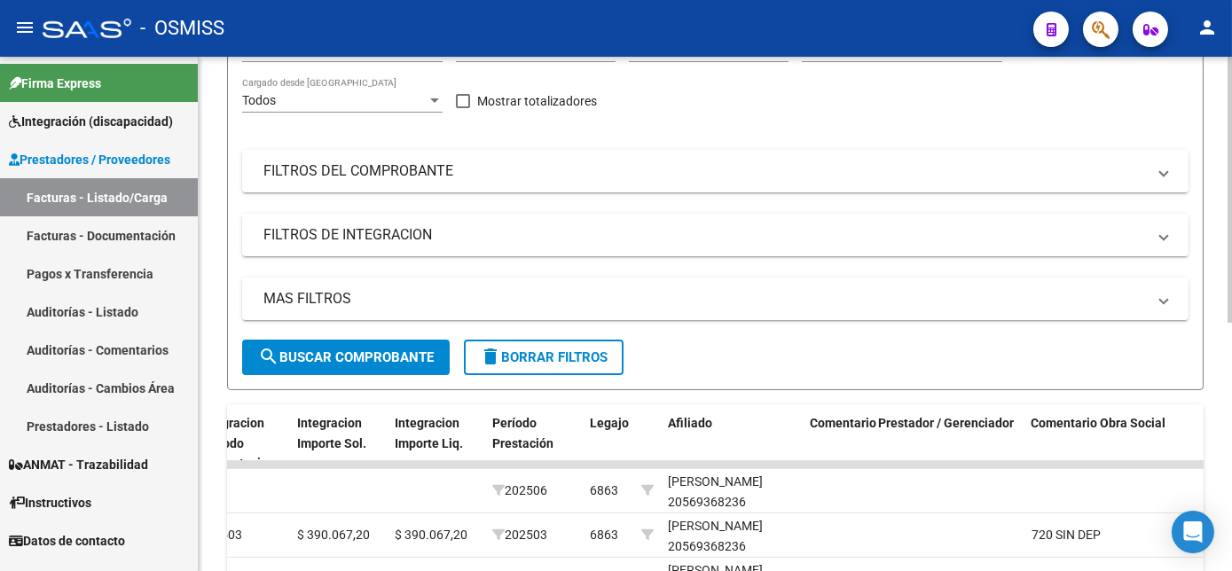
scroll to position [206, 0]
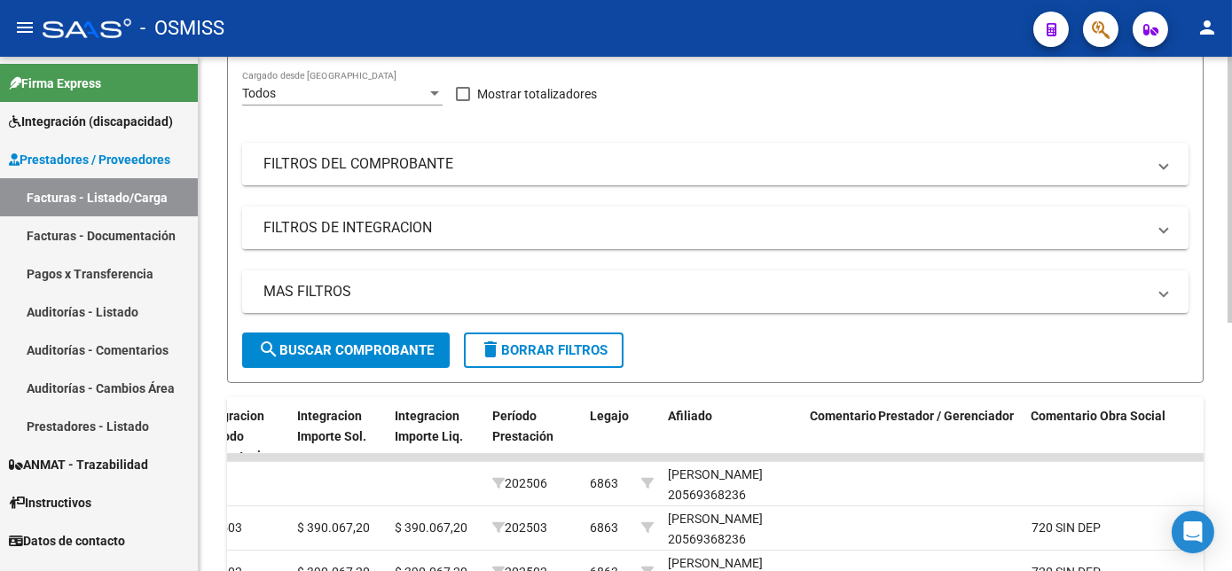
click at [1231, 375] on html "menu - OSMISS person Firma Express Integración (discapacidad) Legajos Prestador…" at bounding box center [616, 285] width 1232 height 571
click at [585, 347] on span "delete Borrar Filtros" at bounding box center [544, 350] width 128 height 16
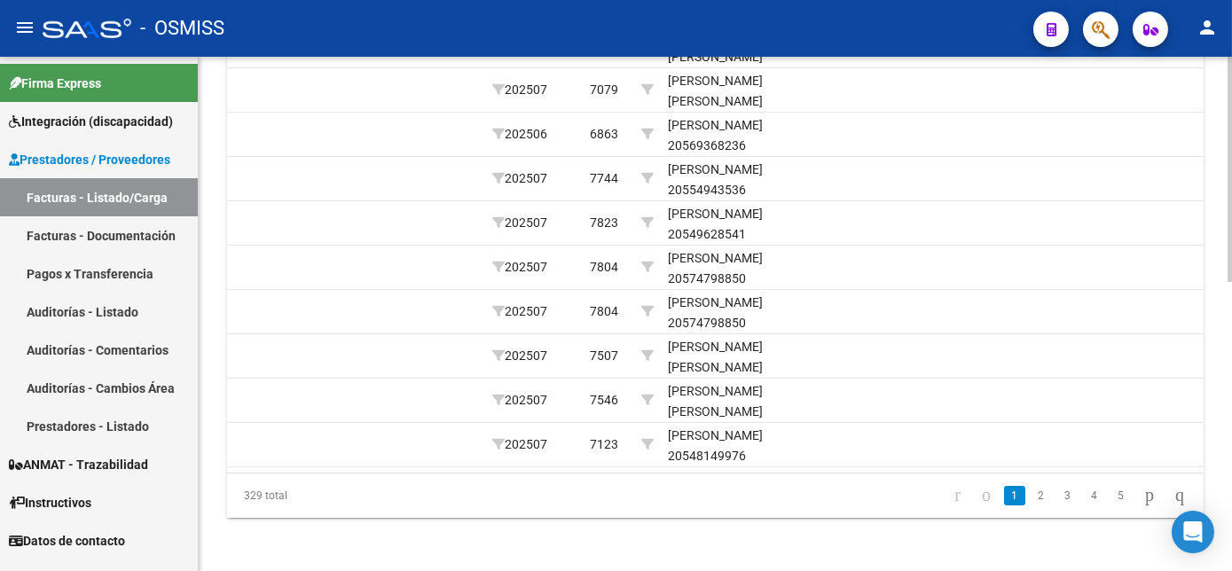
scroll to position [642, 0]
click at [1231, 552] on html "menu - OSMISS person Firma Express Integración (discapacidad) Legajos Prestador…" at bounding box center [616, 285] width 1232 height 571
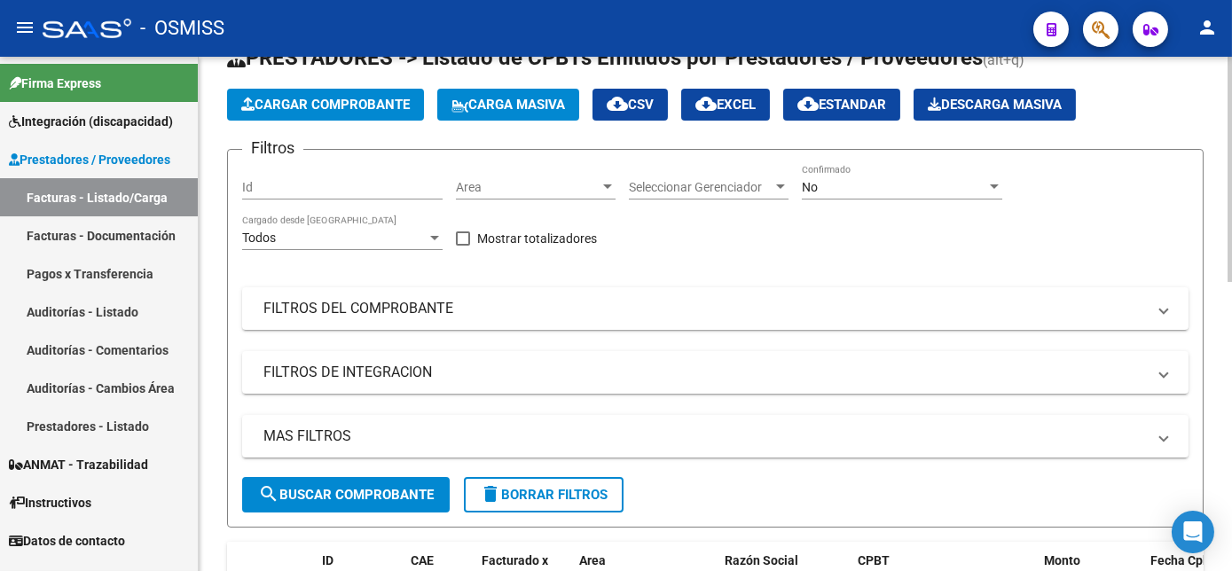
scroll to position [27, 0]
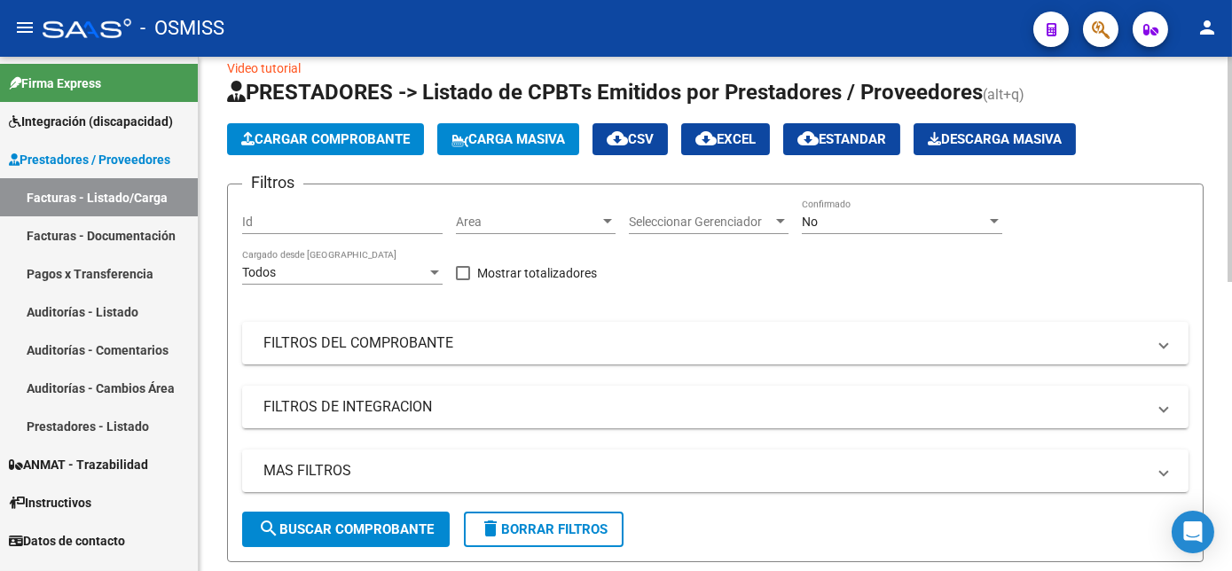
click at [1231, 114] on html "menu - OSMISS person Firma Express Integración (discapacidad) Legajos Prestador…" at bounding box center [616, 285] width 1232 height 571
click at [321, 141] on span "Cargar Comprobante" at bounding box center [325, 139] width 169 height 16
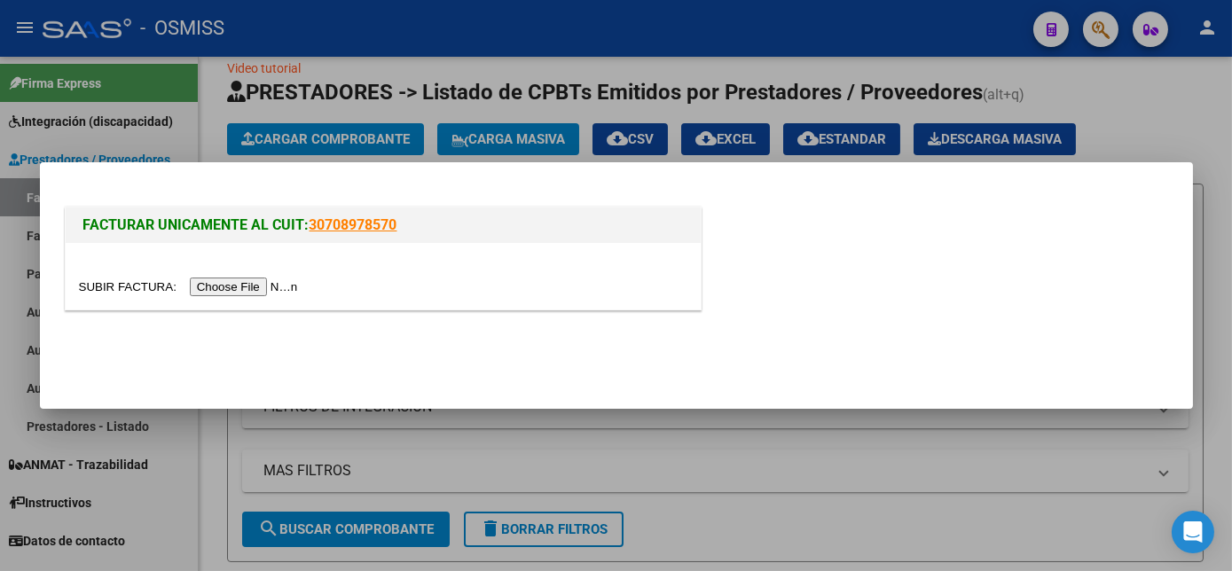
click at [248, 286] on input "file" at bounding box center [191, 287] width 224 height 19
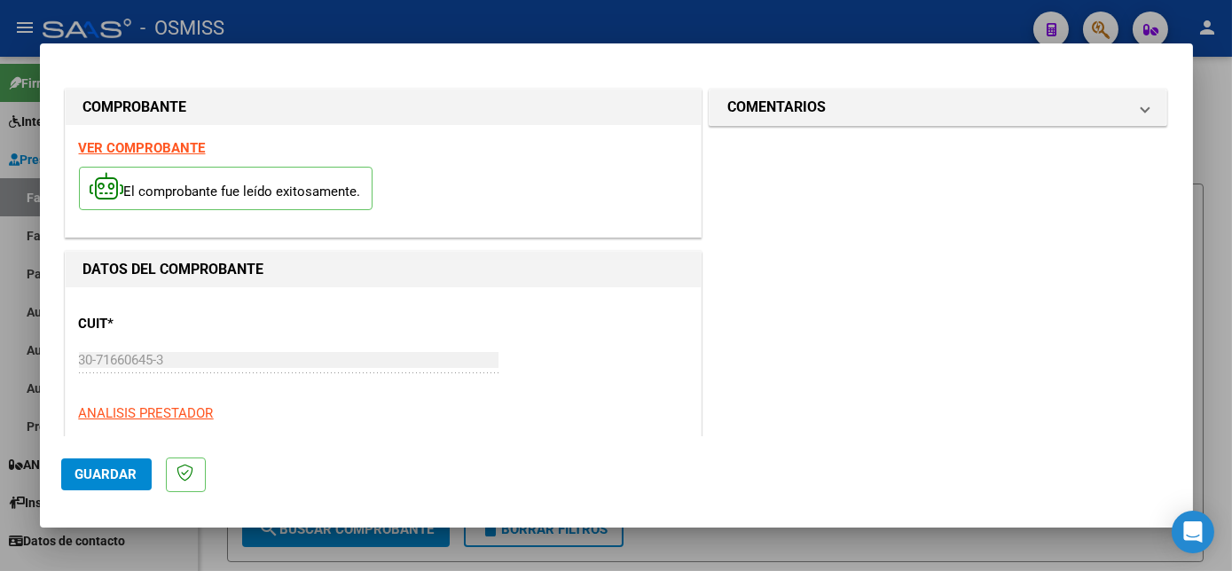
scroll to position [278, 0]
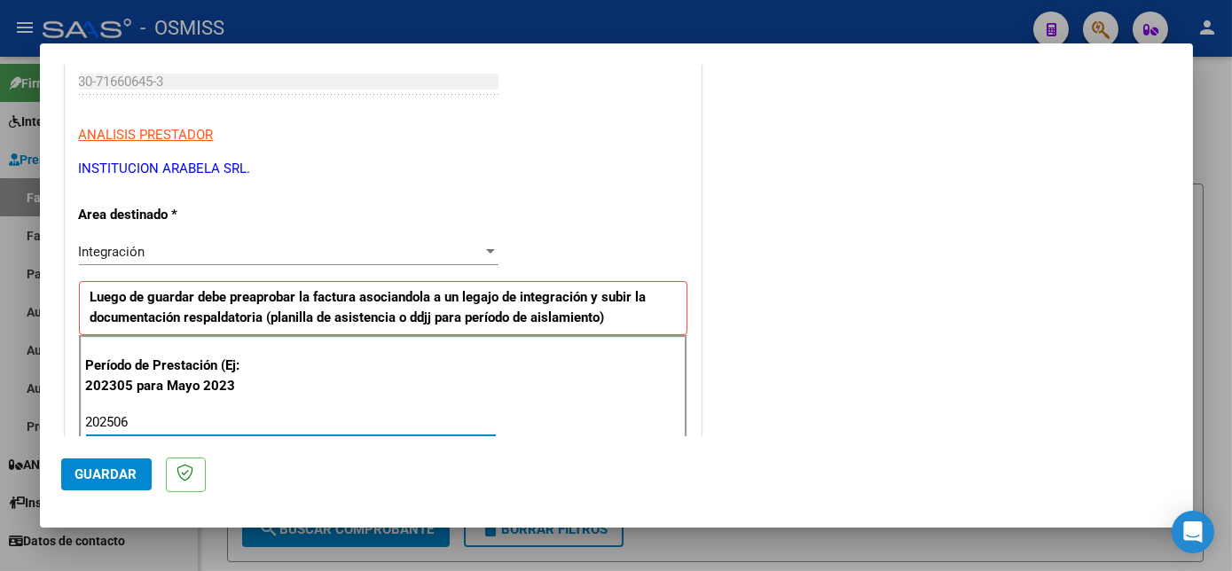
type input "202506"
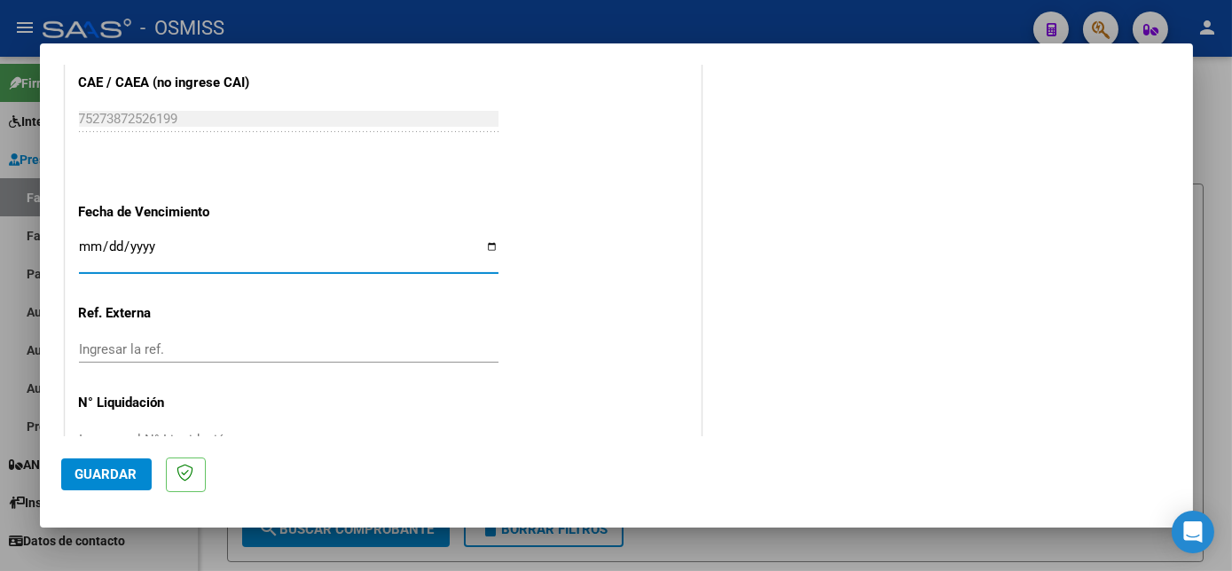
click at [84, 250] on input "Ingresar la fecha" at bounding box center [288, 253] width 419 height 28
type input "[DATE]"
click at [114, 472] on span "Guardar" at bounding box center [106, 474] width 62 height 16
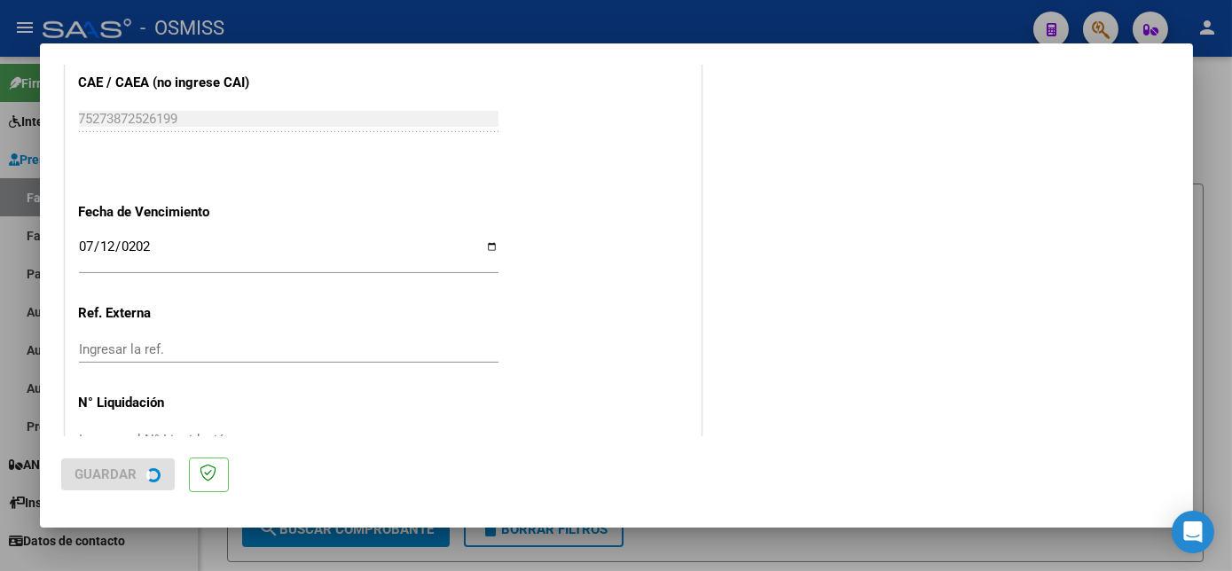
scroll to position [0, 0]
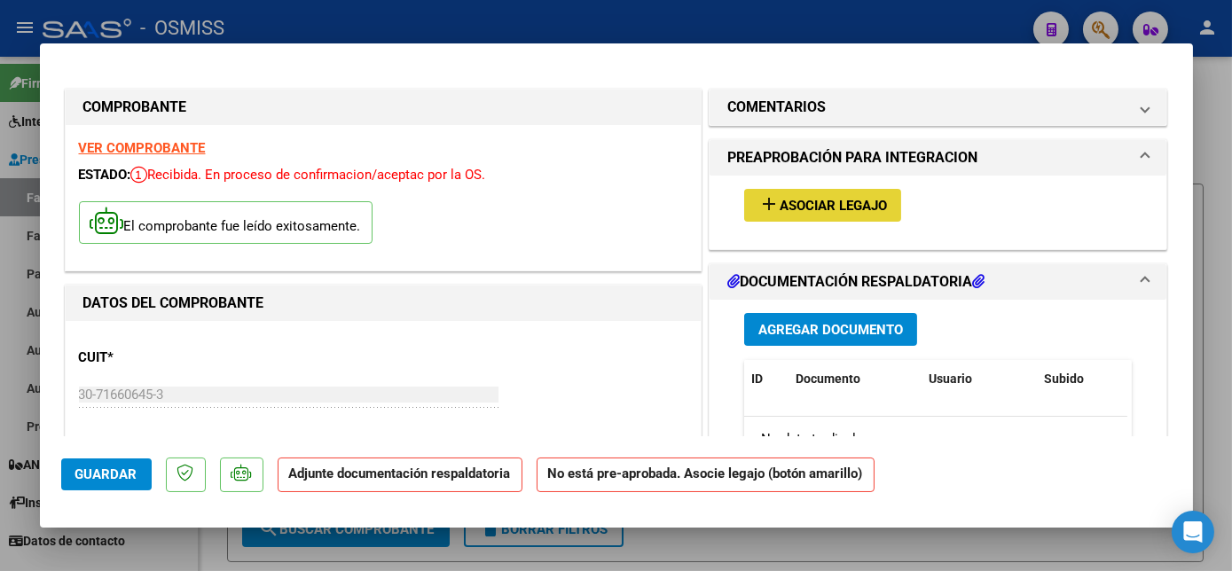
click at [758, 202] on mat-icon "add" at bounding box center [768, 203] width 21 height 21
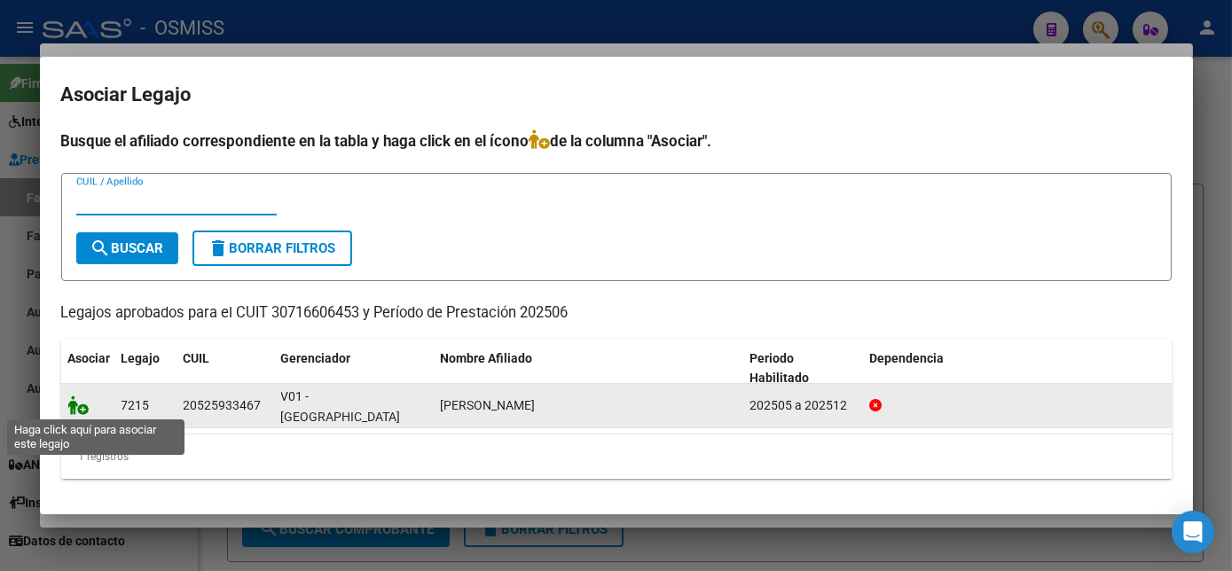
click at [78, 404] on icon at bounding box center [78, 406] width 21 height 20
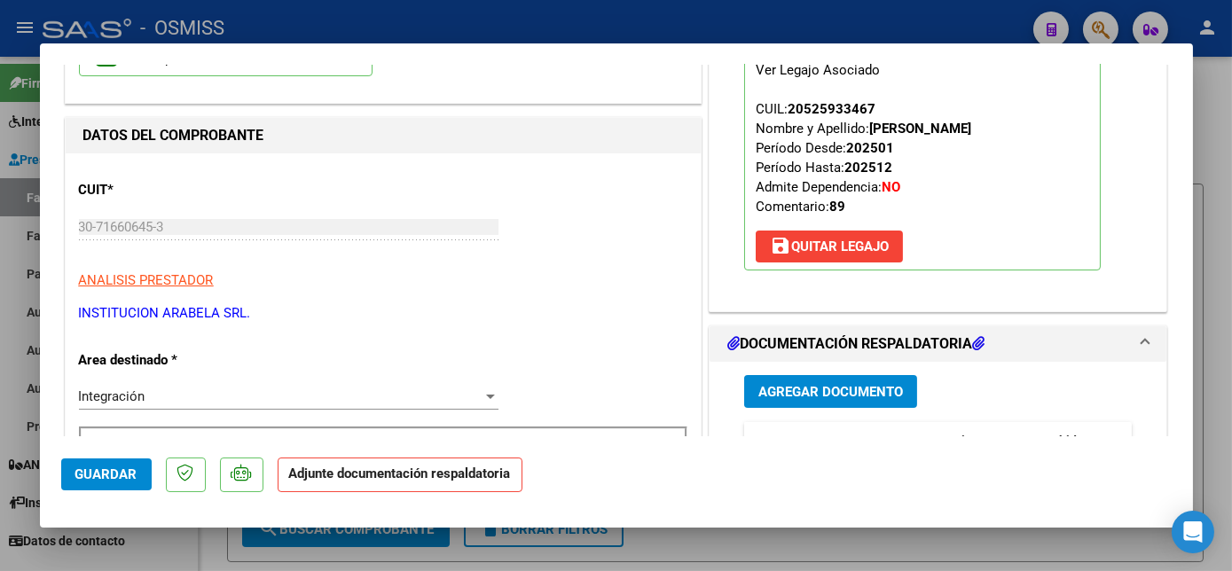
scroll to position [229, 0]
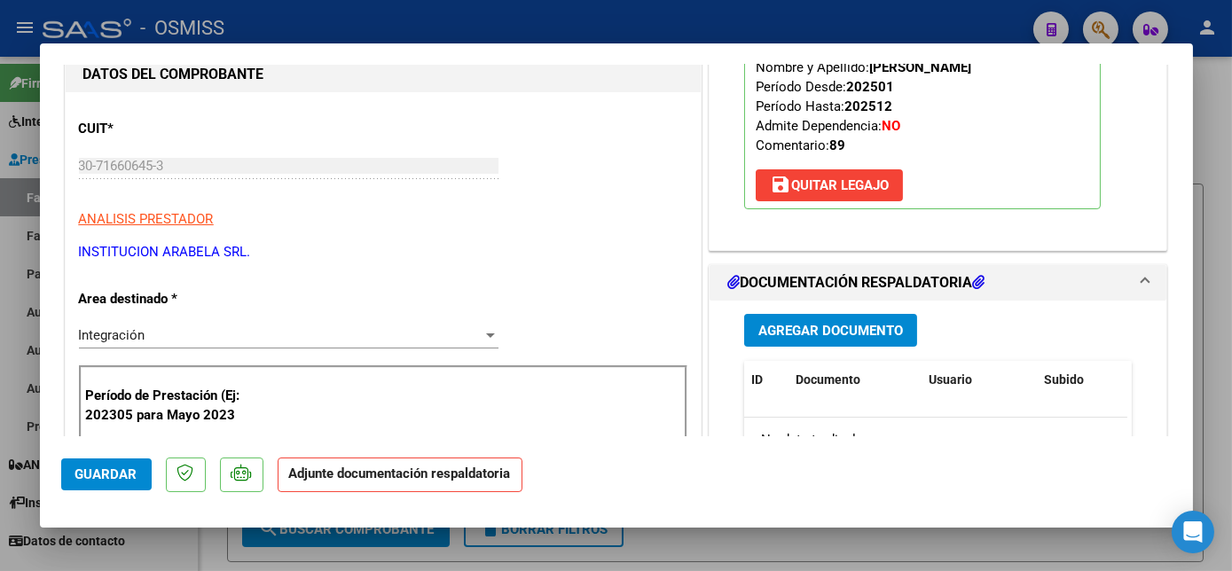
click at [766, 332] on span "Agregar Documento" at bounding box center [830, 331] width 145 height 16
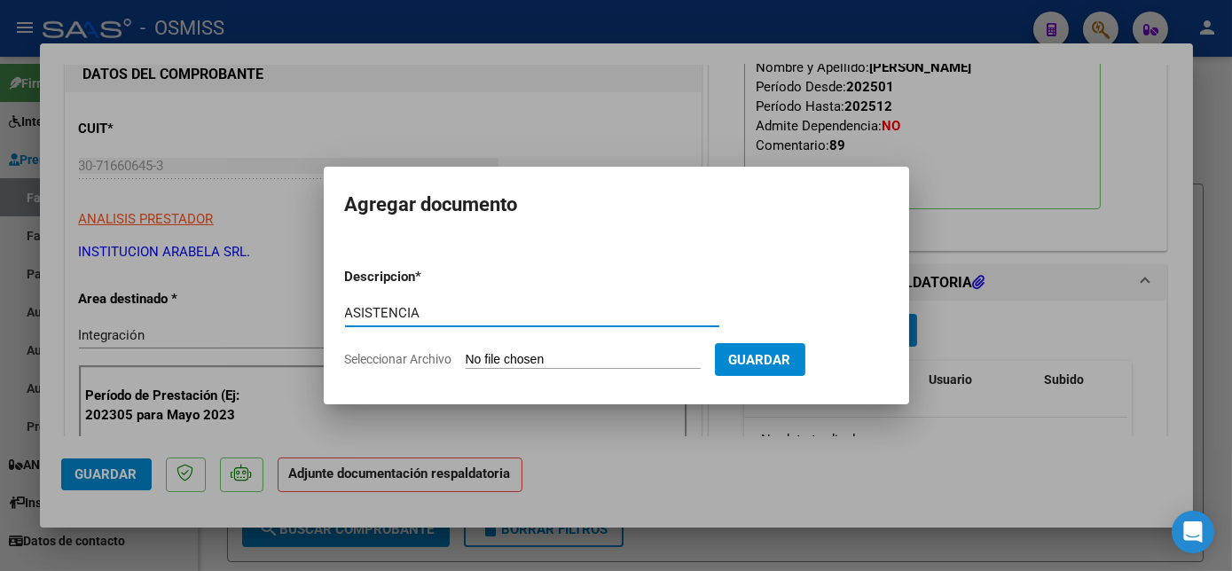
type input "ASISTENCIA"
click at [557, 359] on input "Seleccionar Archivo" at bounding box center [583, 360] width 235 height 17
type input "C:\fakepath\PL.pdf"
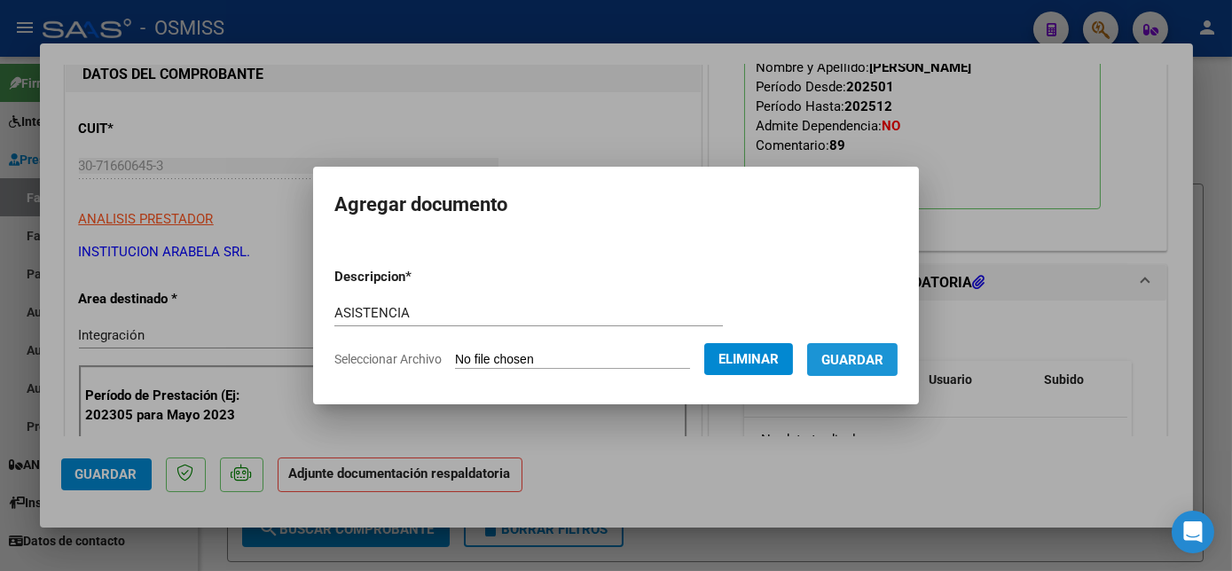
click at [835, 357] on span "Guardar" at bounding box center [852, 360] width 62 height 16
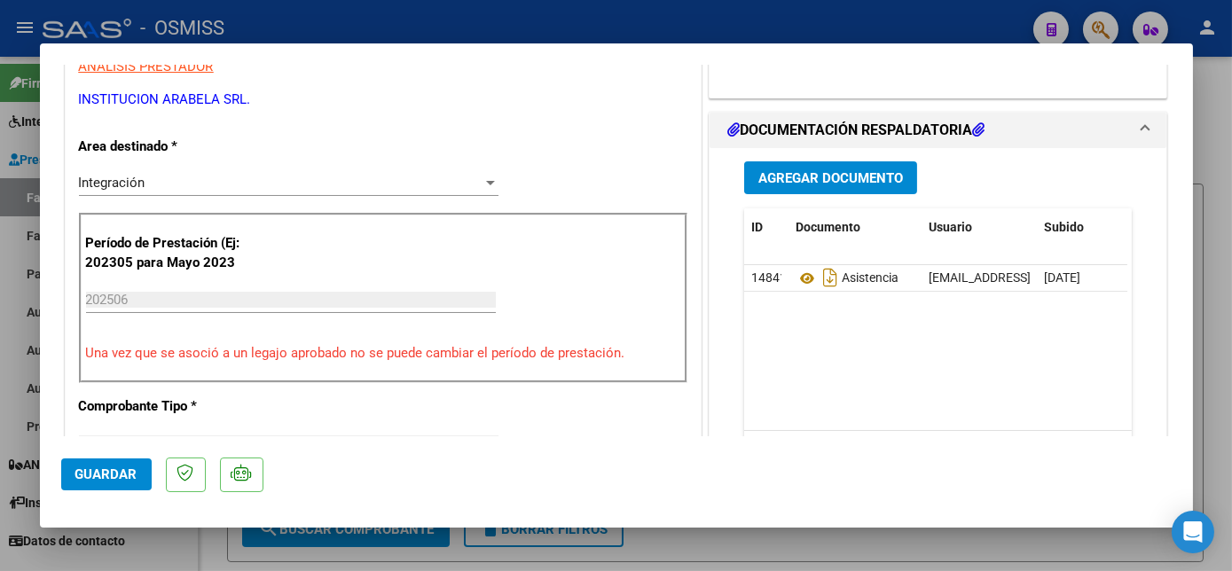
scroll to position [372, 0]
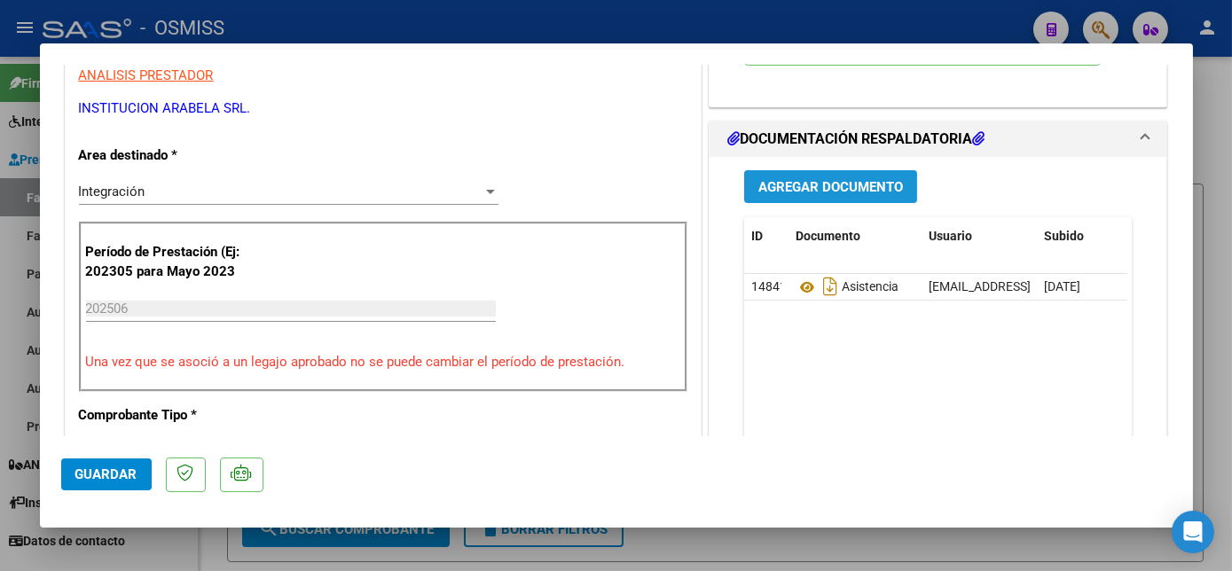
click at [796, 179] on span "Agregar Documento" at bounding box center [830, 187] width 145 height 16
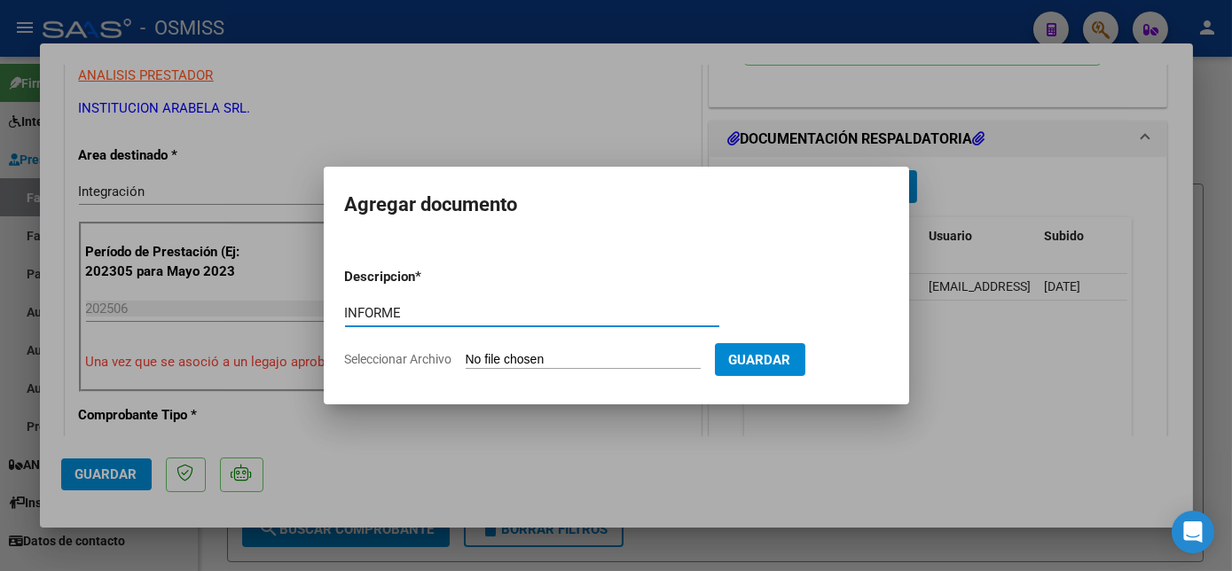
type input "INFORME"
click at [520, 358] on input "Seleccionar Archivo" at bounding box center [583, 360] width 235 height 17
type input "C:\fakepath\INF.pdf"
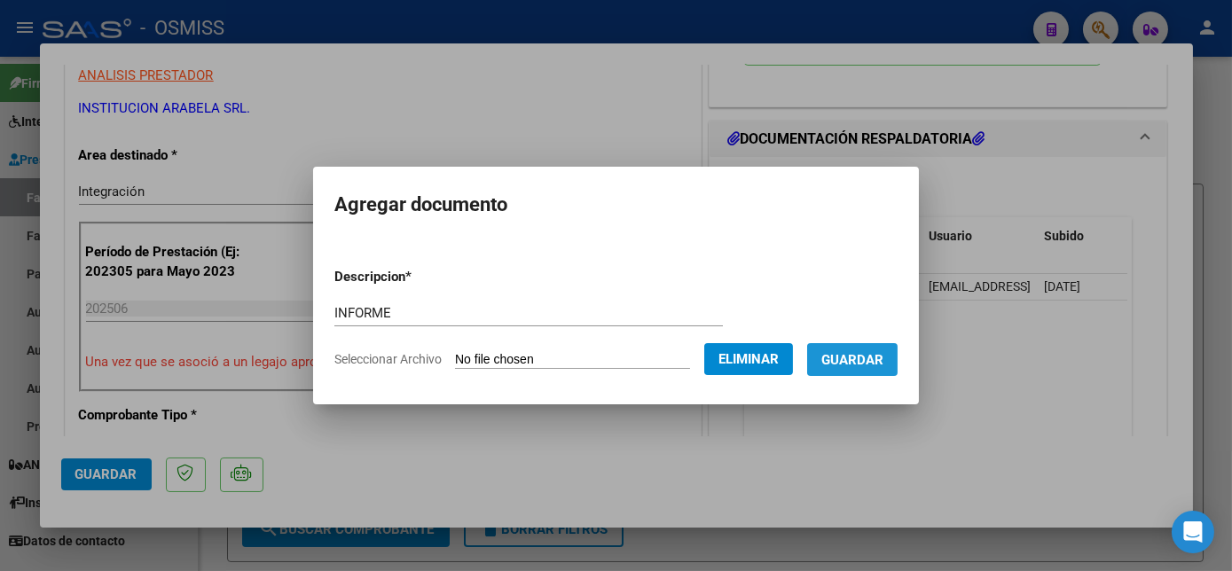
click at [870, 352] on span "Guardar" at bounding box center [852, 360] width 62 height 16
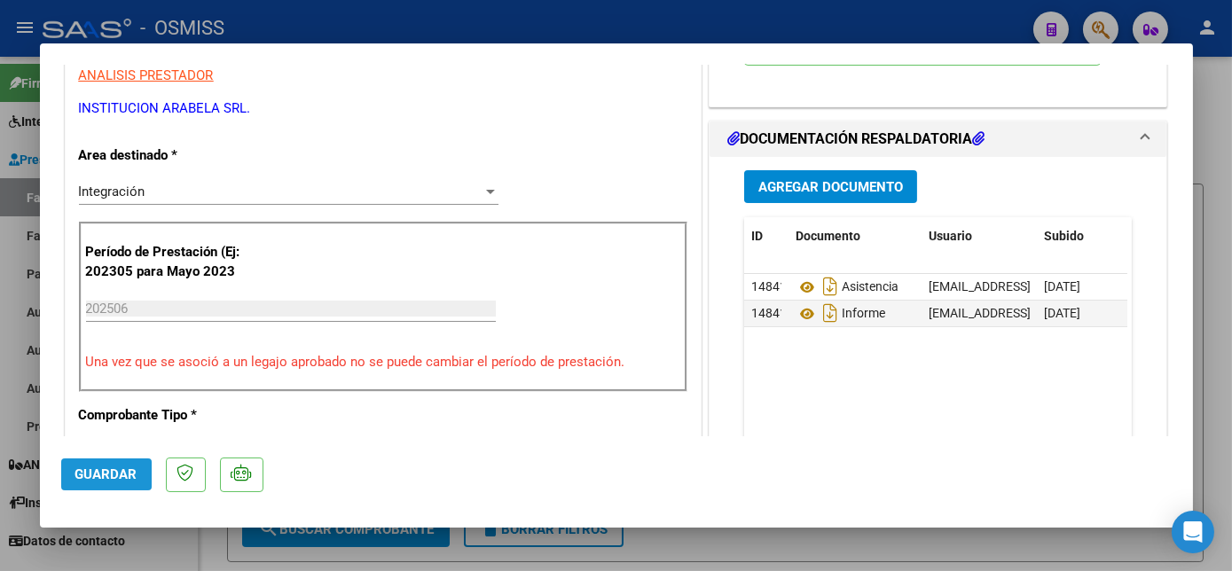
click at [131, 477] on span "Guardar" at bounding box center [106, 474] width 62 height 16
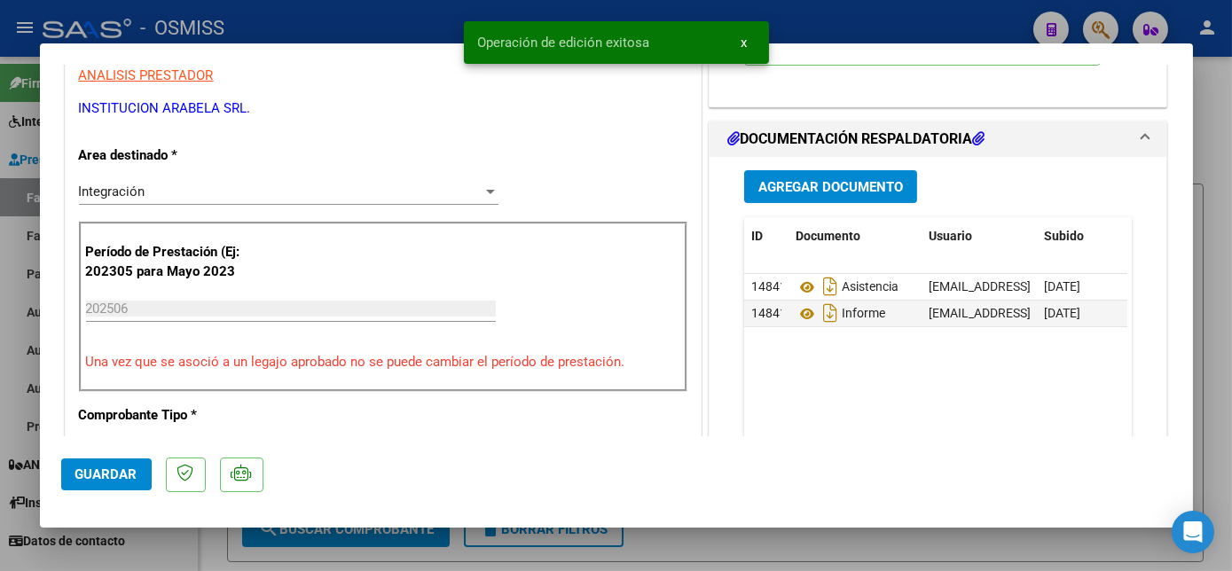
click at [169, 550] on div at bounding box center [616, 285] width 1232 height 571
type input "$ 0,00"
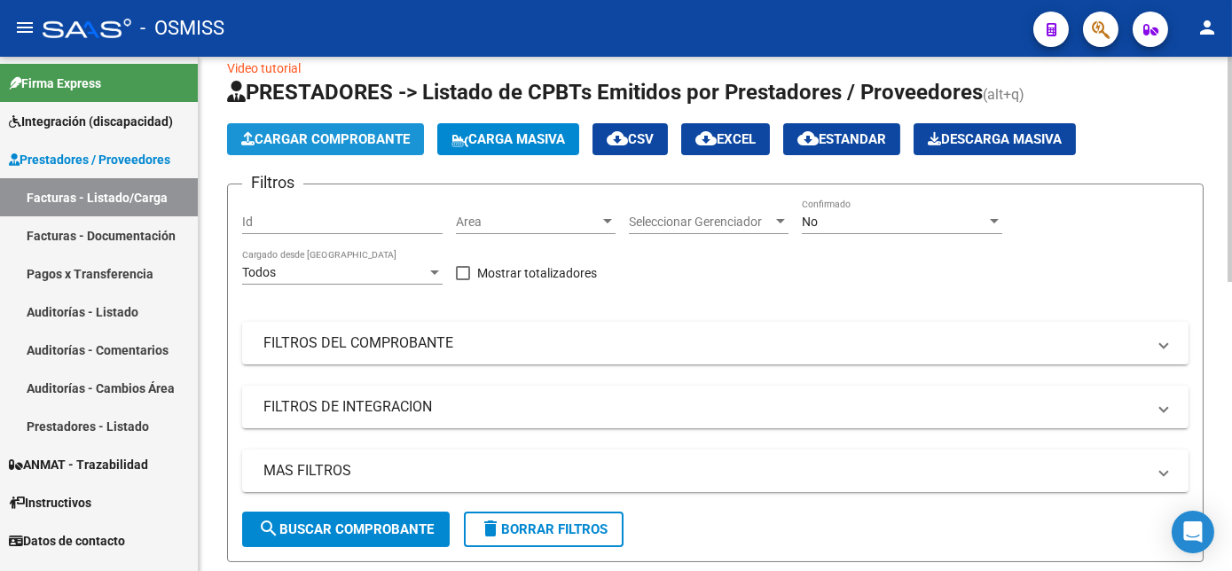
click at [312, 136] on span "Cargar Comprobante" at bounding box center [325, 139] width 169 height 16
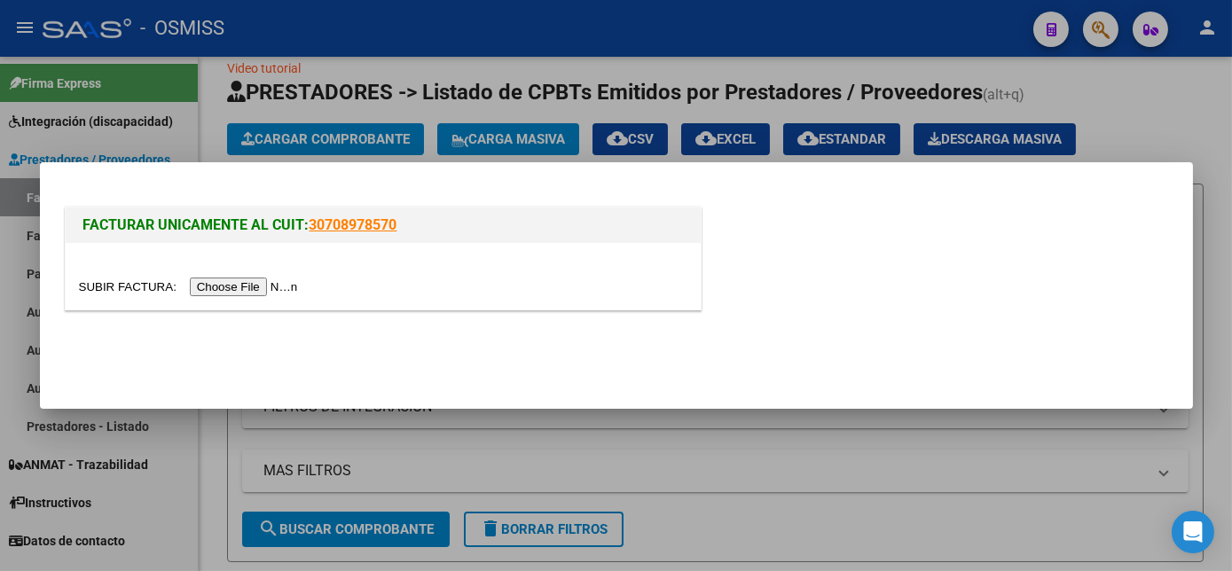
click at [238, 285] on input "file" at bounding box center [191, 287] width 224 height 19
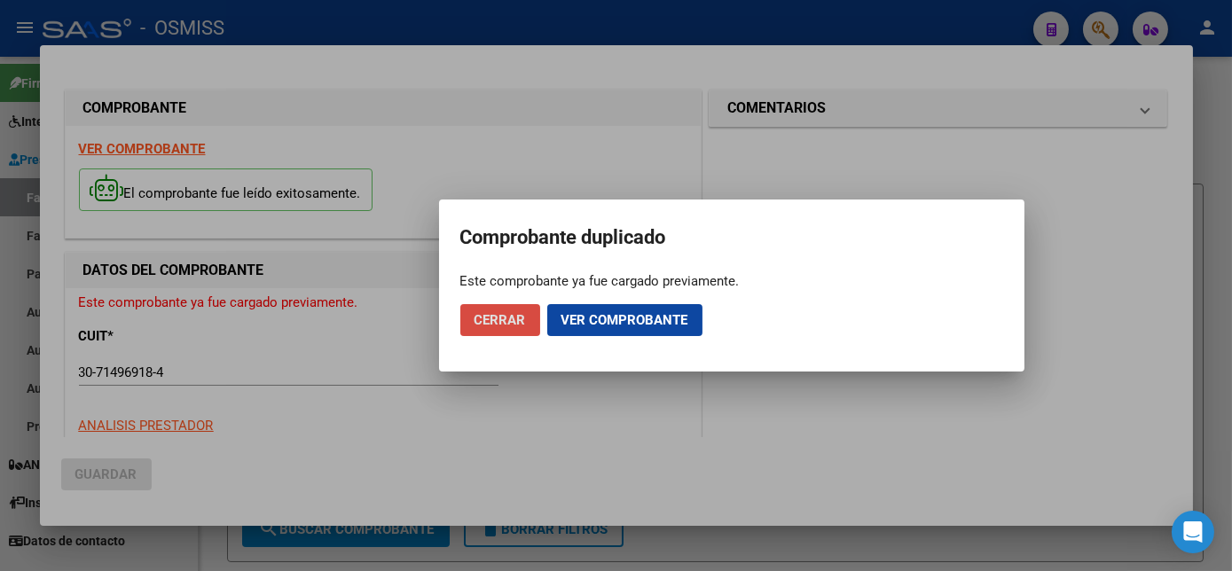
click at [508, 327] on span "Cerrar" at bounding box center [499, 320] width 51 height 16
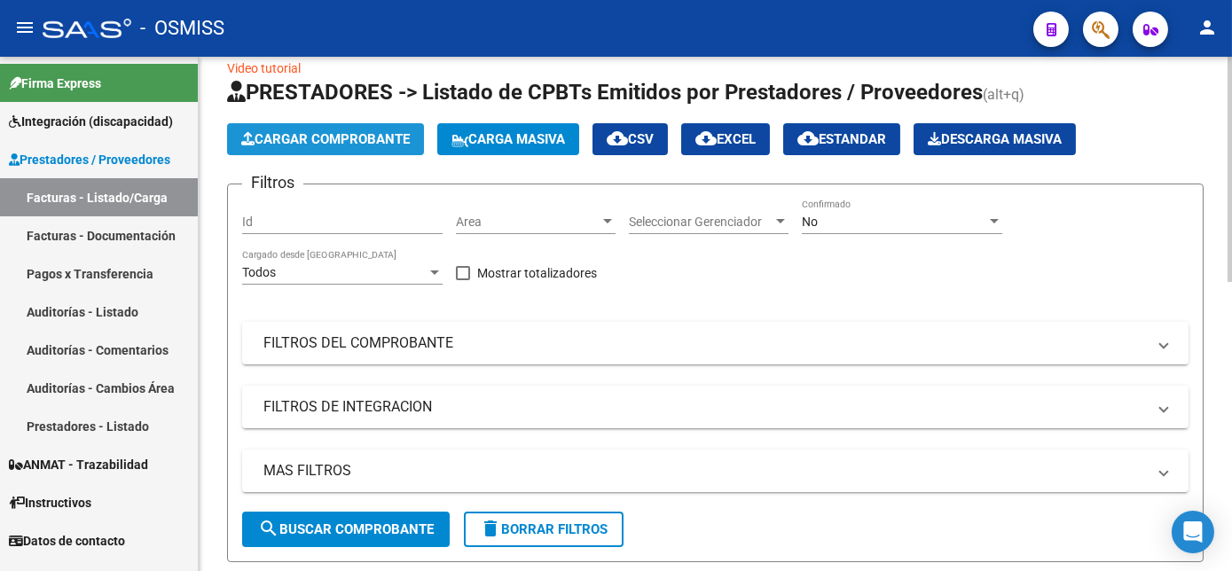
click at [318, 144] on span "Cargar Comprobante" at bounding box center [325, 139] width 169 height 16
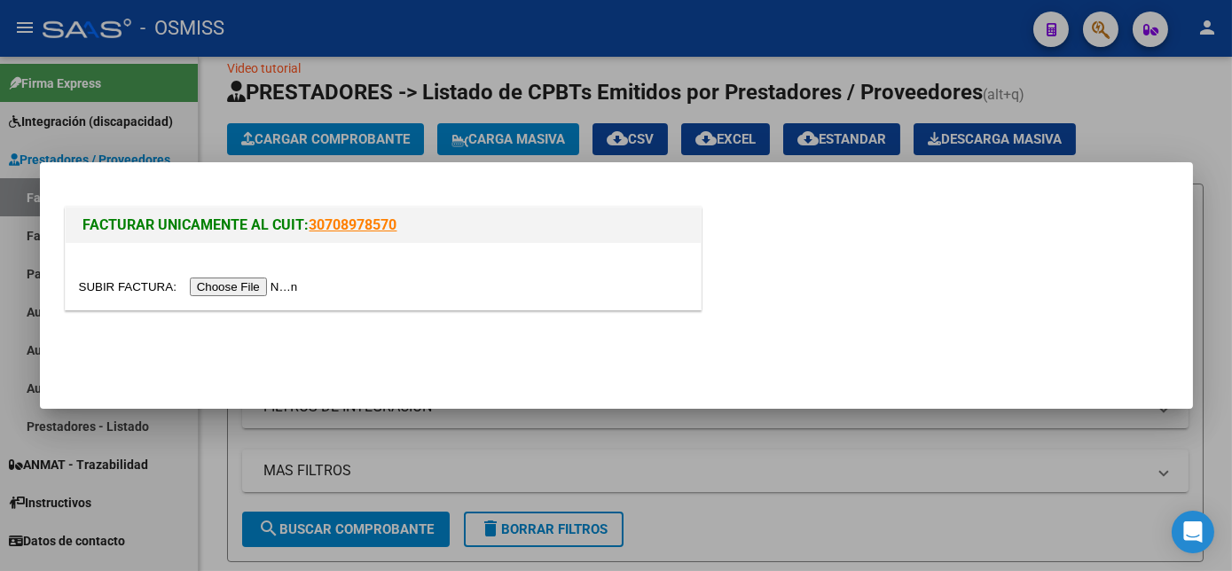
click at [216, 286] on input "file" at bounding box center [191, 287] width 224 height 19
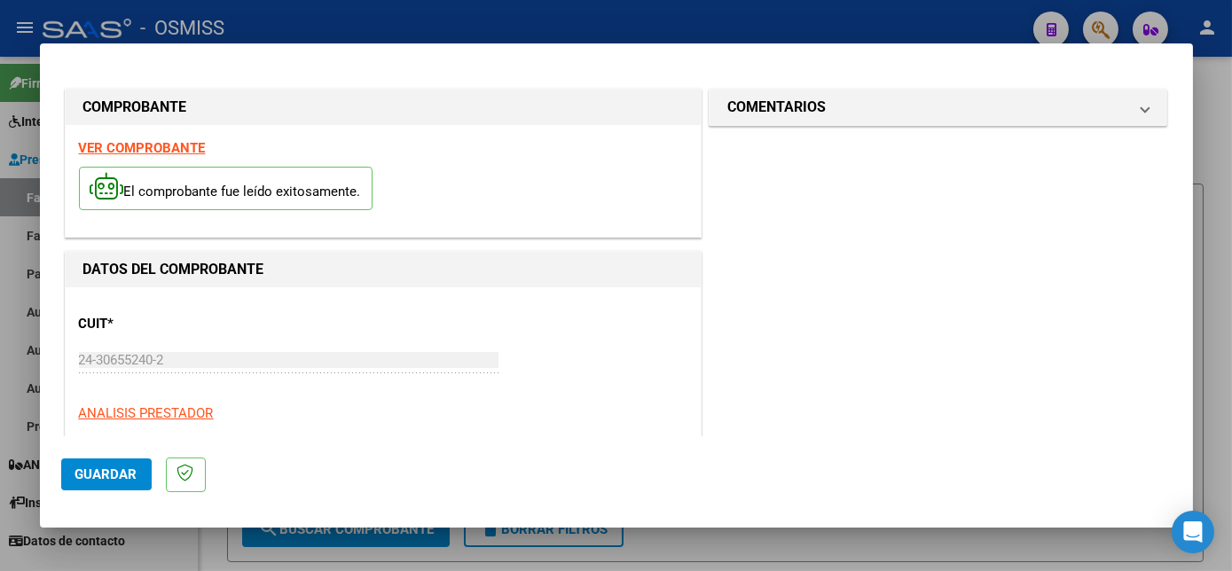
scroll to position [278, 0]
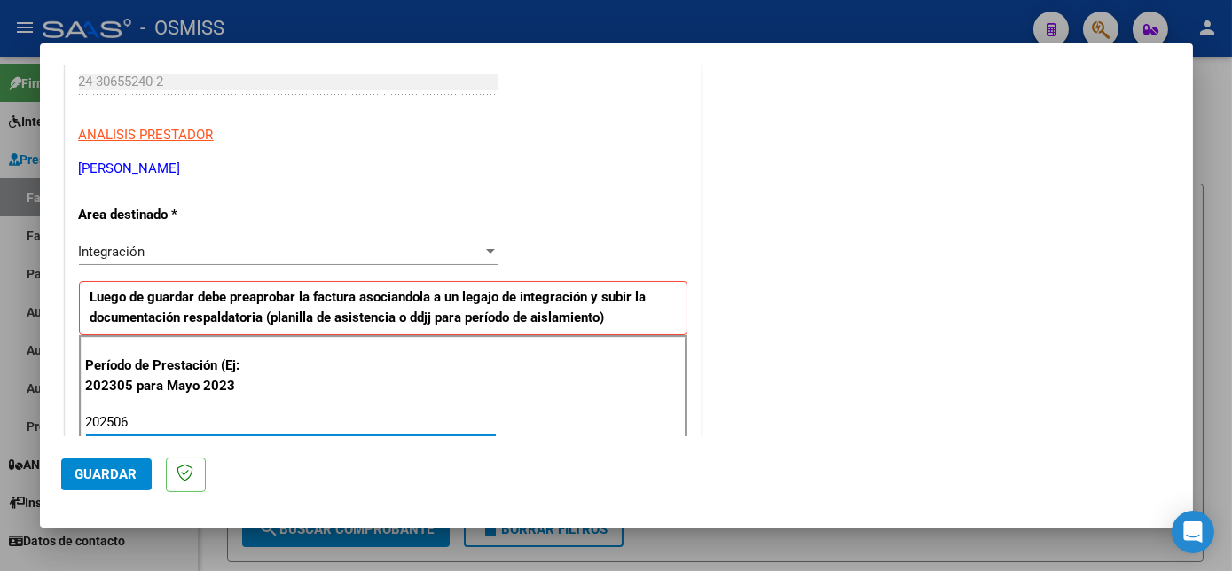
type input "202506"
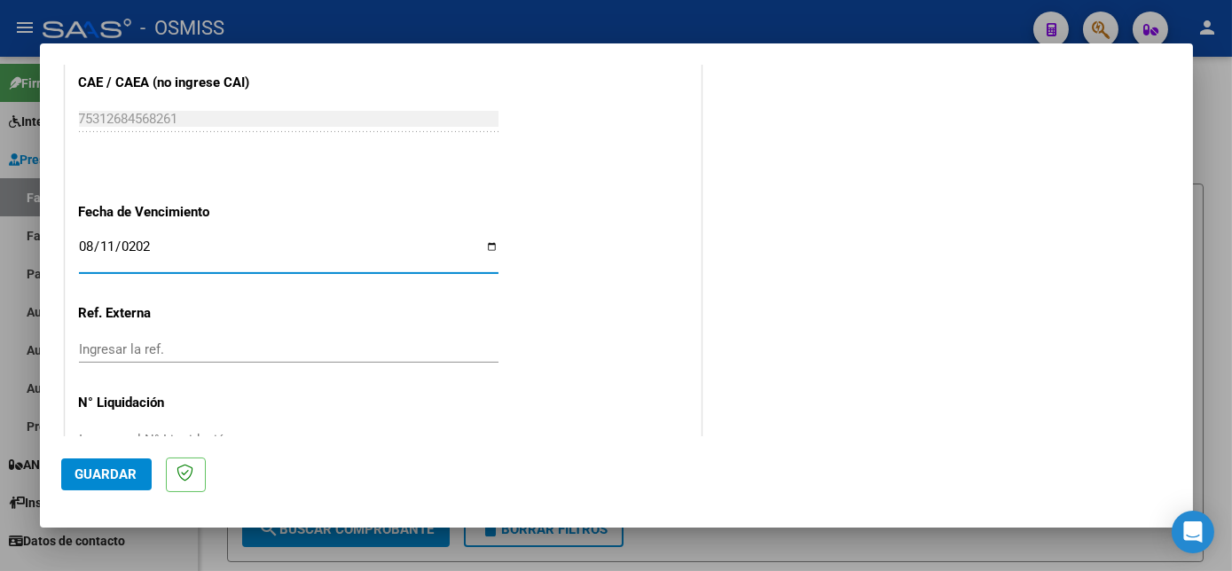
type input "[DATE]"
click at [121, 483] on button "Guardar" at bounding box center [106, 475] width 90 height 32
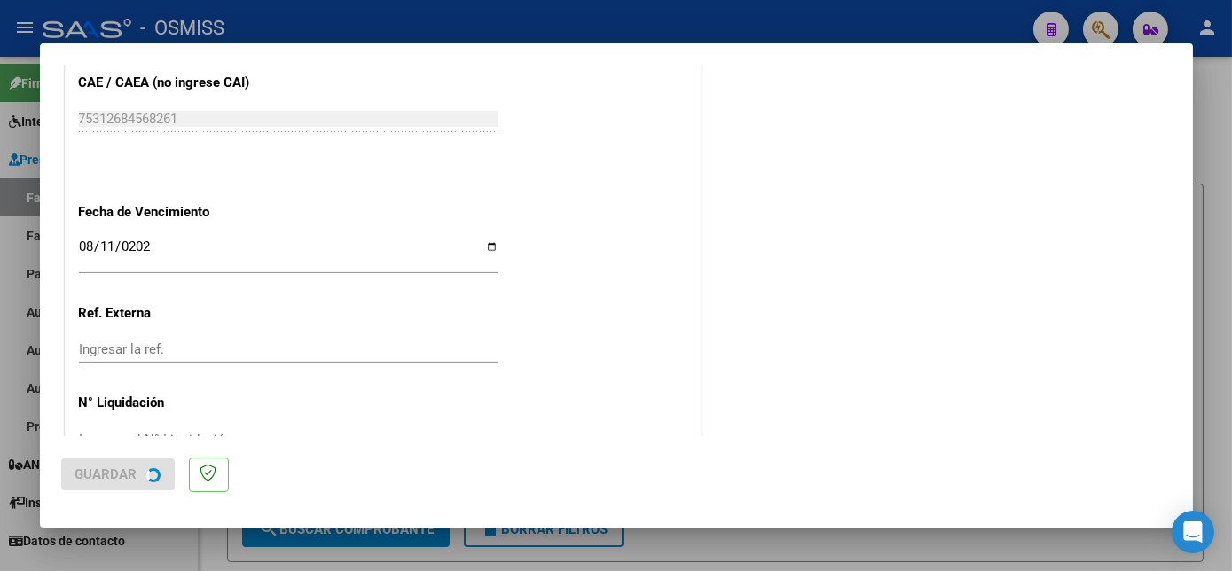
scroll to position [0, 0]
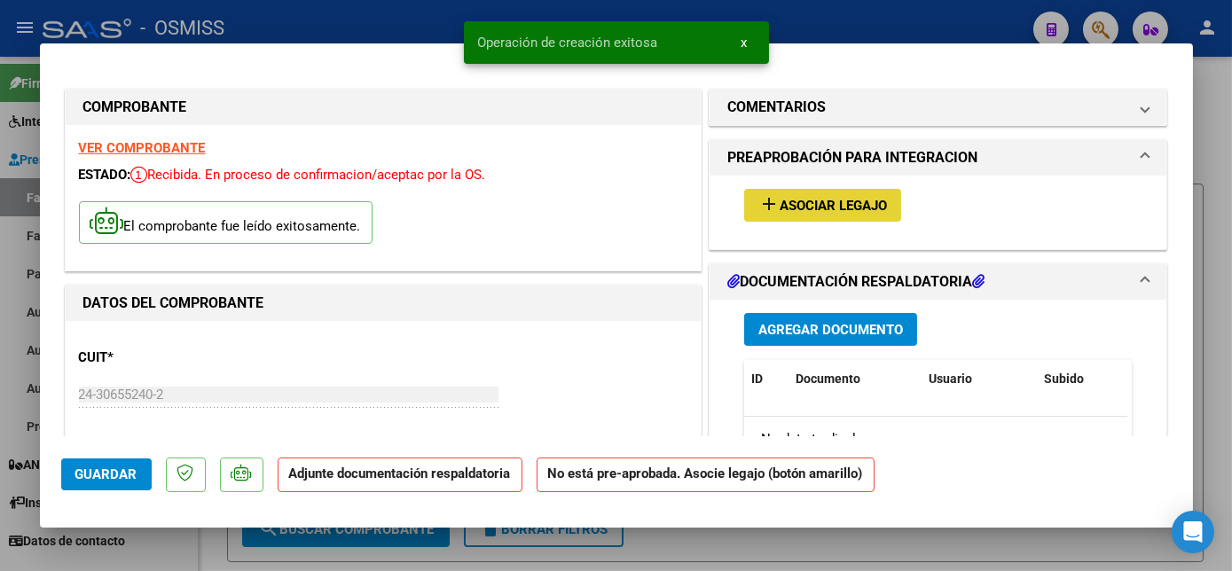
click at [866, 192] on button "add Asociar Legajo" at bounding box center [822, 205] width 157 height 33
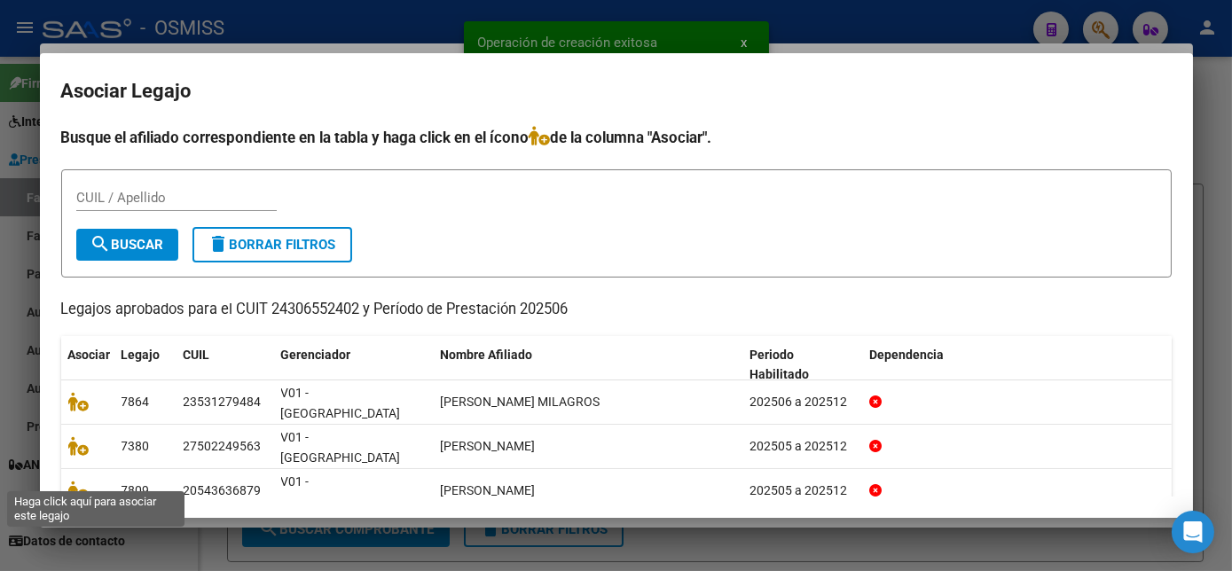
click at [75, 525] on icon at bounding box center [78, 535] width 21 height 20
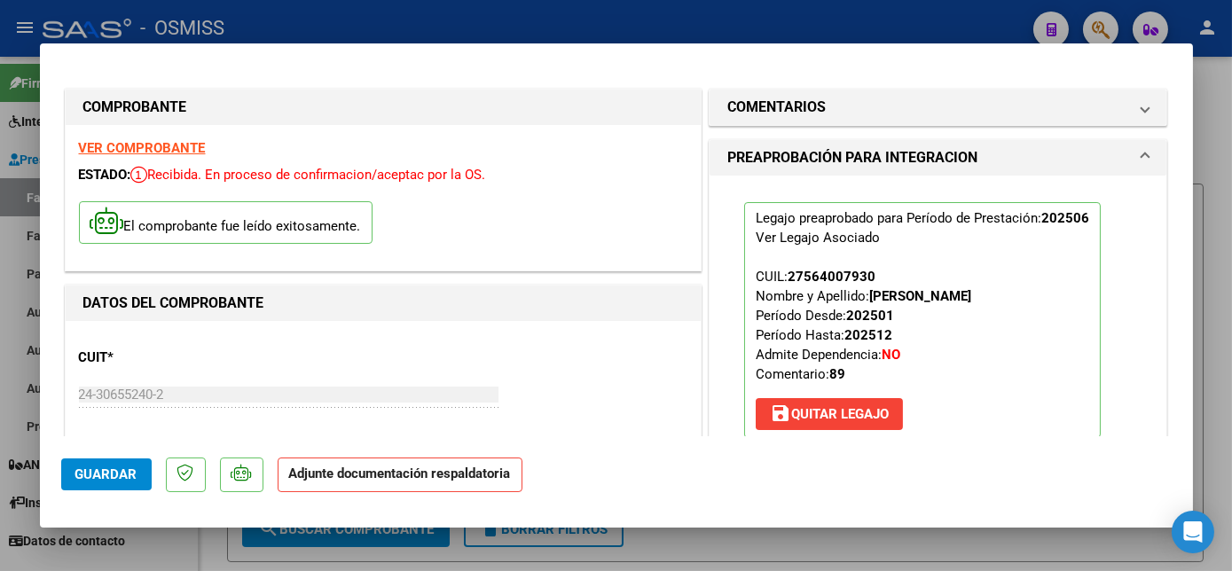
scroll to position [214, 0]
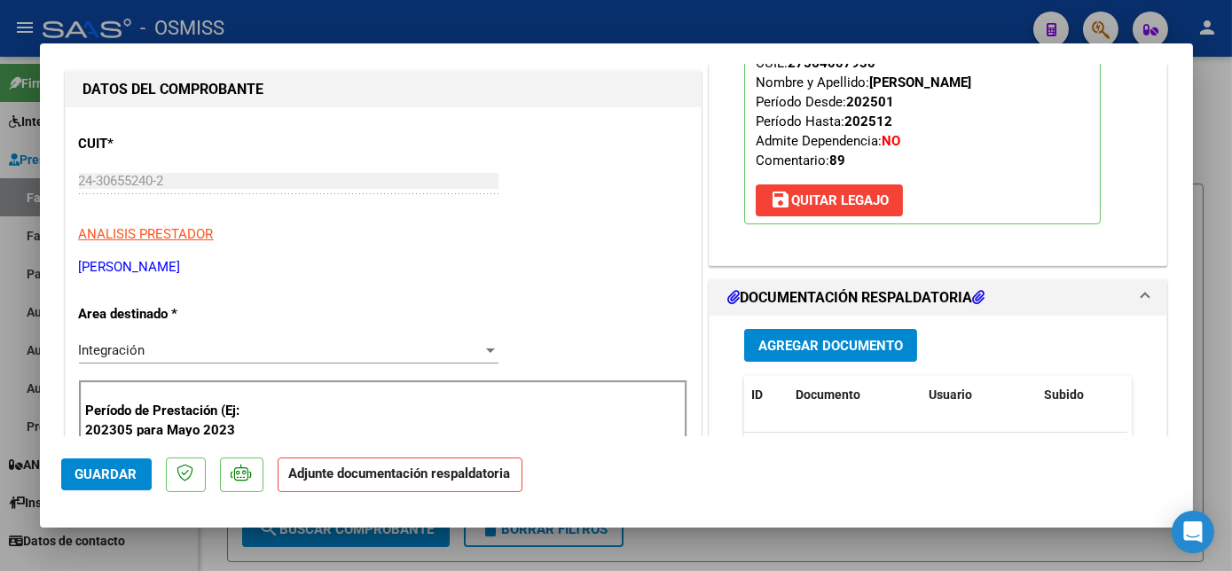
click at [837, 341] on span "Agregar Documento" at bounding box center [830, 346] width 145 height 16
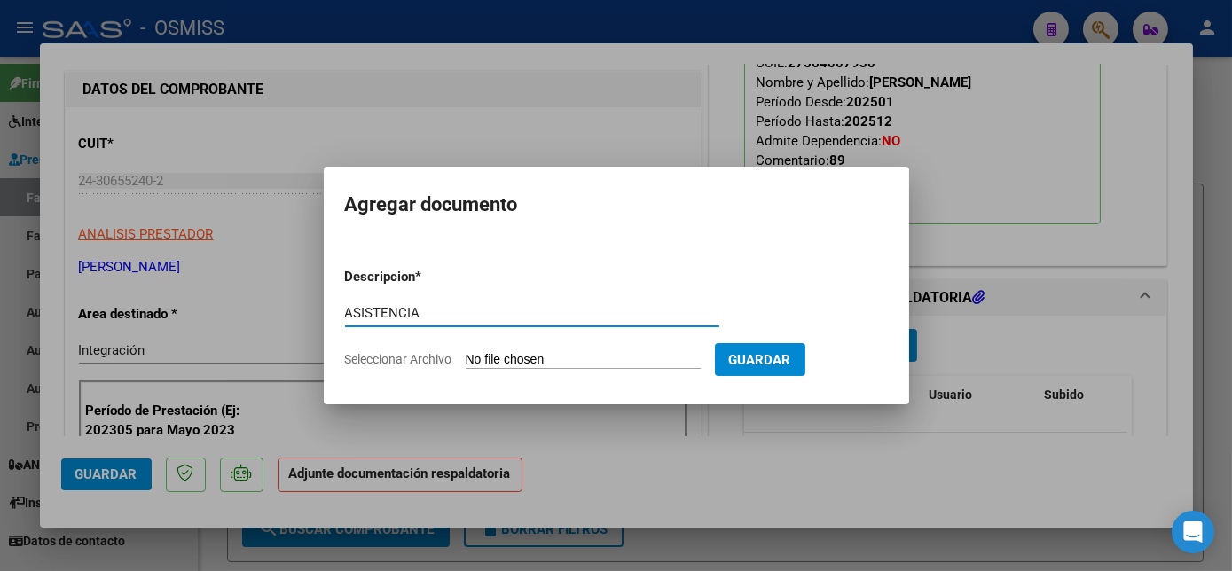
type input "ASISTENCIA"
click at [570, 365] on input "Seleccionar Archivo" at bounding box center [583, 360] width 235 height 17
type input "C:\fakepath\[PERSON_NAME] 3 - Contable AILES.pdf"
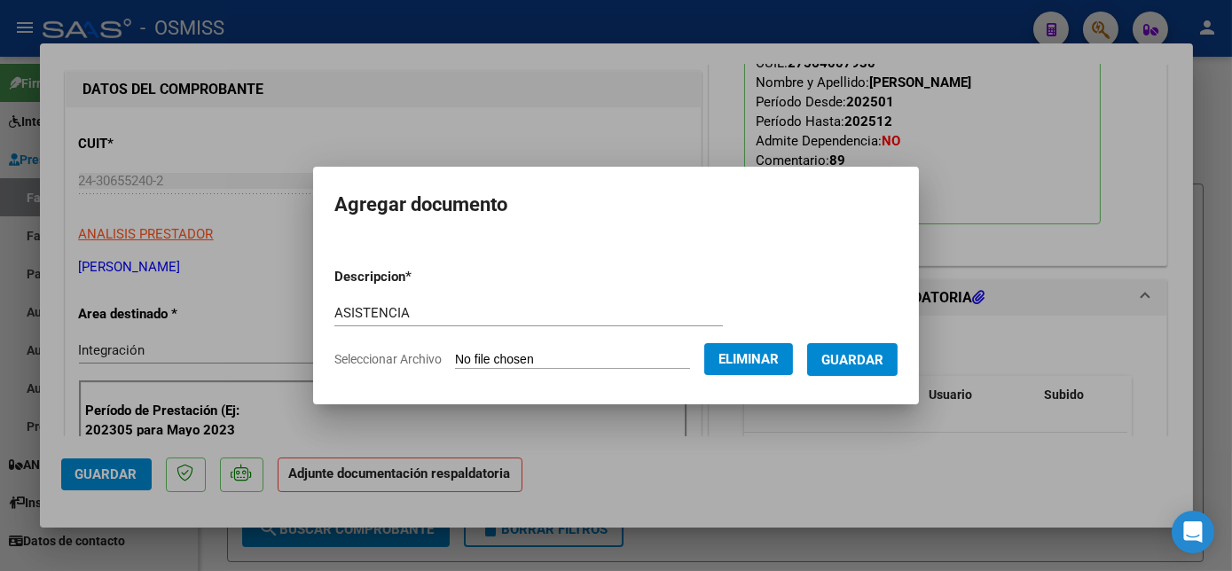
click at [844, 366] on span "Guardar" at bounding box center [852, 360] width 62 height 16
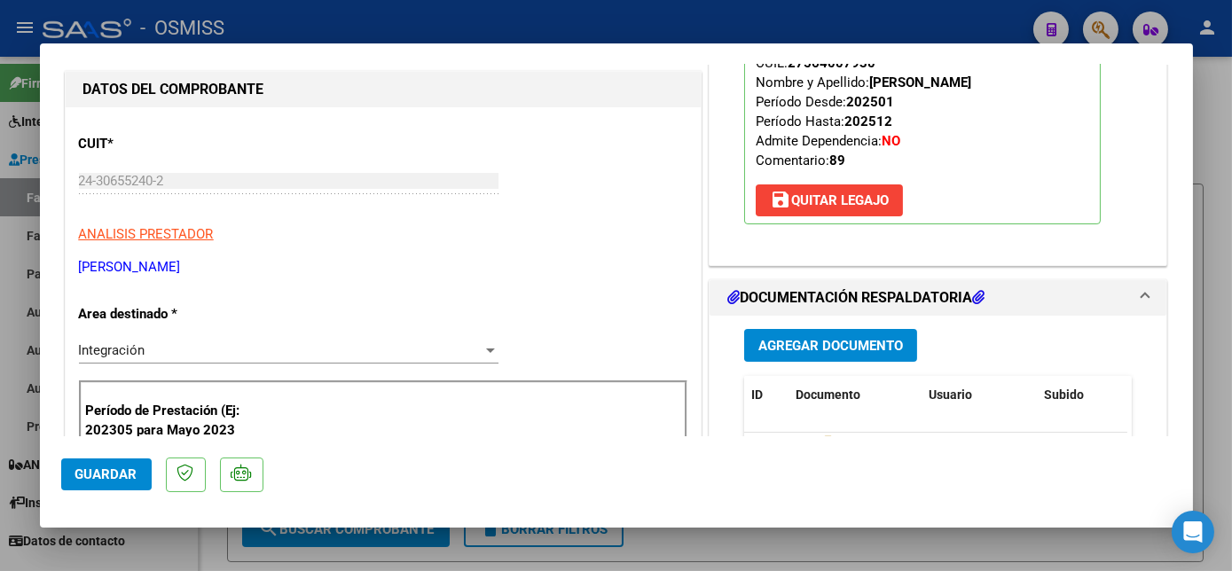
scroll to position [446, 0]
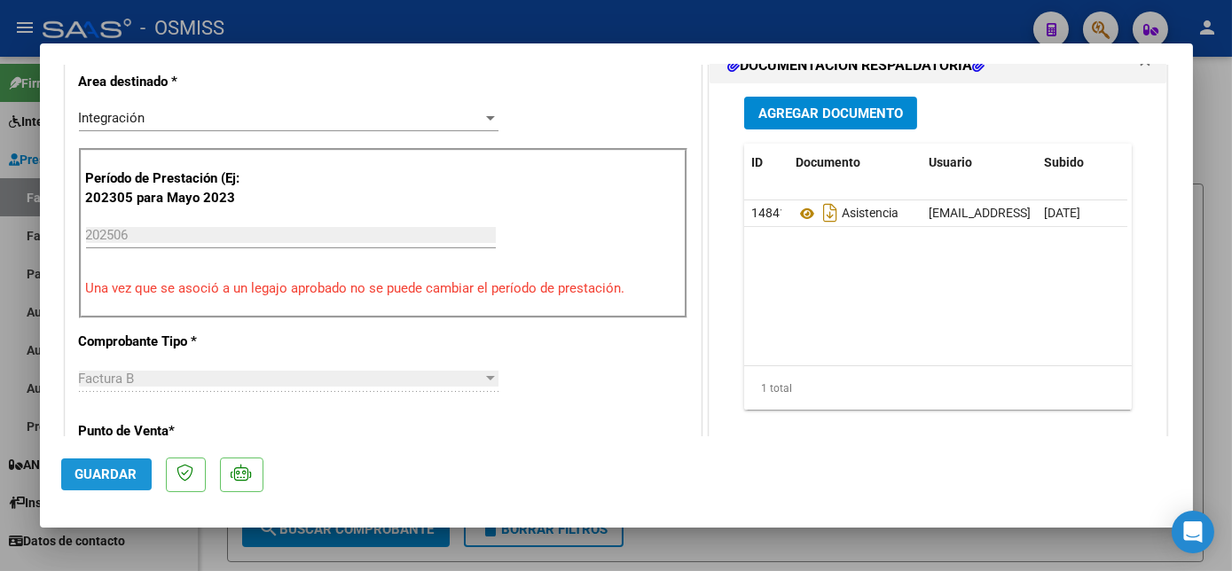
click at [110, 463] on button "Guardar" at bounding box center [106, 475] width 90 height 32
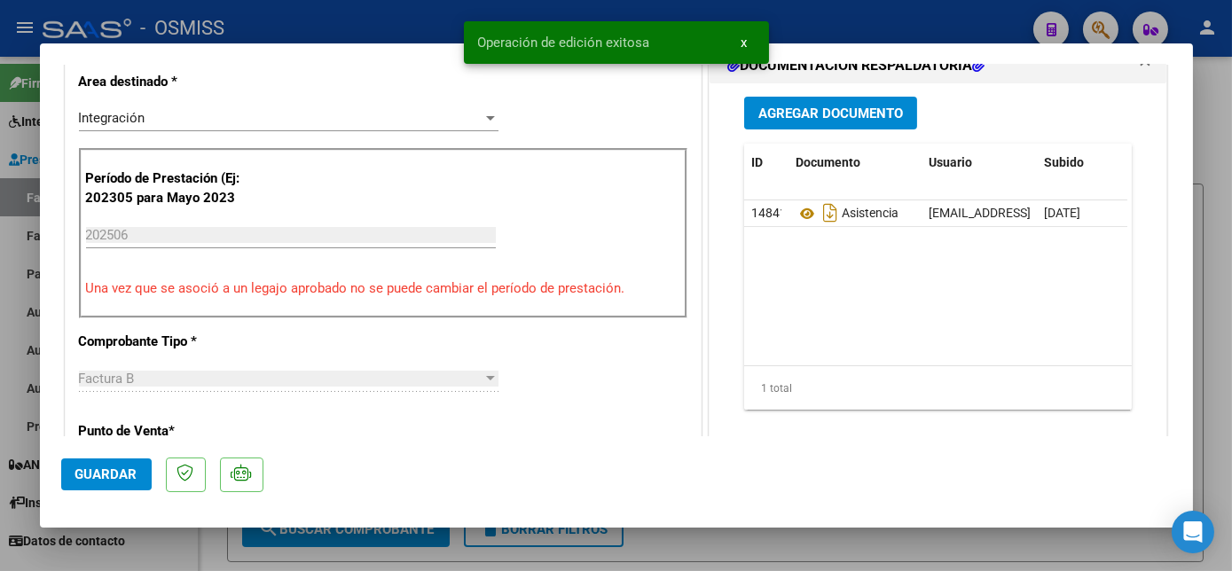
click at [170, 551] on div at bounding box center [616, 285] width 1232 height 571
type input "$ 0,00"
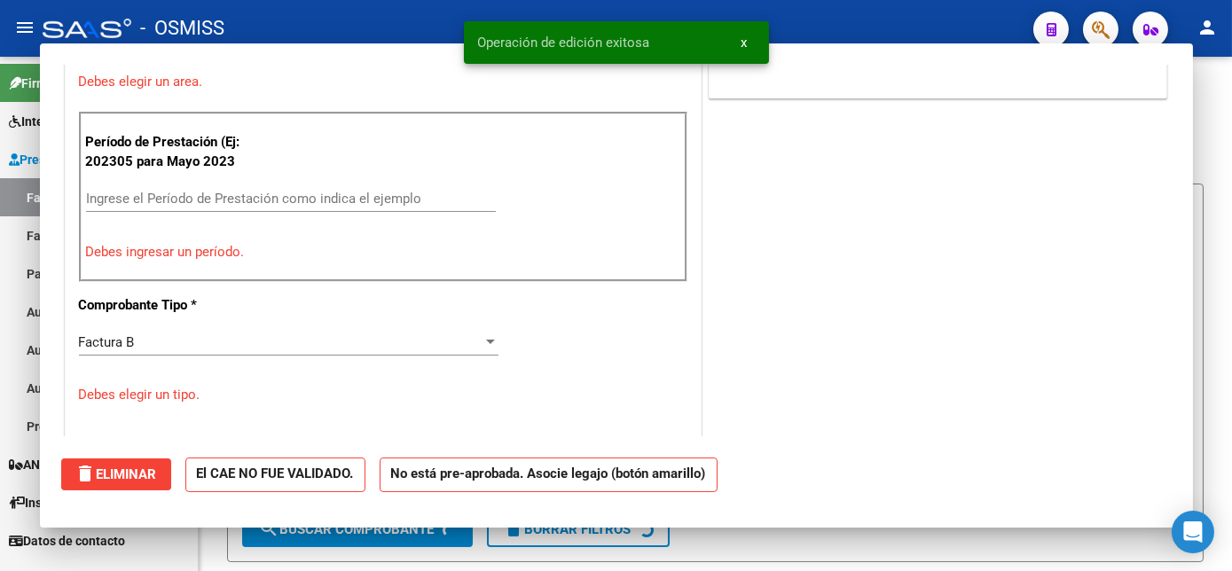
scroll to position [370, 0]
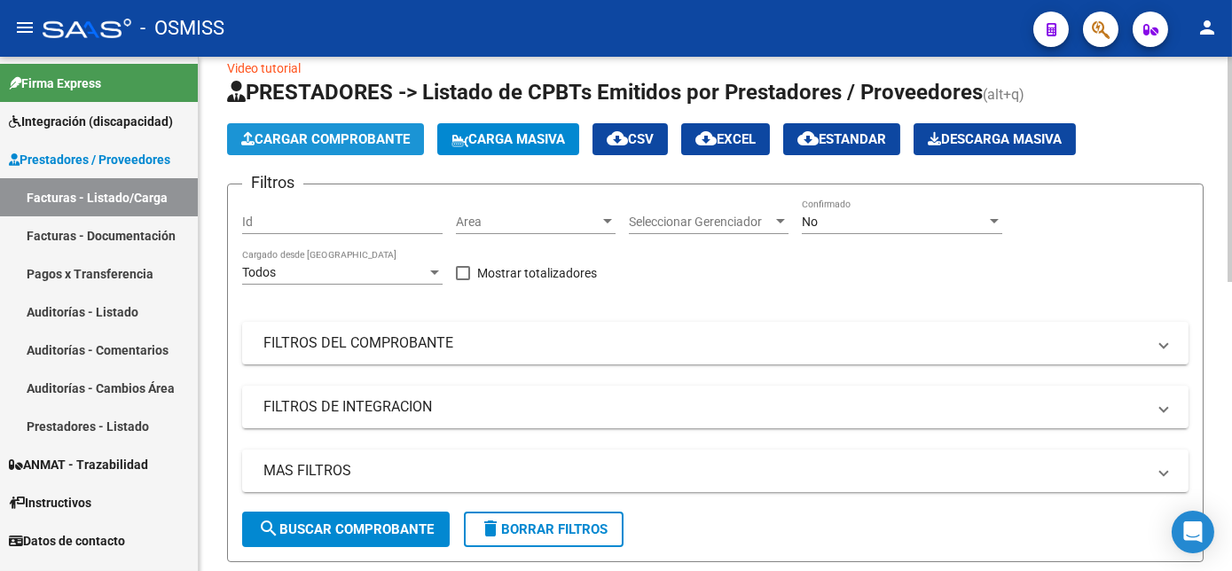
click at [389, 141] on span "Cargar Comprobante" at bounding box center [325, 139] width 169 height 16
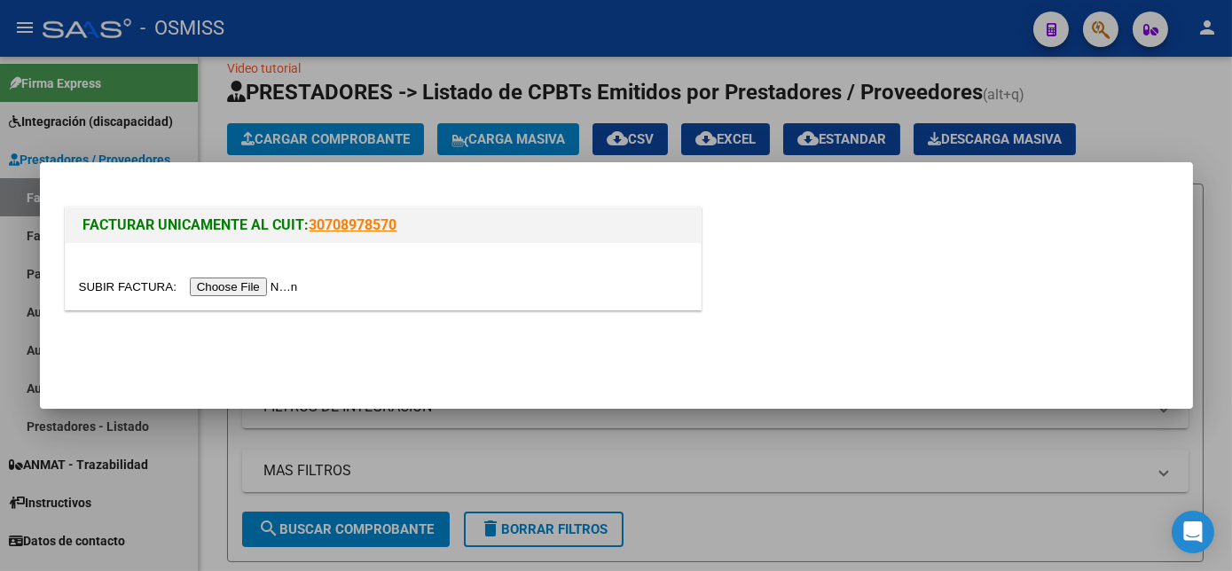
click at [239, 291] on input "file" at bounding box center [191, 287] width 224 height 19
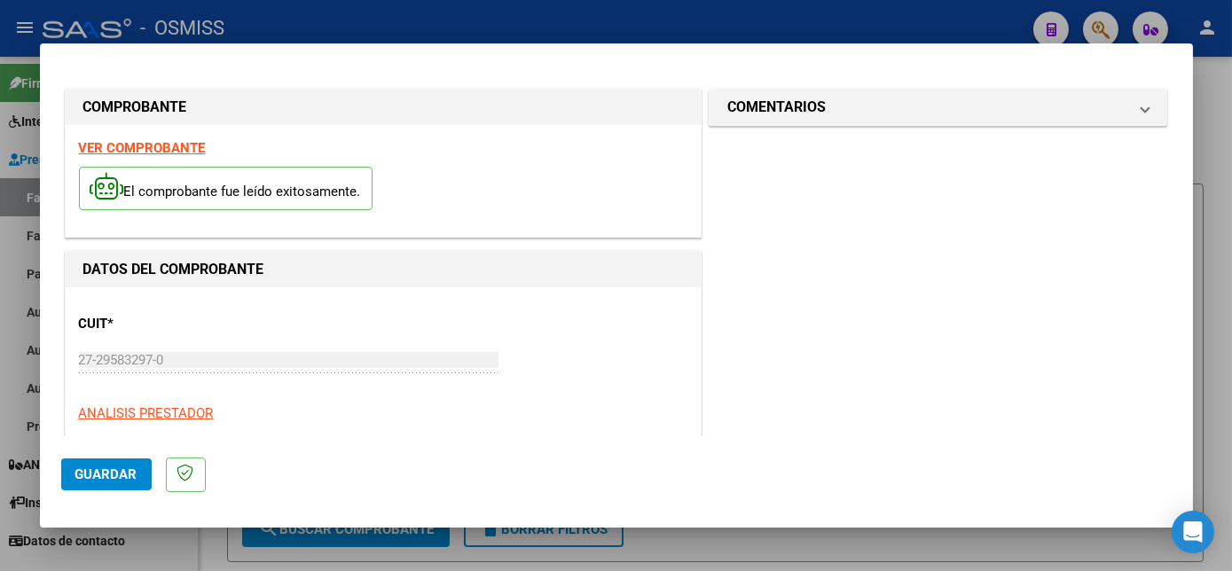
scroll to position [278, 0]
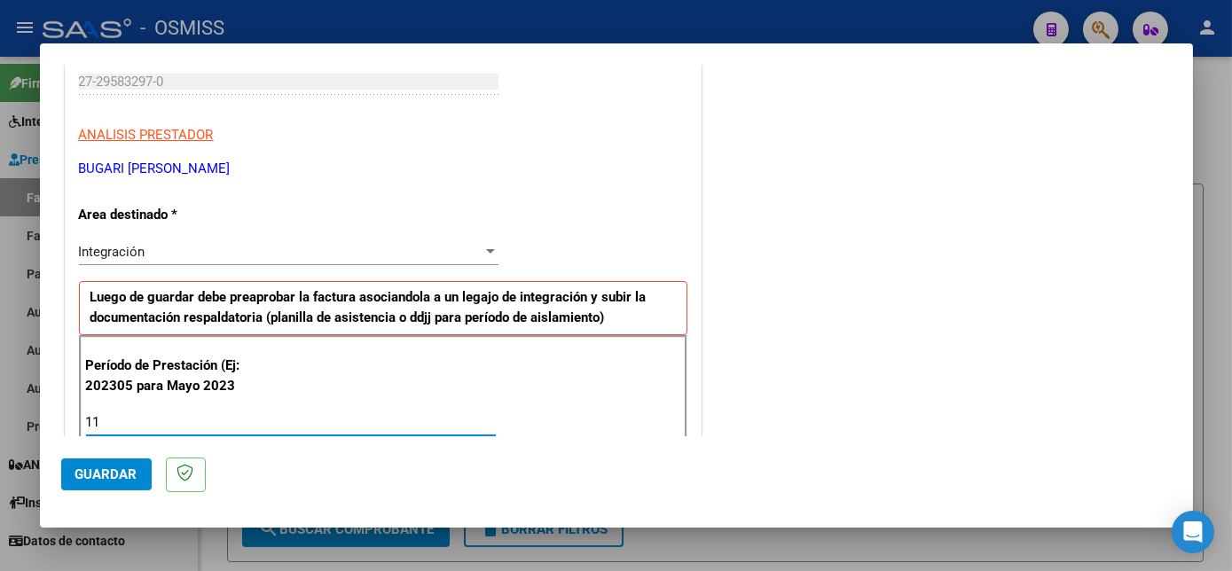
type input "1"
type input "202507"
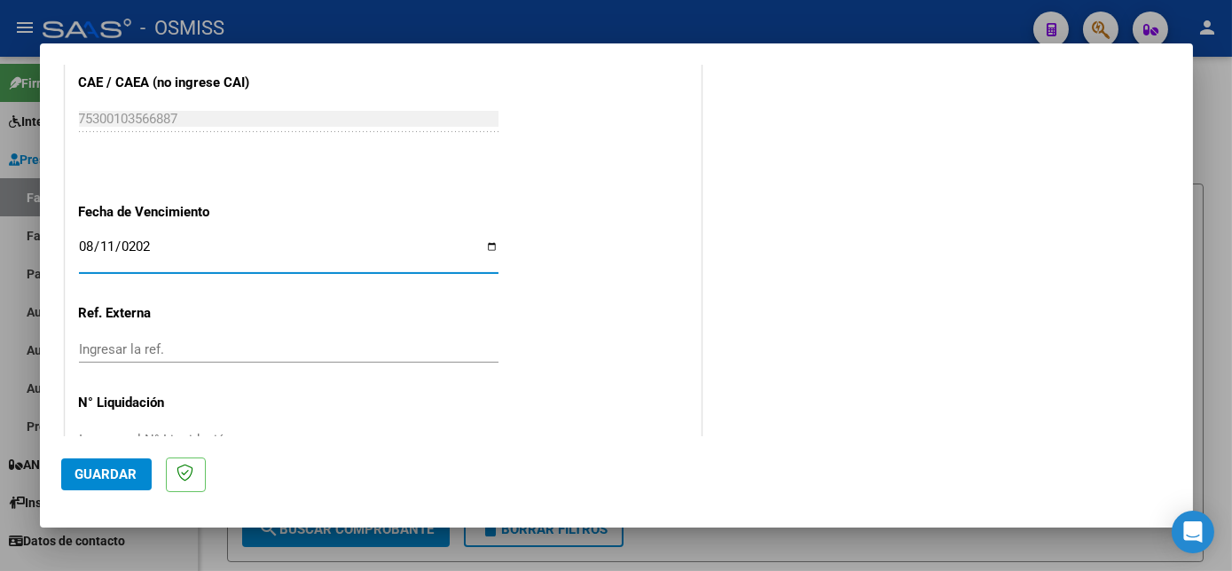
type input "[DATE]"
click at [94, 470] on span "Guardar" at bounding box center [106, 474] width 62 height 16
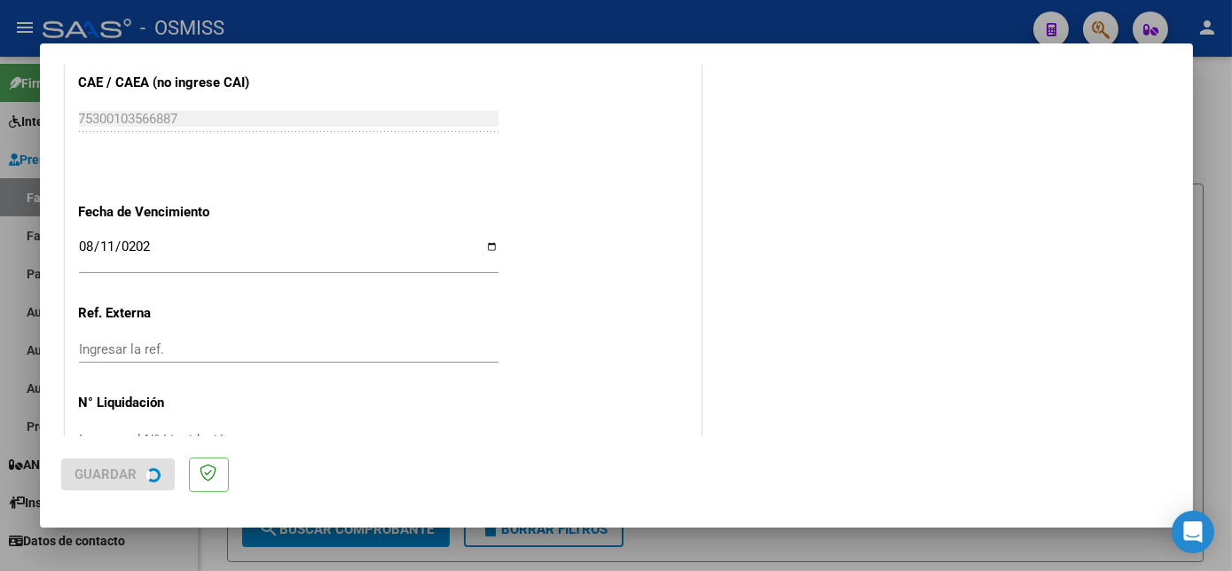
scroll to position [0, 0]
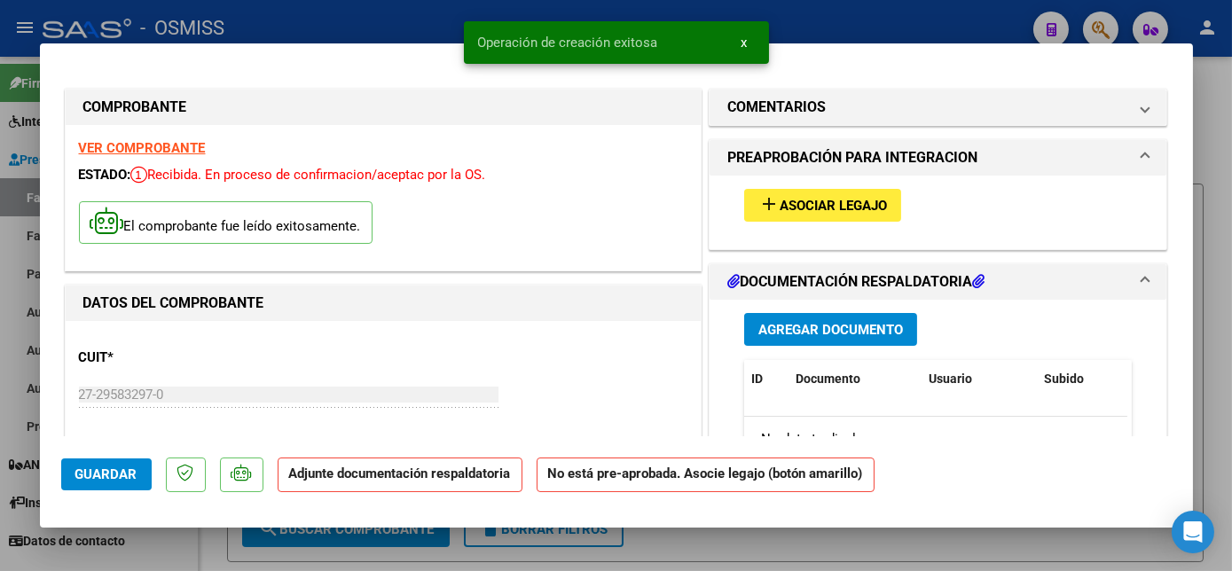
click at [821, 208] on span "Asociar Legajo" at bounding box center [833, 206] width 107 height 16
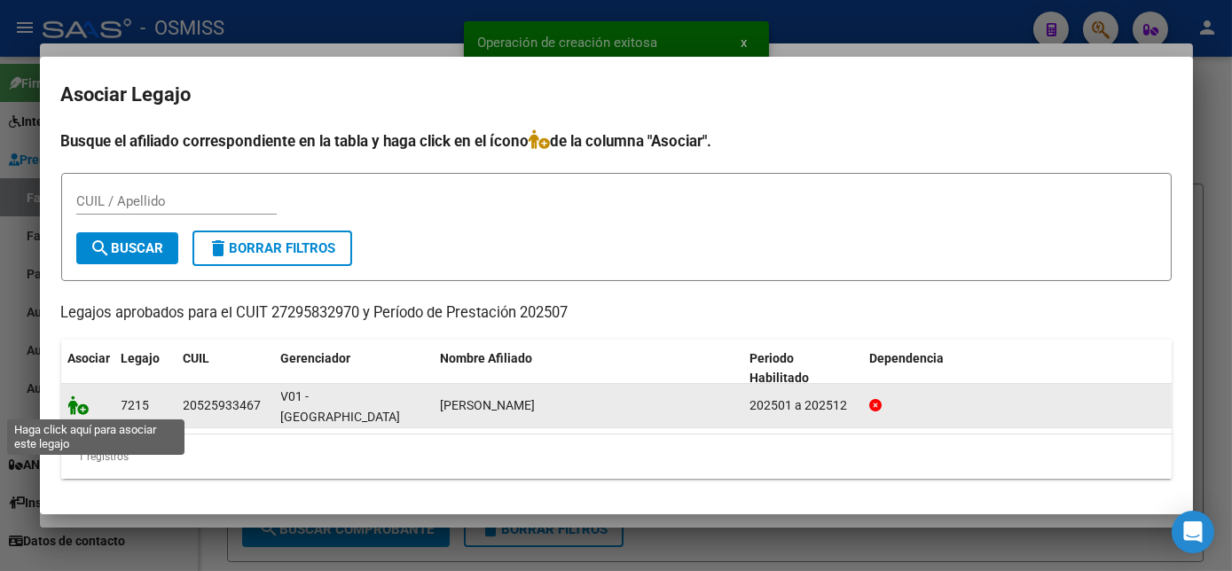
click at [82, 409] on icon at bounding box center [78, 406] width 21 height 20
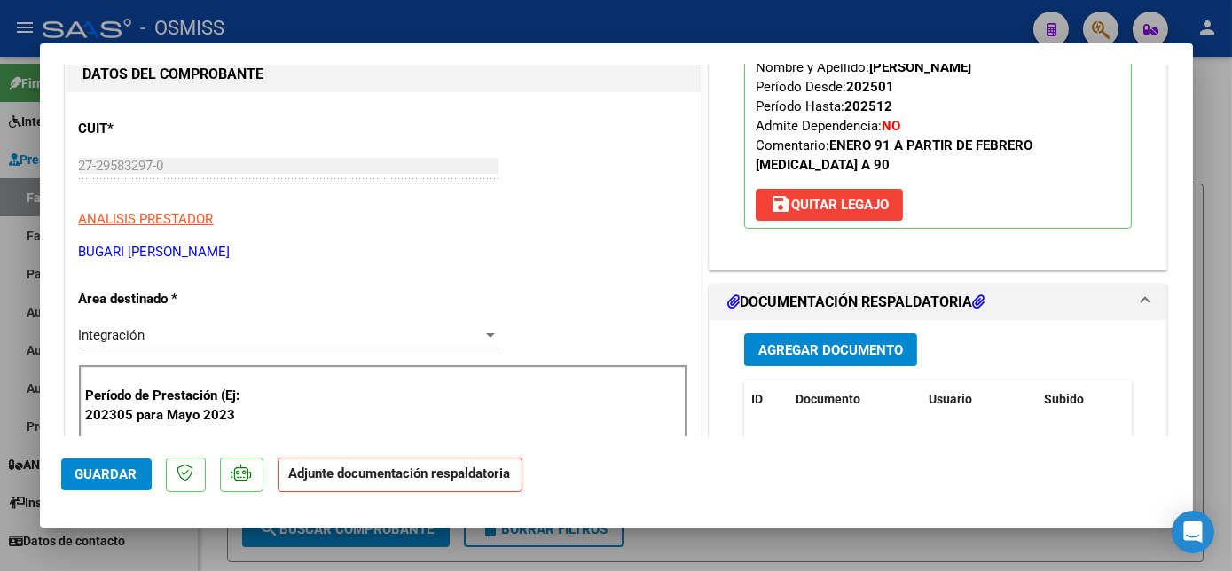
scroll to position [278, 0]
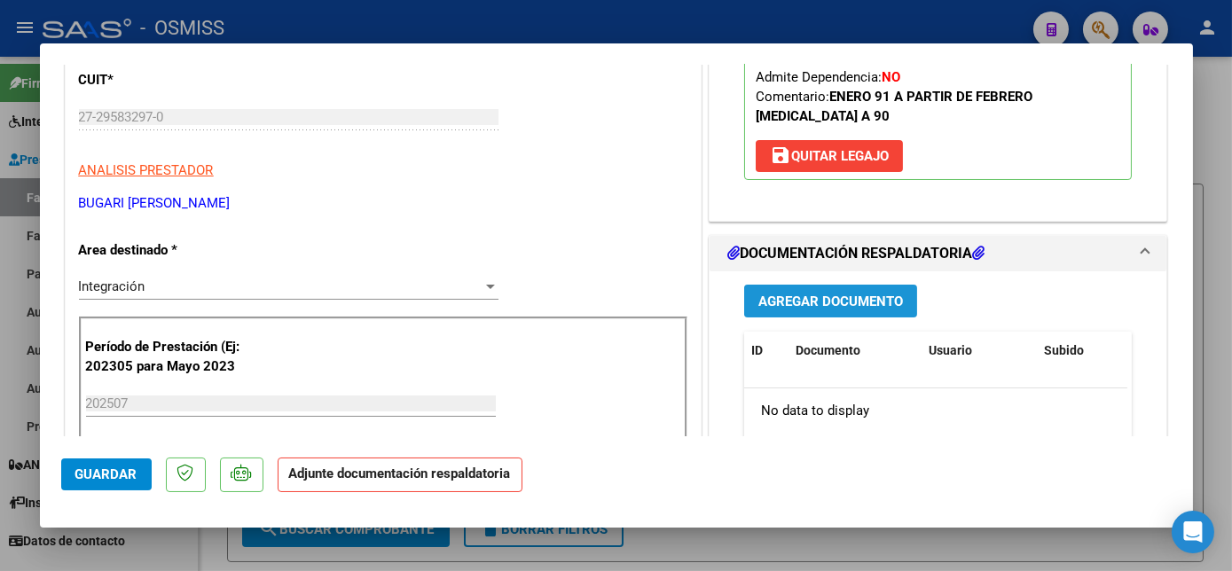
click at [827, 294] on span "Agregar Documento" at bounding box center [830, 302] width 145 height 16
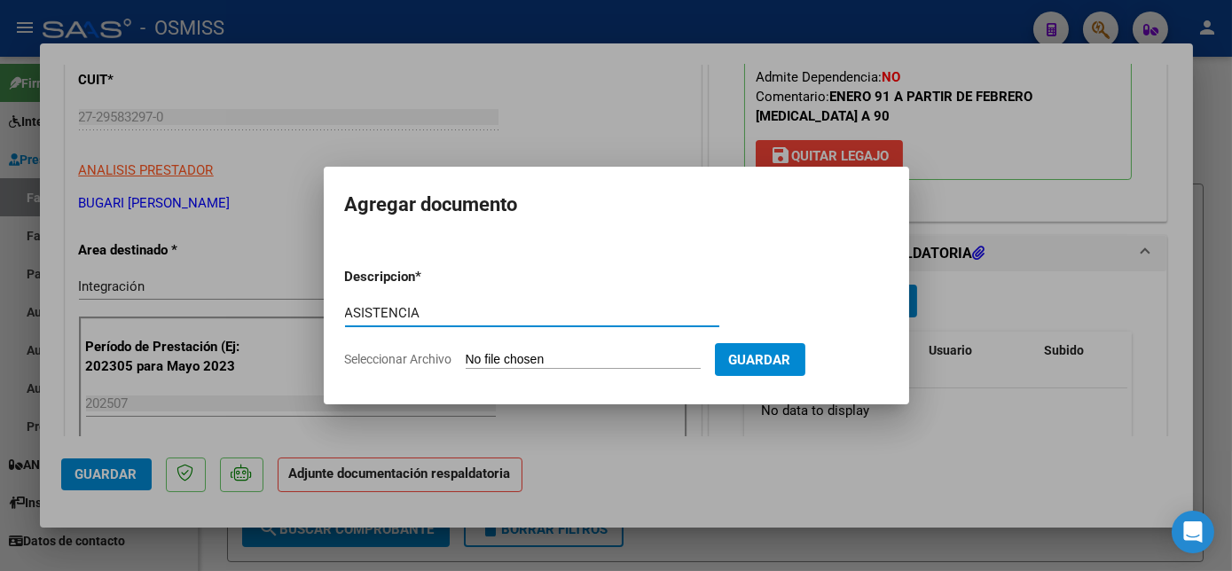
type input "ASISTENCIA"
click at [596, 359] on input "Seleccionar Archivo" at bounding box center [583, 360] width 235 height 17
type input "C:\fakepath\asistencia [PERSON_NAME] [DATE] - [PERSON_NAME].pdf"
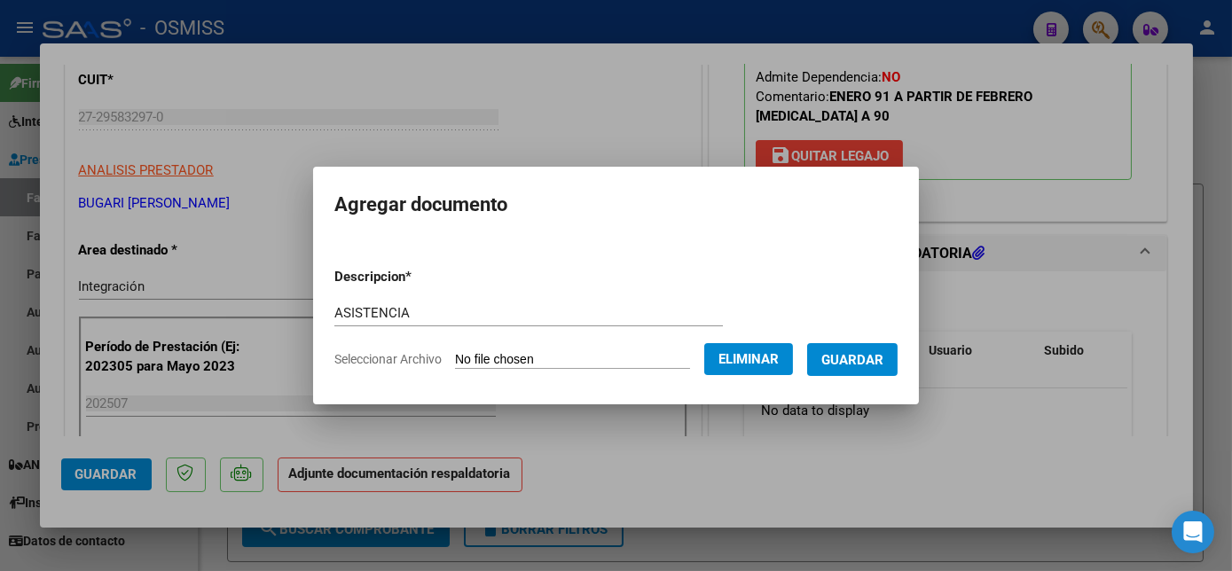
click at [853, 356] on span "Guardar" at bounding box center [852, 360] width 62 height 16
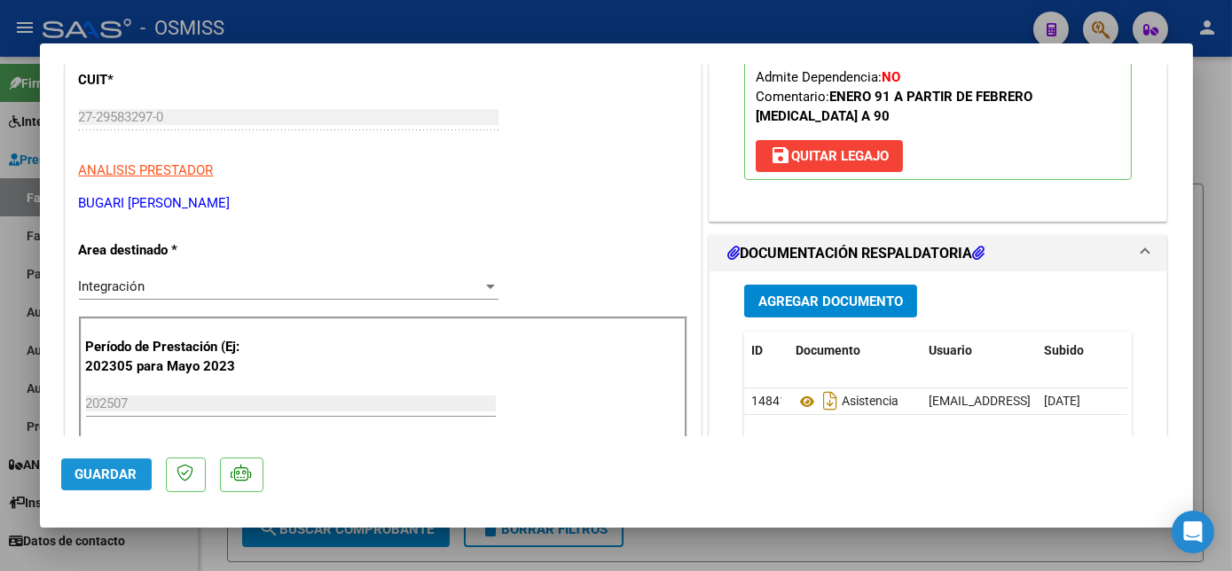
click at [135, 472] on span "Guardar" at bounding box center [106, 474] width 62 height 16
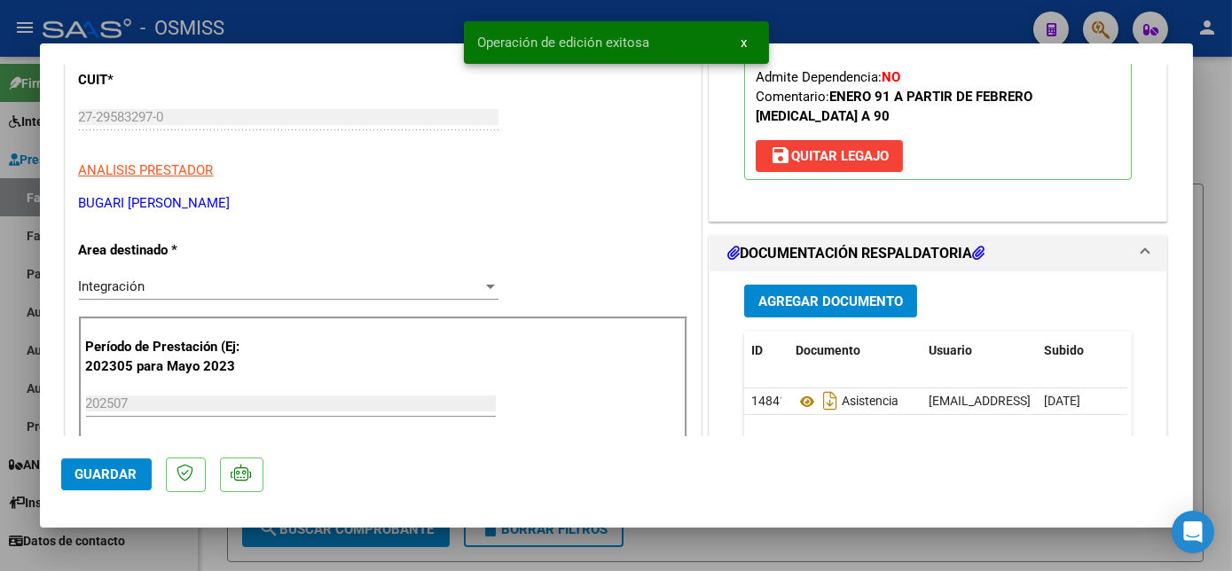
click at [717, 540] on div at bounding box center [616, 285] width 1232 height 571
type input "$ 0,00"
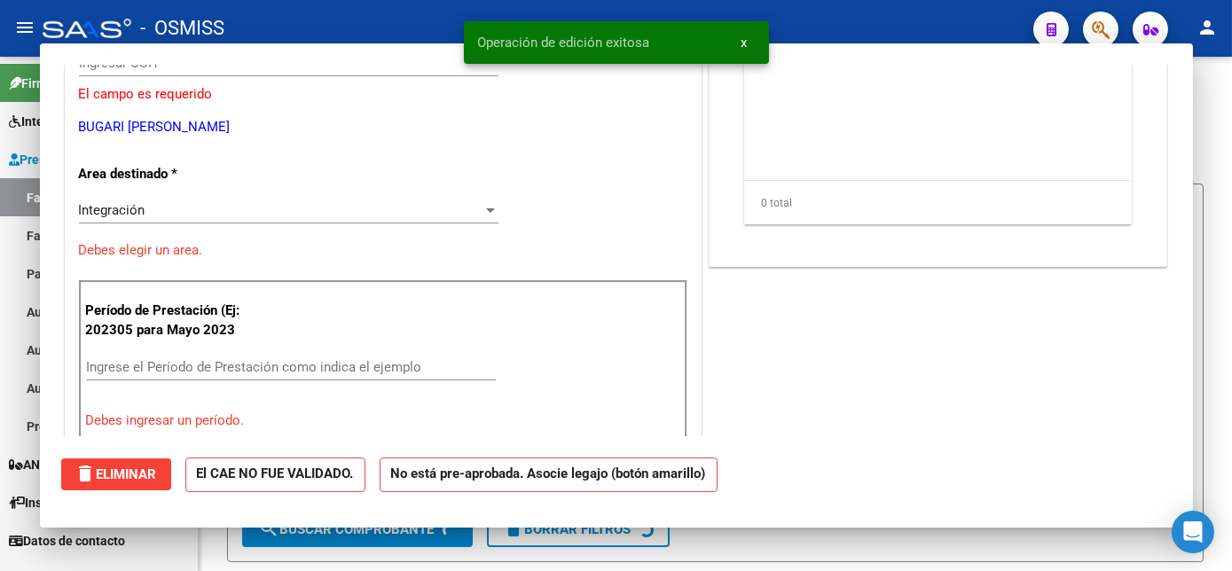
scroll to position [224, 0]
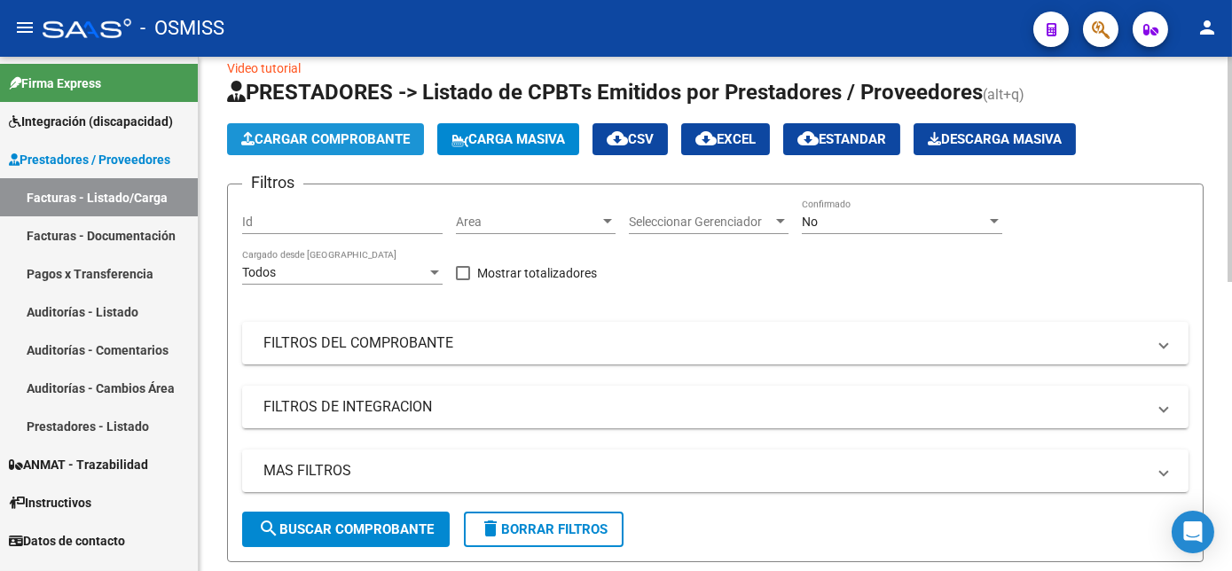
click at [283, 138] on span "Cargar Comprobante" at bounding box center [325, 139] width 169 height 16
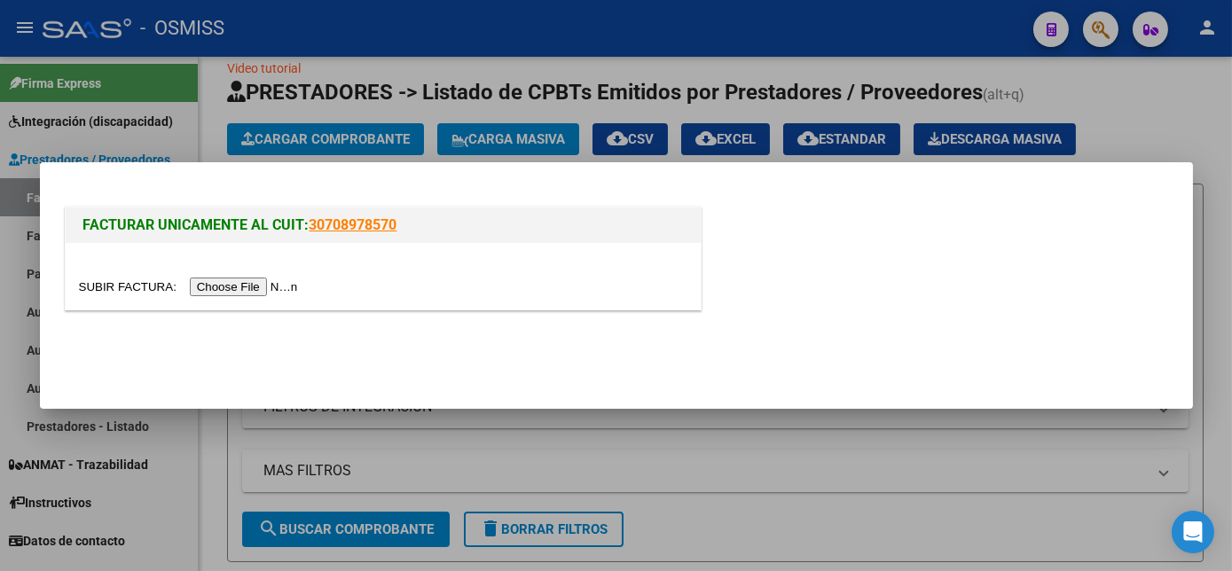
click at [236, 295] on input "file" at bounding box center [191, 287] width 224 height 19
click at [242, 278] on input "file" at bounding box center [191, 287] width 224 height 19
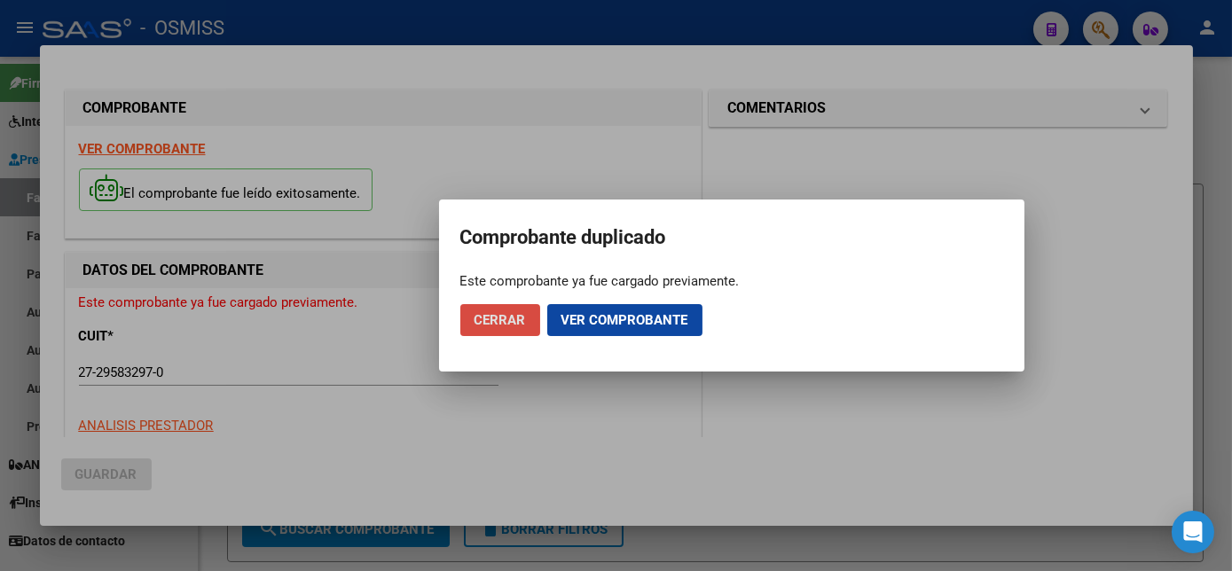
click at [484, 324] on span "Cerrar" at bounding box center [499, 320] width 51 height 16
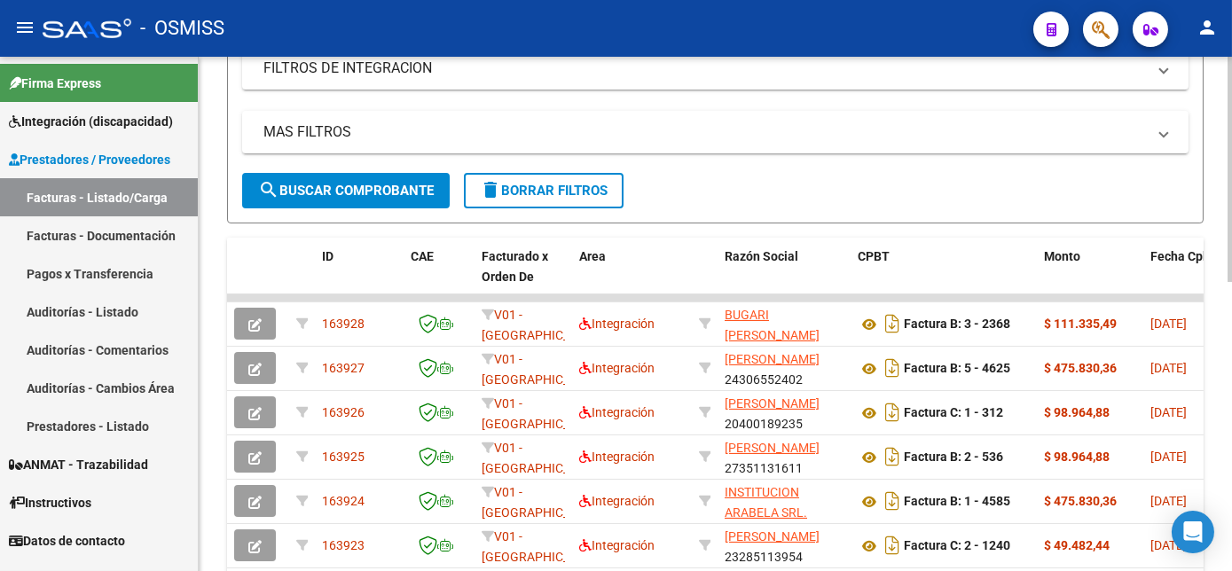
scroll to position [0, 0]
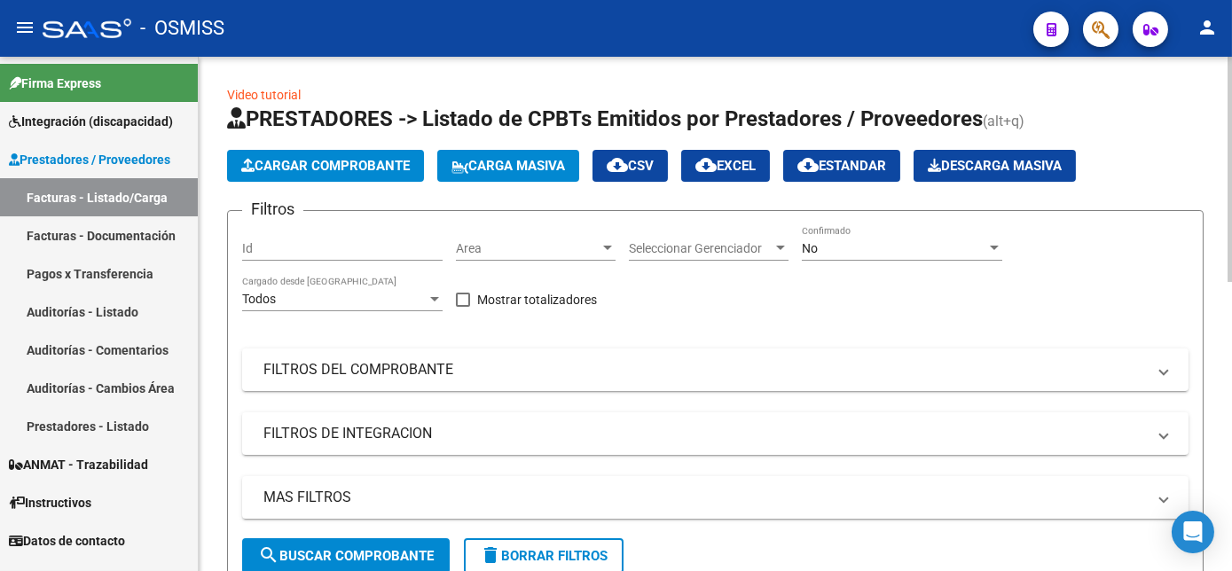
click at [495, 214] on form "Filtros Id Area Area Seleccionar Gerenciador Seleccionar Gerenciador No Confirm…" at bounding box center [715, 399] width 976 height 379
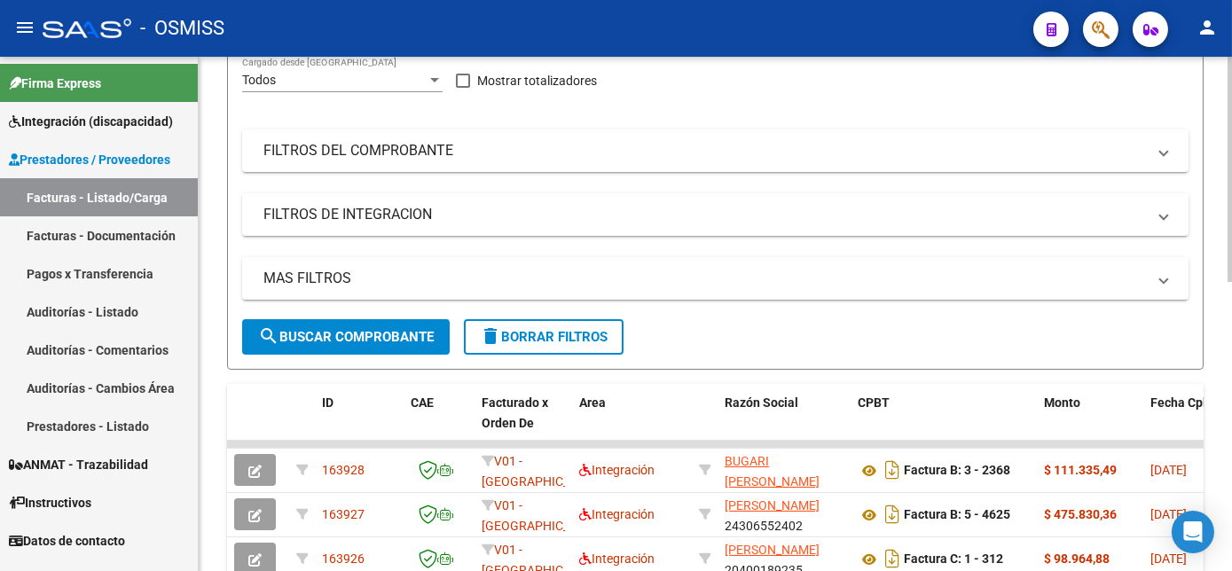
scroll to position [224, 0]
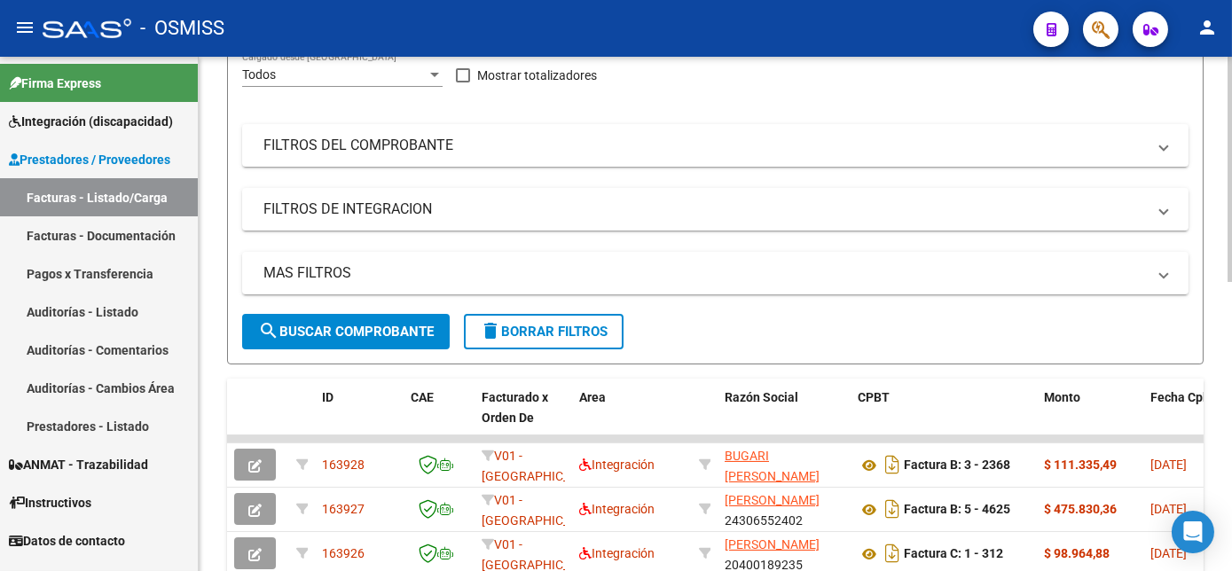
click at [1227, 256] on div "Video tutorial PRESTADORES -> Listado de CPBTs Emitidos por Prestadores / Prove…" at bounding box center [718, 413] width 1038 height 1162
click at [660, 266] on mat-panel-title "MAS FILTROS" at bounding box center [704, 273] width 882 height 20
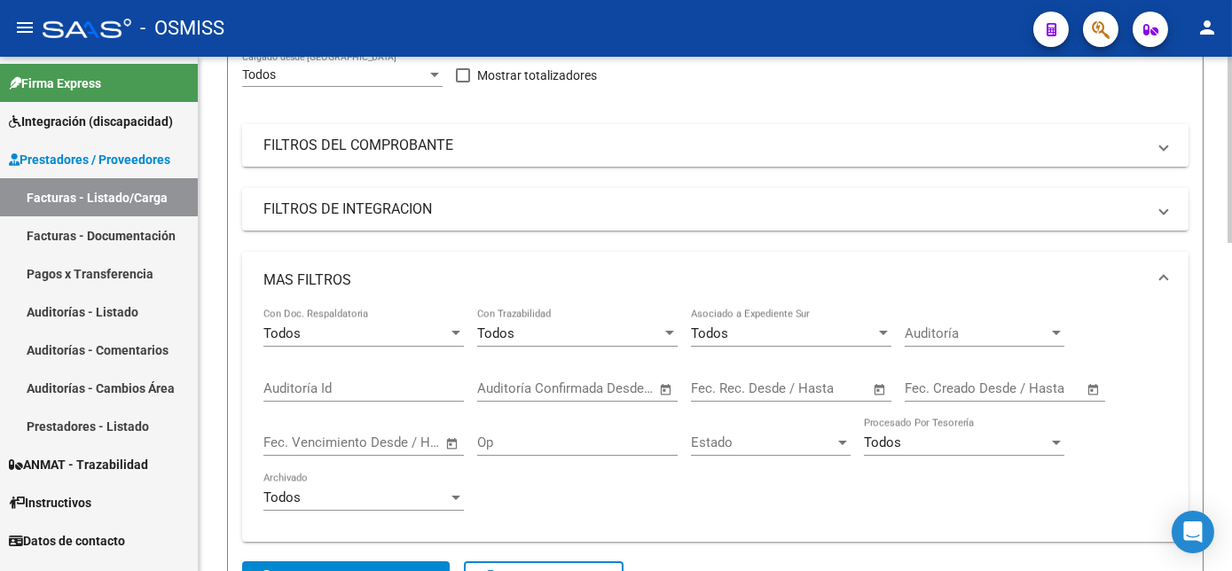
click at [702, 137] on mat-panel-title "FILTROS DEL COMPROBANTE" at bounding box center [704, 146] width 882 height 20
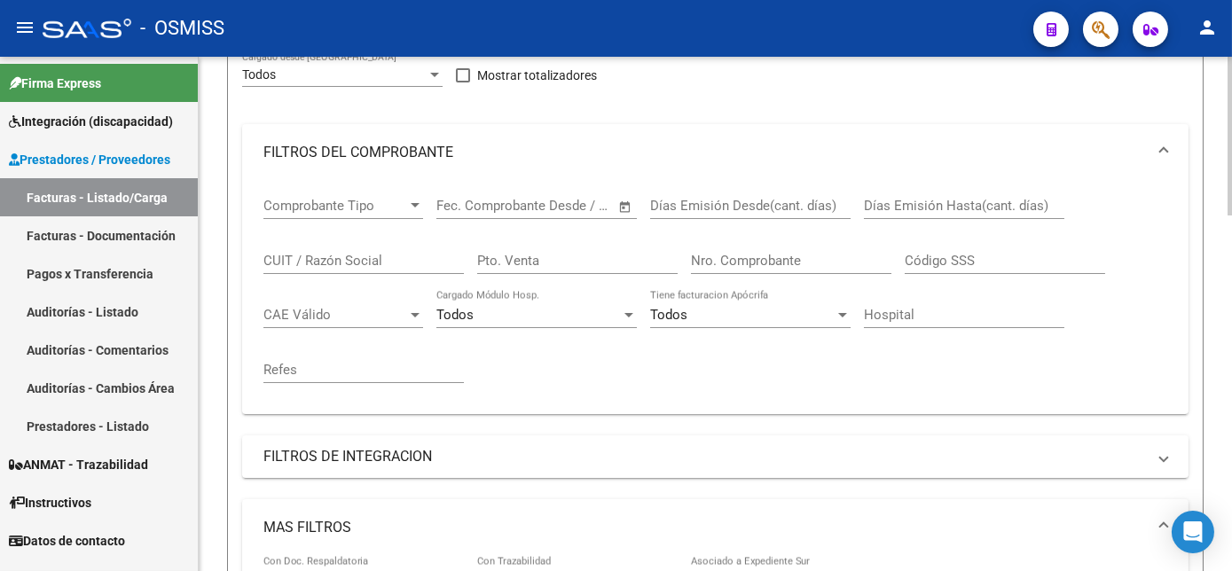
click at [366, 263] on input "CUIT / Razón Social" at bounding box center [363, 261] width 200 height 16
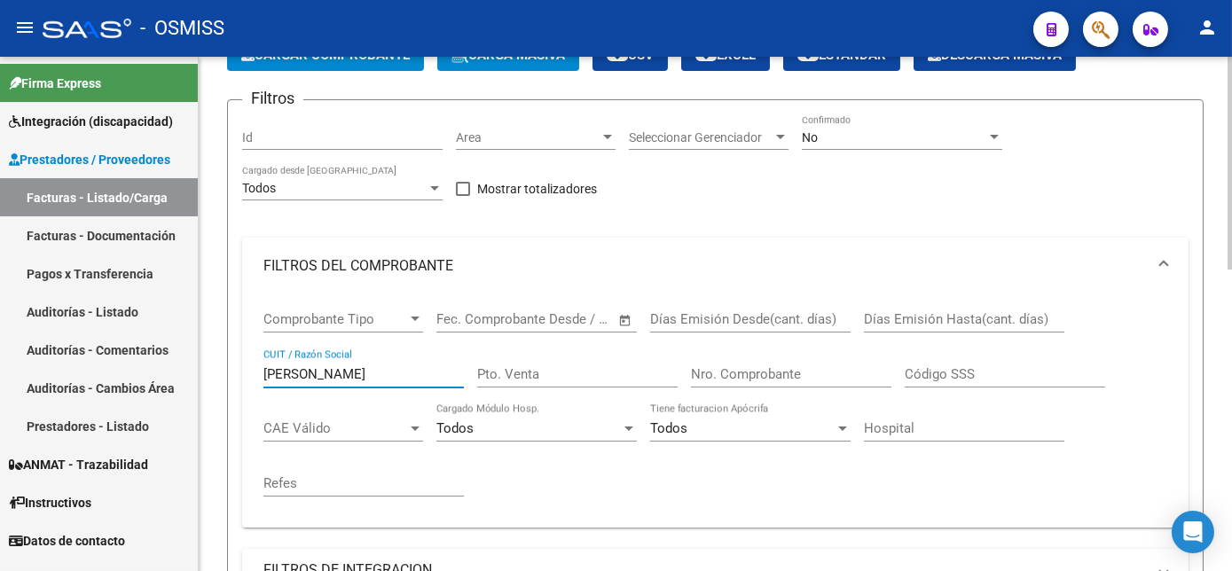
scroll to position [0, 0]
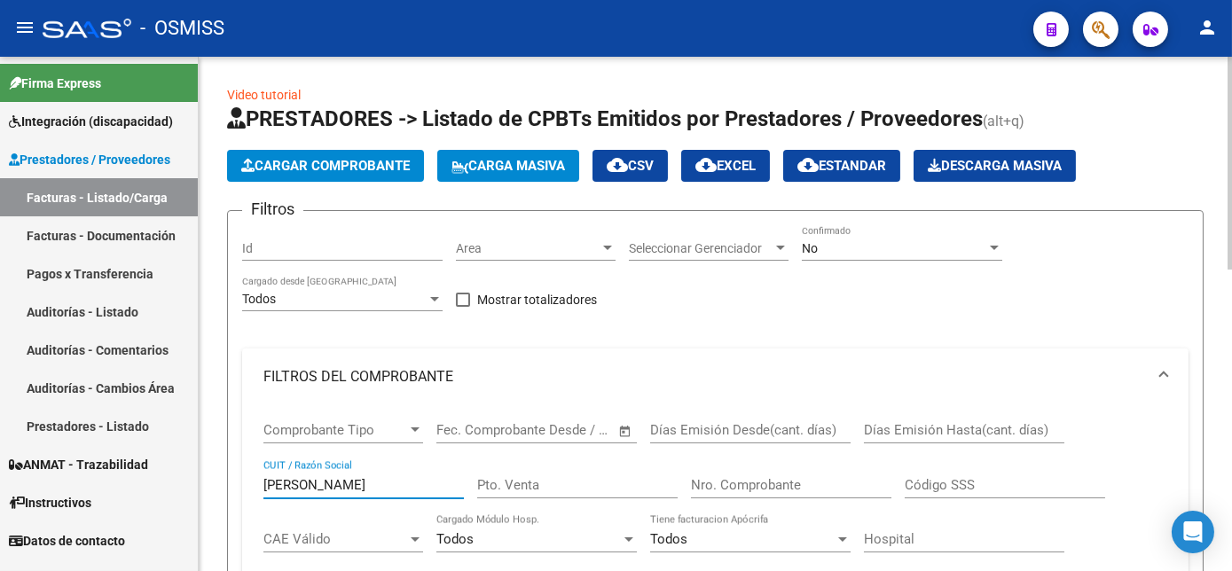
click at [991, 250] on div at bounding box center [994, 248] width 16 height 14
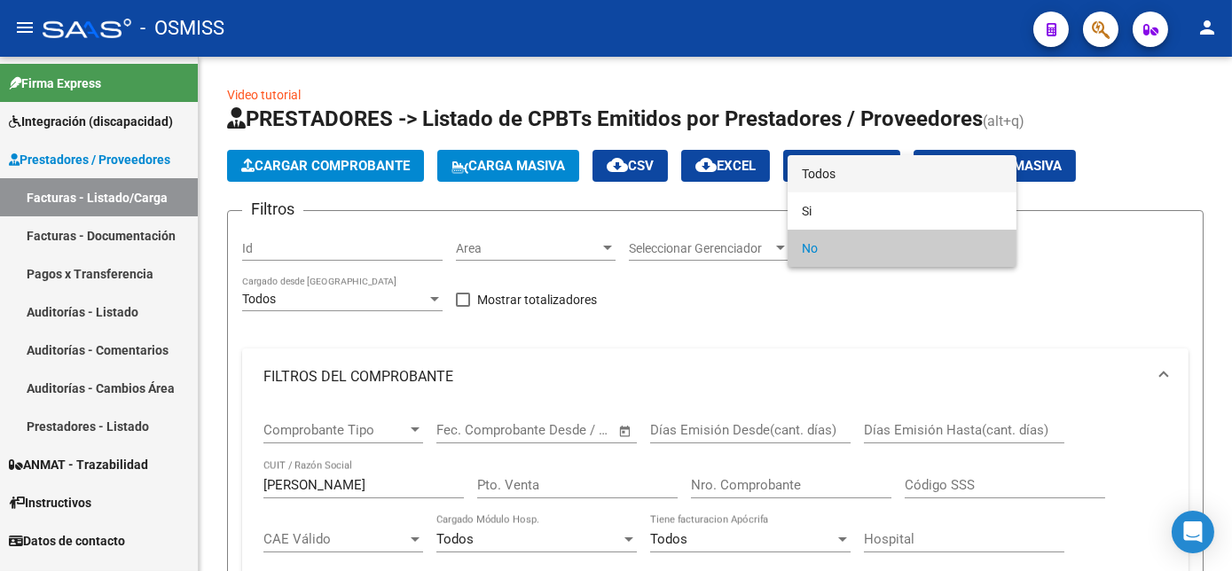
click at [908, 178] on span "Todos" at bounding box center [902, 173] width 200 height 37
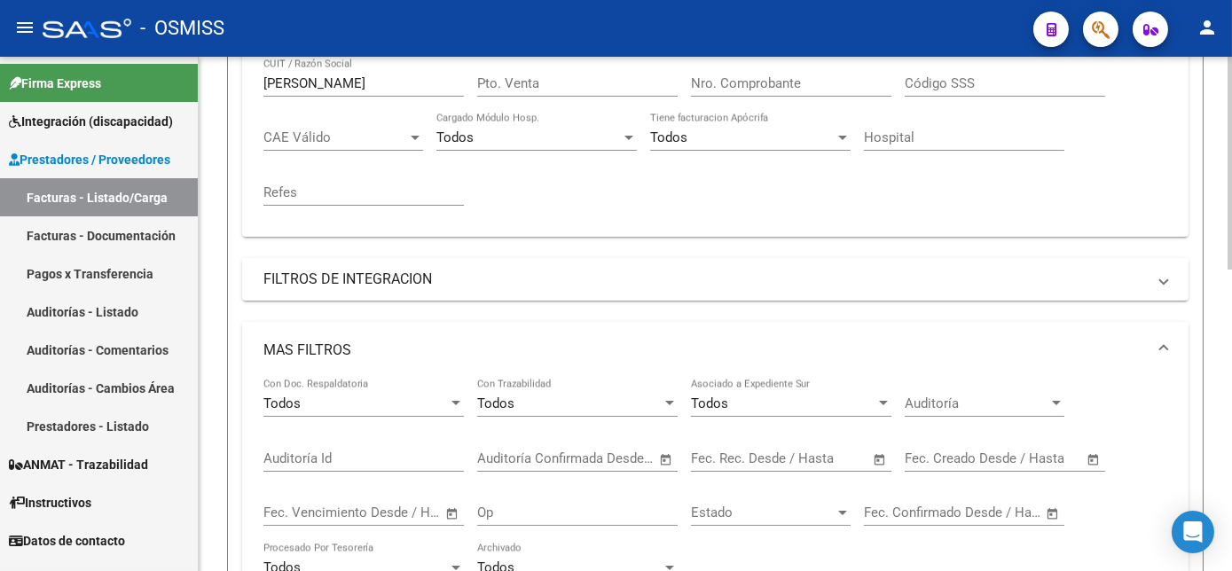
scroll to position [593, 0]
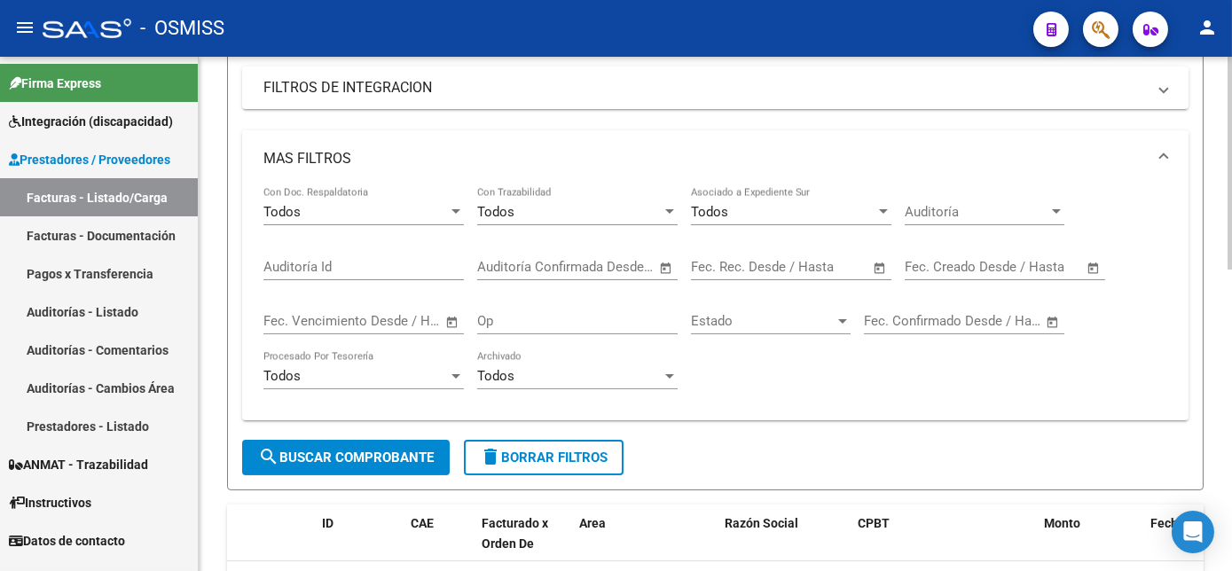
click at [1228, 508] on div at bounding box center [1229, 408] width 4 height 213
click at [389, 437] on div "MAS FILTROS Todos Con Doc. Respaldatoria Todos Con Trazabilidad Todos Asociado …" at bounding box center [715, 285] width 946 height 310
click at [409, 451] on span "search Buscar Comprobante" at bounding box center [346, 458] width 176 height 16
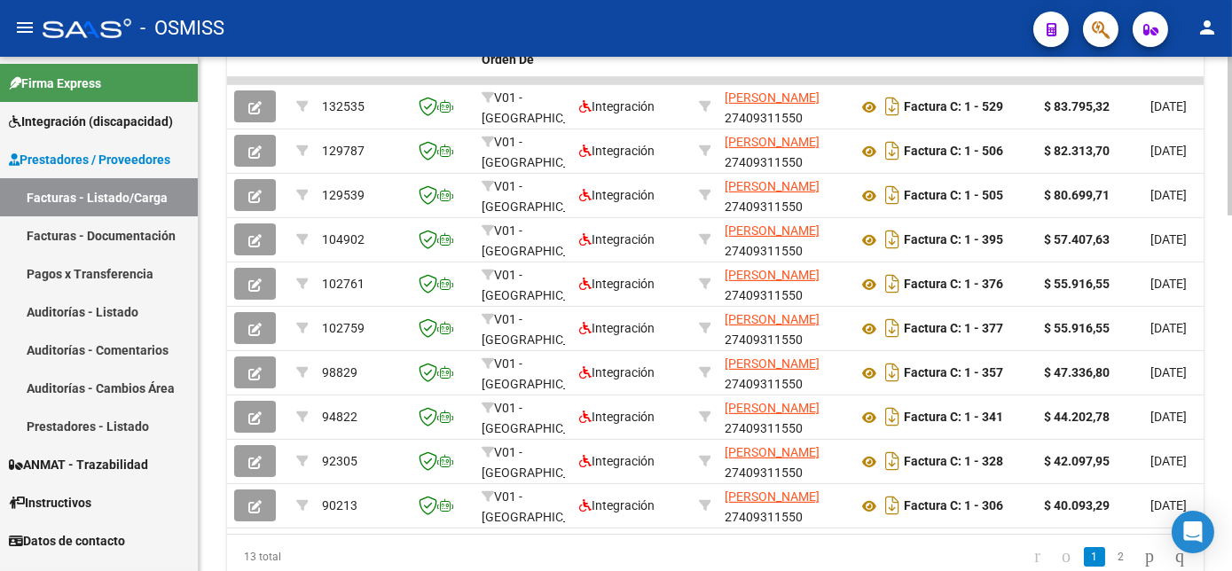
scroll to position [1073, 0]
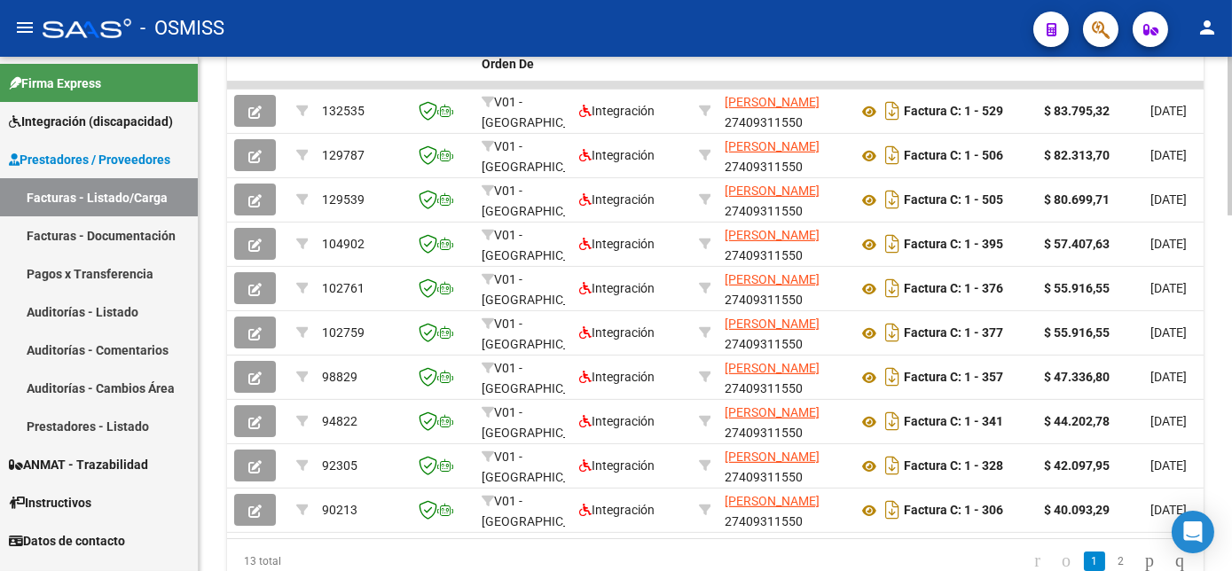
click at [1229, 435] on div at bounding box center [1229, 470] width 4 height 159
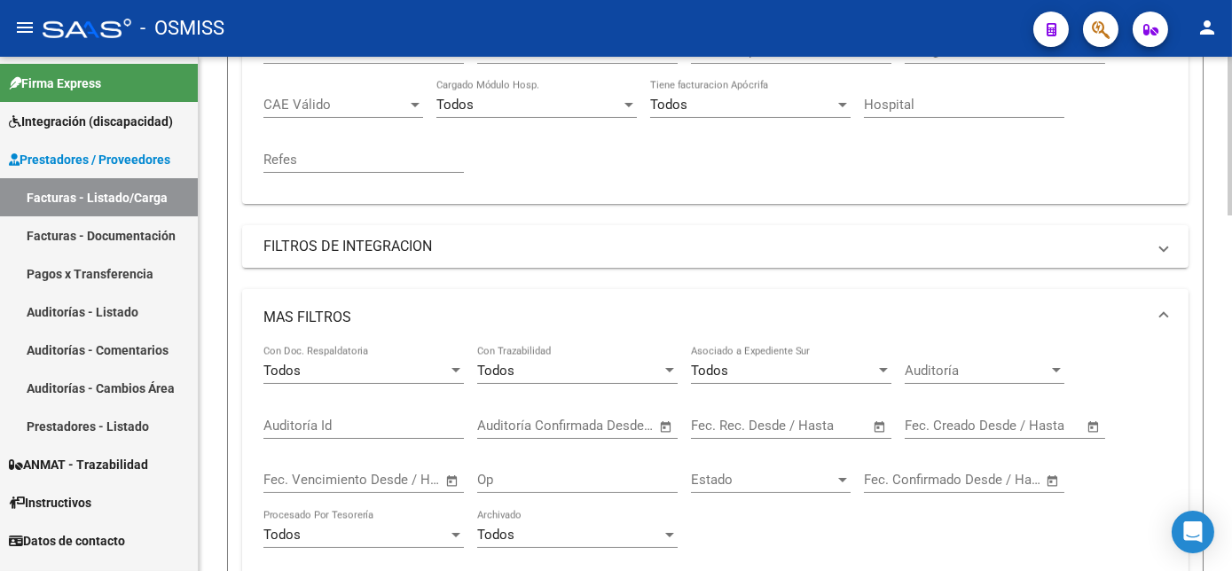
scroll to position [427, 0]
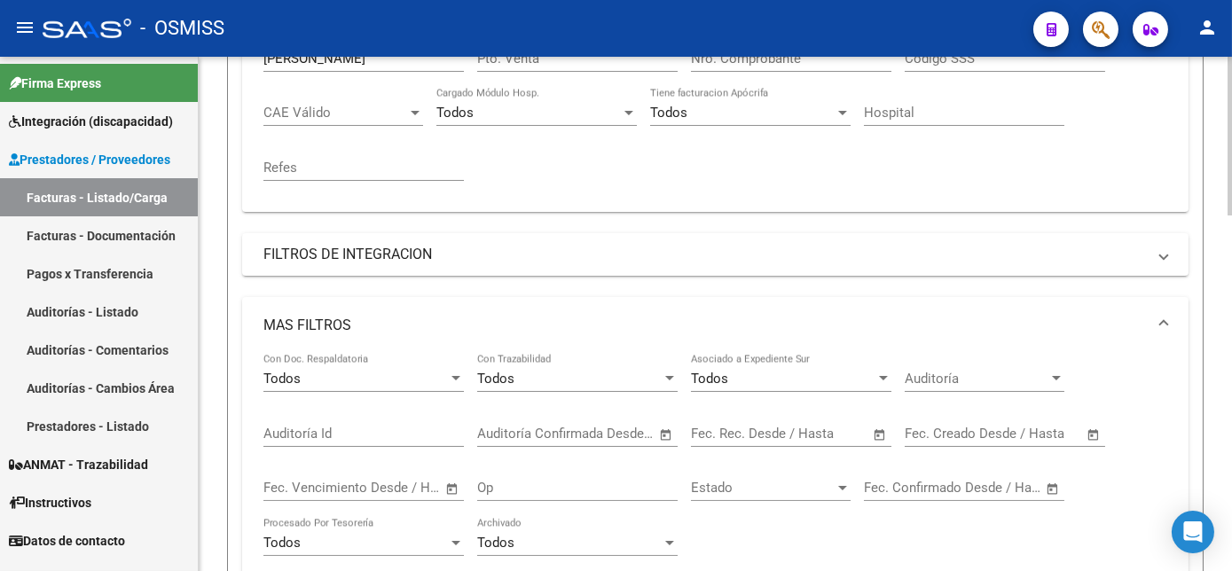
click at [1231, 199] on html "menu - OSMISS person Firma Express Integración (discapacidad) Legajos Prestador…" at bounding box center [616, 285] width 1232 height 571
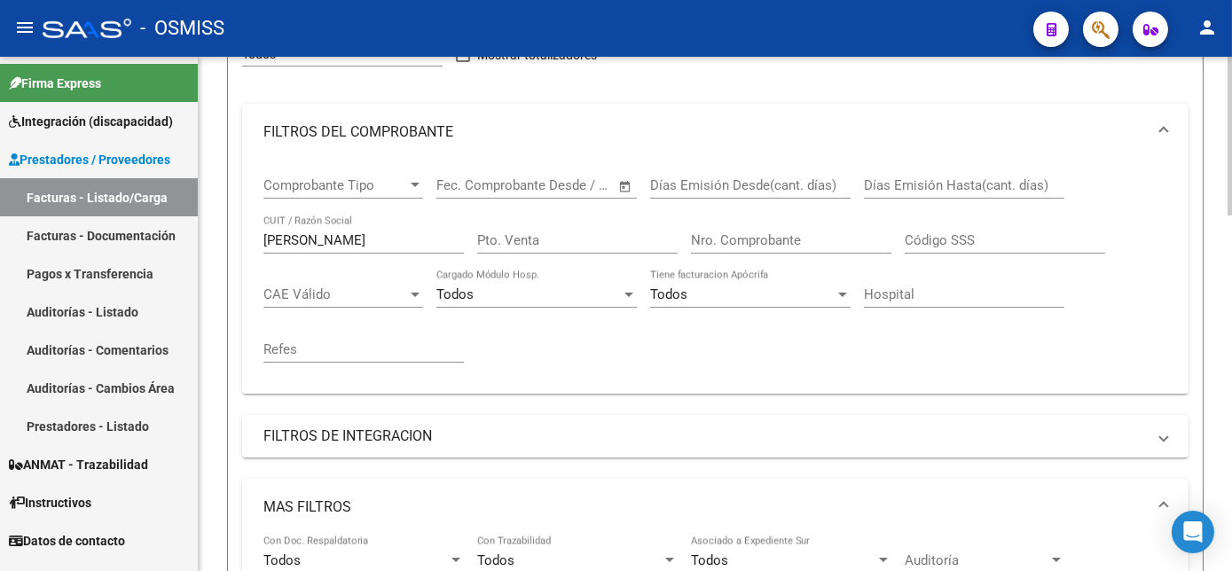
click at [290, 244] on input "[PERSON_NAME]" at bounding box center [363, 242] width 200 height 16
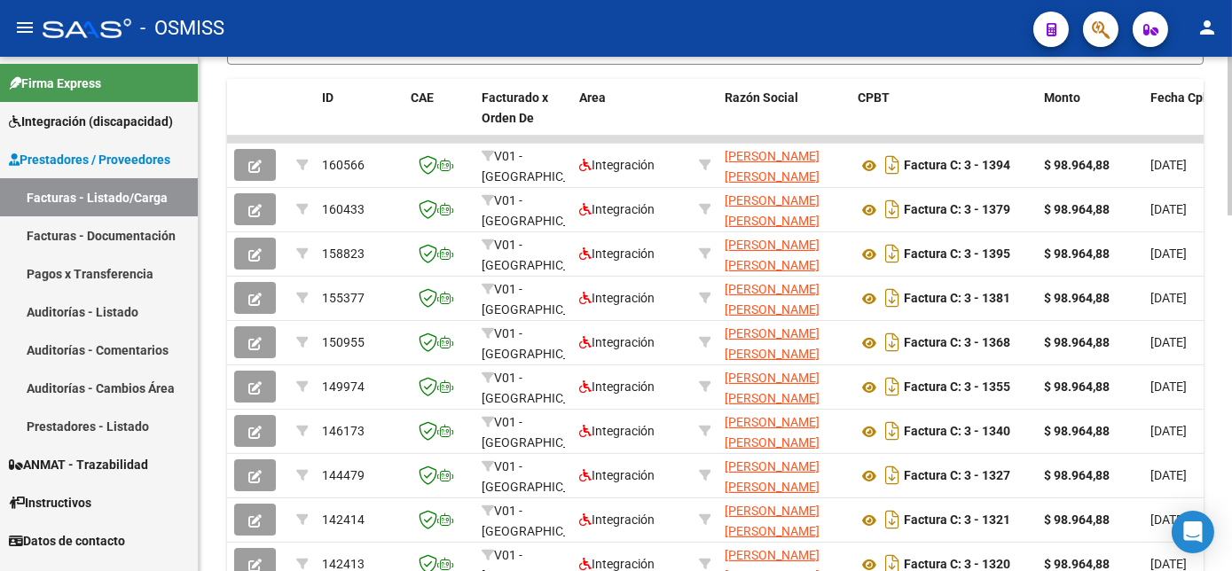
scroll to position [1076, 0]
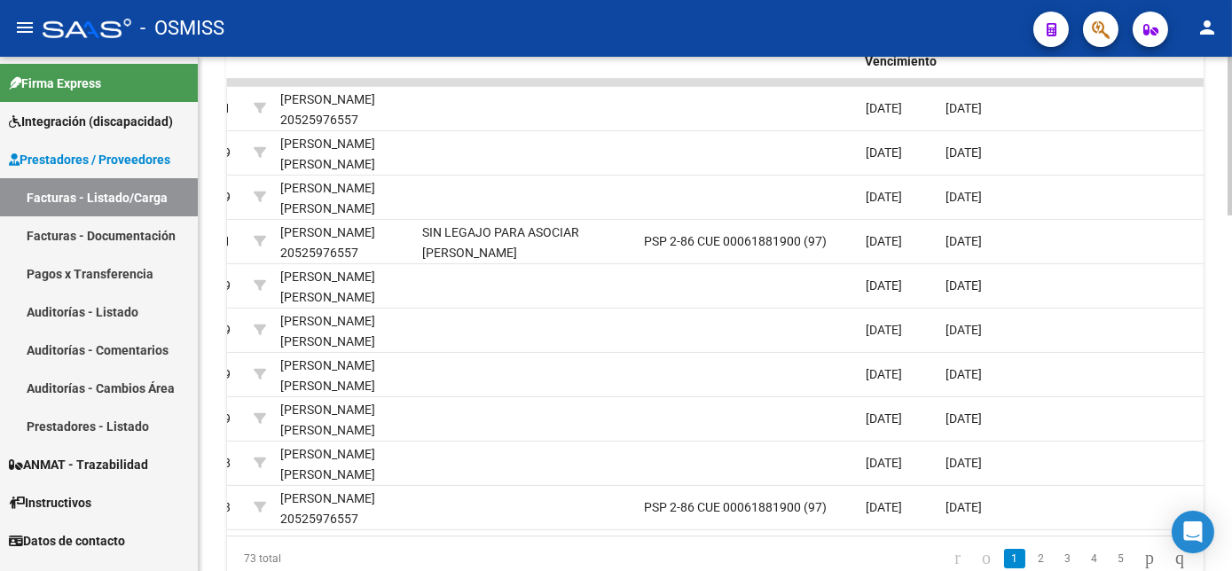
scroll to position [0, 2218]
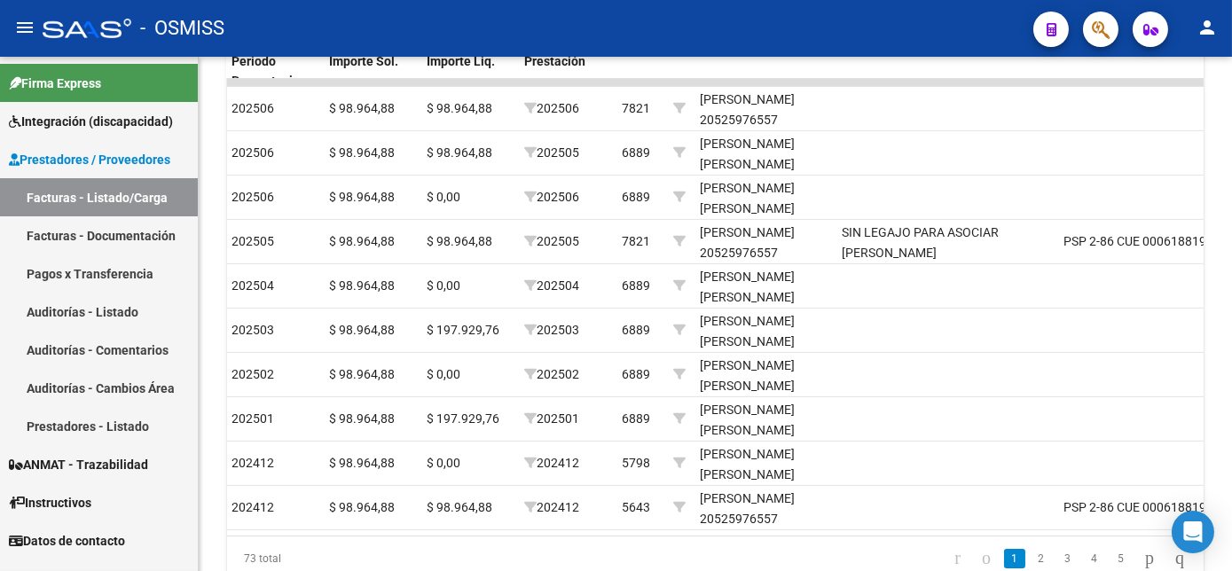
type input "[PERSON_NAME]"
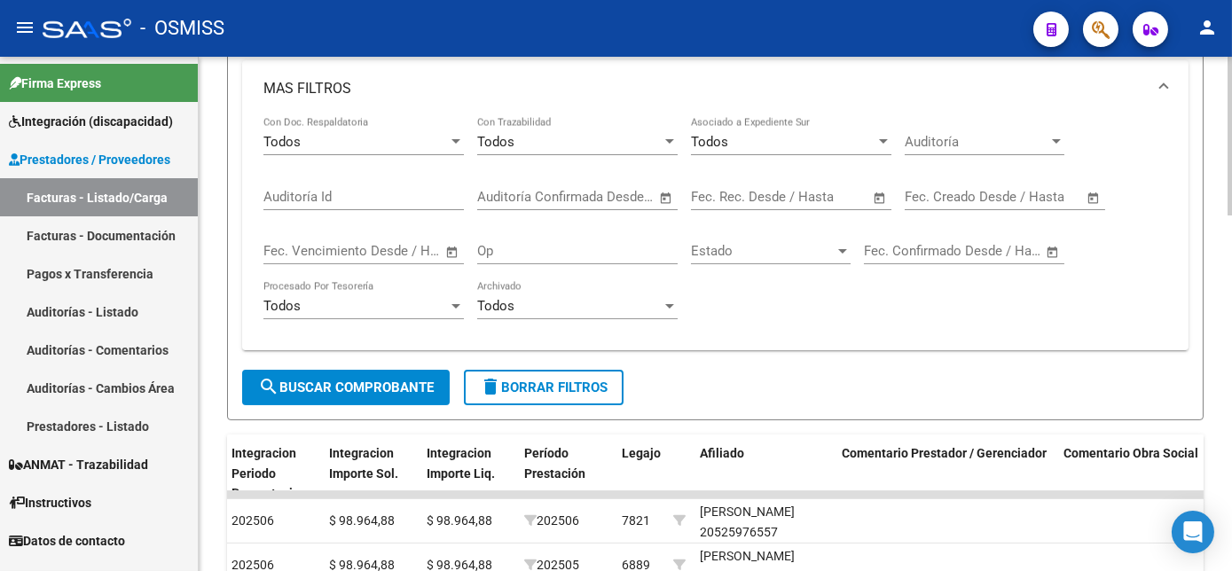
click at [1174, 331] on div "Video tutorial PRESTADORES -> Listado de CPBTs Emitidos por Prestadores / Prove…" at bounding box center [718, 221] width 1038 height 1657
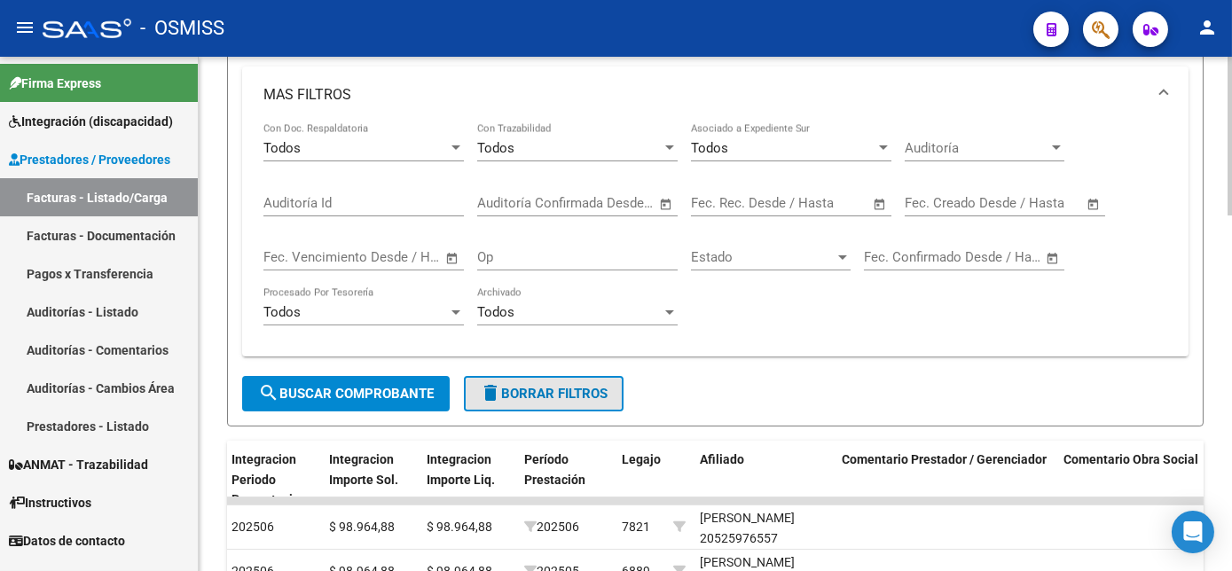
click at [594, 392] on span "delete Borrar Filtros" at bounding box center [544, 394] width 128 height 16
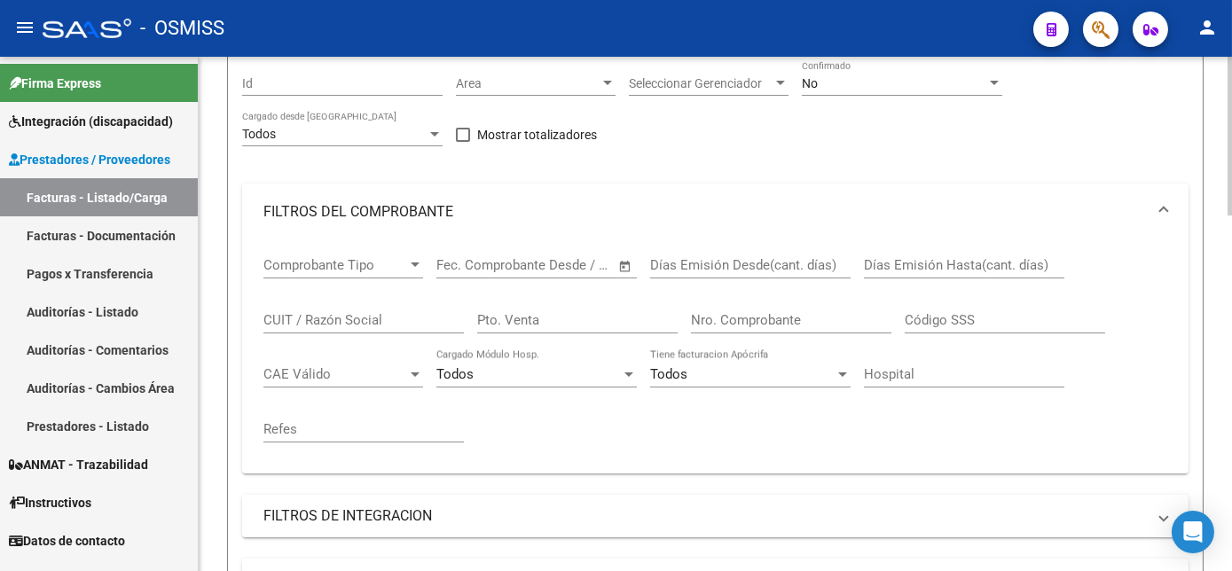
scroll to position [0, 0]
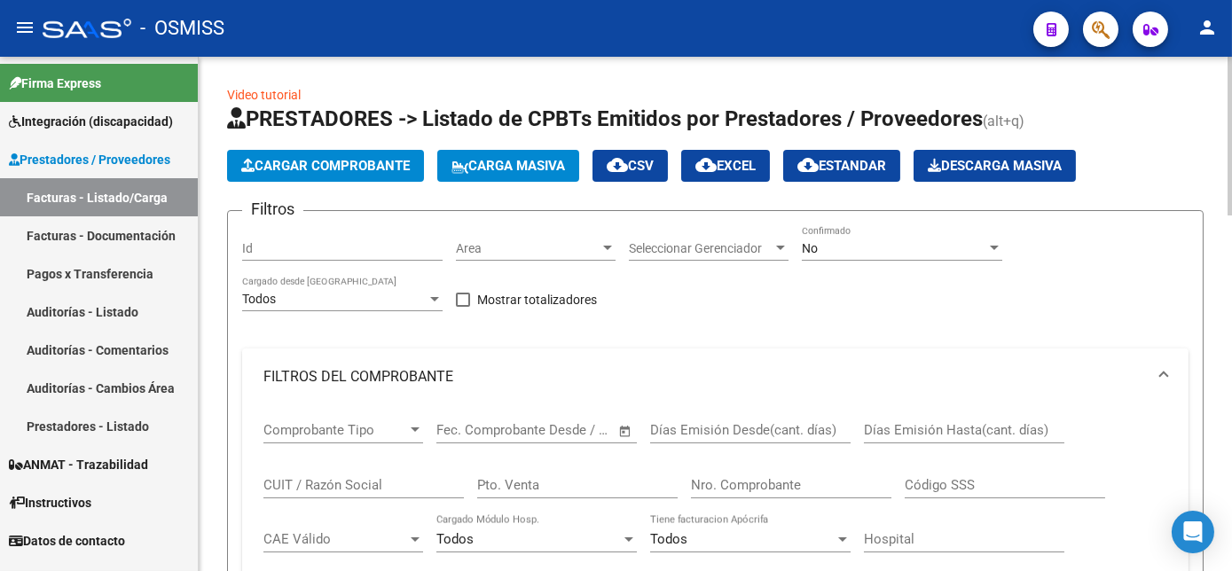
click at [372, 153] on button "Cargar Comprobante" at bounding box center [325, 166] width 197 height 32
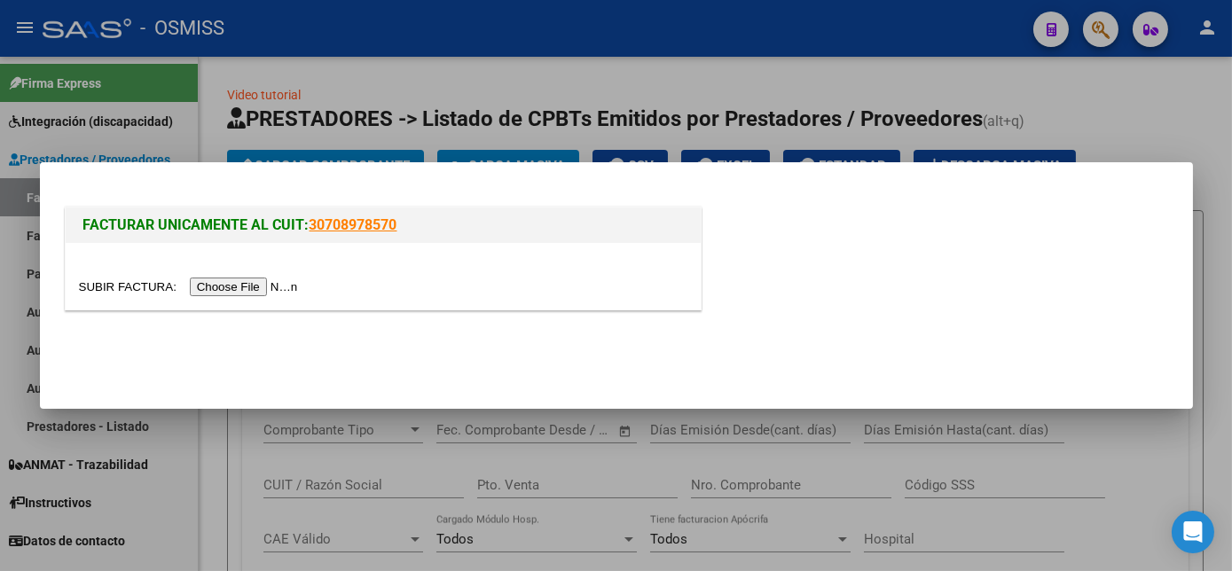
click at [246, 292] on input "file" at bounding box center [191, 287] width 224 height 19
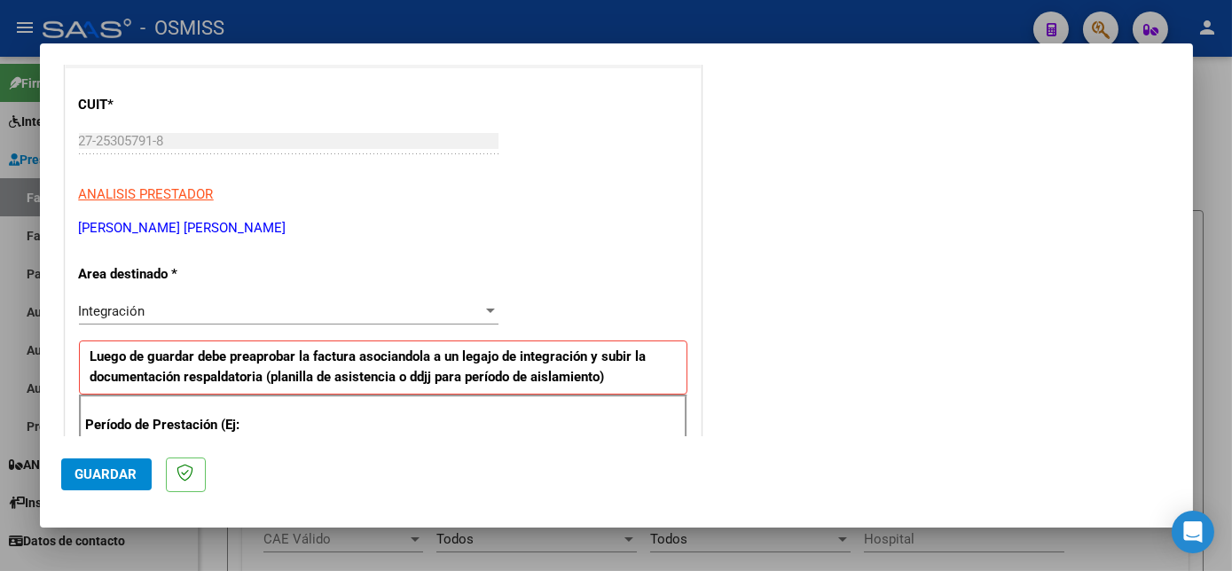
scroll to position [468, 0]
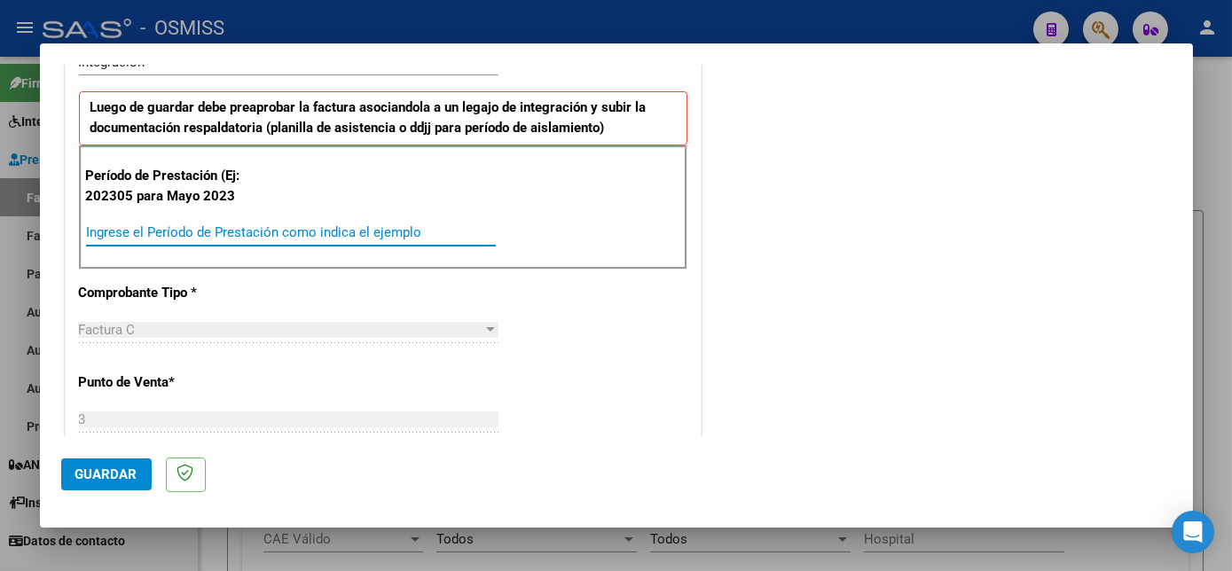
click at [398, 231] on input "Ingrese el Período de Prestación como indica el ejemplo" at bounding box center [291, 232] width 410 height 16
type input "202507"
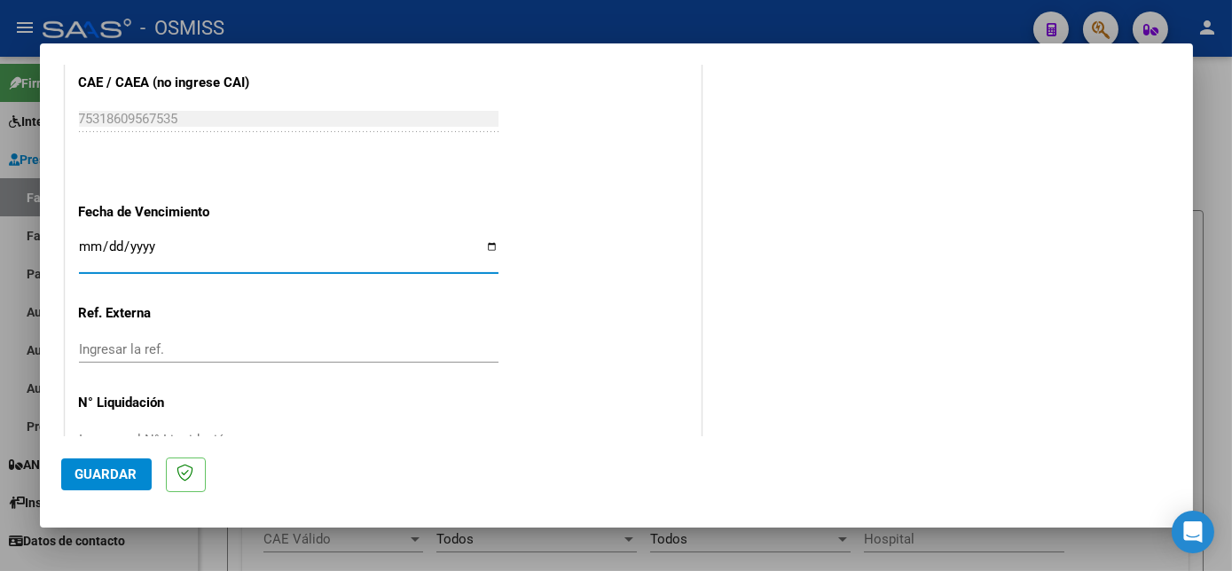
type input "0225-08-11"
type input "[DATE]"
click at [114, 470] on span "Guardar" at bounding box center [106, 474] width 62 height 16
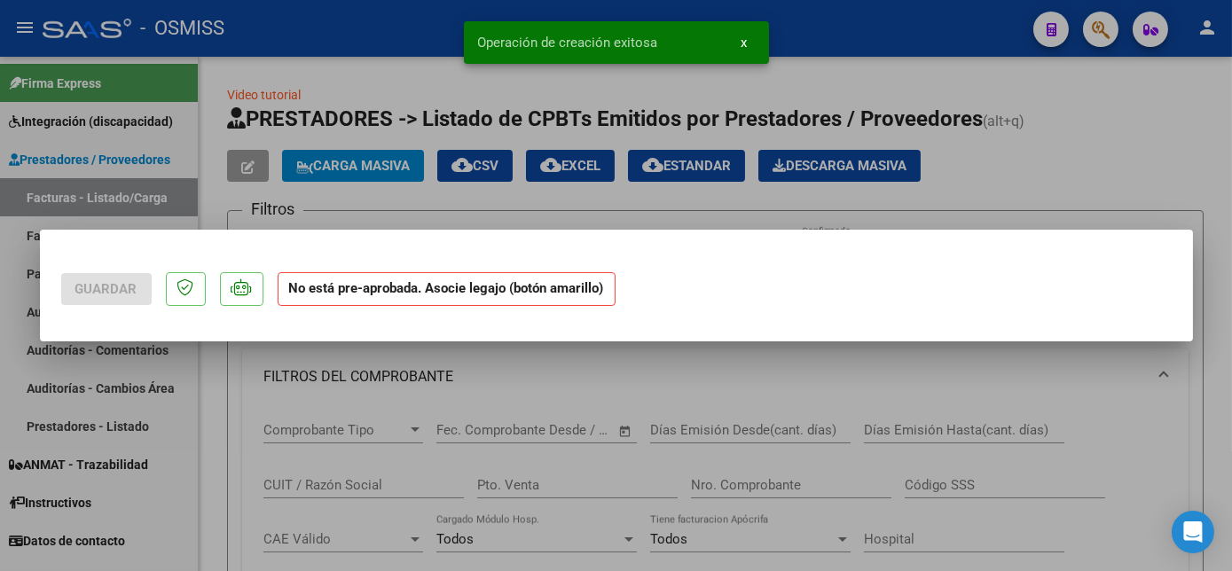
scroll to position [0, 0]
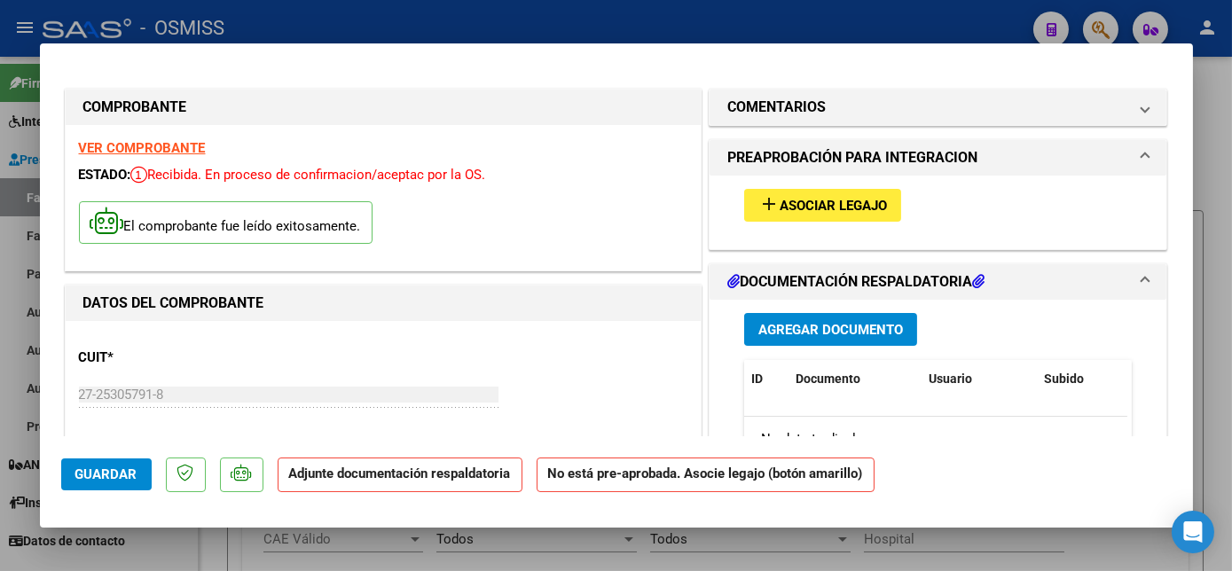
click at [854, 199] on span "Asociar Legajo" at bounding box center [833, 206] width 107 height 16
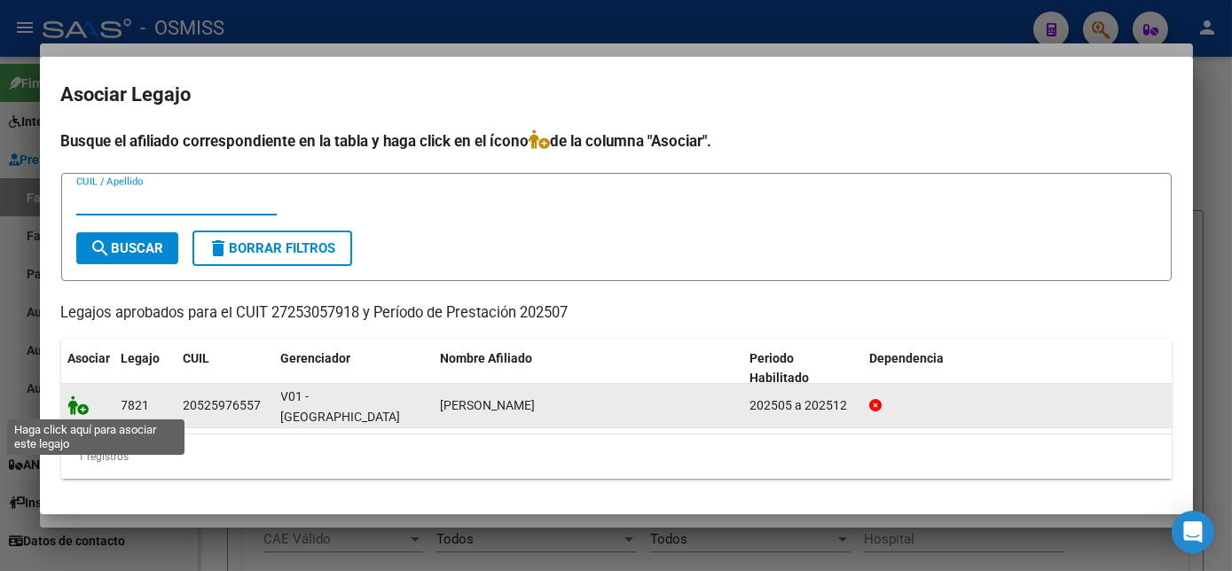
click at [80, 407] on icon at bounding box center [78, 406] width 21 height 20
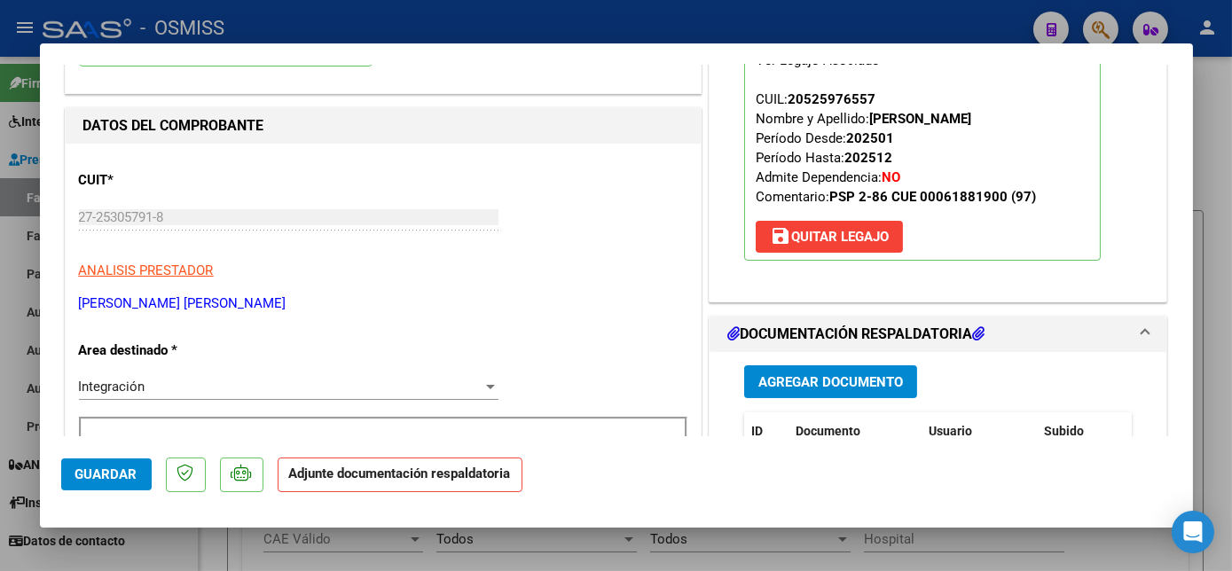
scroll to position [278, 0]
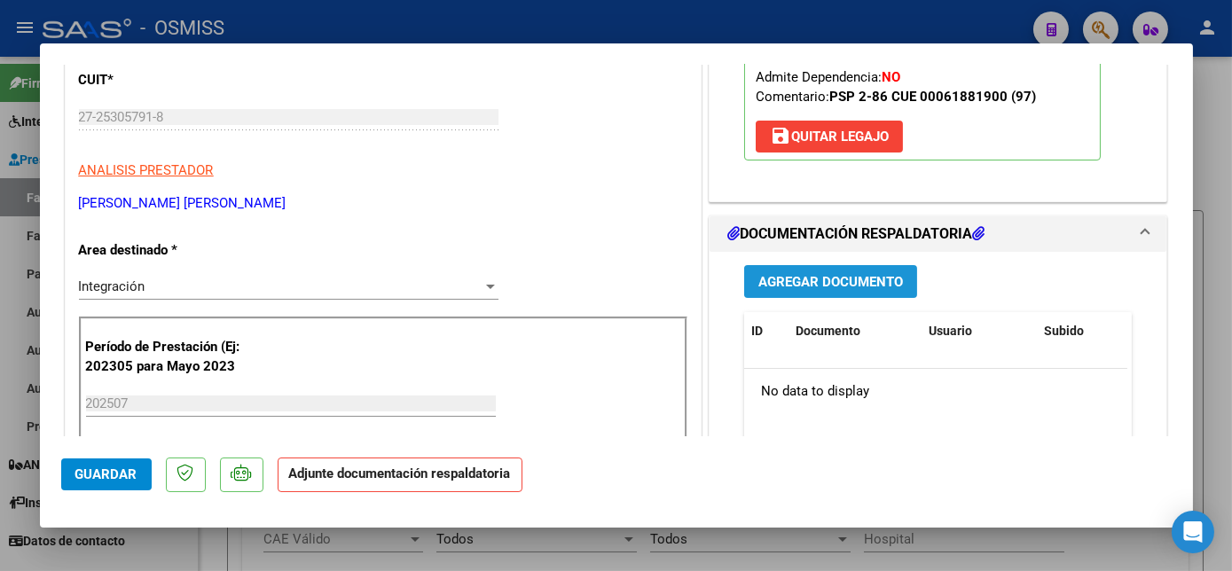
click at [811, 285] on span "Agregar Documento" at bounding box center [830, 282] width 145 height 16
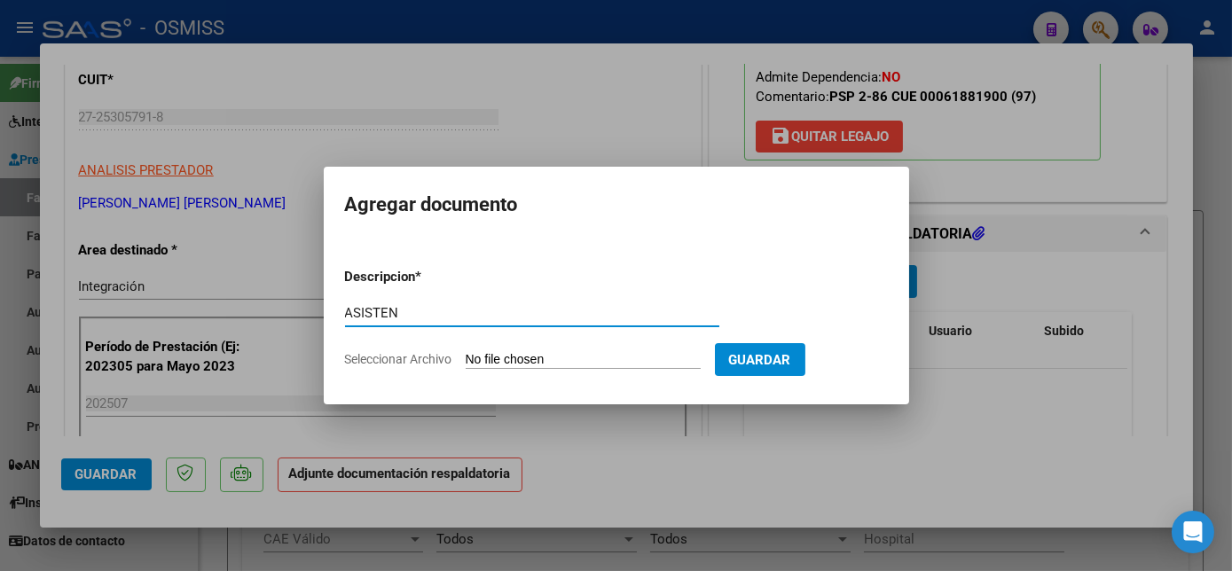
type input "ASISTENCIA"
click at [562, 352] on input "Seleccionar Archivo" at bounding box center [583, 360] width 235 height 17
type input "C:\fakepath\plani [PERSON_NAME][DATE] - [EMAIL_ADDRESS][DOMAIN_NAME] (1).pdf"
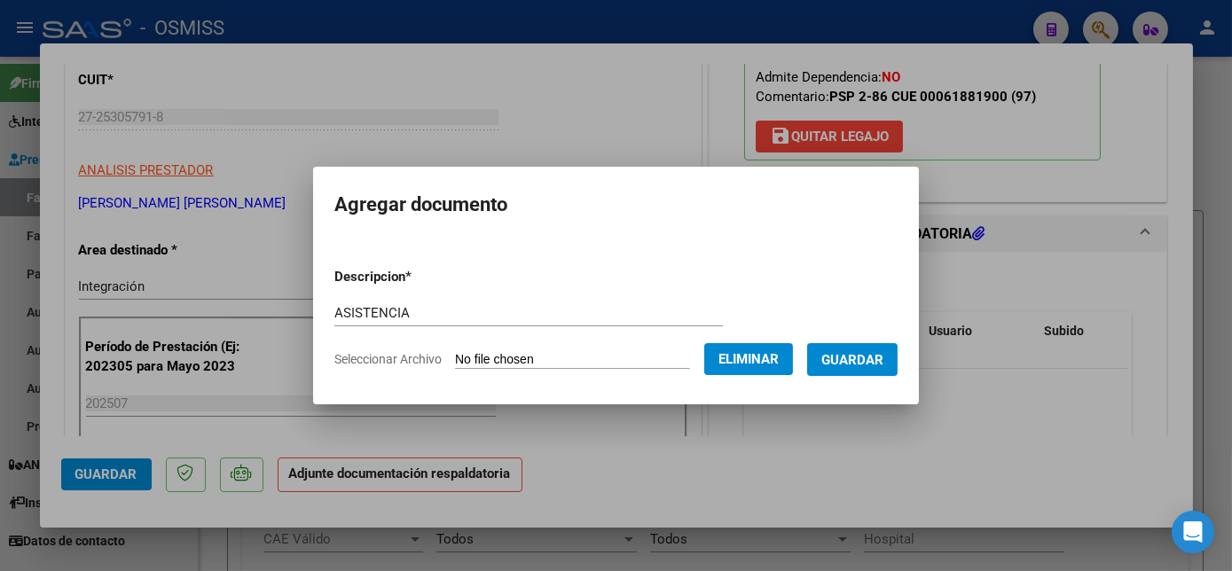
click at [862, 366] on span "Guardar" at bounding box center [852, 360] width 62 height 16
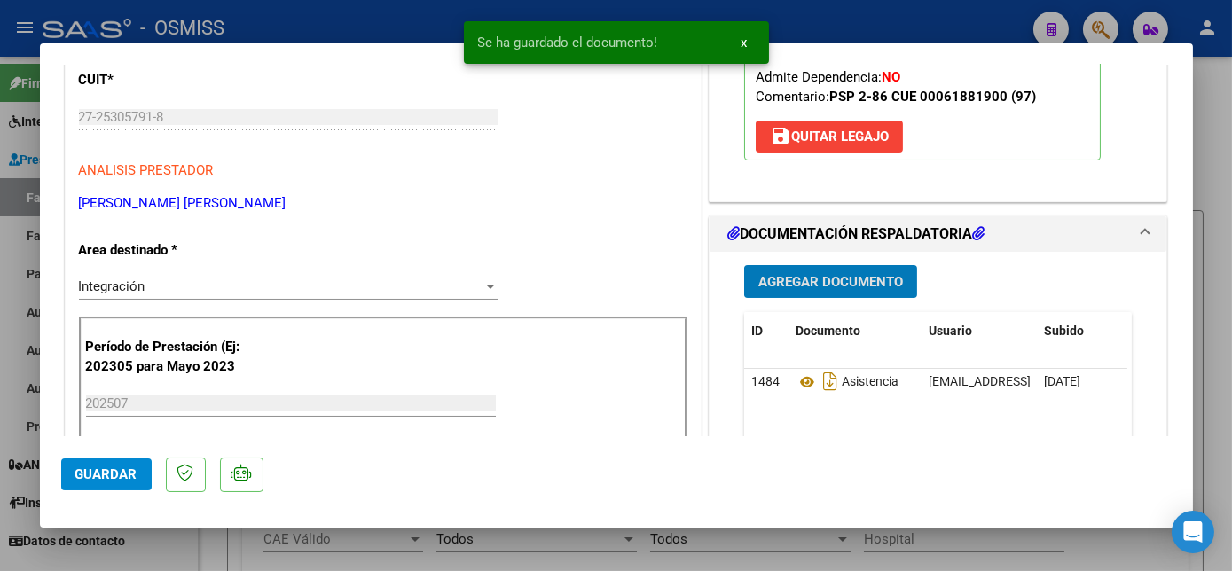
click at [125, 475] on span "Guardar" at bounding box center [106, 474] width 62 height 16
click at [174, 560] on div at bounding box center [616, 285] width 1232 height 571
type input "$ 0,00"
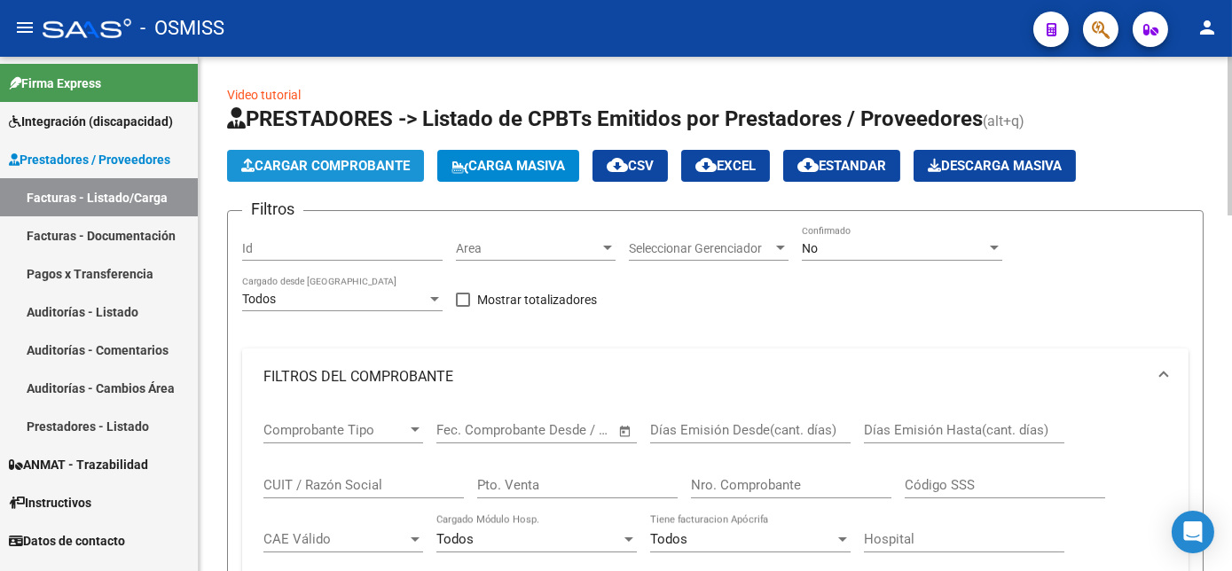
click at [359, 165] on span "Cargar Comprobante" at bounding box center [325, 166] width 169 height 16
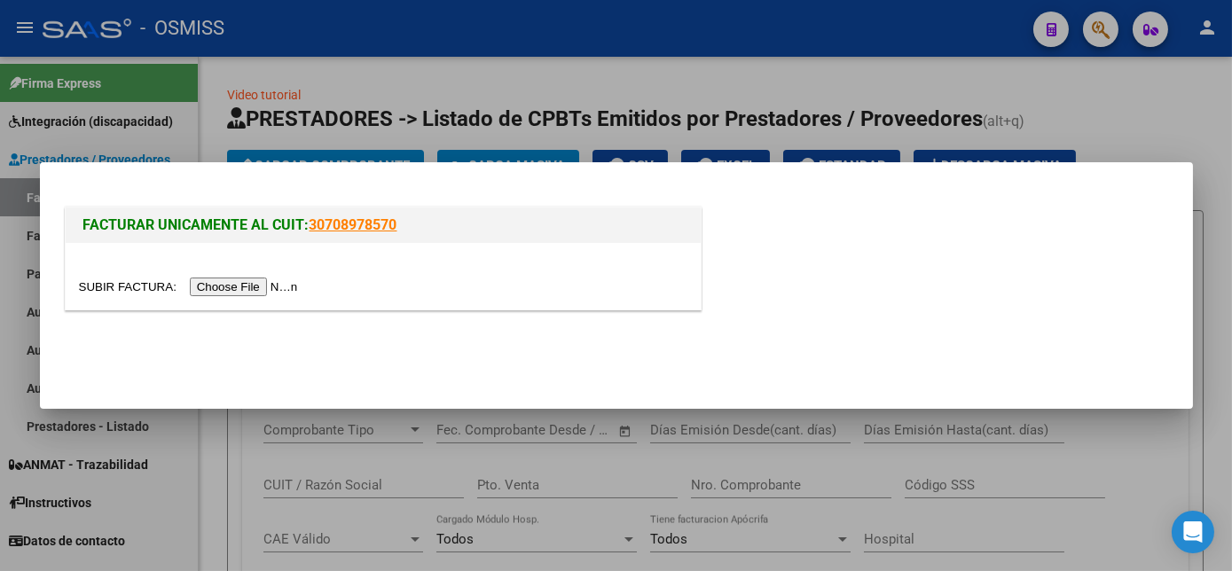
click at [231, 288] on input "file" at bounding box center [191, 287] width 224 height 19
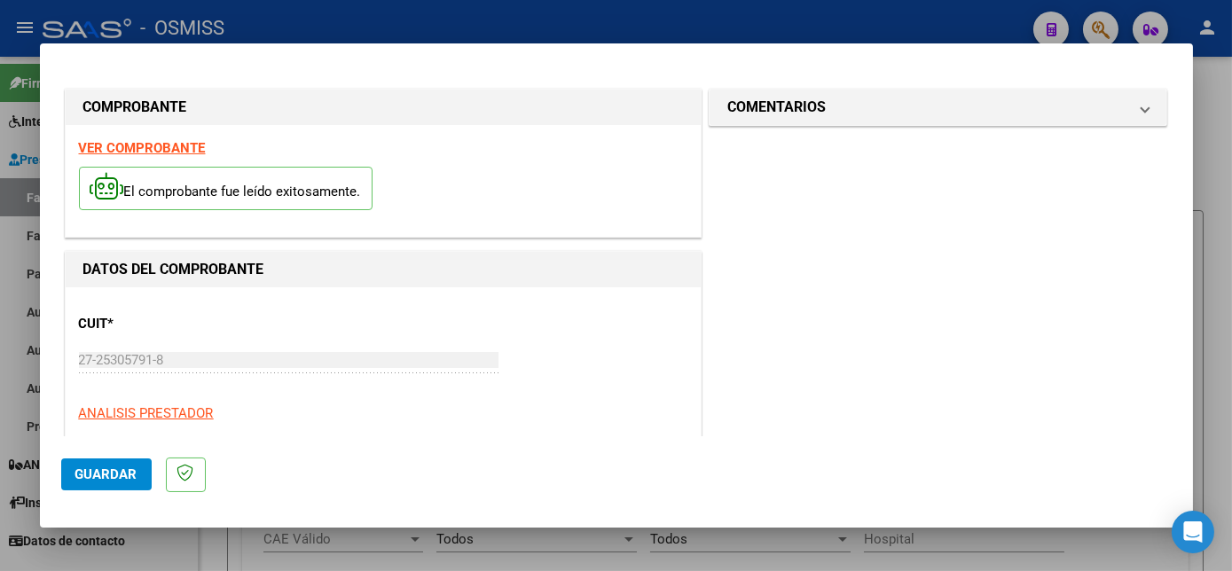
scroll to position [278, 0]
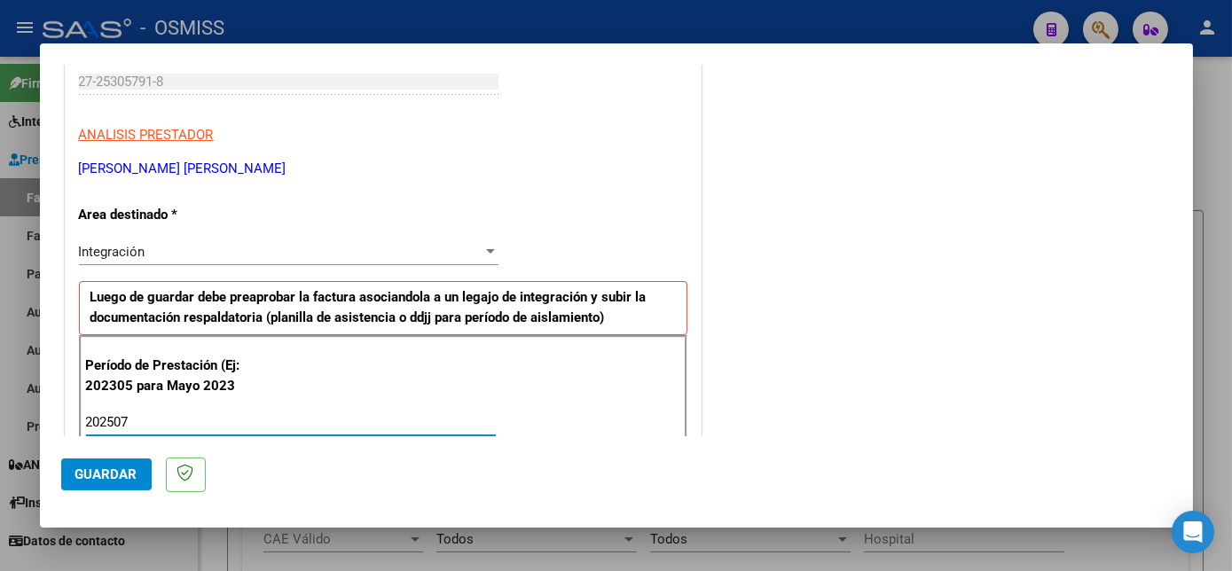
type input "202507"
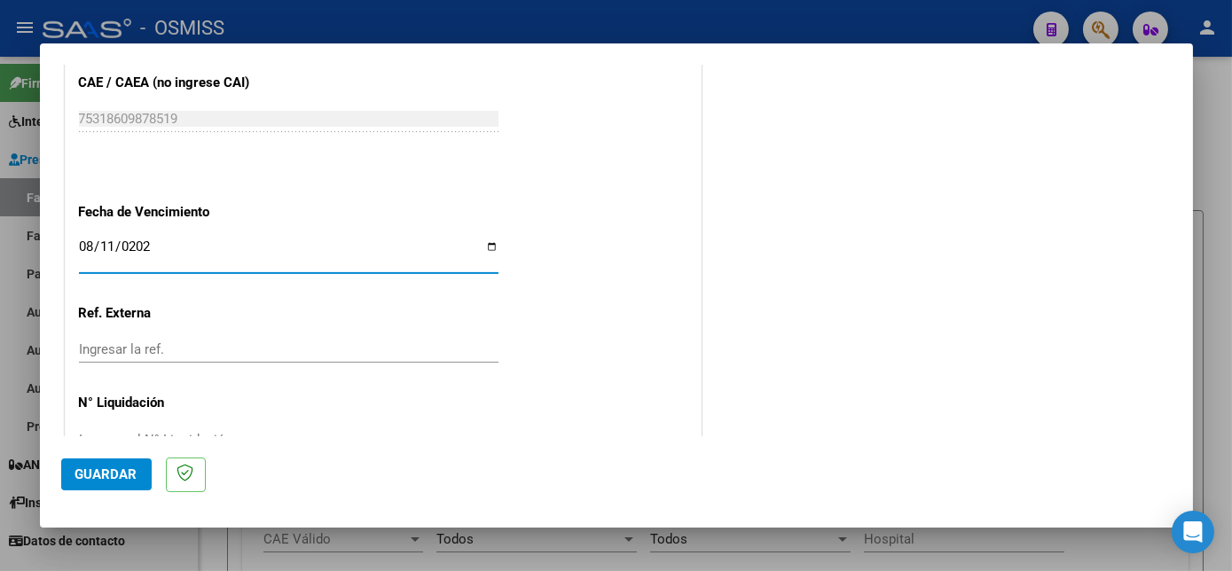
type input "[DATE]"
click at [137, 479] on button "Guardar" at bounding box center [106, 475] width 90 height 32
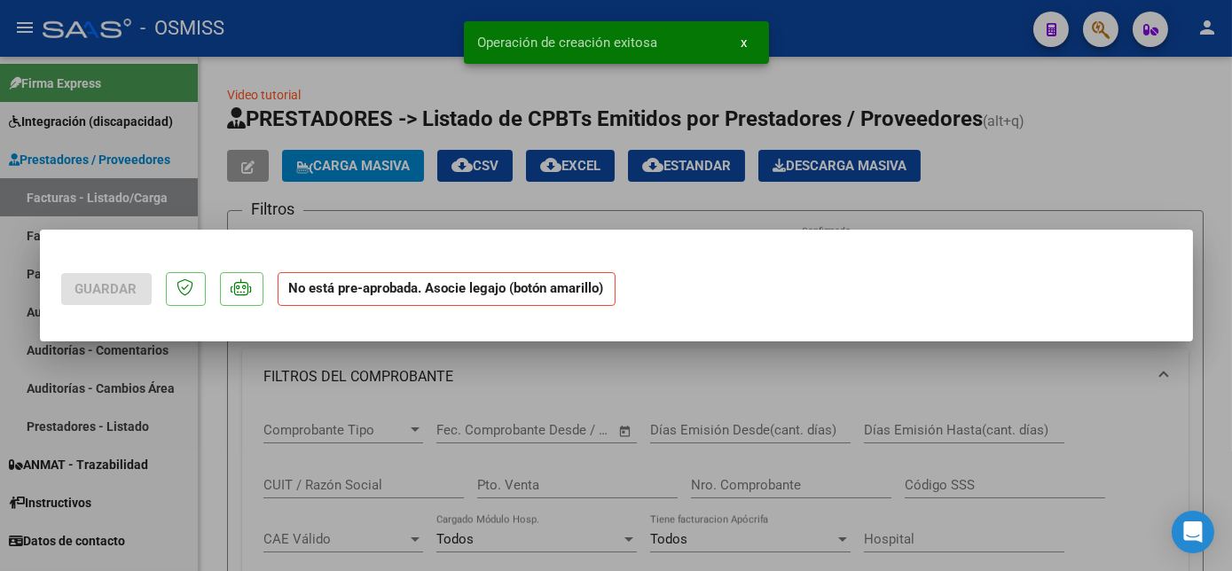
scroll to position [0, 0]
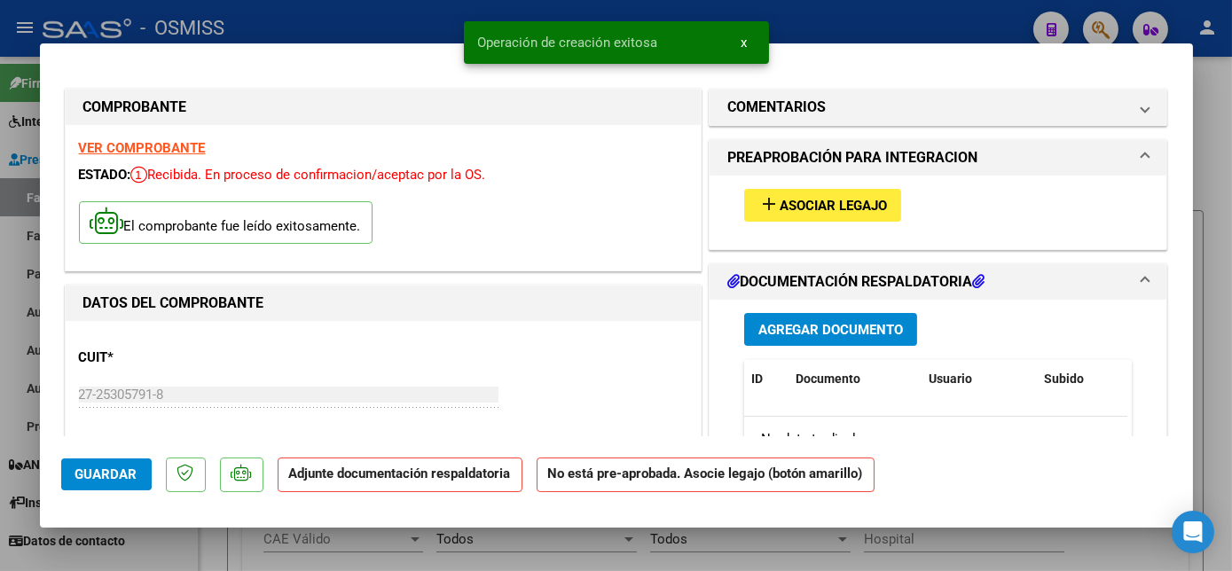
click at [860, 207] on span "Asociar Legajo" at bounding box center [833, 206] width 107 height 16
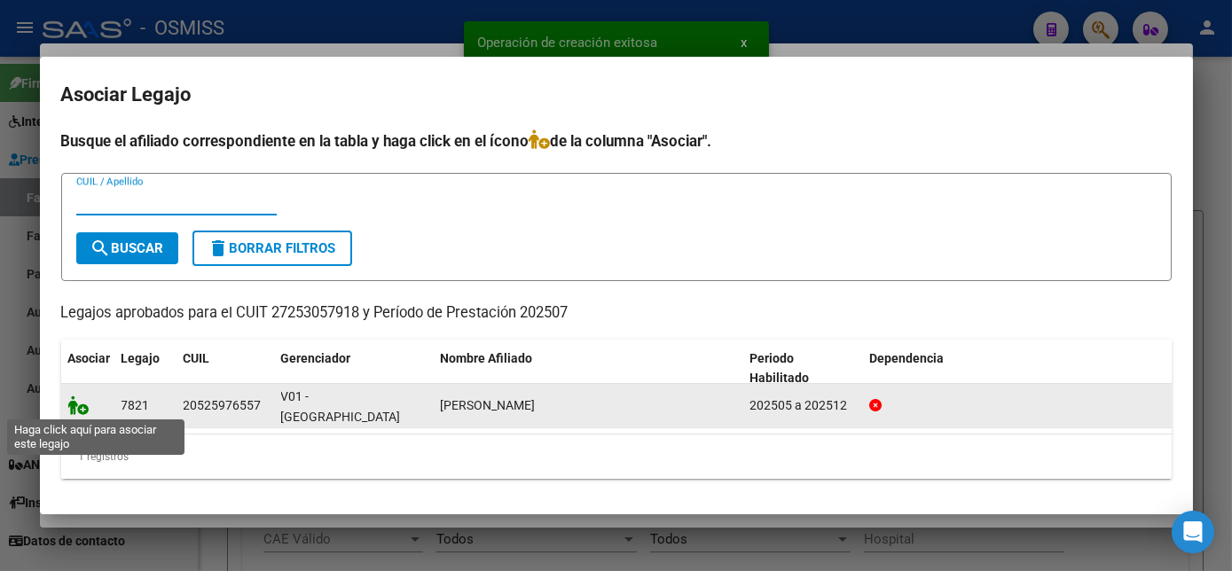
click at [82, 404] on icon at bounding box center [78, 406] width 21 height 20
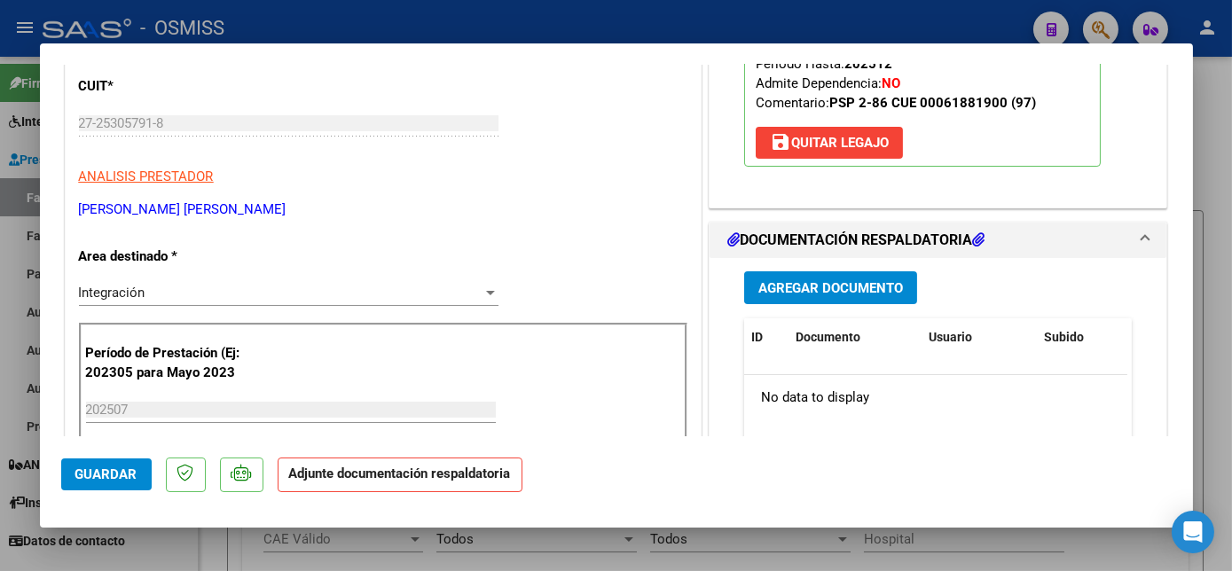
scroll to position [284, 0]
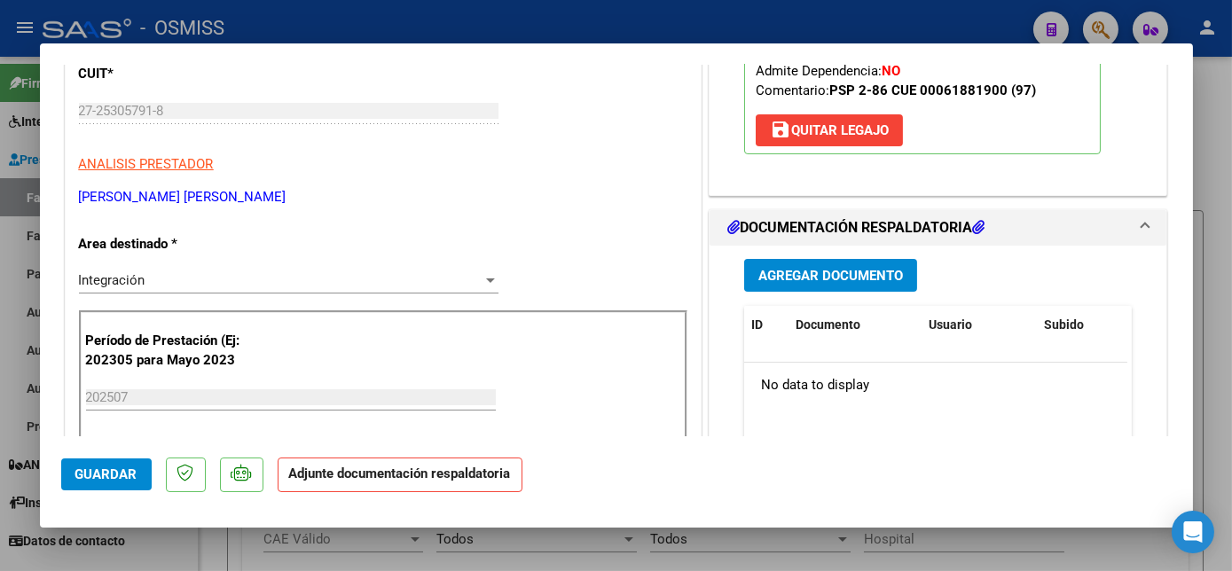
click at [891, 268] on span "Agregar Documento" at bounding box center [830, 276] width 145 height 16
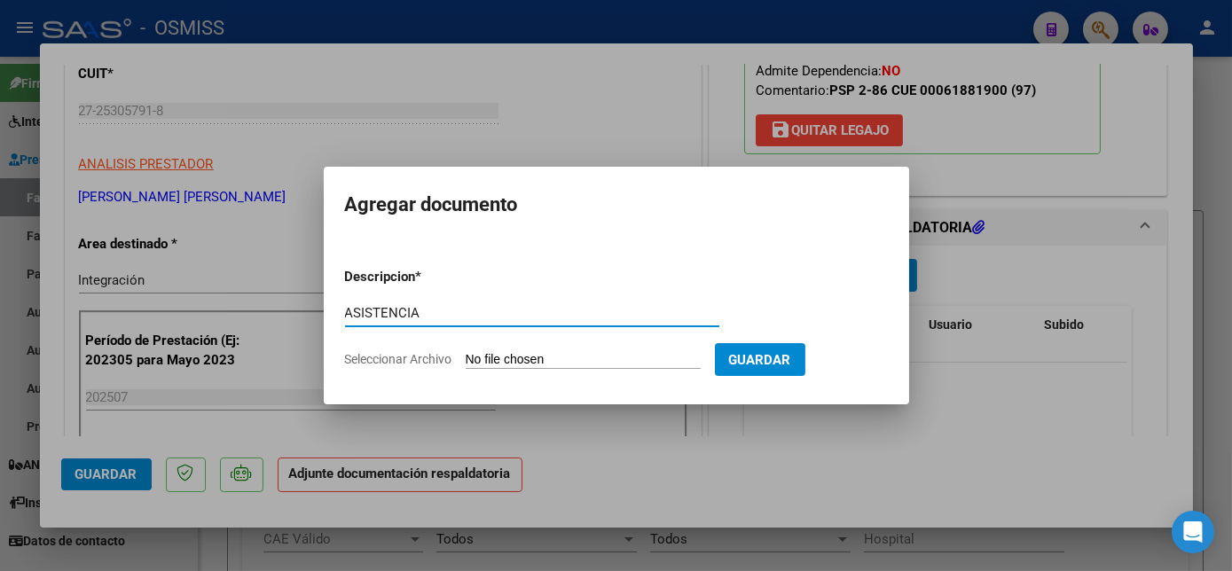
type input "ASISTENCIA"
click at [553, 364] on input "Seleccionar Archivo" at bounding box center [583, 360] width 235 height 17
type input "C:\fakepath\plani [PERSON_NAME][DATE] - [EMAIL_ADDRESS]"
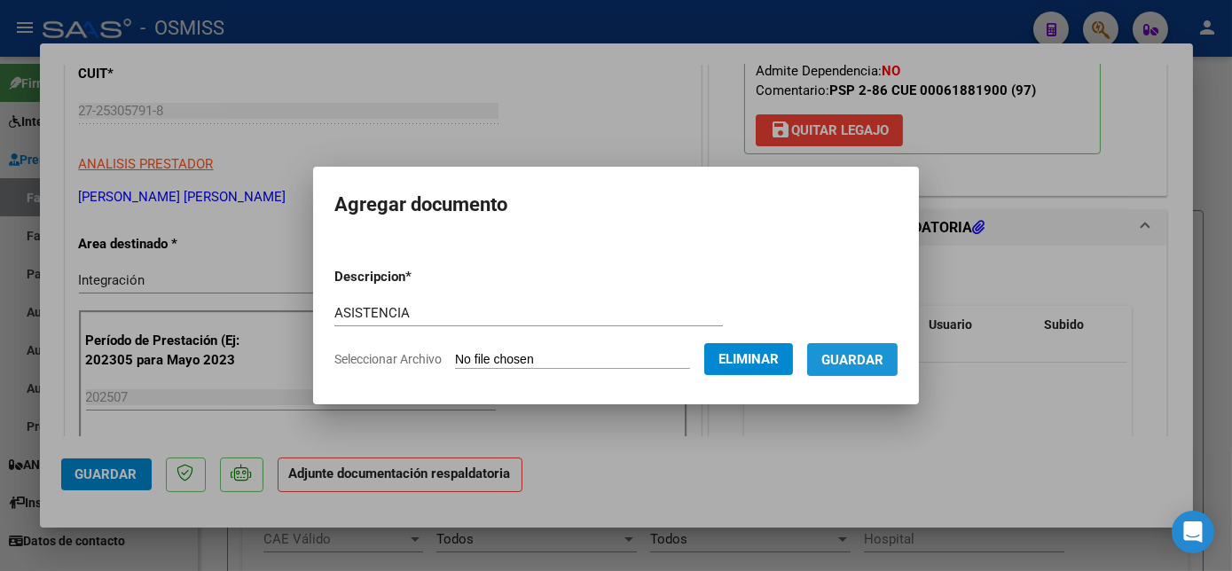
click at [877, 365] on span "Guardar" at bounding box center [852, 360] width 62 height 16
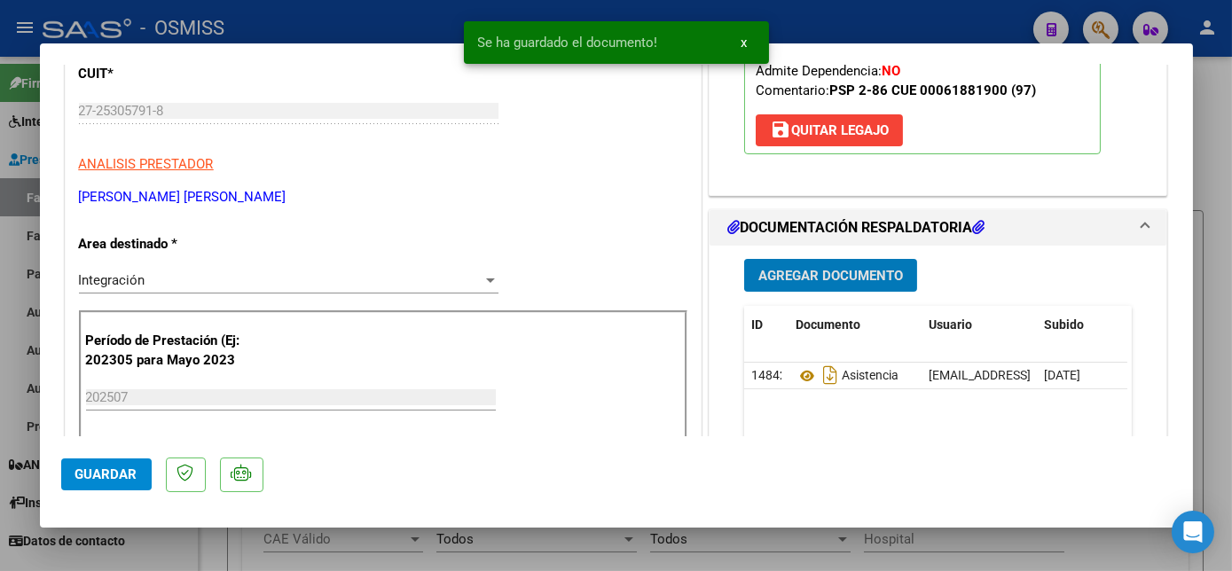
click at [114, 473] on span "Guardar" at bounding box center [106, 474] width 62 height 16
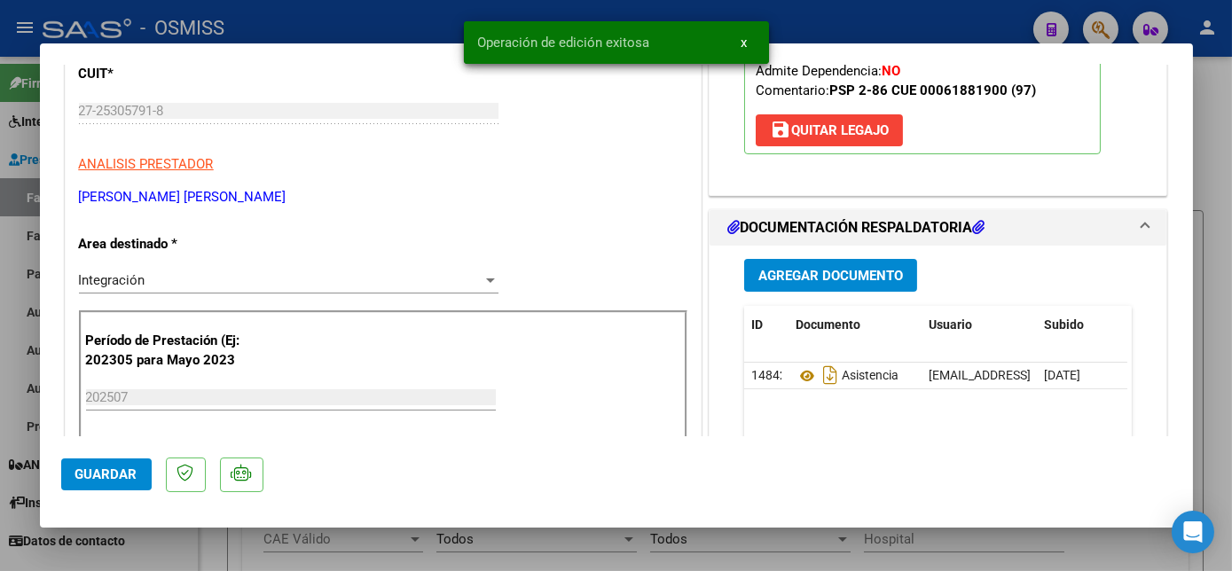
click at [213, 561] on div at bounding box center [616, 285] width 1232 height 571
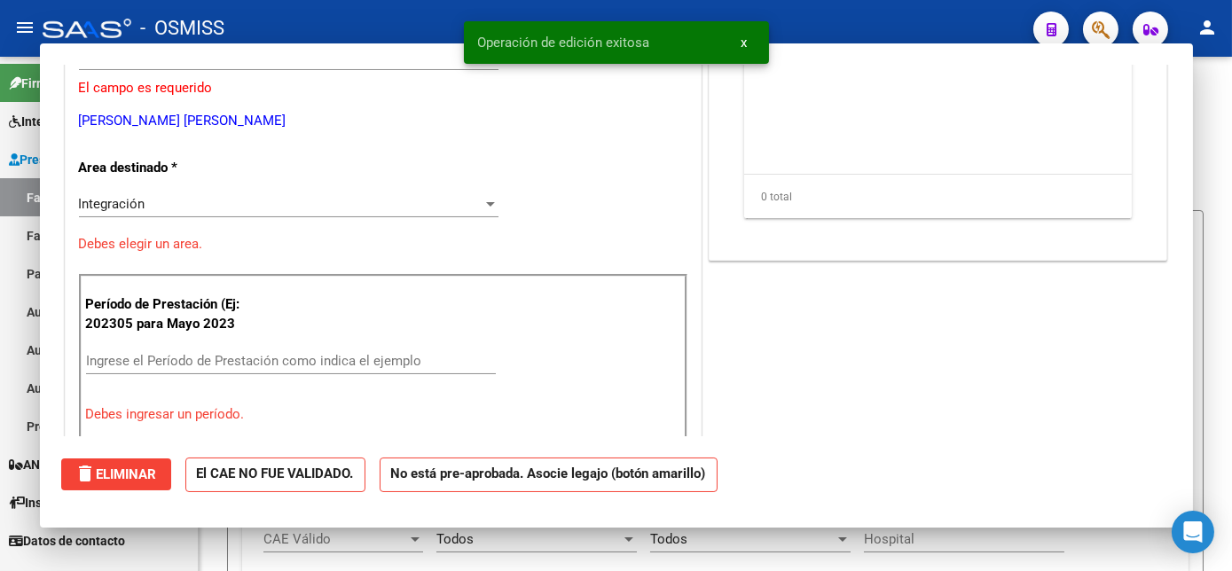
scroll to position [231, 0]
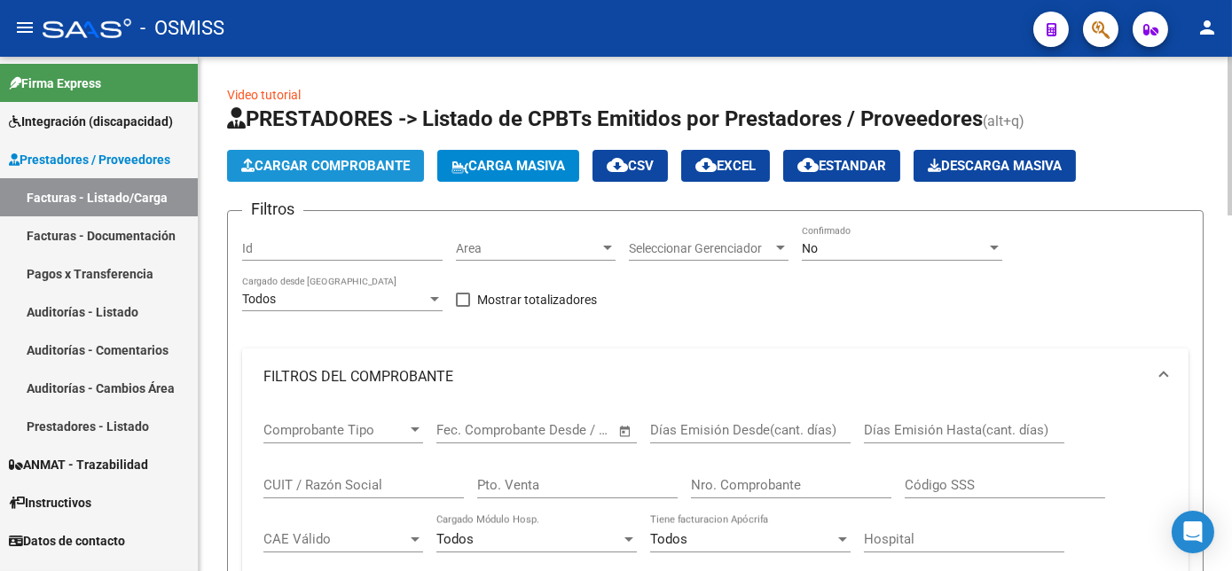
click at [369, 163] on span "Cargar Comprobante" at bounding box center [325, 166] width 169 height 16
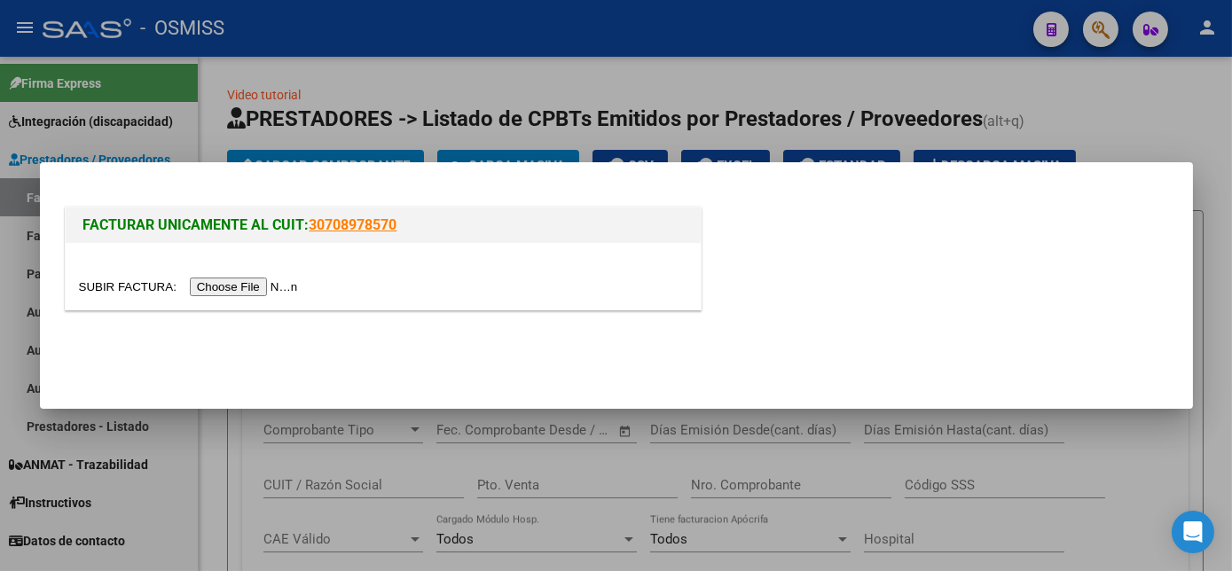
click at [260, 288] on input "file" at bounding box center [191, 287] width 224 height 19
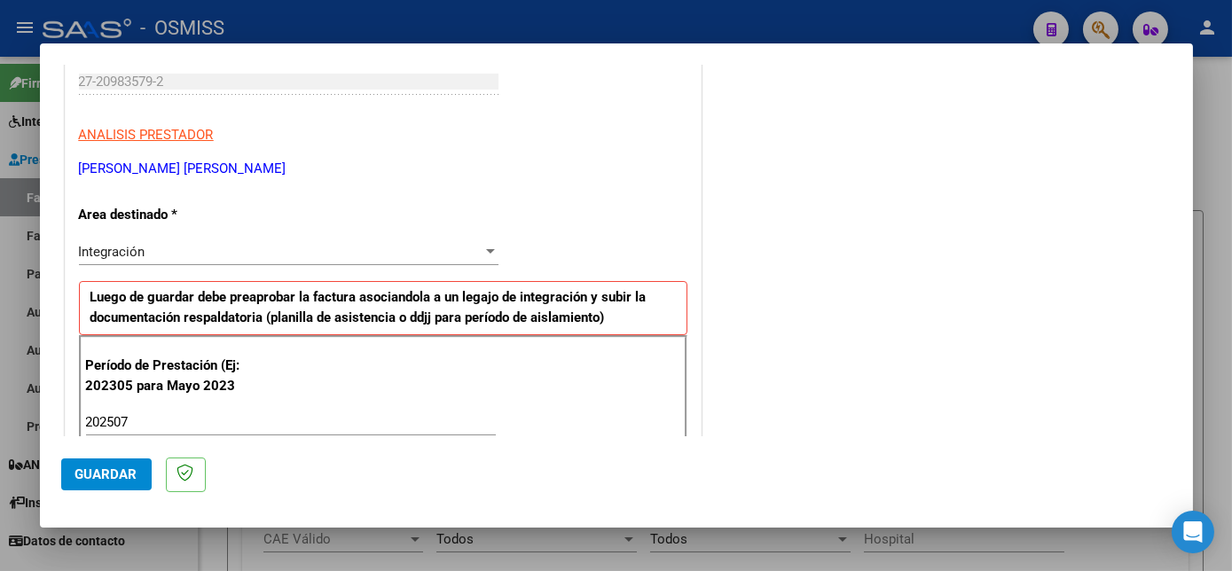
scroll to position [1139, 0]
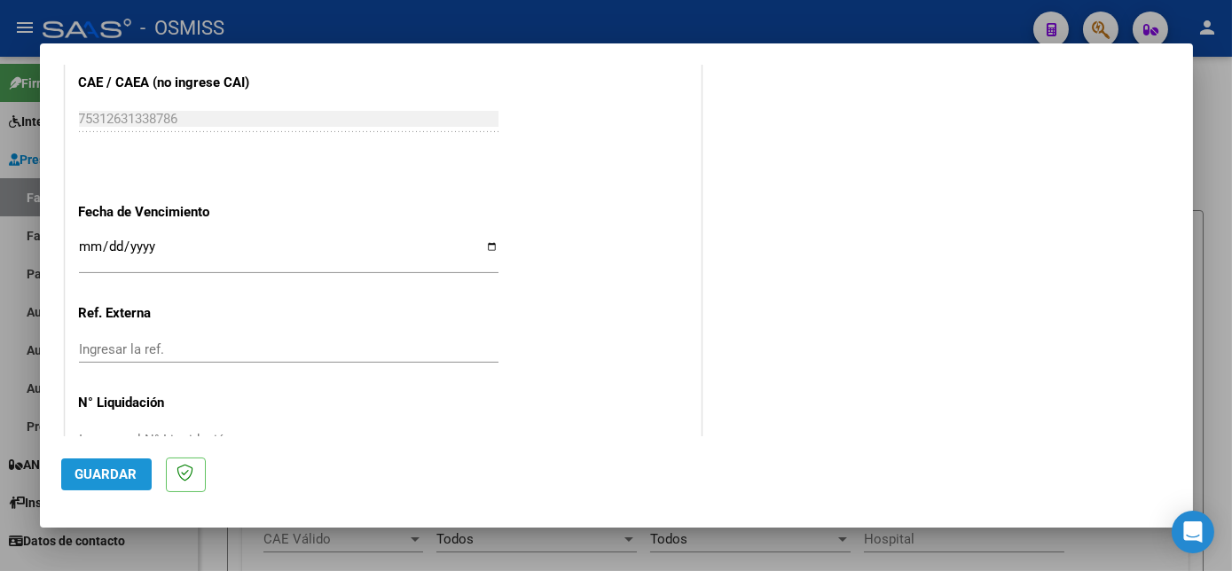
click at [122, 473] on span "Guardar" at bounding box center [106, 474] width 62 height 16
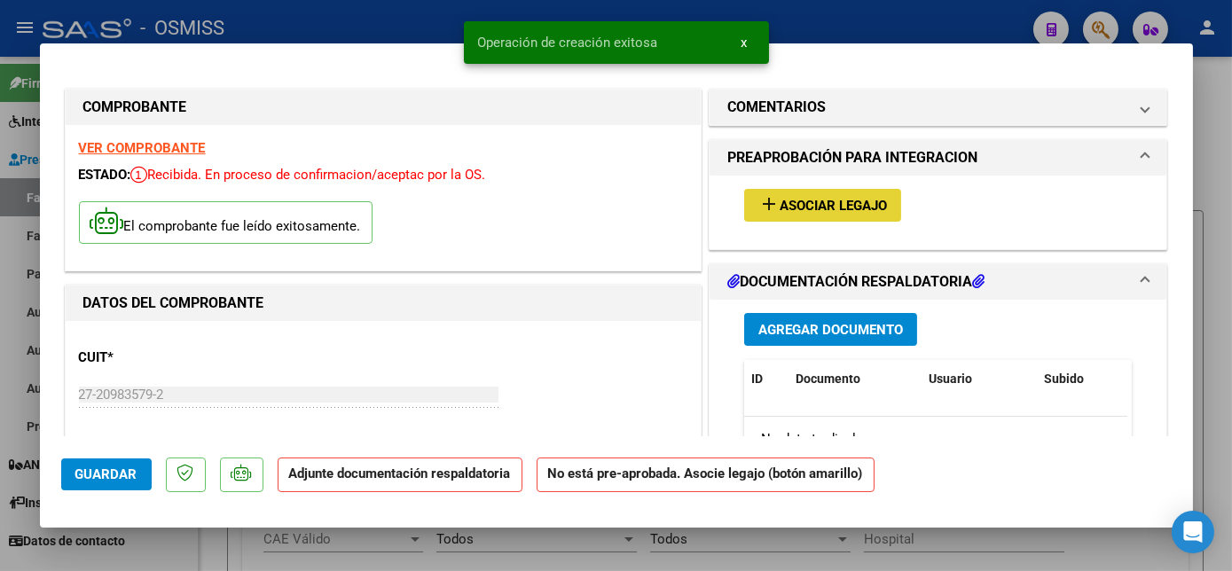
click at [797, 204] on span "Asociar Legajo" at bounding box center [833, 206] width 107 height 16
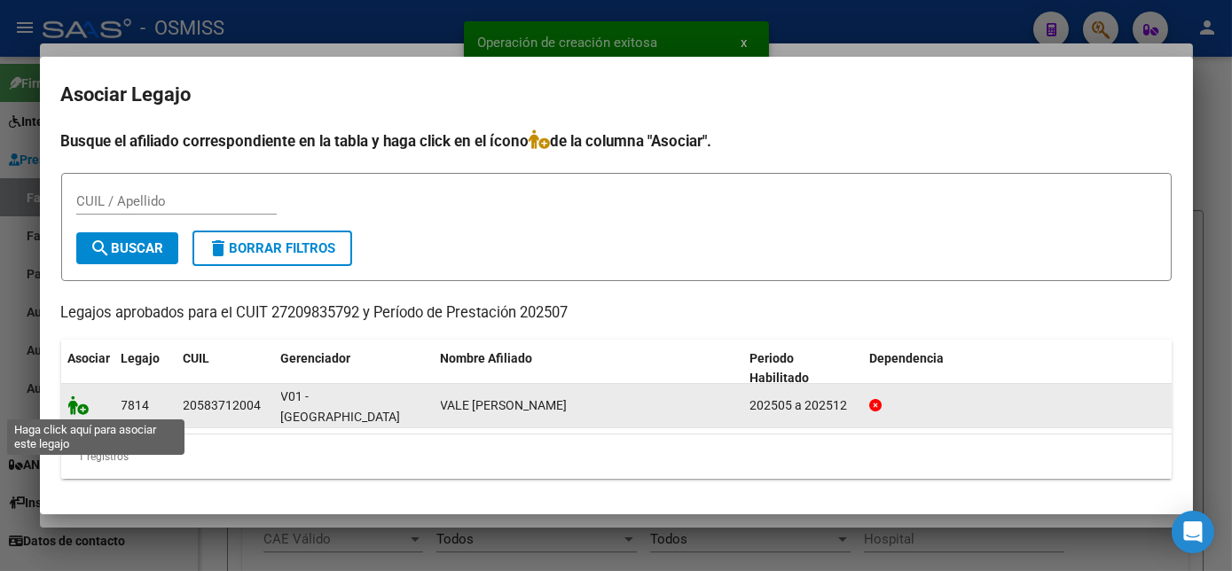
click at [74, 411] on icon at bounding box center [78, 406] width 21 height 20
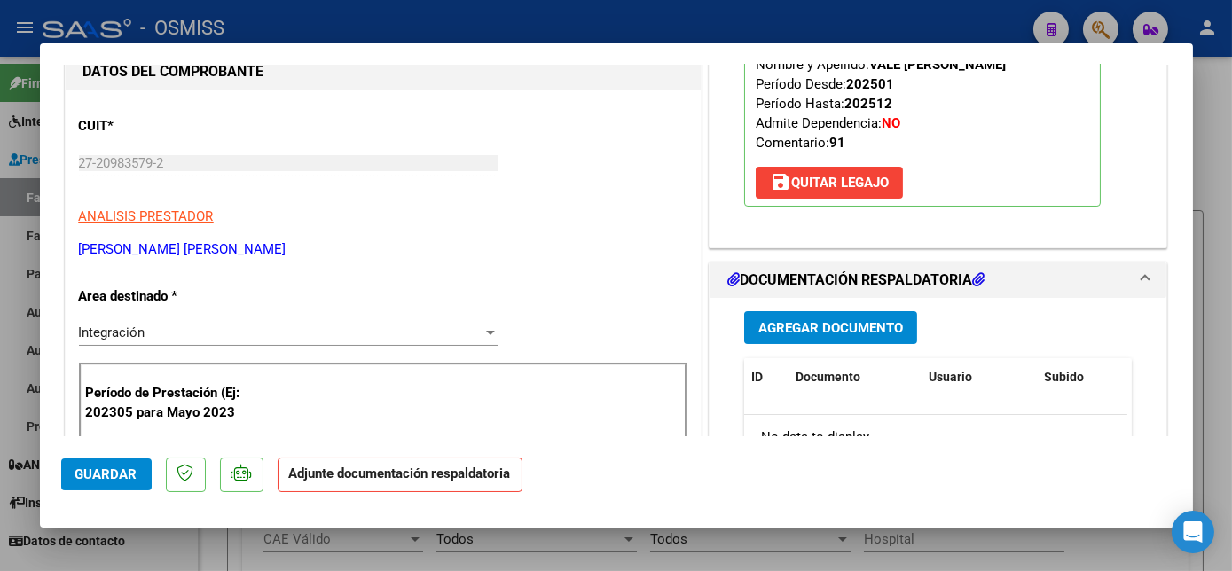
scroll to position [381, 0]
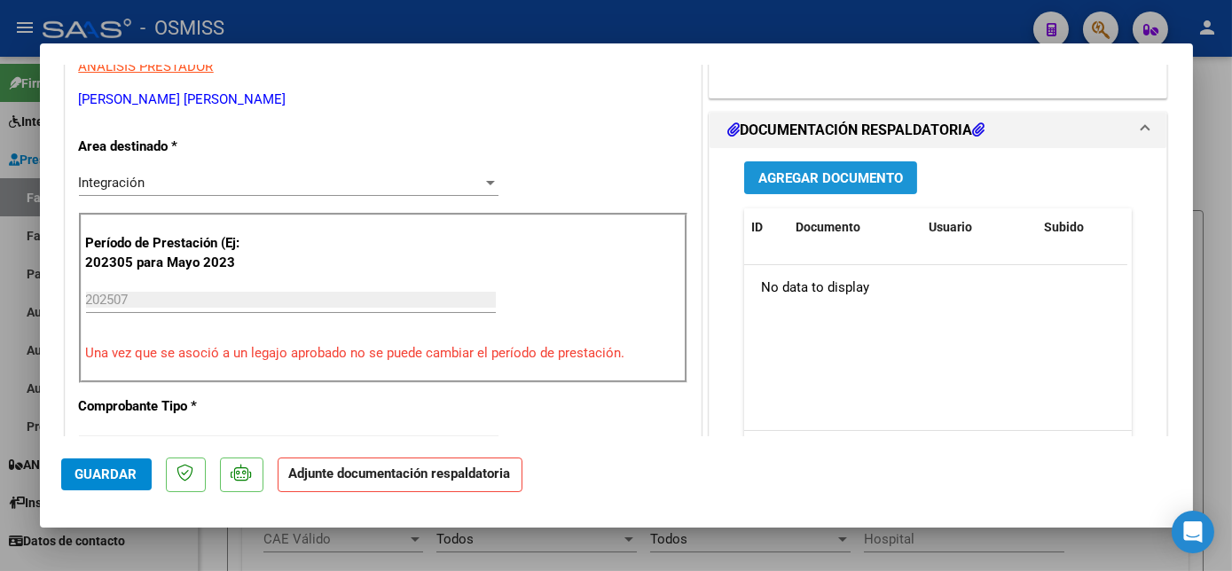
click at [858, 174] on span "Agregar Documento" at bounding box center [830, 178] width 145 height 16
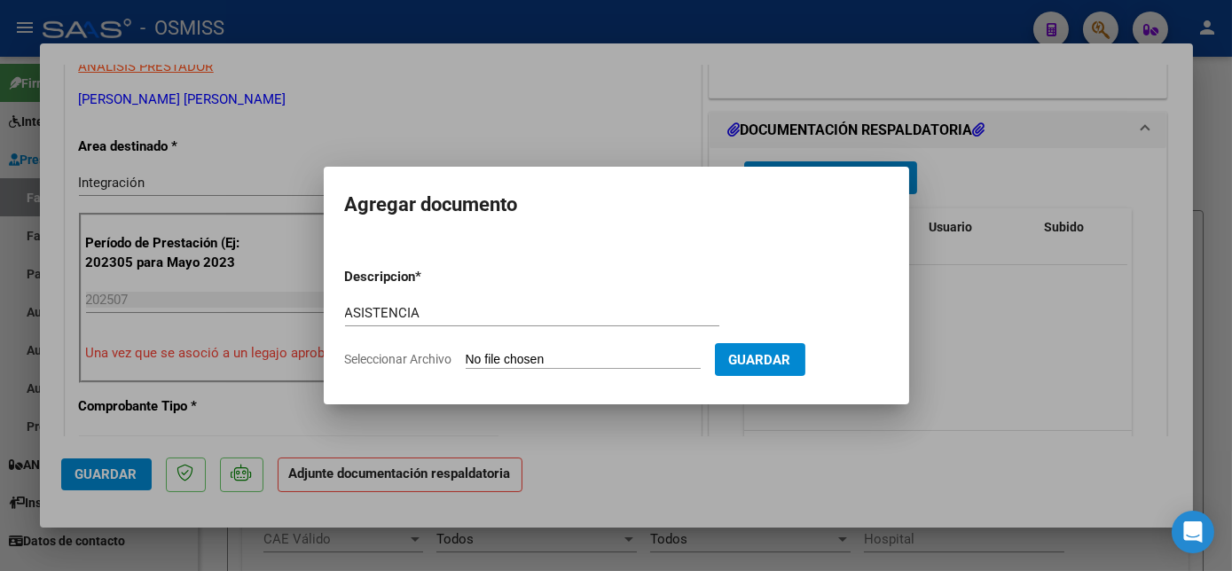
click at [517, 364] on input "Seleccionar Archivo" at bounding box center [583, 360] width 235 height 17
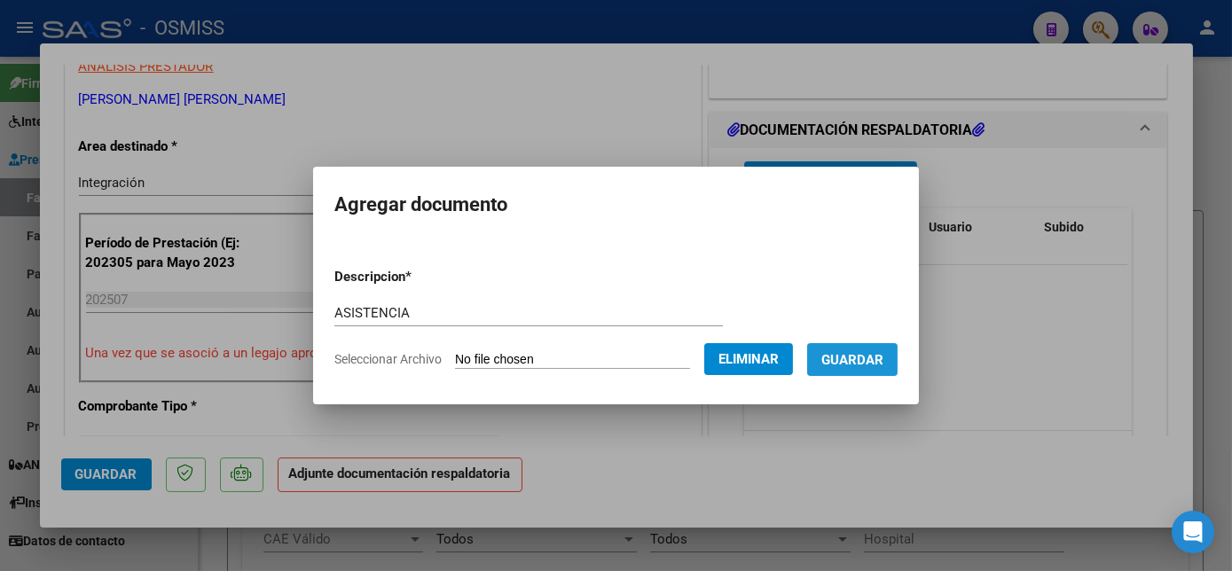
click at [882, 364] on span "Guardar" at bounding box center [852, 360] width 62 height 16
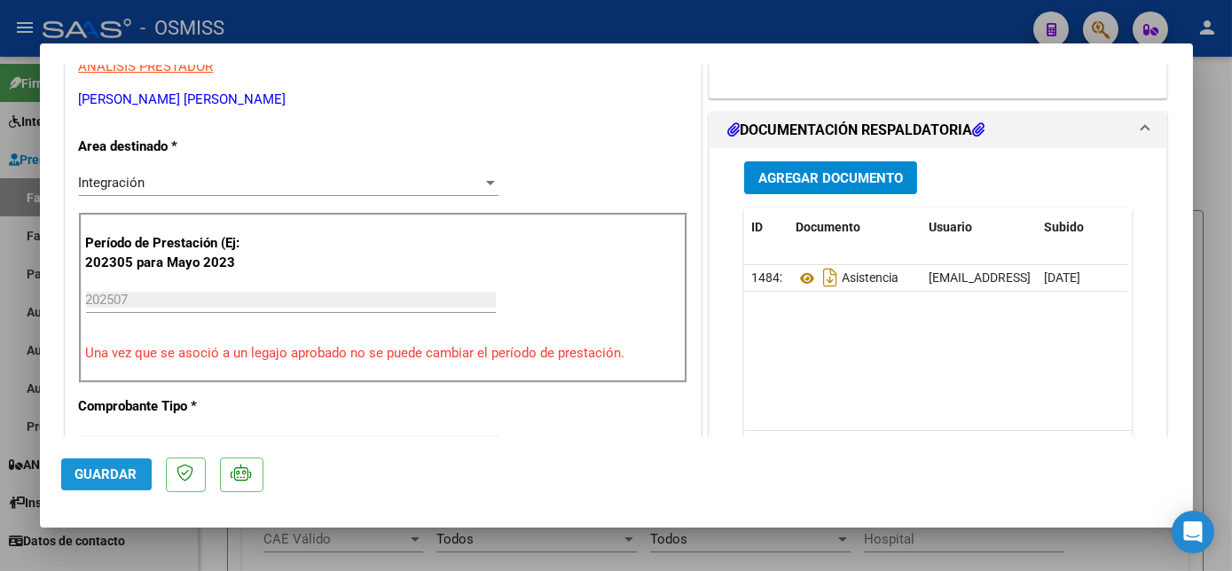
click at [96, 473] on span "Guardar" at bounding box center [106, 474] width 62 height 16
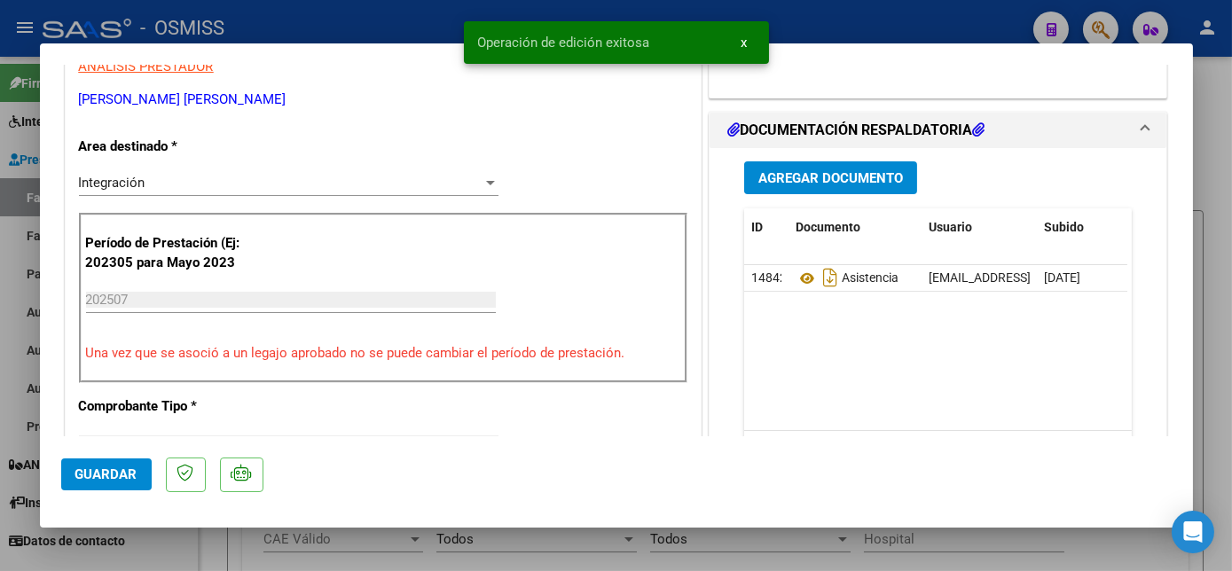
click at [170, 540] on div at bounding box center [616, 285] width 1232 height 571
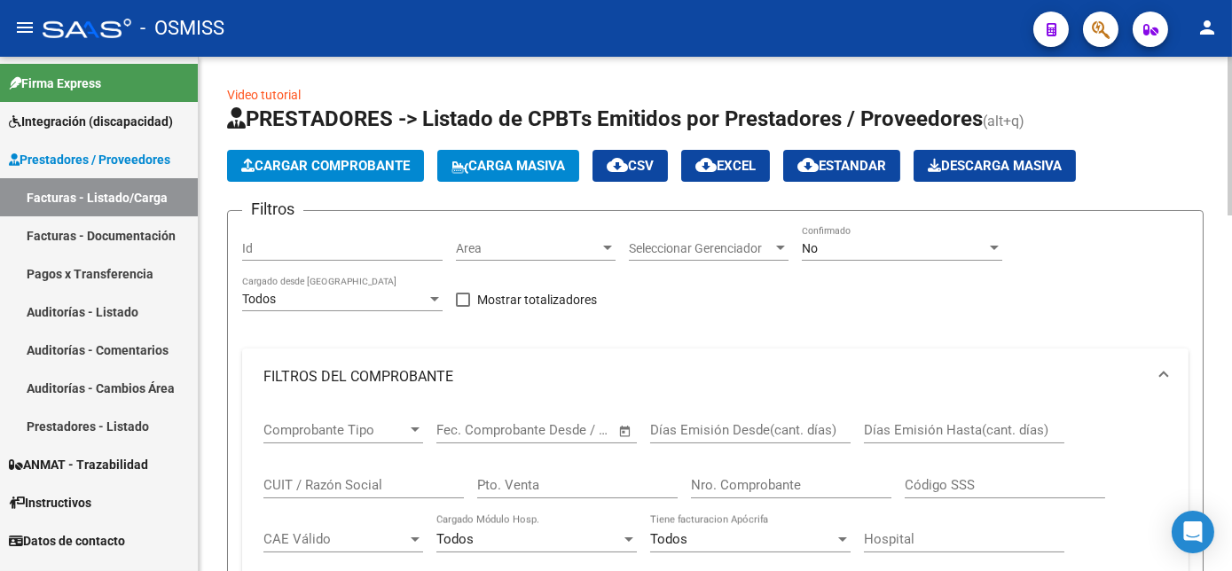
click at [333, 158] on span "Cargar Comprobante" at bounding box center [325, 166] width 169 height 16
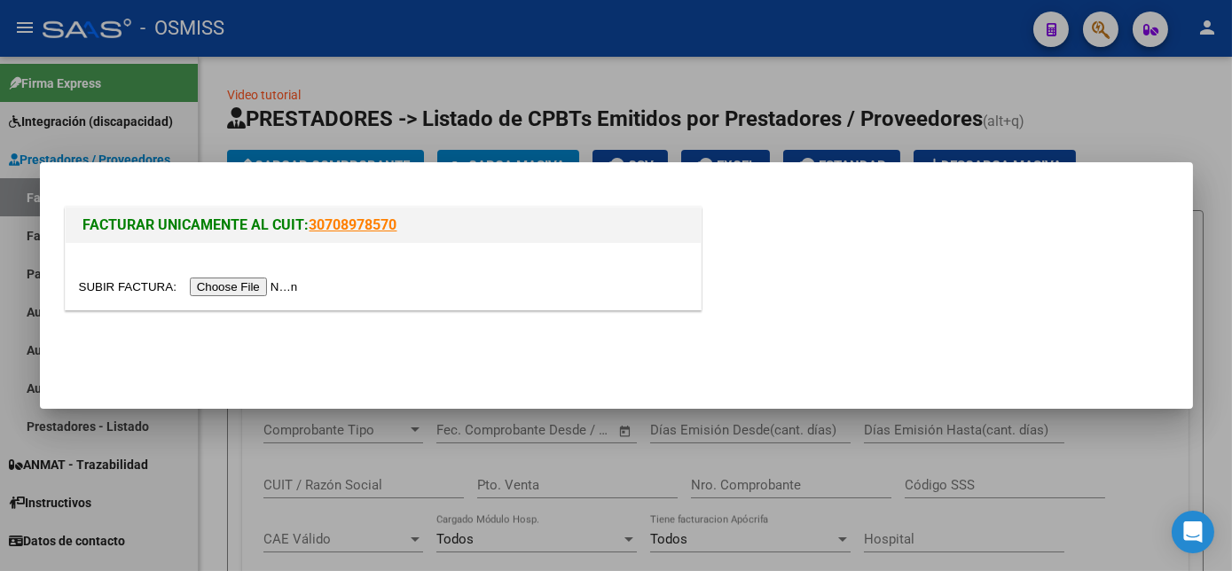
click at [235, 291] on input "file" at bounding box center [191, 287] width 224 height 19
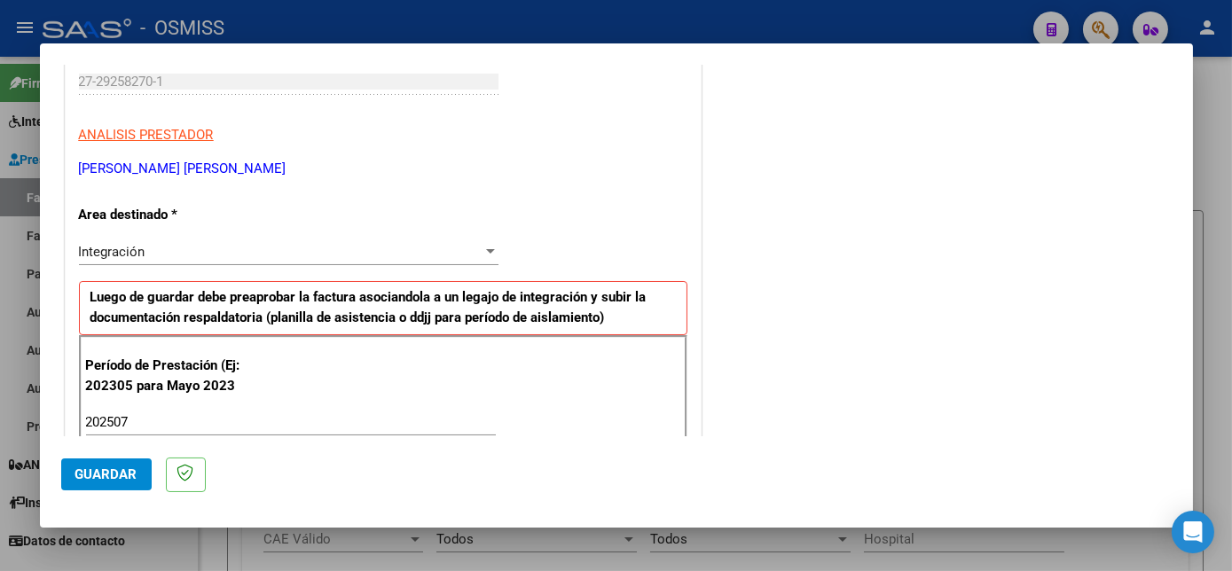
scroll to position [1139, 0]
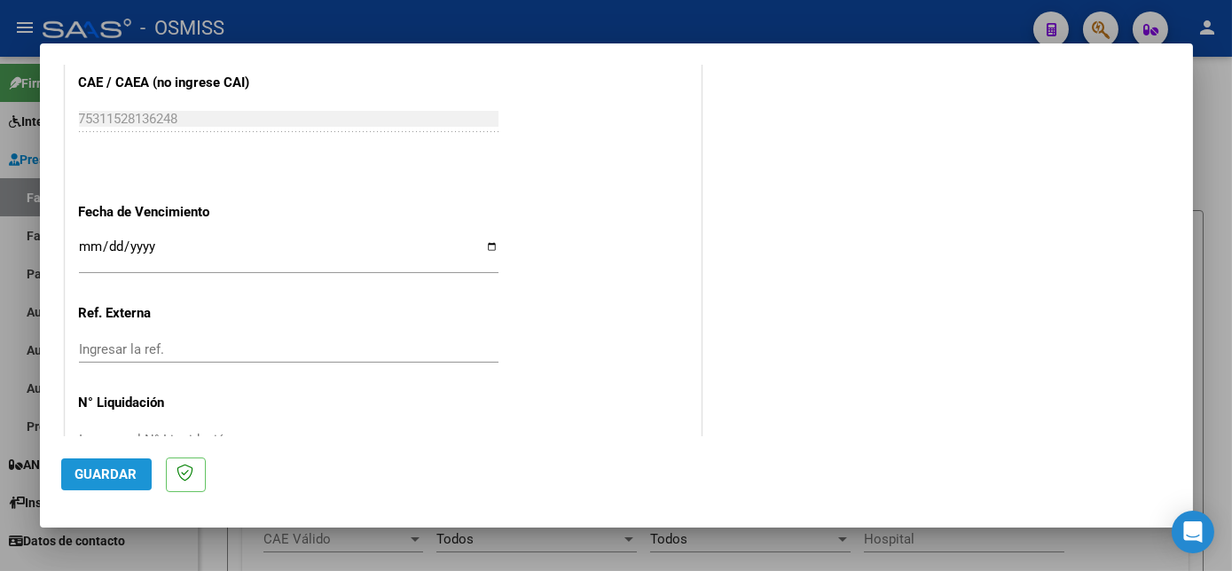
click at [97, 463] on button "Guardar" at bounding box center [106, 475] width 90 height 32
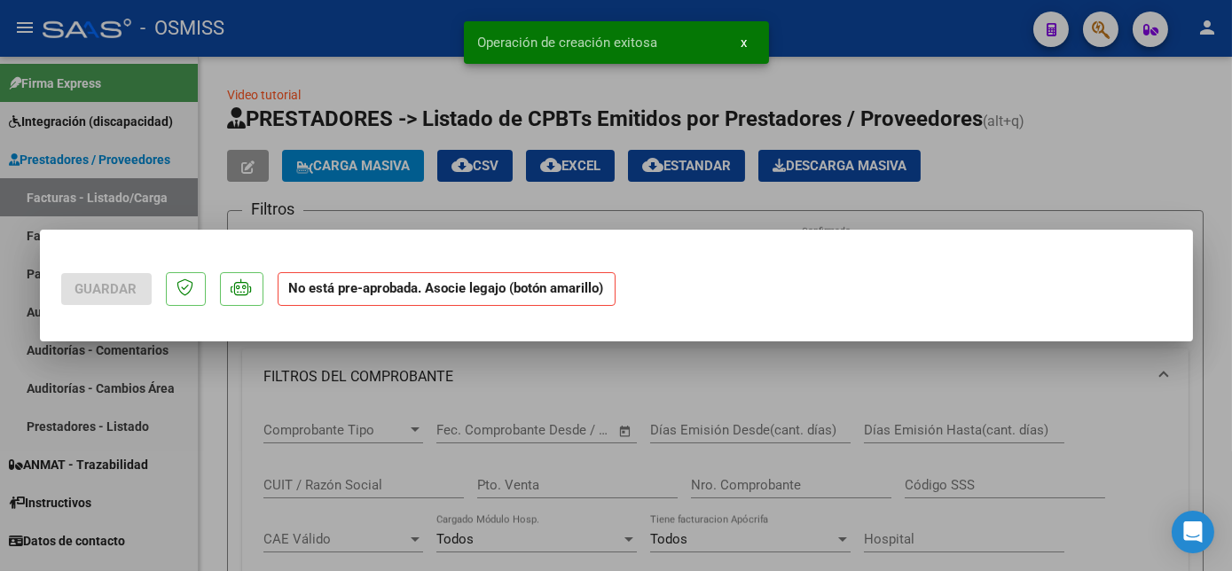
scroll to position [0, 0]
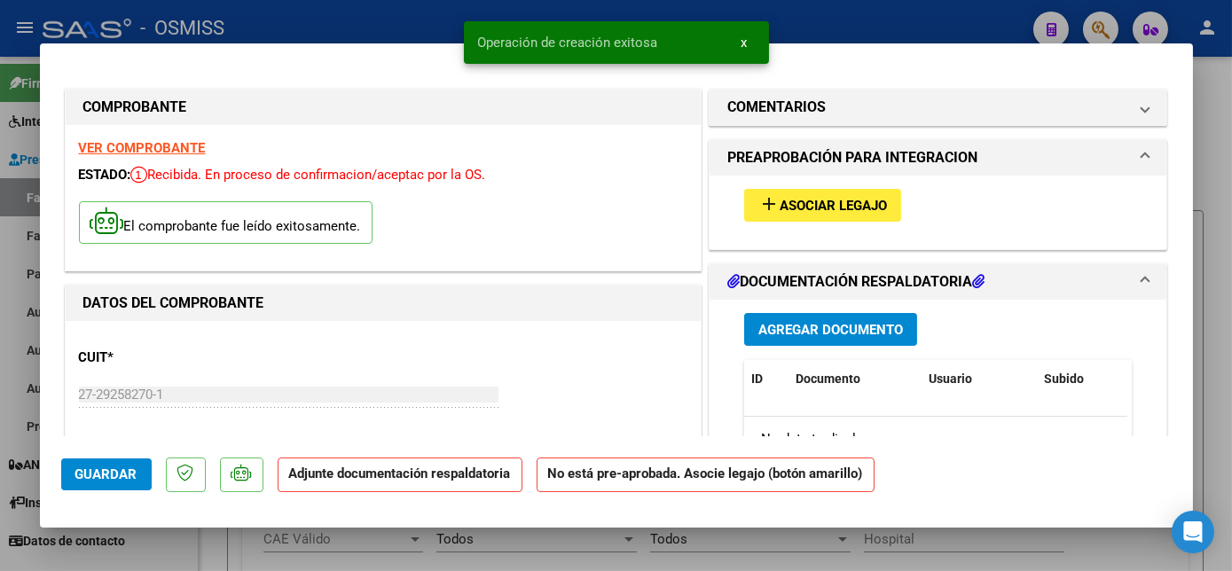
click at [861, 211] on span "Asociar Legajo" at bounding box center [833, 206] width 107 height 16
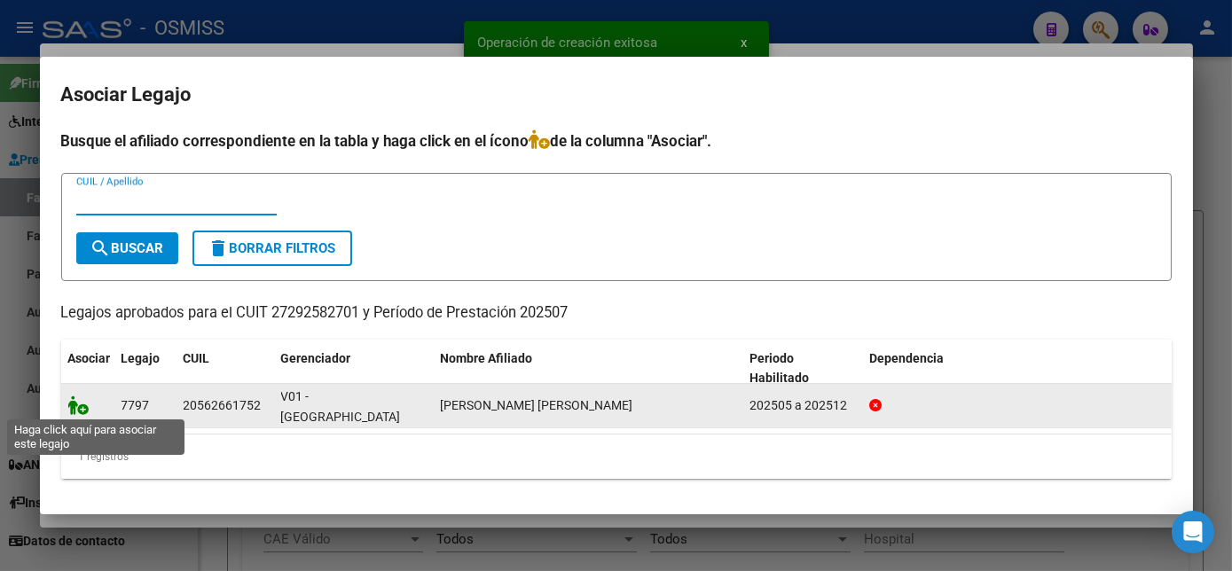
click at [78, 412] on icon at bounding box center [78, 406] width 21 height 20
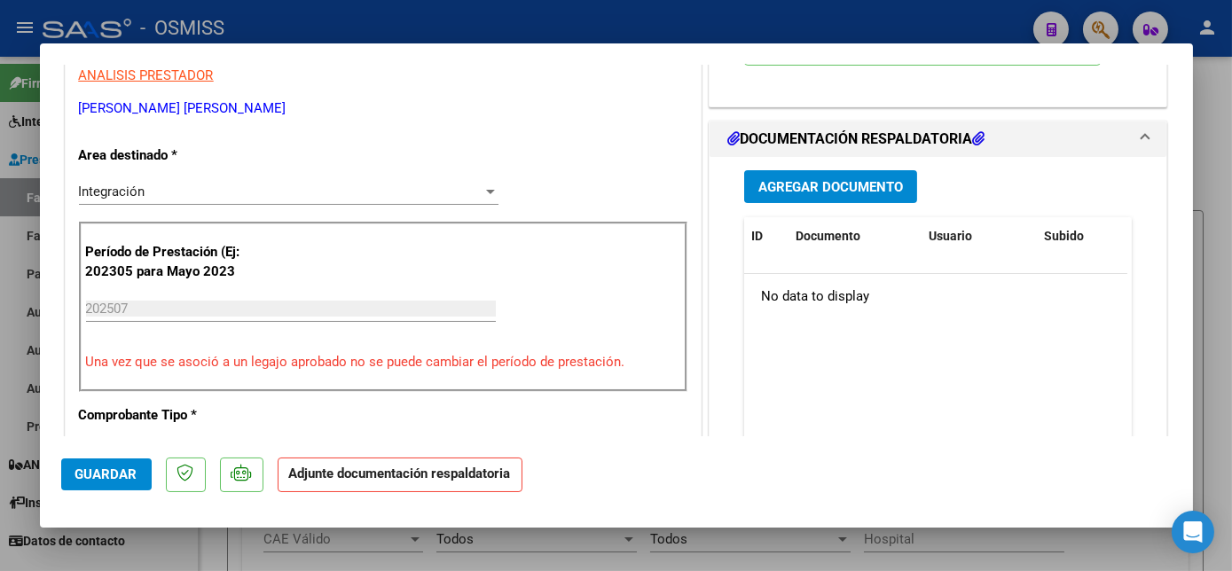
scroll to position [381, 0]
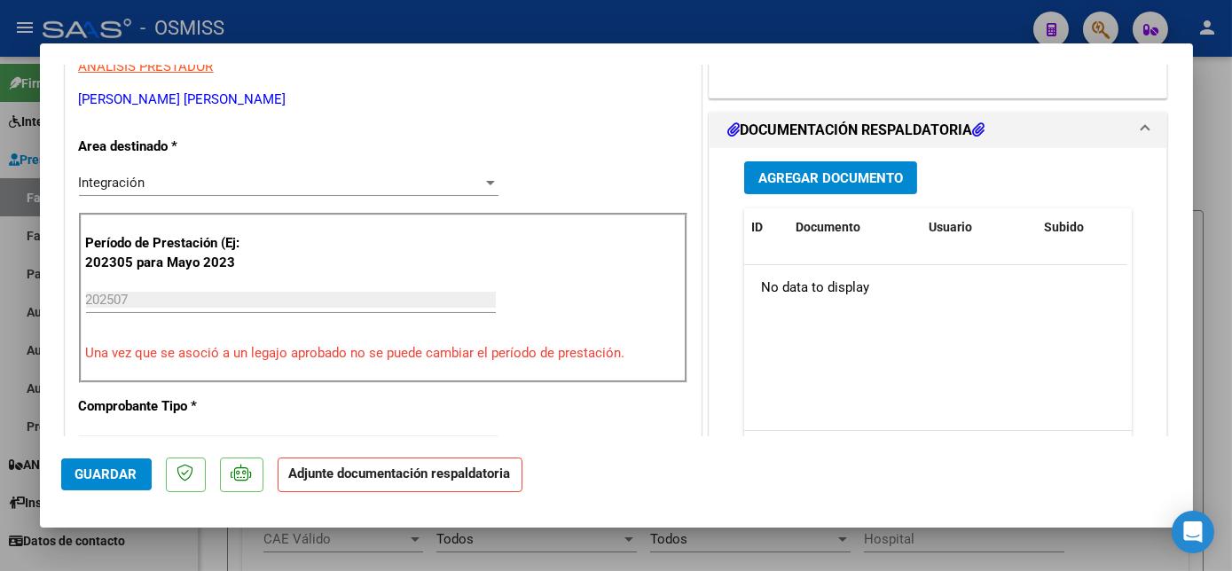
click at [847, 171] on span "Agregar Documento" at bounding box center [830, 178] width 145 height 16
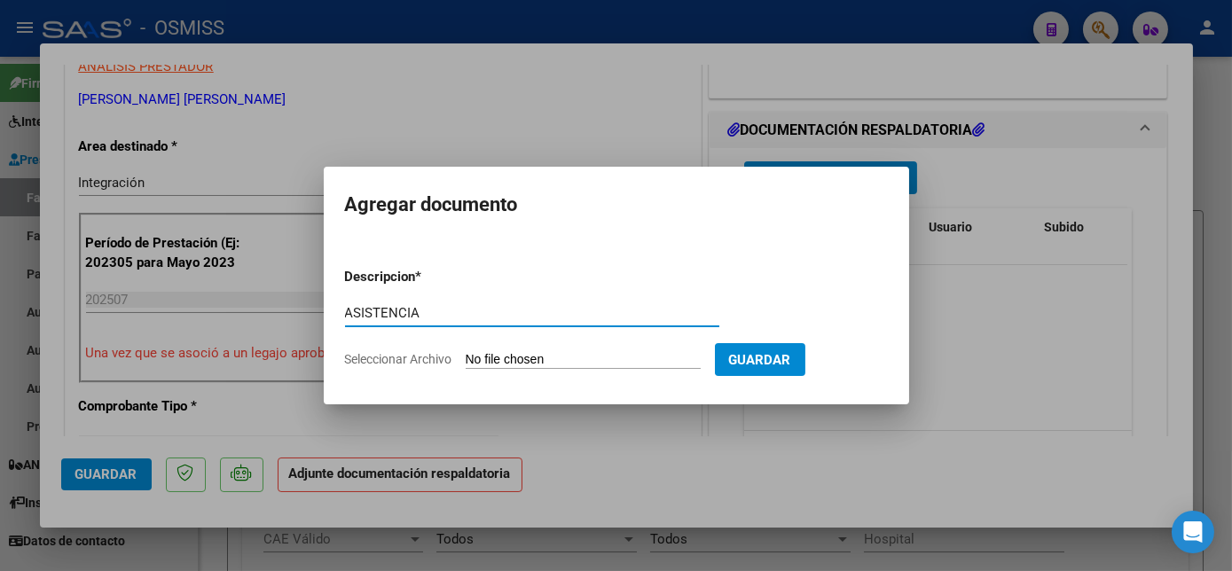
click at [528, 361] on input "Seleccionar Archivo" at bounding box center [583, 360] width 235 height 17
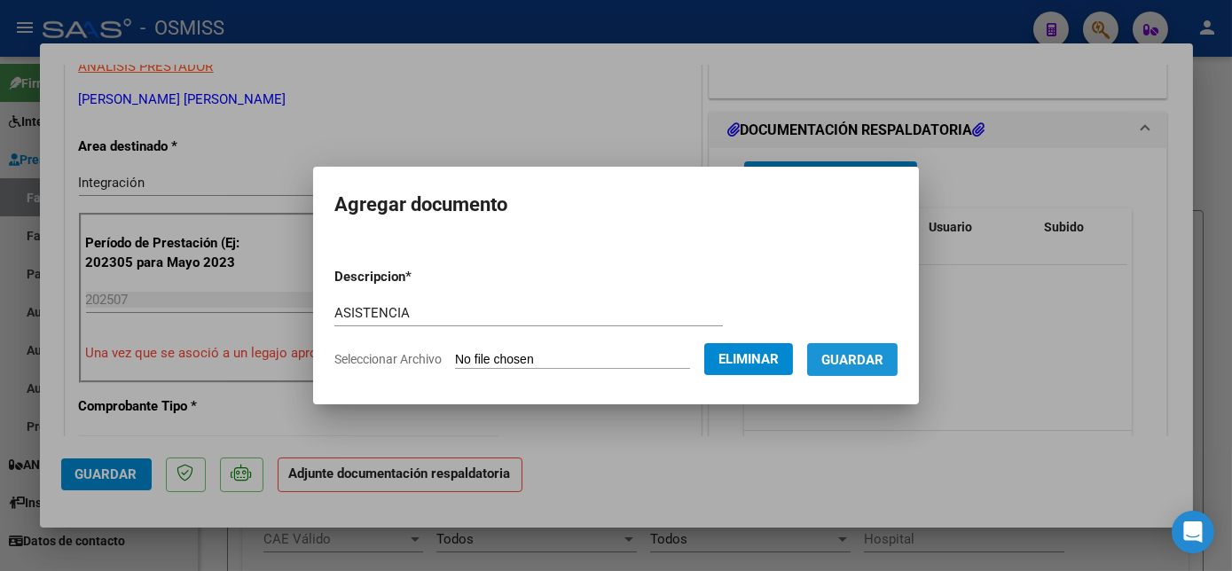
click at [844, 359] on span "Guardar" at bounding box center [852, 360] width 62 height 16
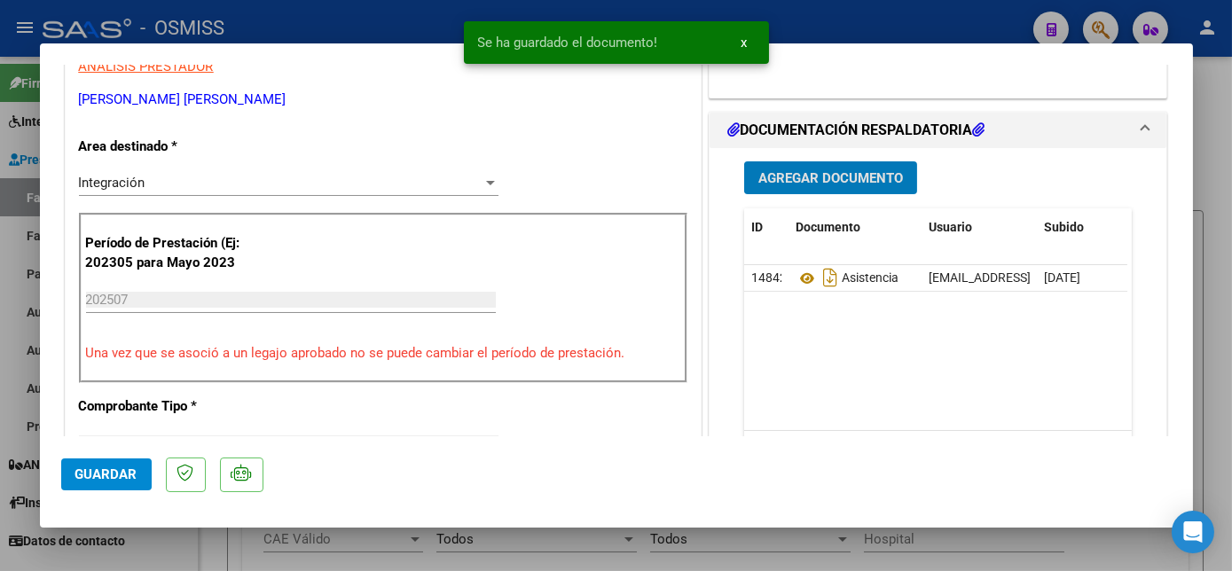
click at [94, 479] on span "Guardar" at bounding box center [106, 474] width 62 height 16
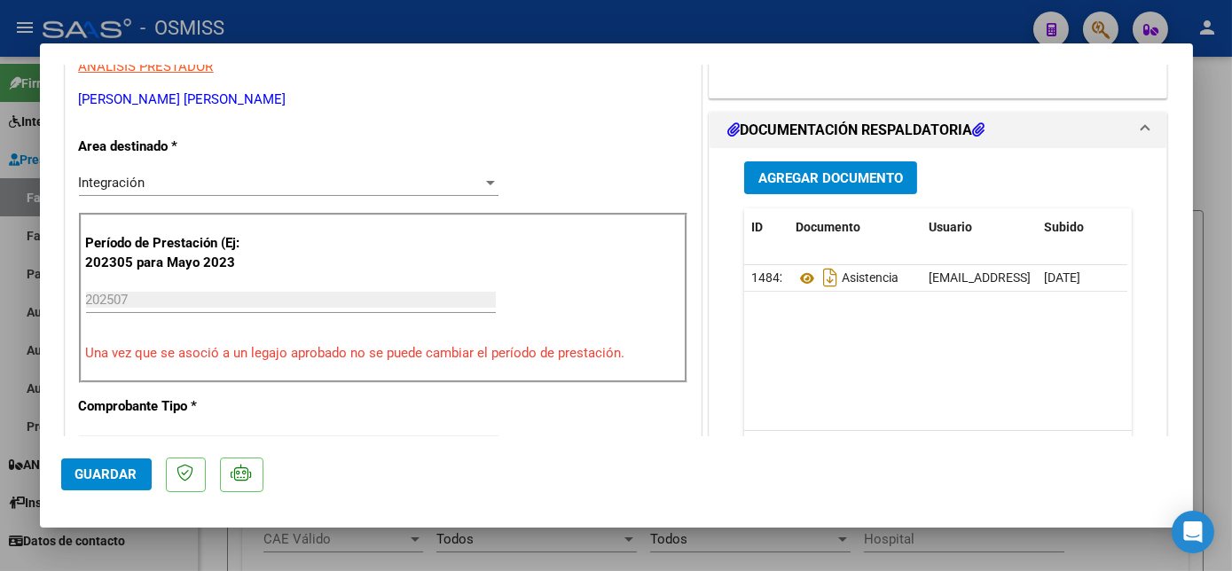
click at [81, 466] on span "Guardar" at bounding box center [106, 474] width 62 height 16
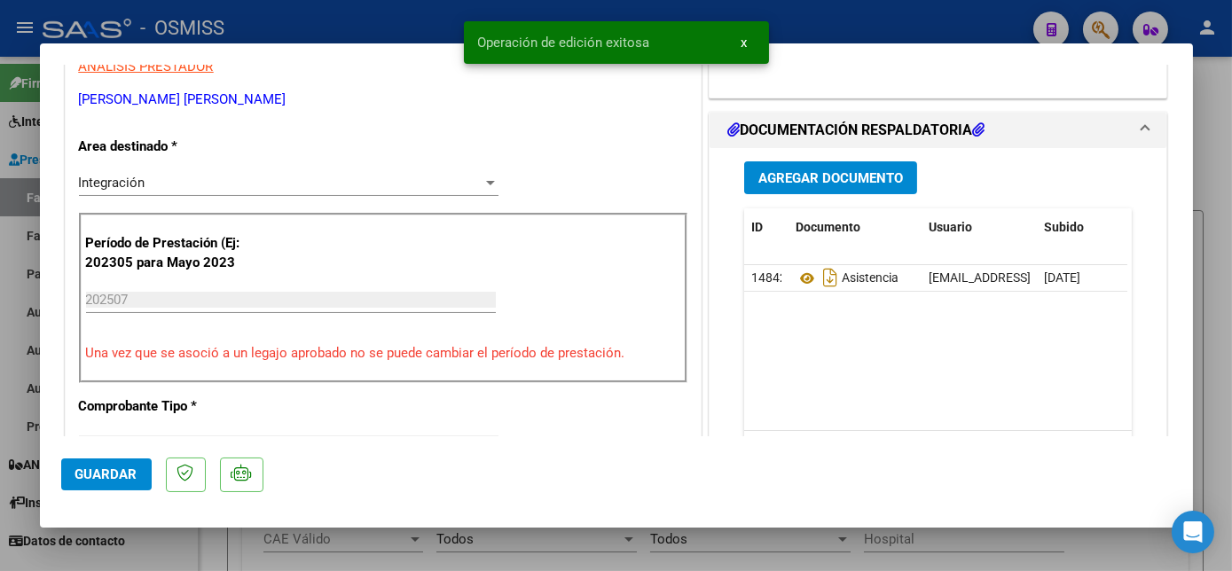
click at [182, 553] on div at bounding box center [616, 285] width 1232 height 571
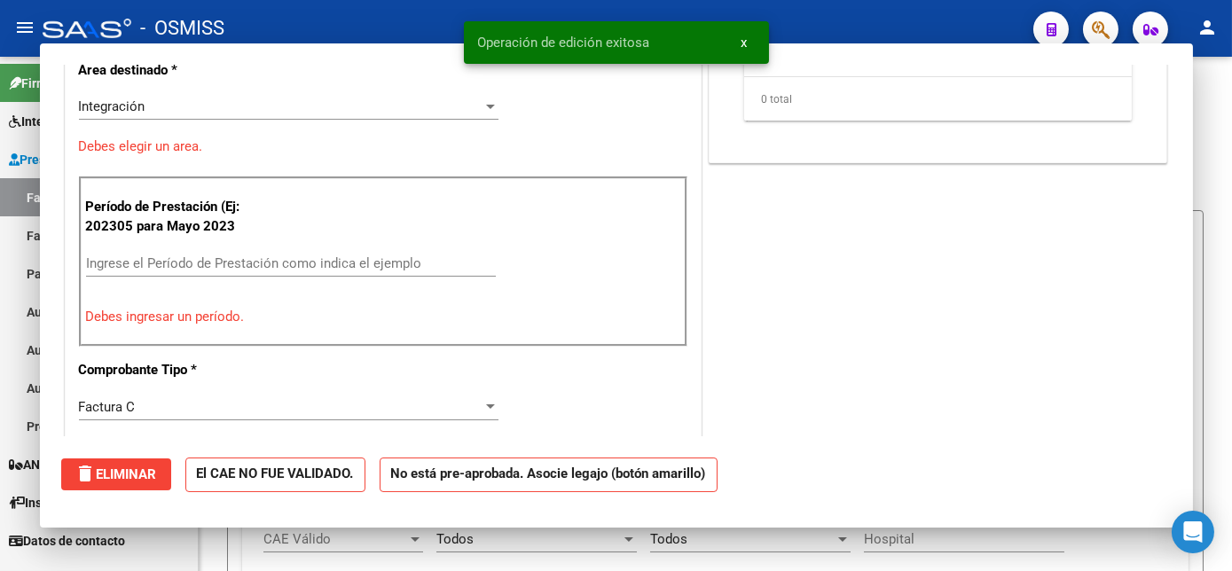
scroll to position [306, 0]
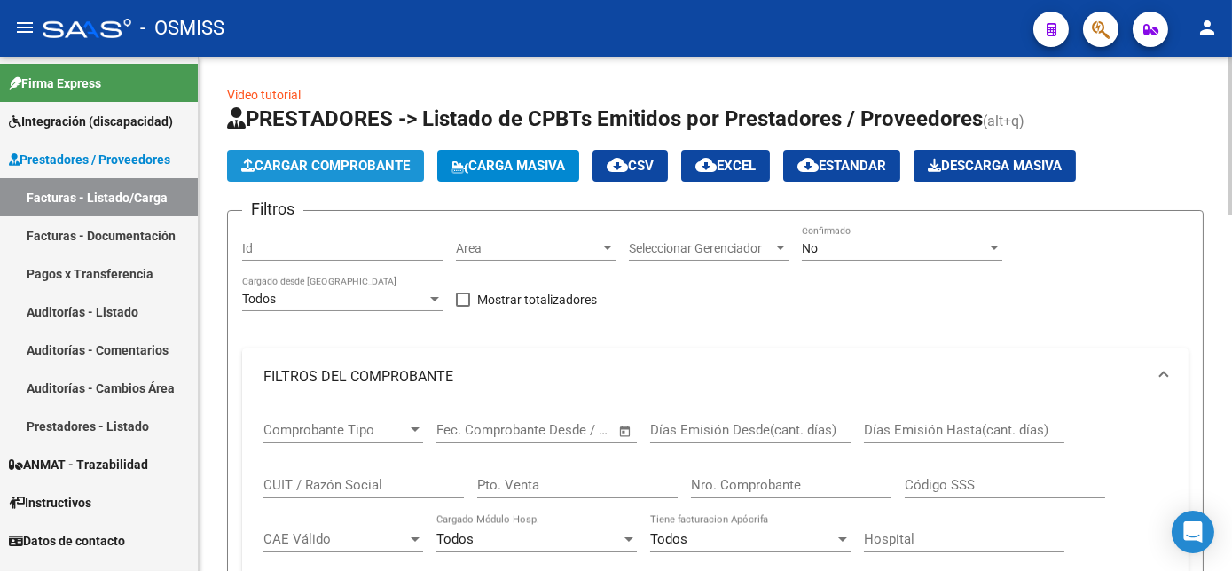
click at [367, 176] on button "Cargar Comprobante" at bounding box center [325, 166] width 197 height 32
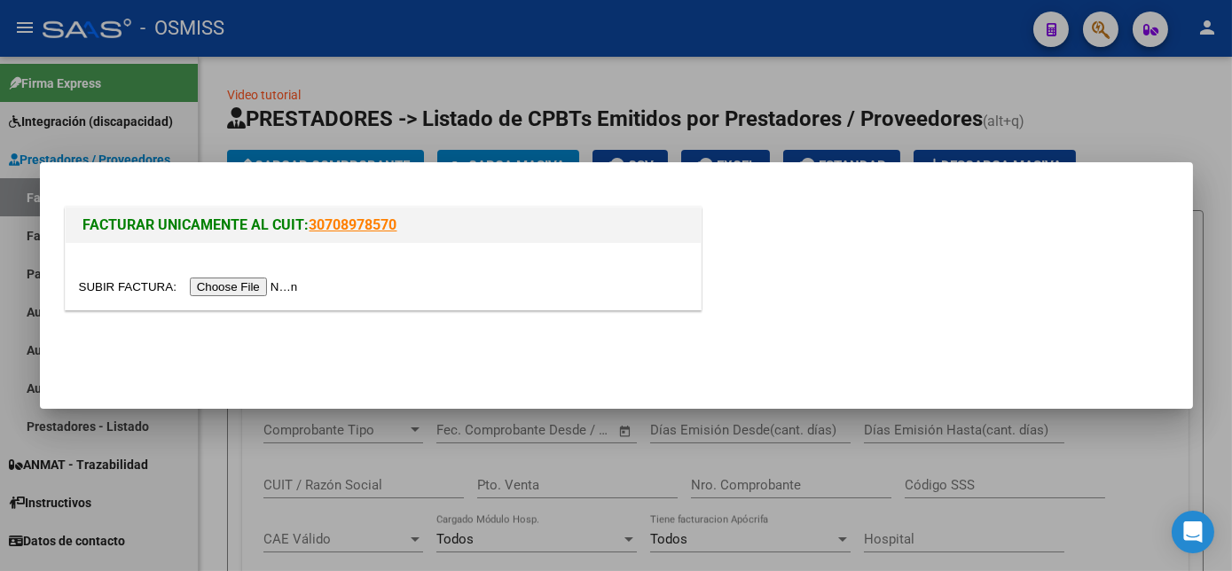
click at [255, 286] on input "file" at bounding box center [191, 287] width 224 height 19
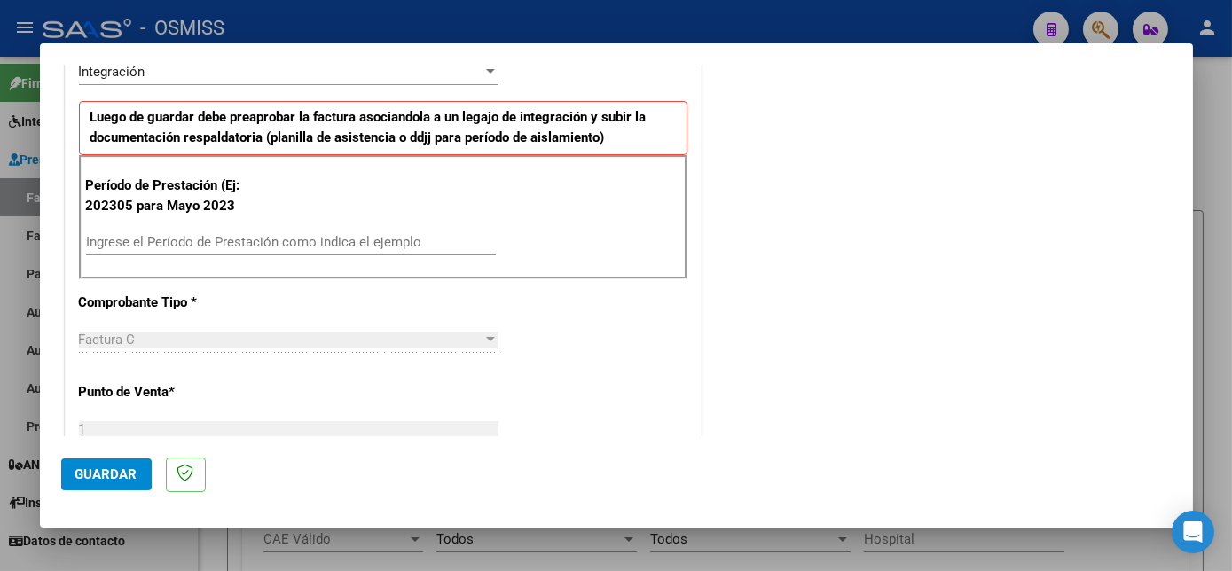
scroll to position [388, 0]
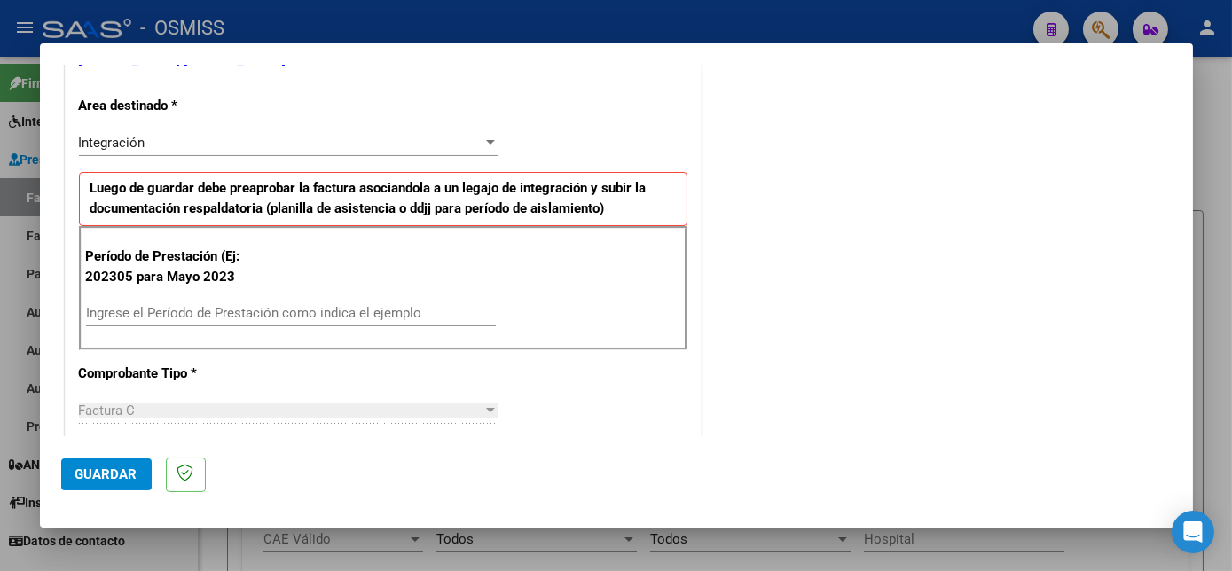
click at [342, 312] on input "Ingrese el Período de Prestación como indica el ejemplo" at bounding box center [291, 313] width 410 height 16
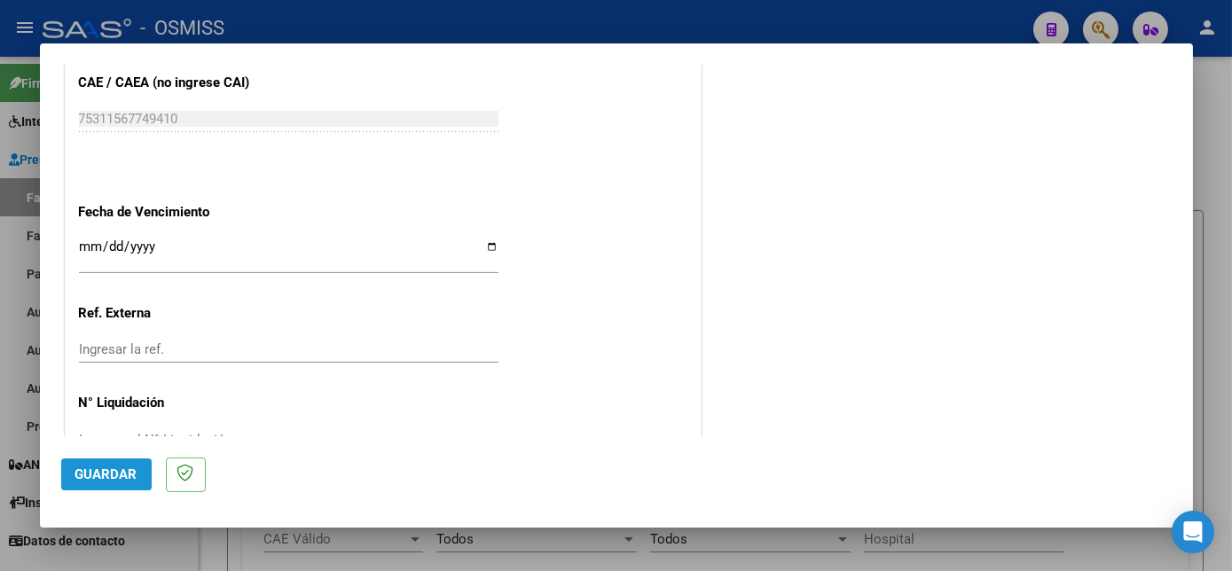
click at [124, 474] on span "Guardar" at bounding box center [106, 474] width 62 height 16
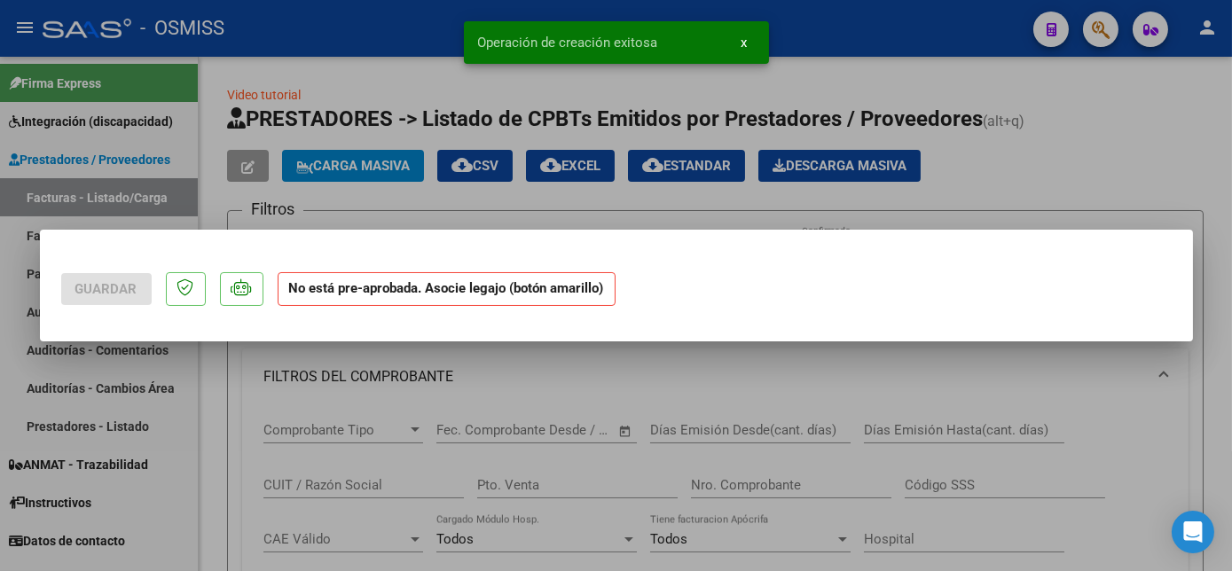
scroll to position [0, 0]
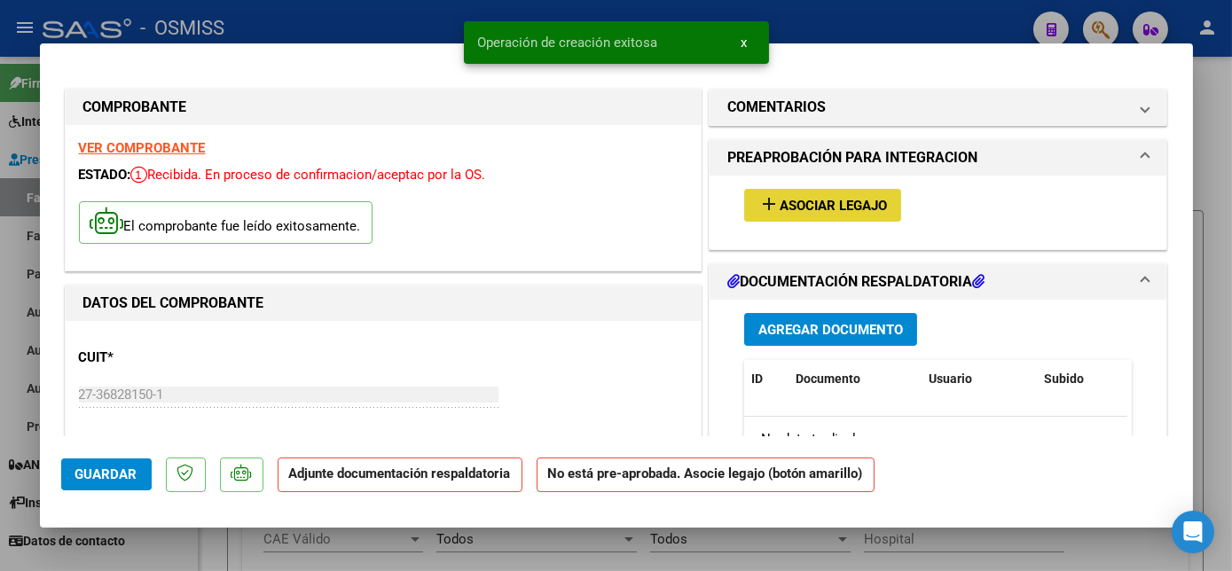
click at [764, 209] on mat-icon "add" at bounding box center [768, 203] width 21 height 21
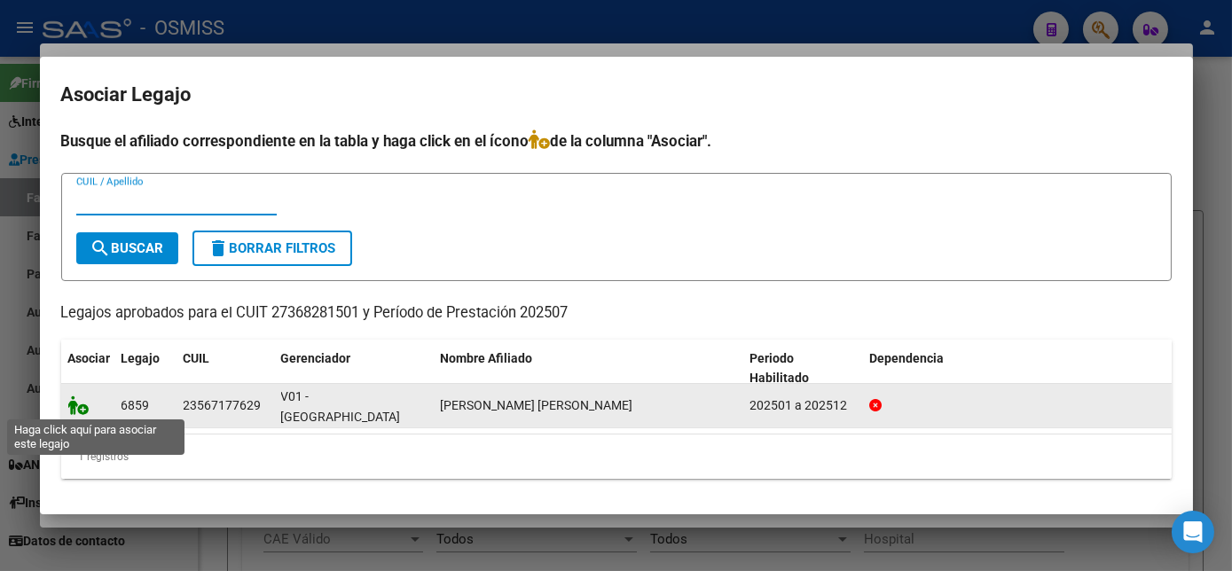
click at [68, 404] on icon at bounding box center [78, 406] width 21 height 20
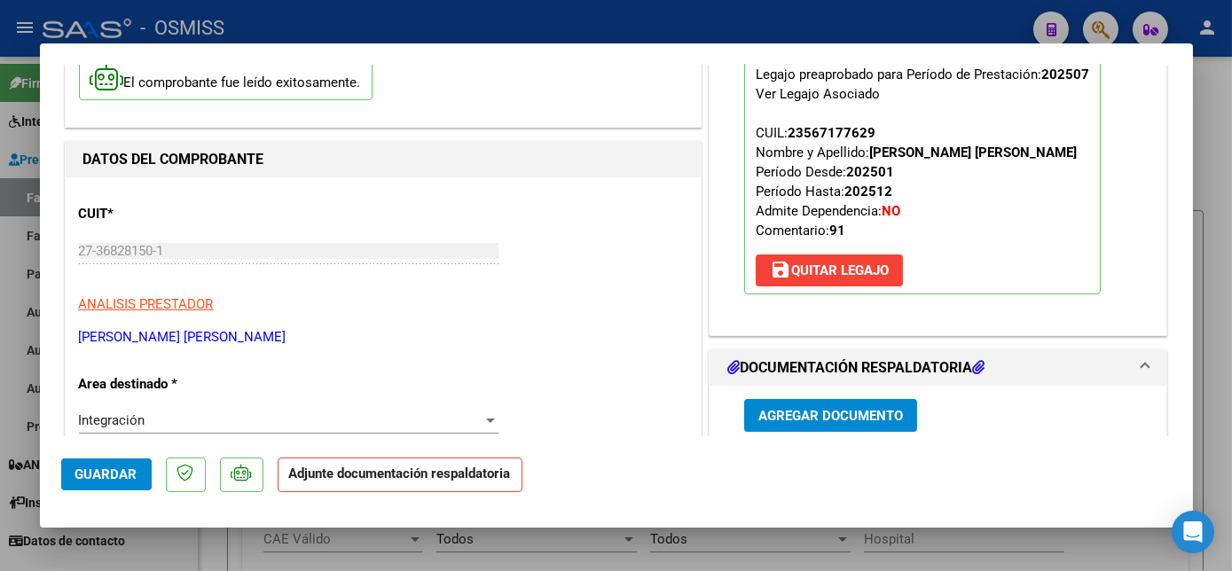
scroll to position [281, 0]
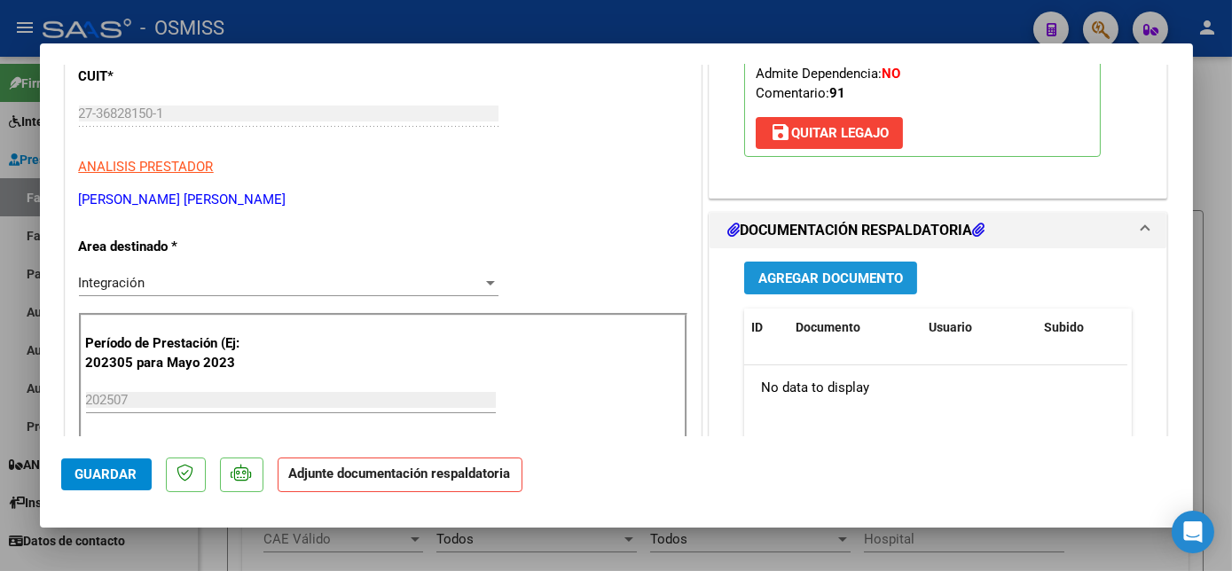
click at [794, 278] on span "Agregar Documento" at bounding box center [830, 278] width 145 height 16
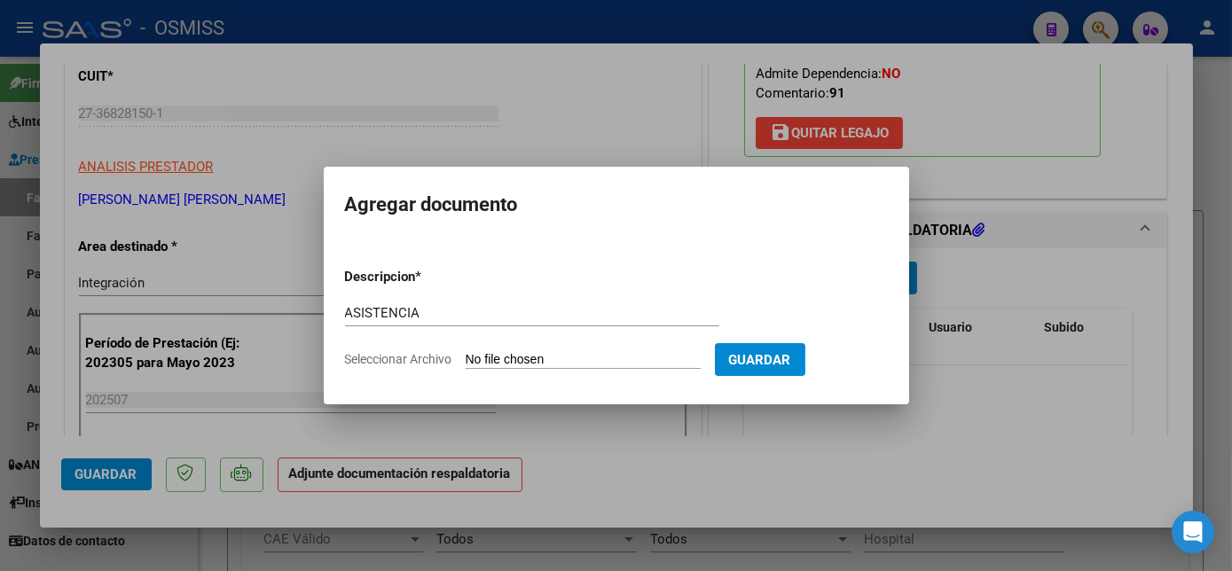
click at [665, 351] on app-file-uploader "Seleccionar Archivo" at bounding box center [530, 359] width 370 height 16
click at [545, 362] on input "Seleccionar Archivo" at bounding box center [583, 360] width 235 height 17
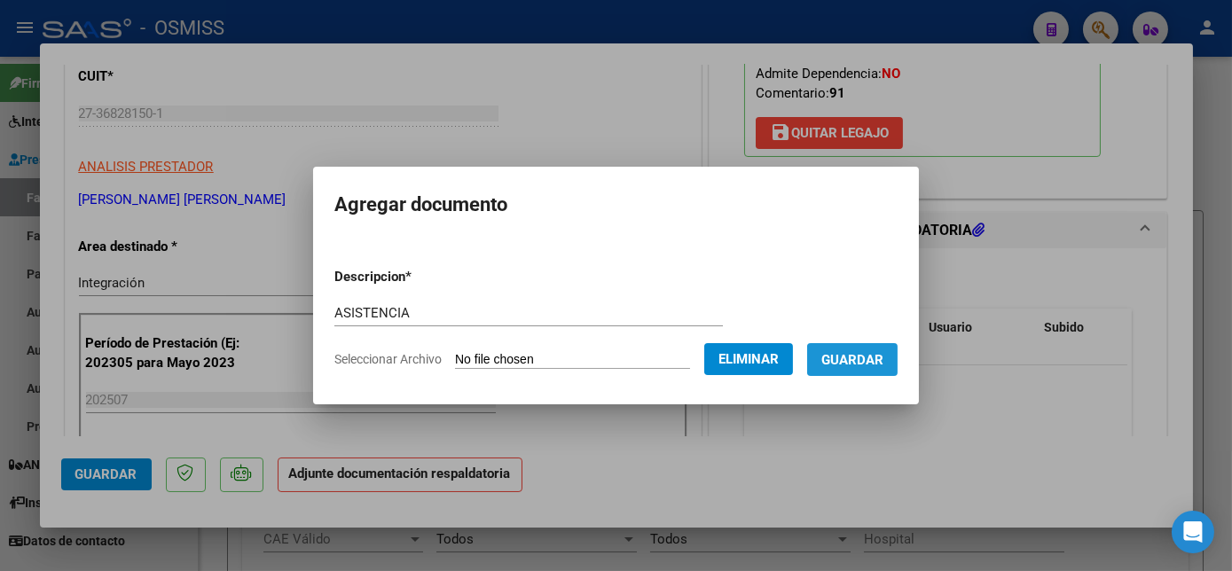
click at [842, 353] on span "Guardar" at bounding box center [852, 360] width 62 height 16
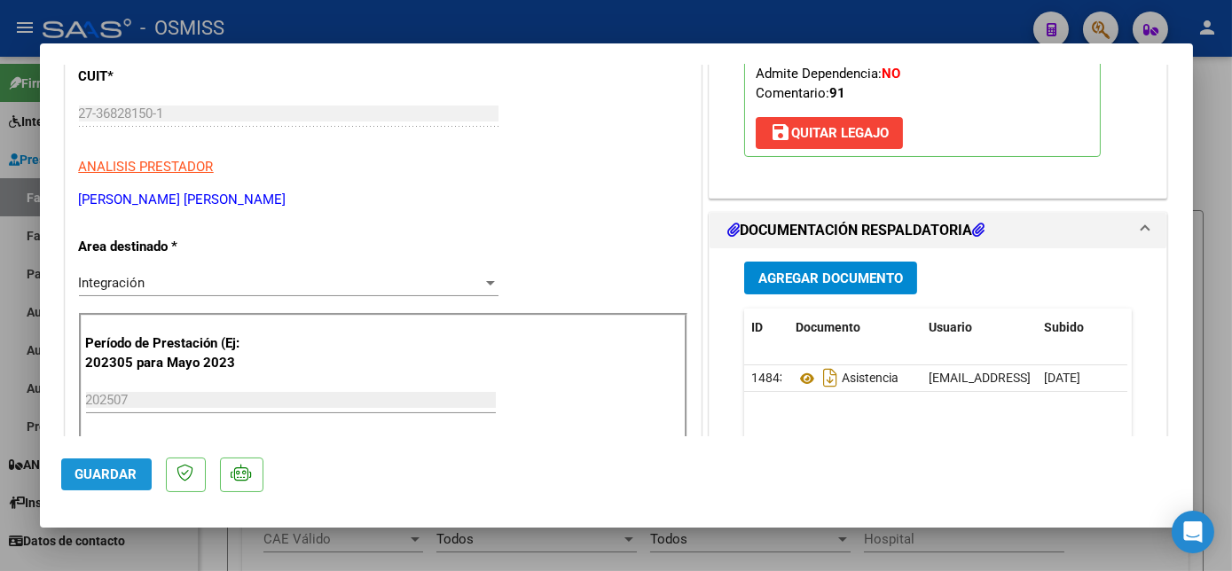
click at [98, 470] on span "Guardar" at bounding box center [106, 474] width 62 height 16
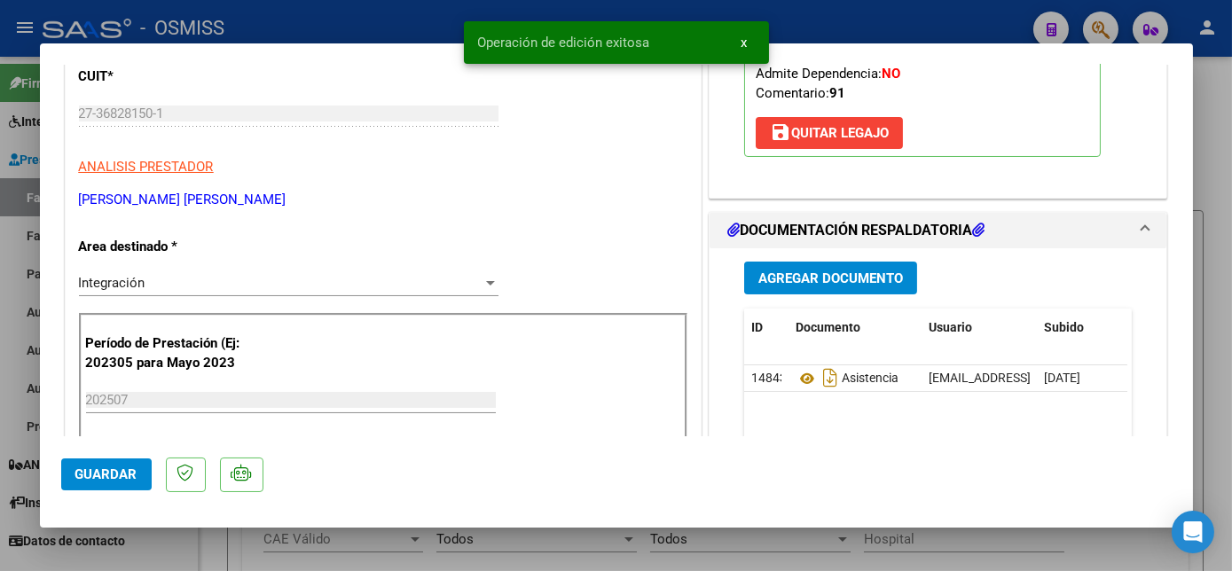
click at [191, 560] on div at bounding box center [616, 285] width 1232 height 571
